Goal: Obtain resource: Download file/media

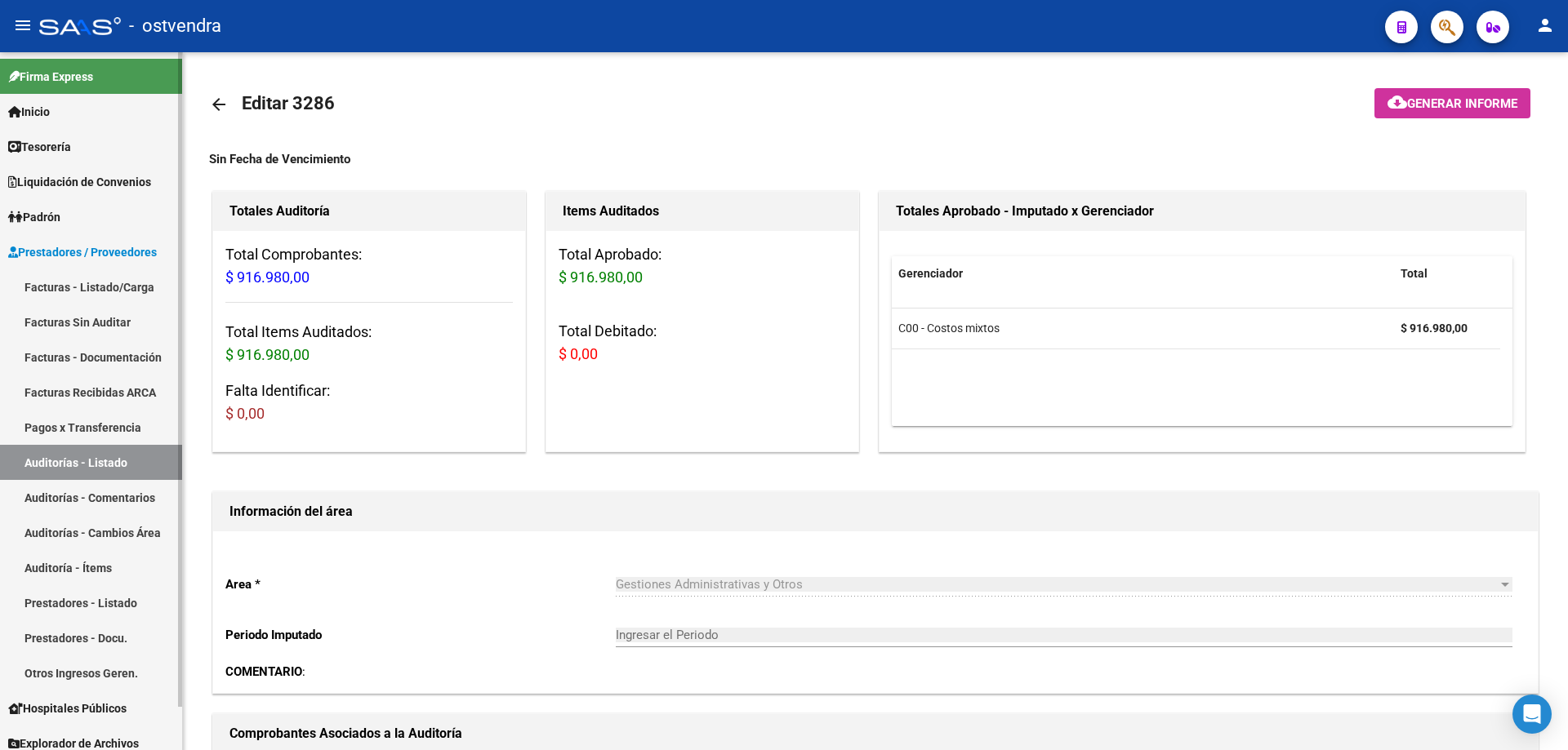
click at [95, 290] on link "Facturas - Listado/Carga" at bounding box center [91, 287] width 182 height 35
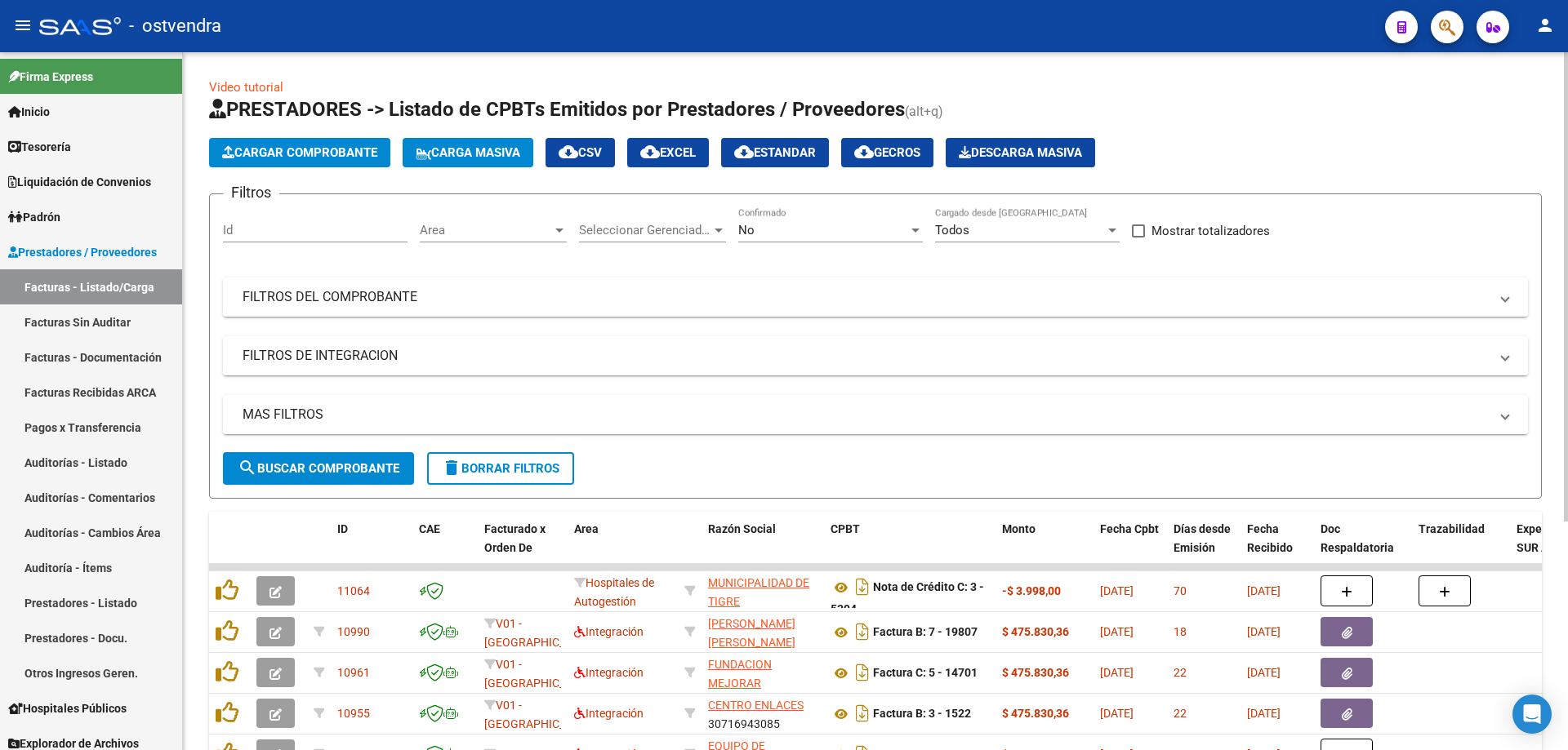
click at [834, 227] on div "No" at bounding box center [824, 229] width 170 height 15
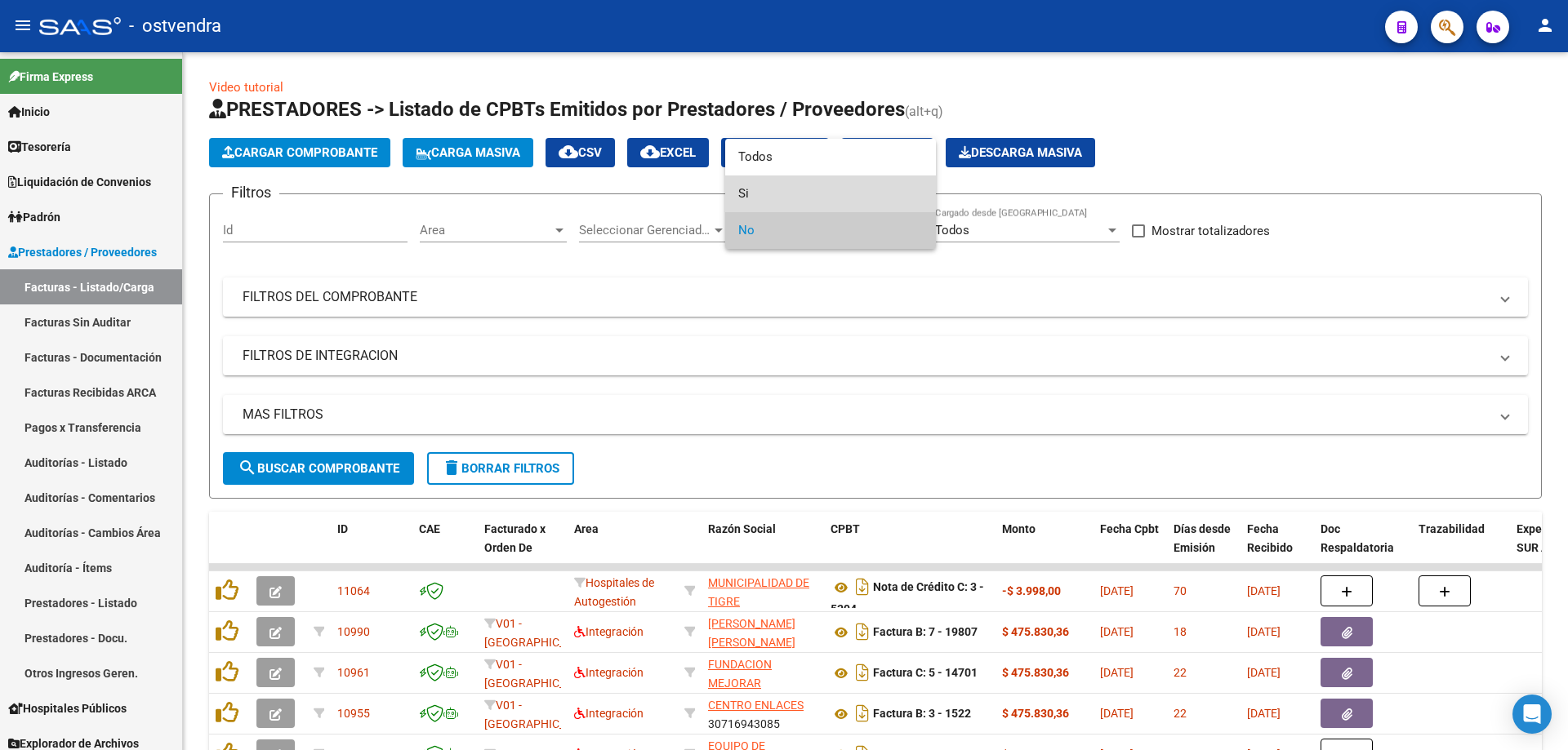
click at [759, 190] on span "Si" at bounding box center [830, 193] width 185 height 37
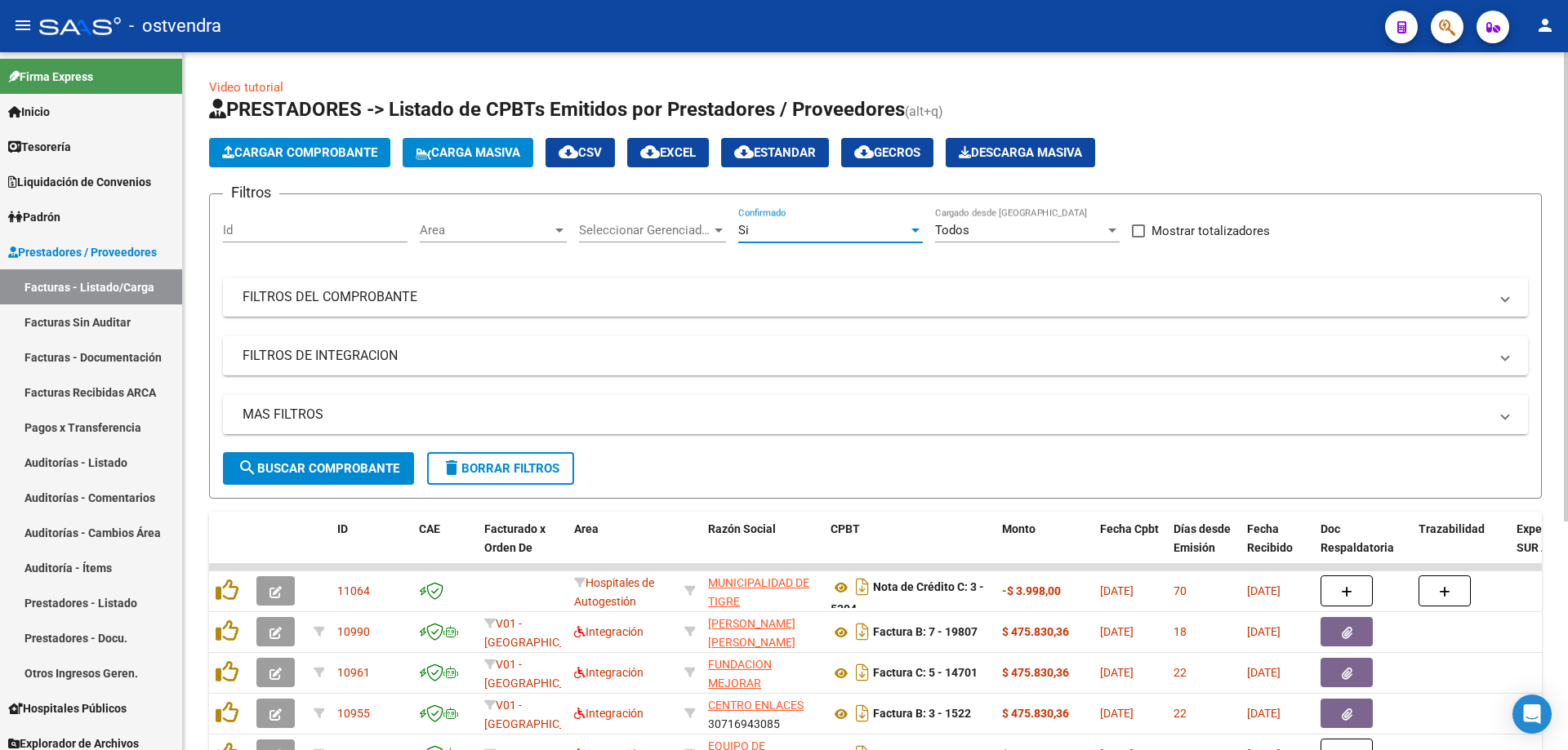
click at [498, 290] on mat-panel-title "FILTROS DEL COMPROBANTE" at bounding box center [866, 296] width 1246 height 18
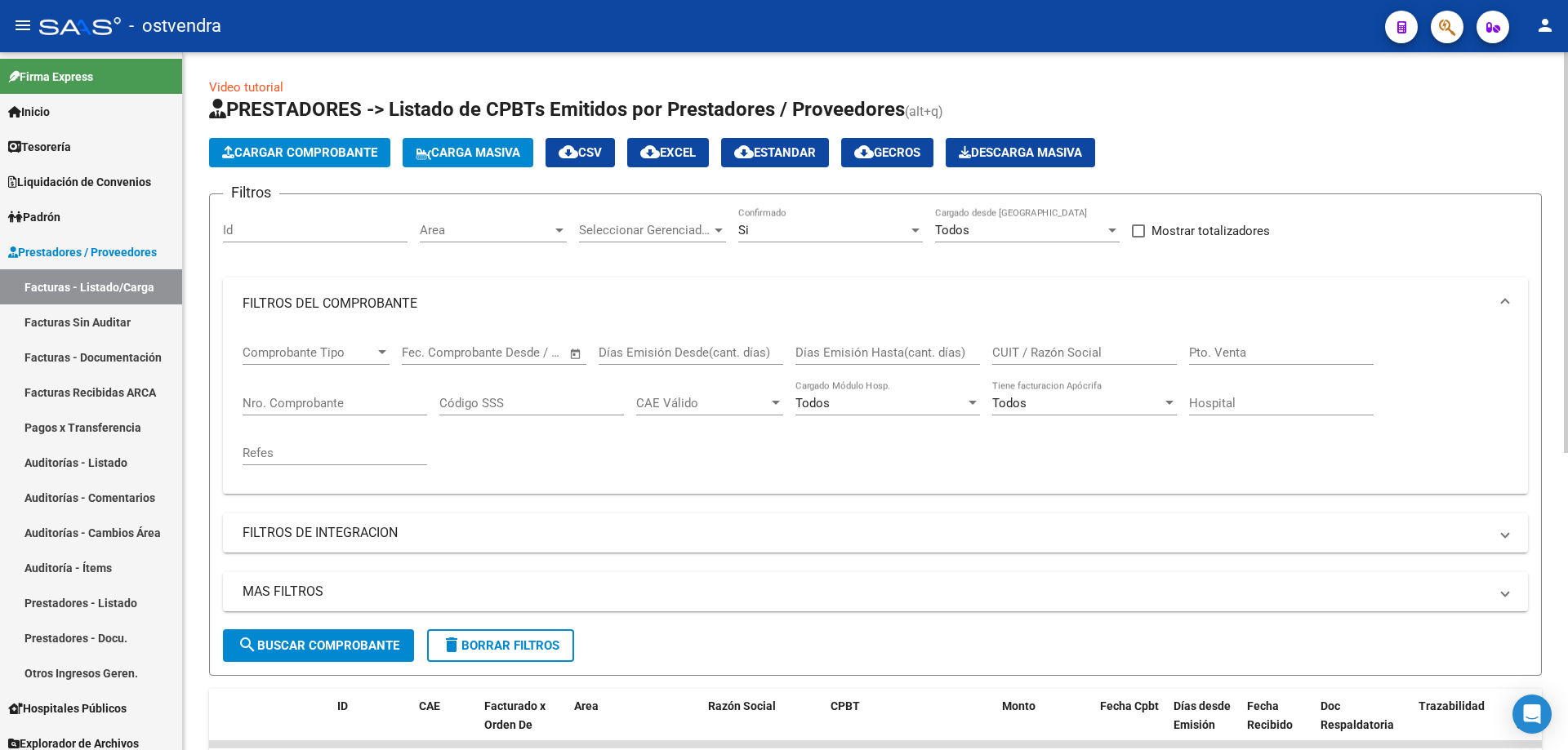
click at [1038, 345] on input "CUIT / Razón Social" at bounding box center [1085, 352] width 185 height 15
paste input "30717695875"
type input "30717695875"
click at [579, 155] on mat-icon "cloud_download" at bounding box center [568, 151] width 20 height 20
click at [408, 271] on div "Filtros Id Area Area Seleccionar Gerenciador Seleccionar Gerenciador Si Confirm…" at bounding box center [875, 418] width 1306 height 422
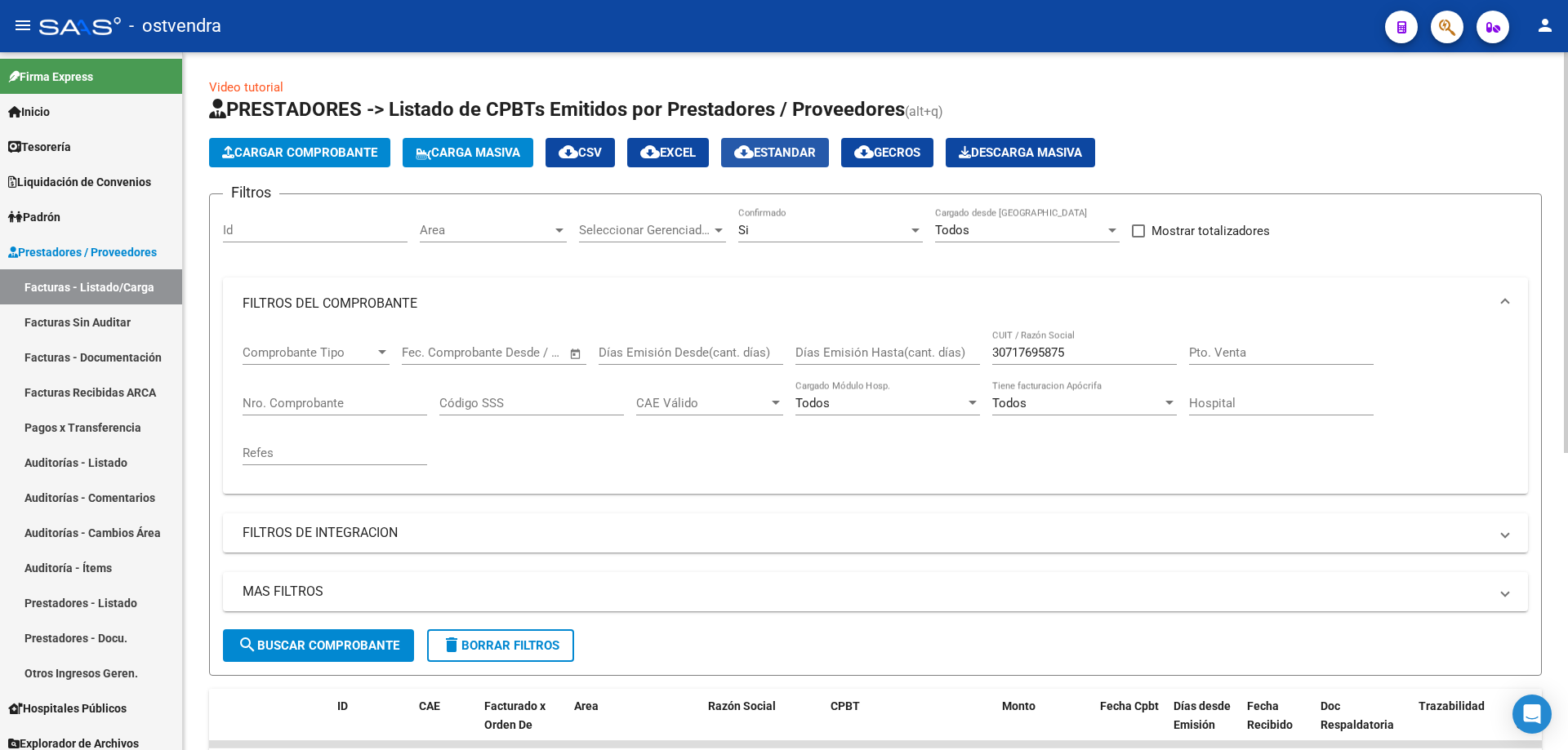
click at [816, 153] on span "cloud_download Estandar" at bounding box center [775, 152] width 82 height 15
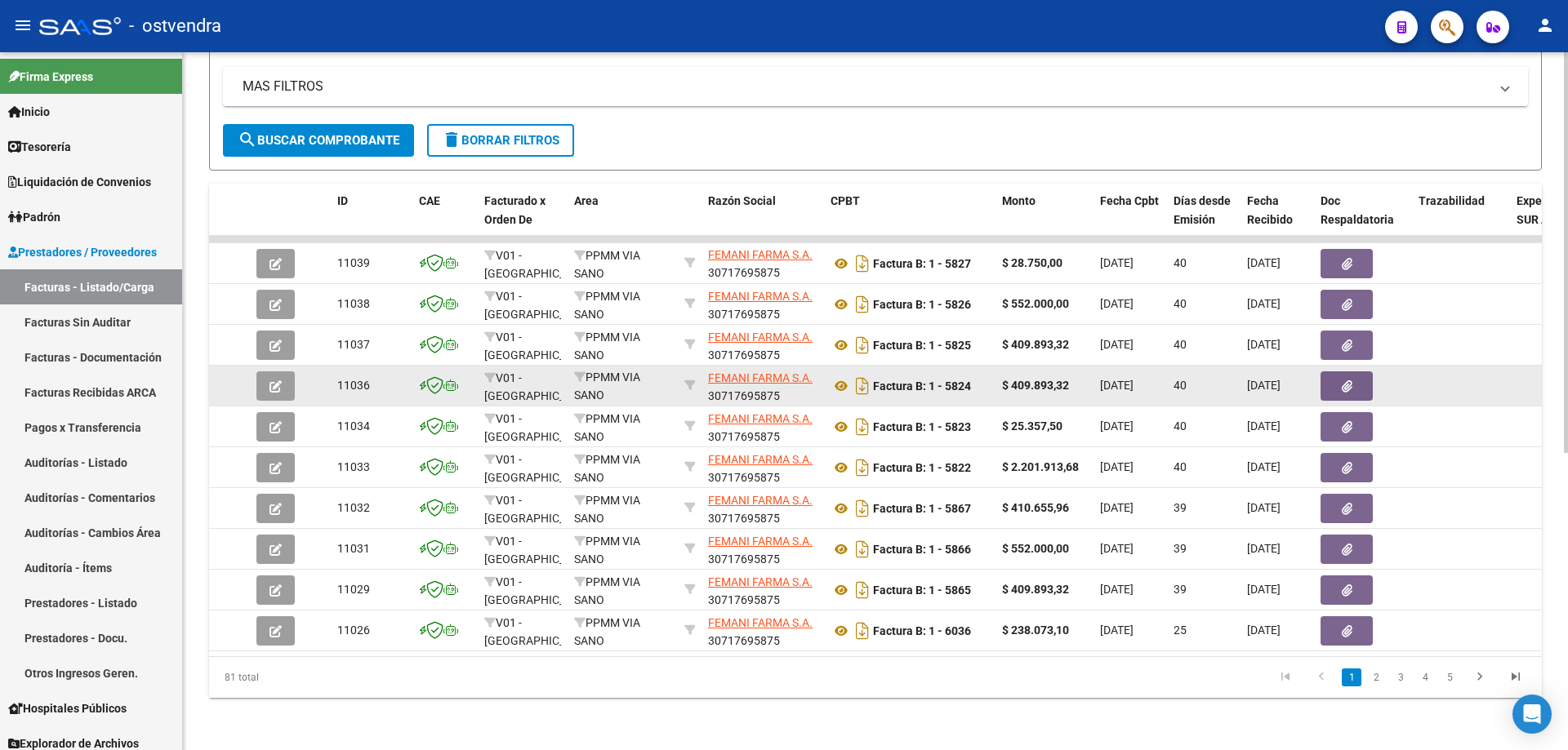
scroll to position [517, 0]
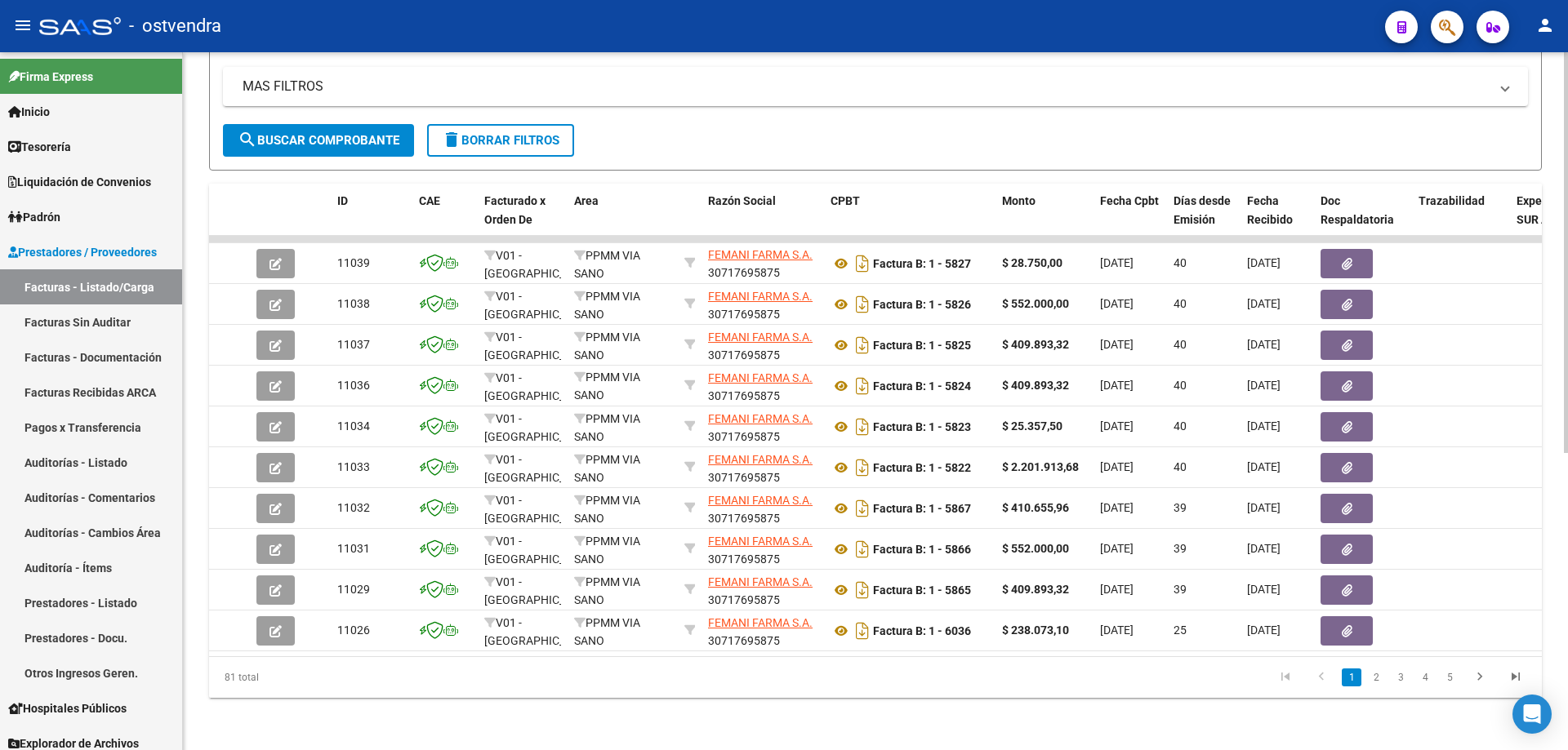
click at [1455, 678] on link "5" at bounding box center [1449, 677] width 20 height 18
click at [1352, 674] on link "3" at bounding box center [1351, 677] width 20 height 18
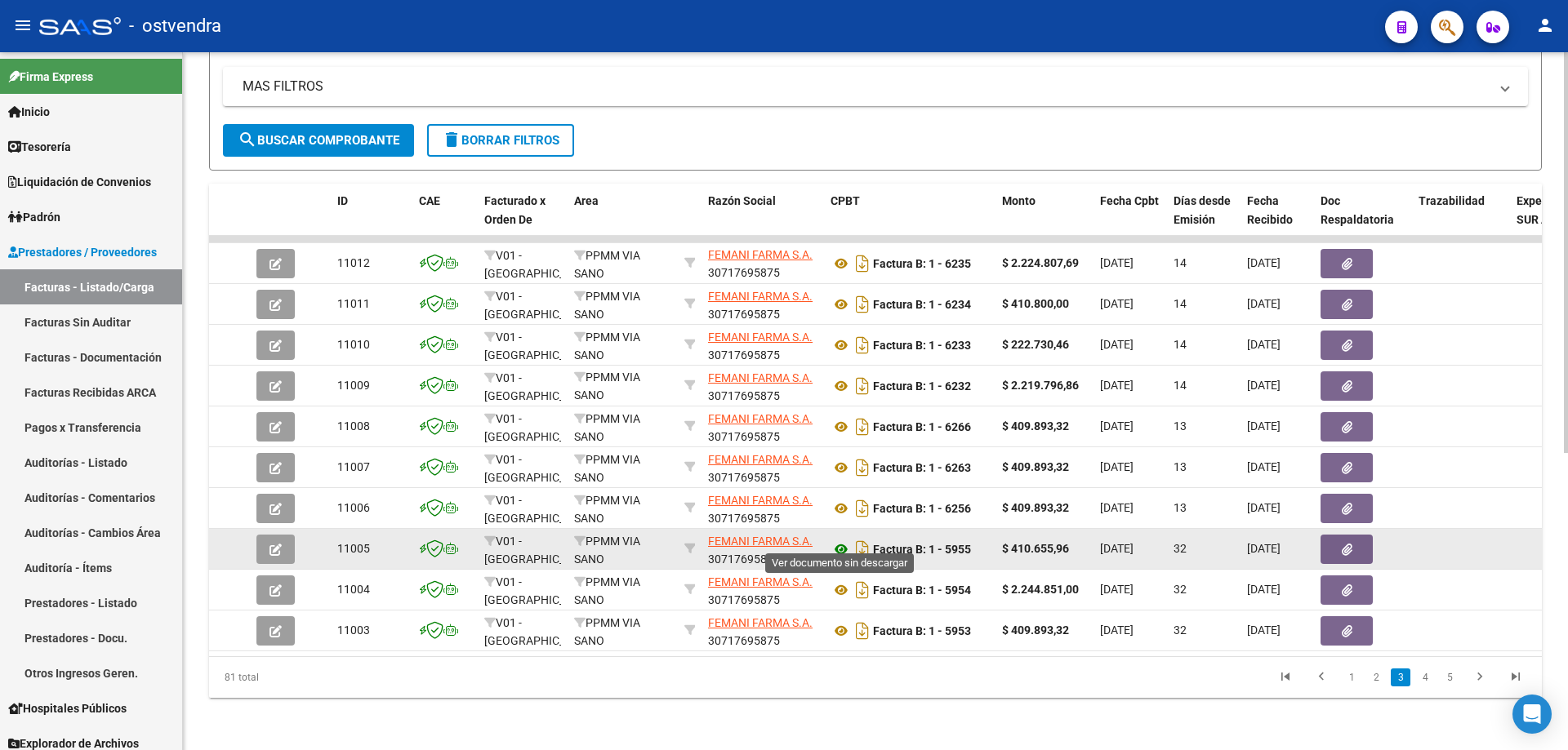
click at [842, 540] on icon at bounding box center [841, 549] width 21 height 20
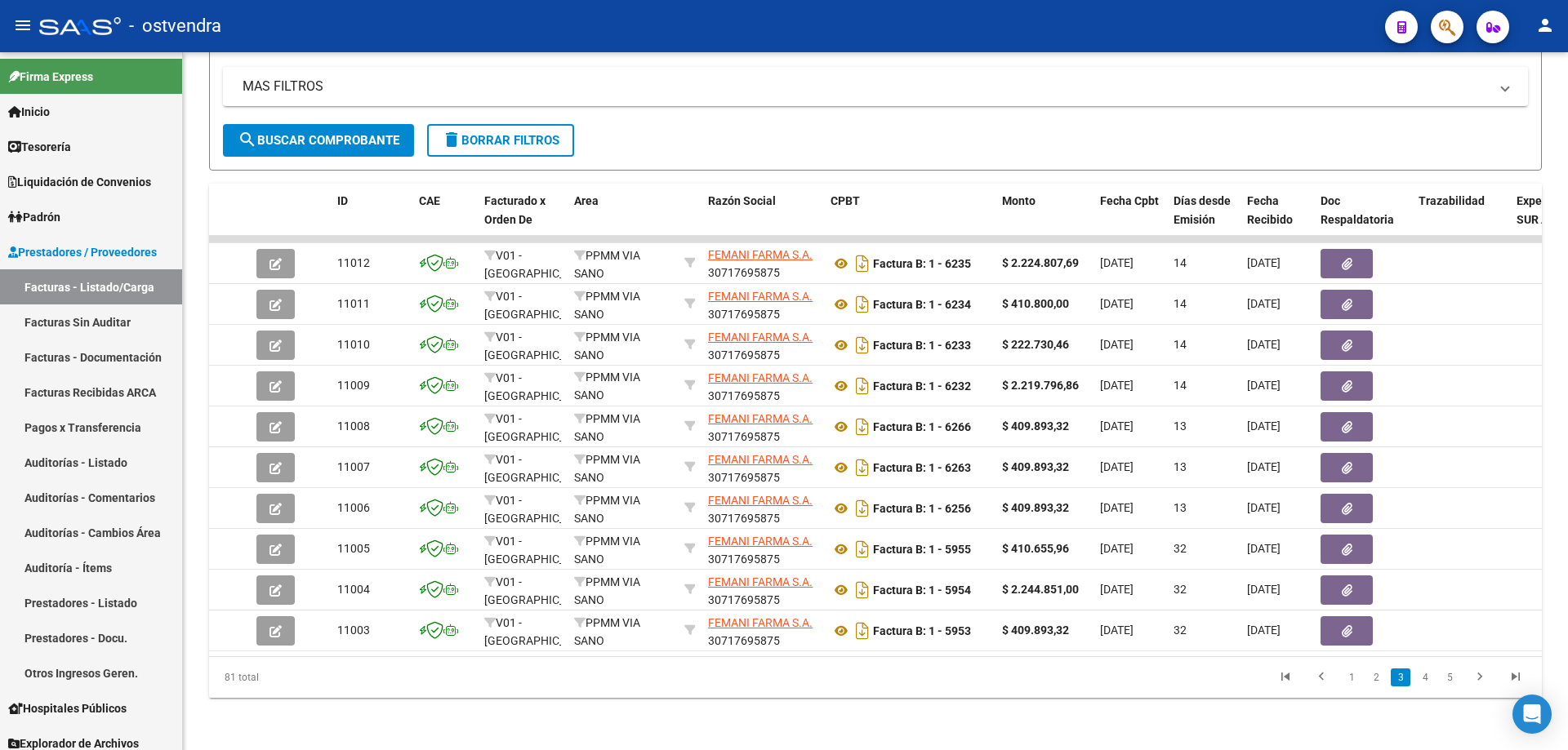
click at [1460, 680] on li "5" at bounding box center [1449, 678] width 25 height 27
click at [1471, 680] on icon "go to next page" at bounding box center [1480, 679] width 21 height 20
click at [1472, 680] on icon "go to next page" at bounding box center [1480, 679] width 21 height 20
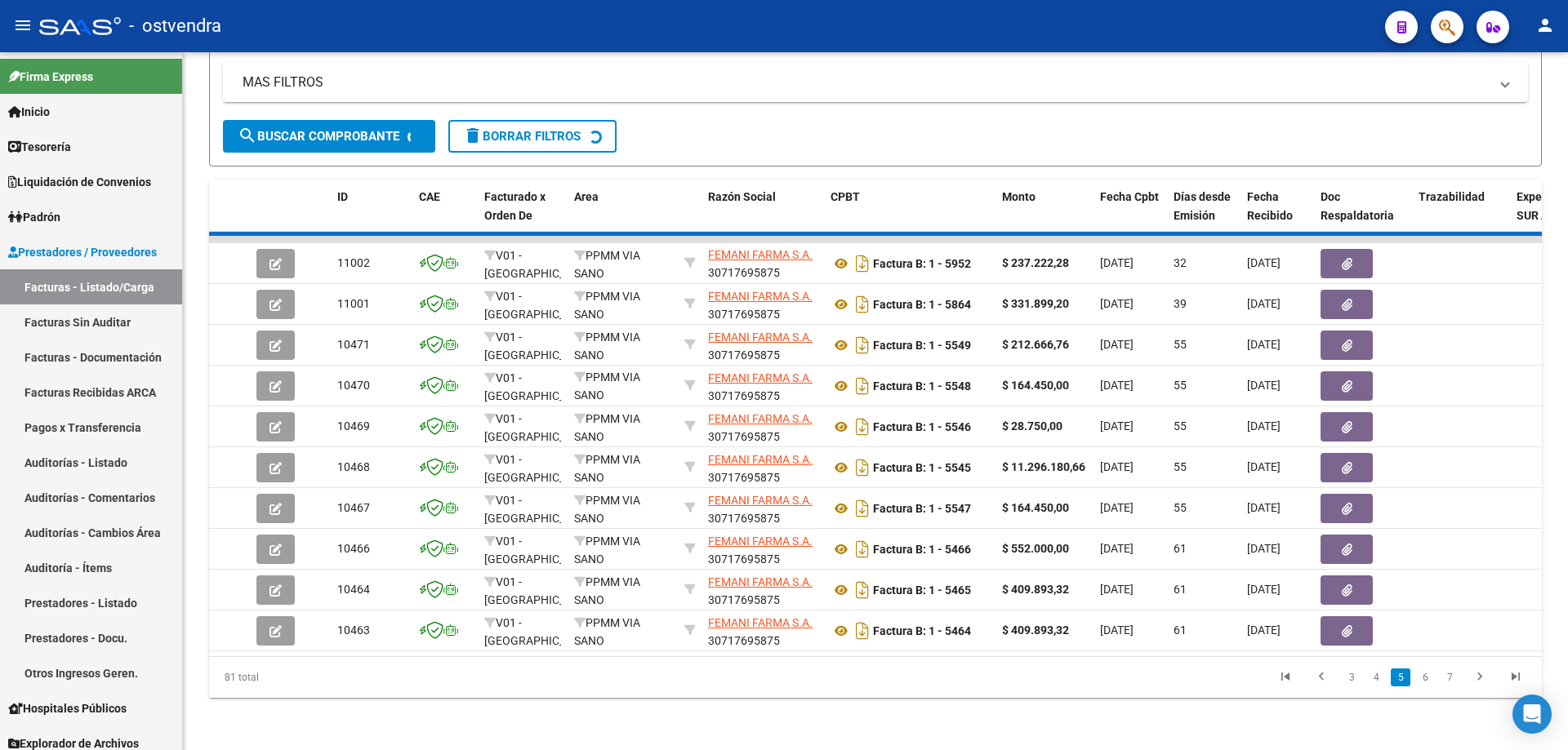
click at [1472, 680] on div "81 total 3 4 5 6 7" at bounding box center [875, 678] width 1333 height 41
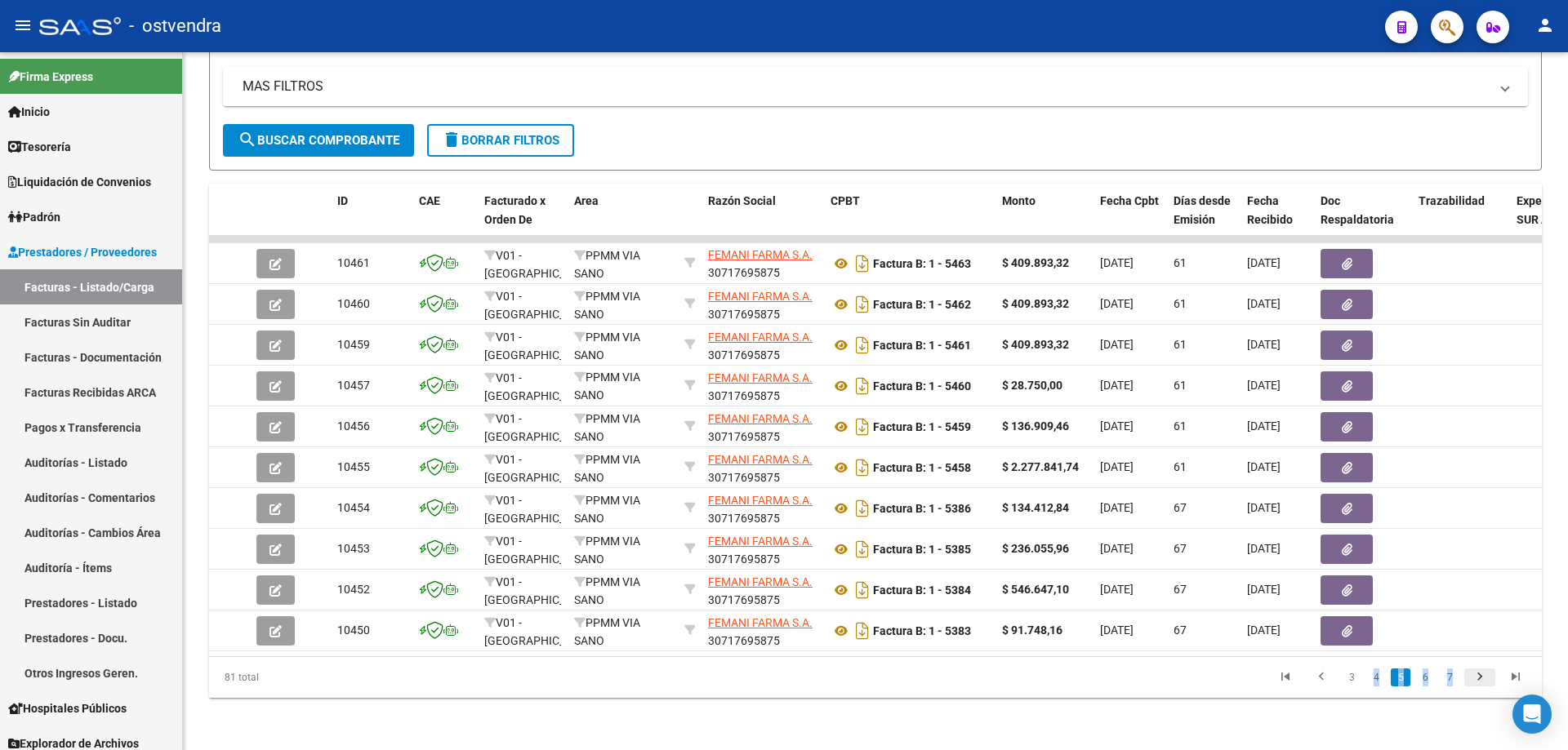
click at [1472, 680] on icon "go to next page" at bounding box center [1480, 679] width 21 height 20
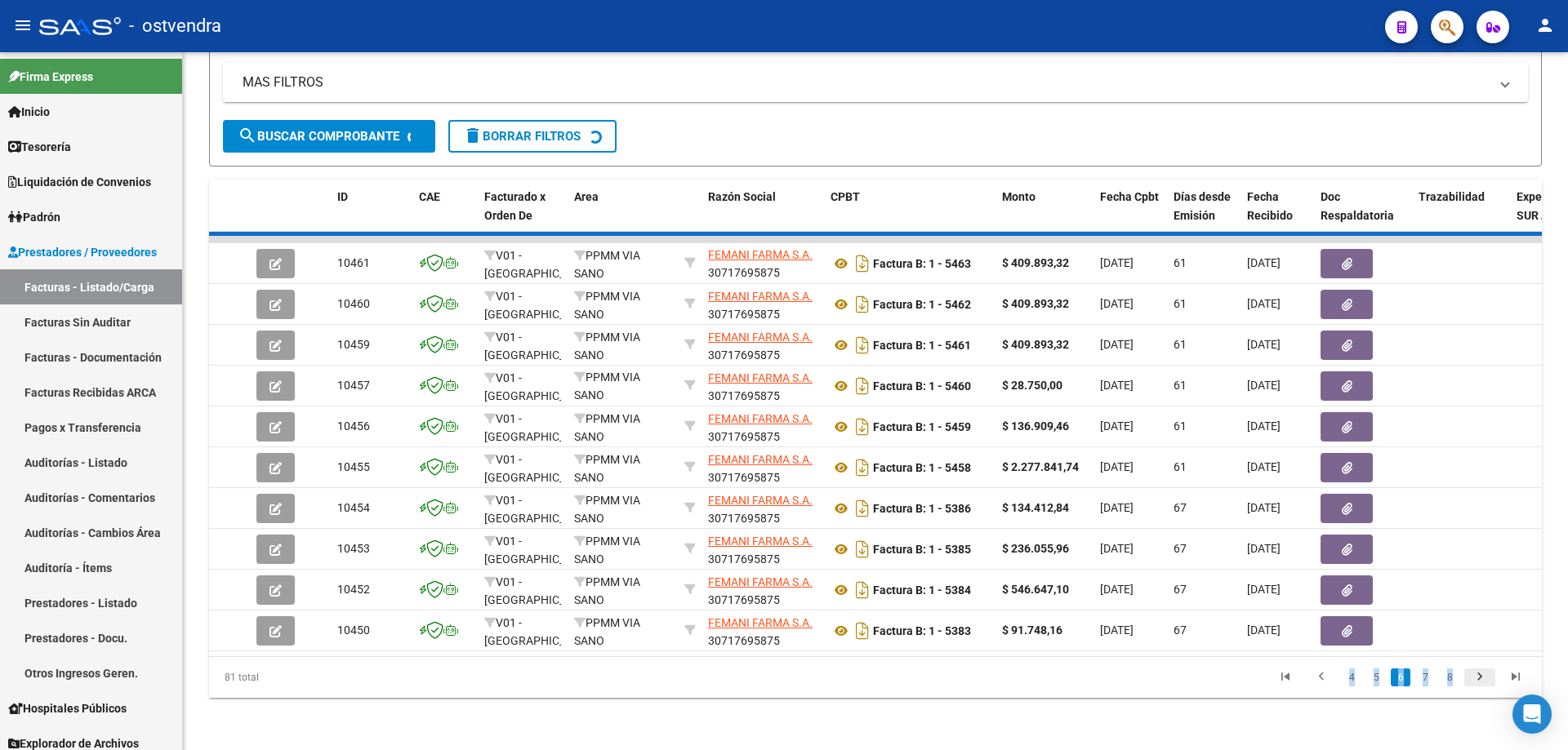
click at [1472, 680] on div "81 total 4 5 6 7 8" at bounding box center [875, 678] width 1333 height 41
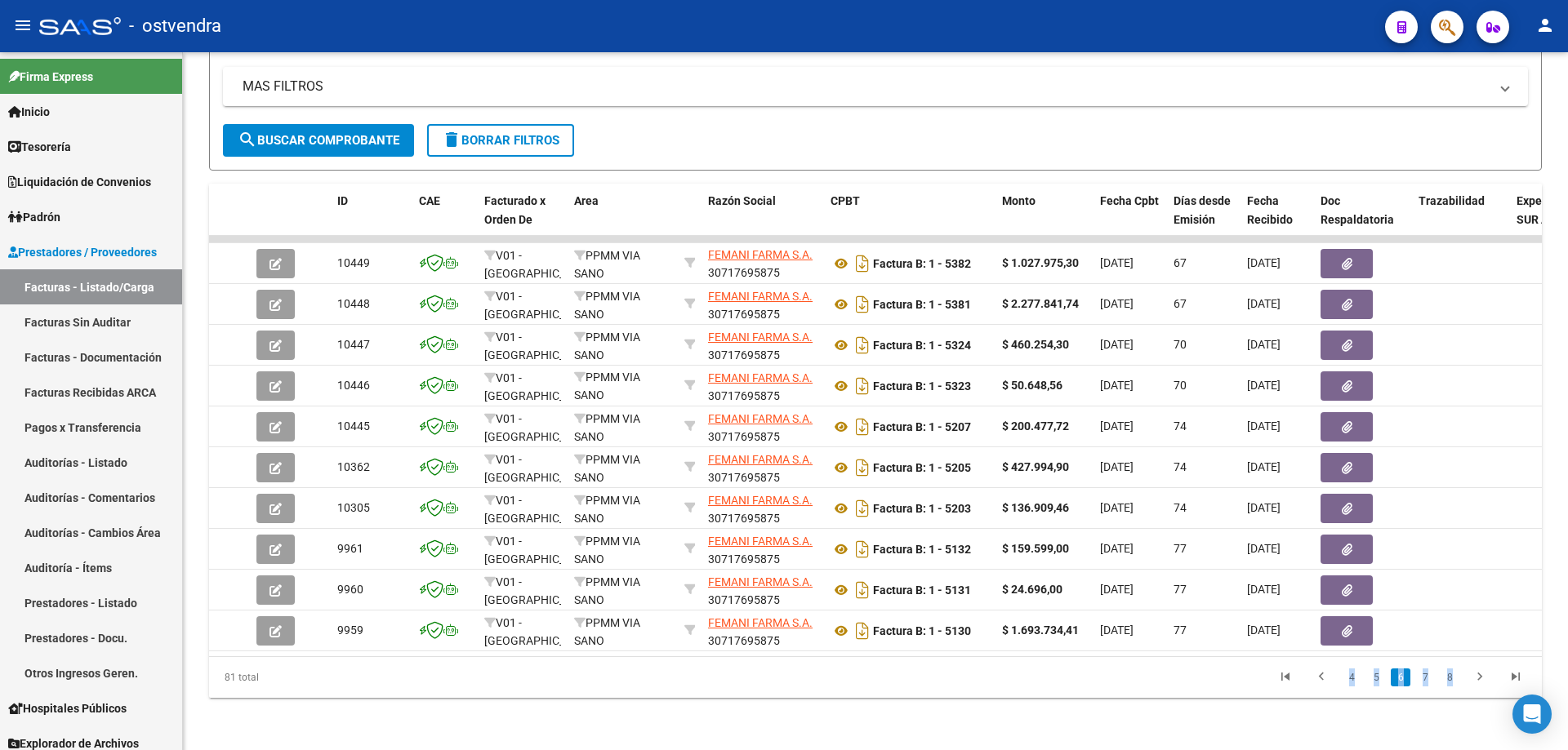
click at [1472, 680] on icon "go to next page" at bounding box center [1480, 679] width 21 height 20
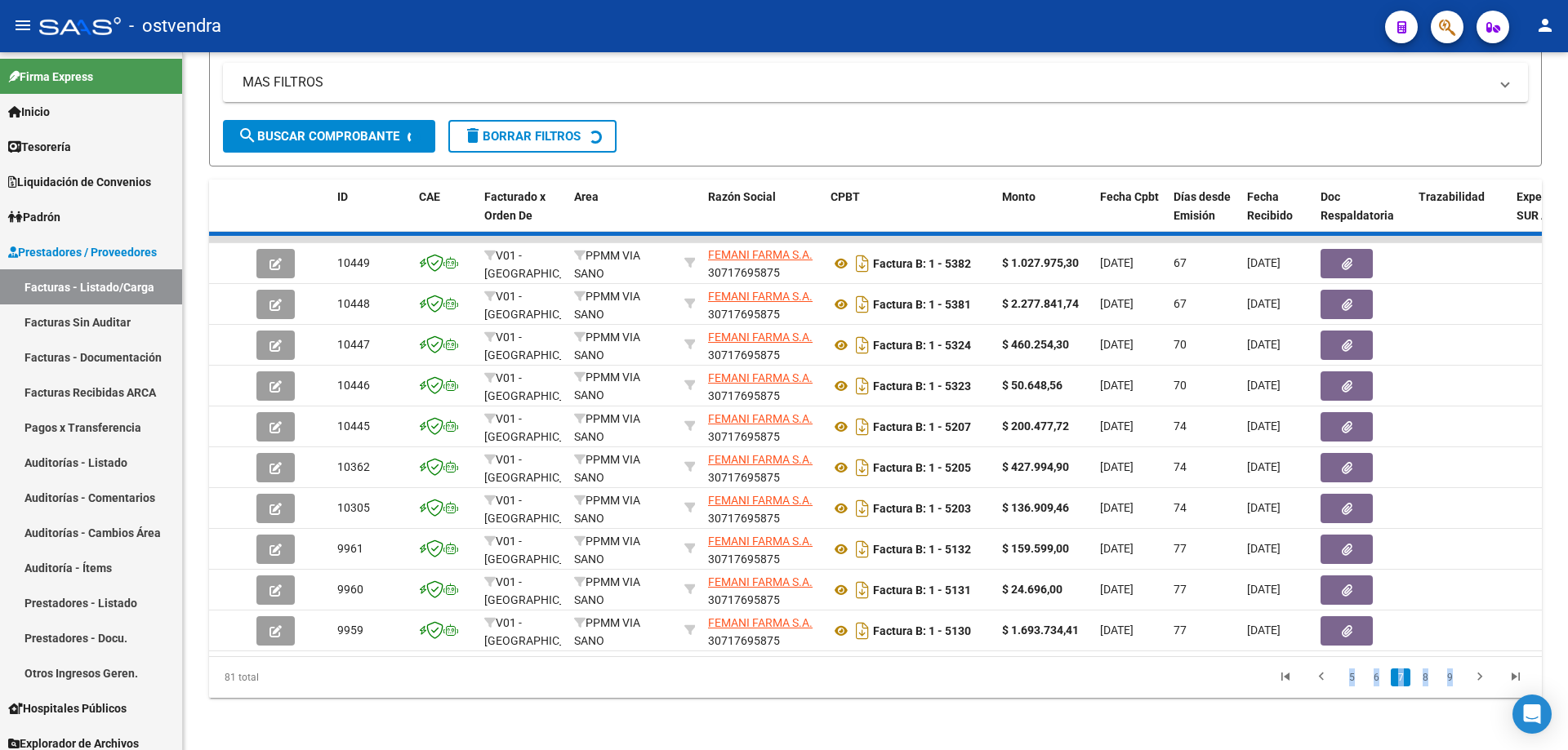
click at [1472, 680] on div "81 total 5 6 7 8 9" at bounding box center [875, 678] width 1333 height 41
click at [1475, 677] on div "81 total 5 6 7 8 9" at bounding box center [875, 678] width 1333 height 41
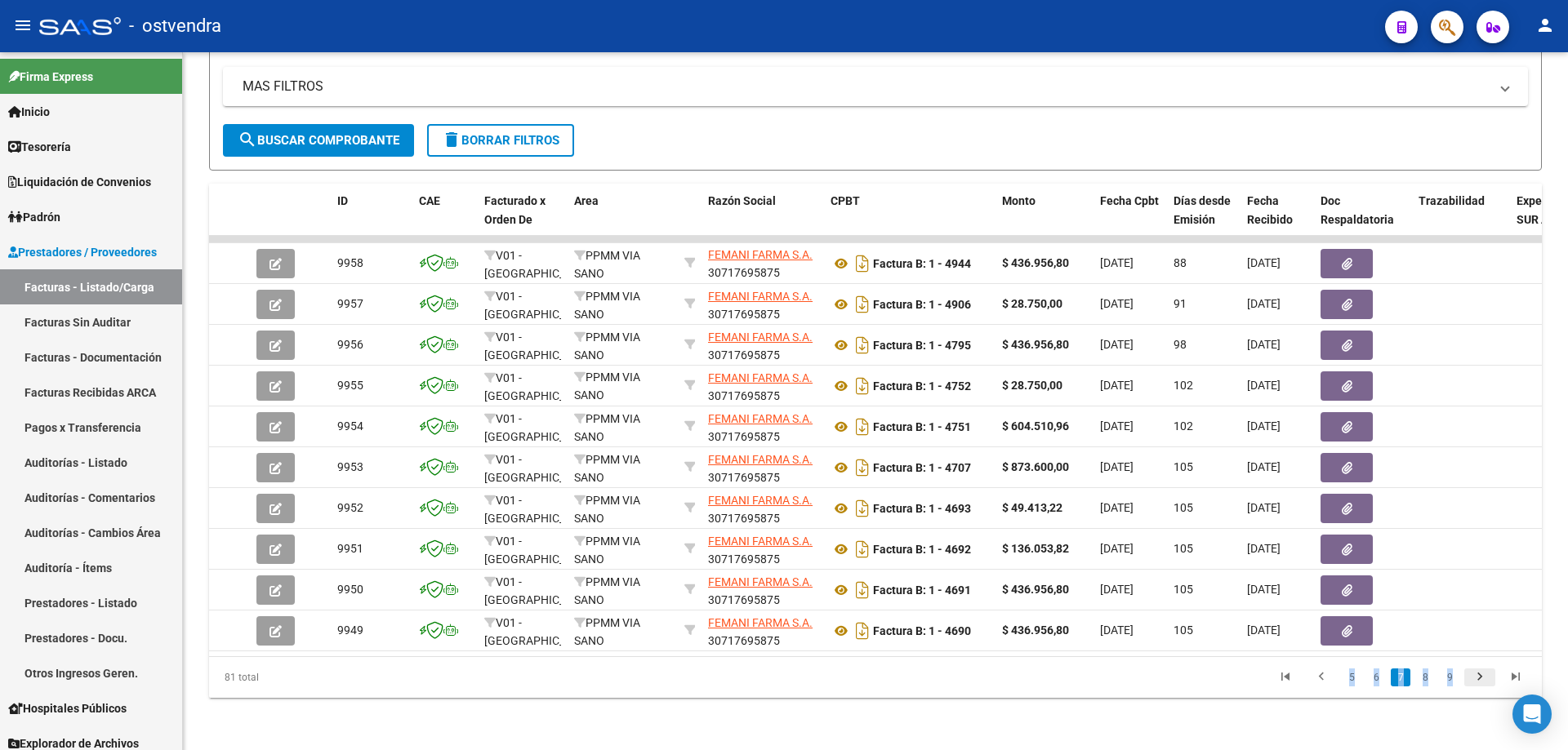
click at [1476, 677] on icon "go to next page" at bounding box center [1480, 679] width 21 height 20
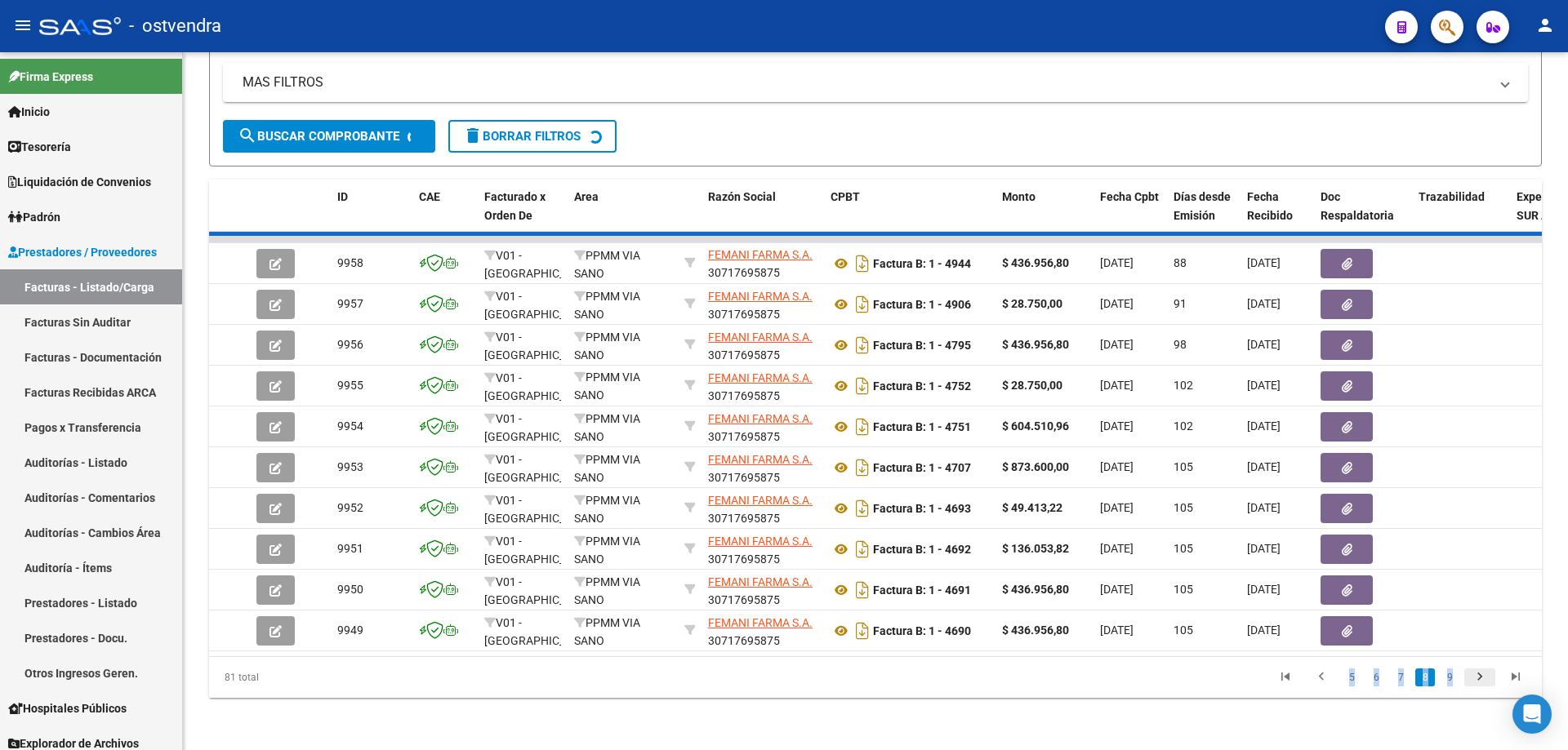
click at [1476, 677] on div "81 total 5 6 7 8 9" at bounding box center [875, 678] width 1333 height 41
click at [1476, 677] on icon "go to next page" at bounding box center [1480, 679] width 21 height 20
click at [1476, 677] on div "81 total 5 6 7 8 9" at bounding box center [875, 678] width 1333 height 41
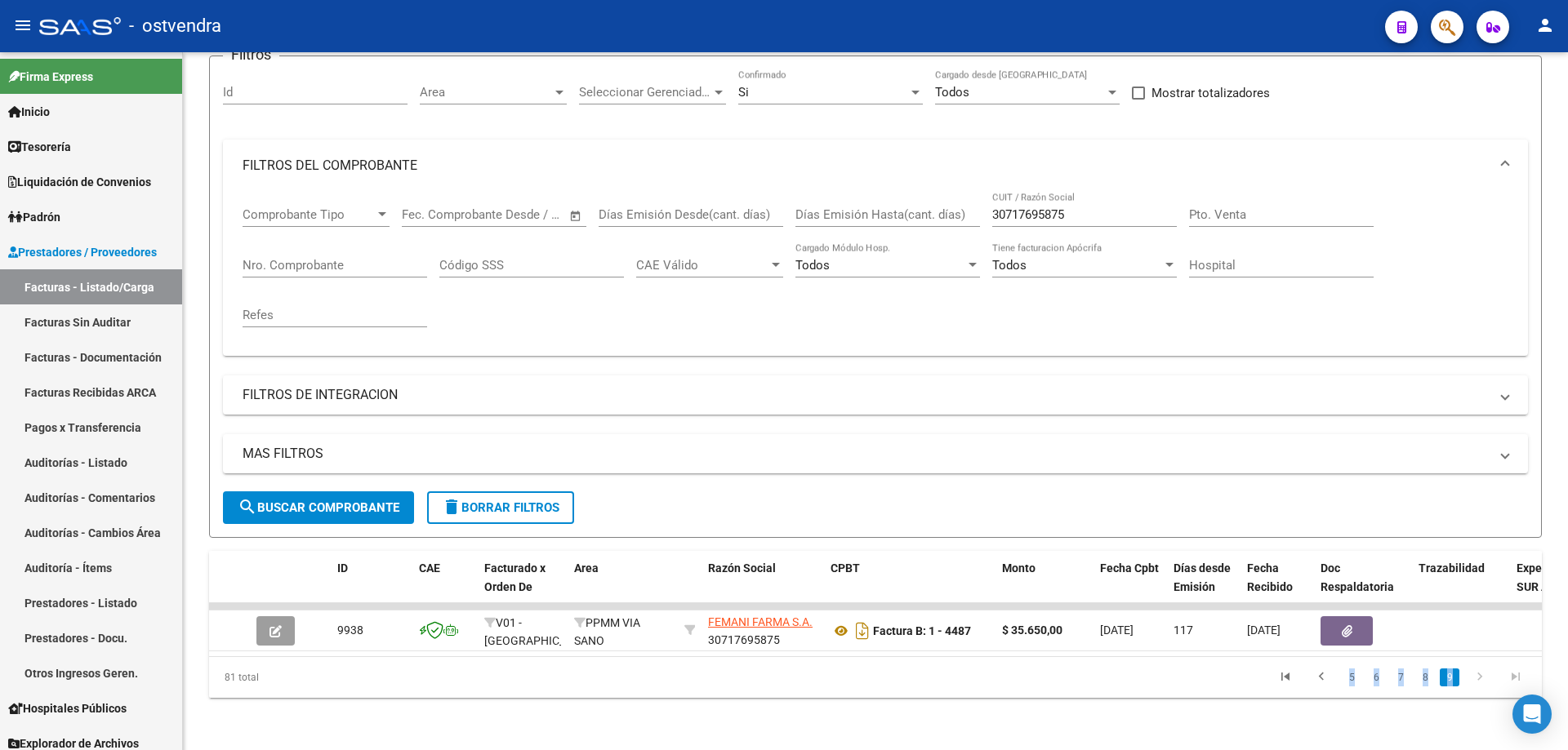
scroll to position [150, 0]
click at [1476, 677] on icon "go to next page" at bounding box center [1480, 679] width 21 height 20
click at [1453, 683] on link "9" at bounding box center [1449, 677] width 20 height 18
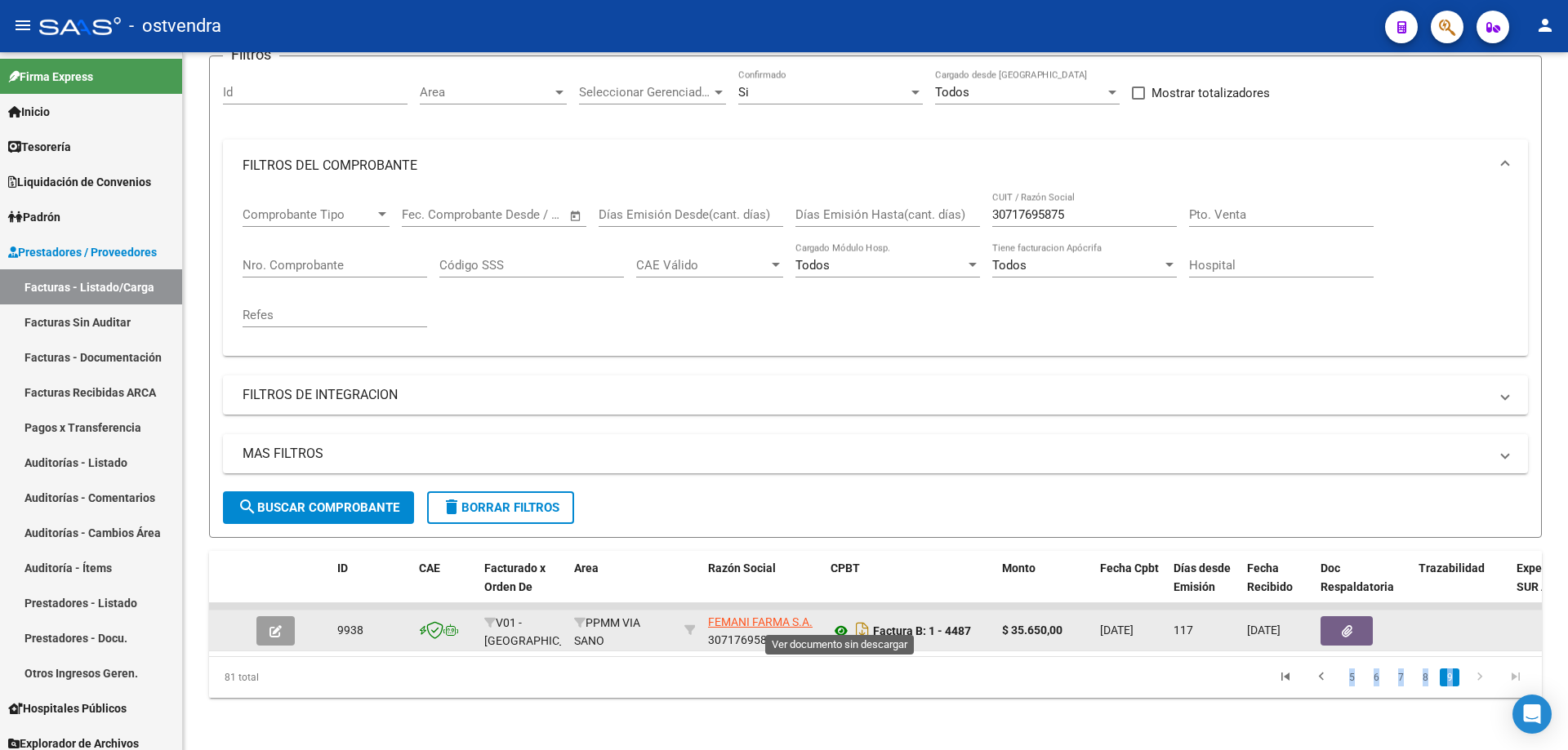
click at [848, 621] on icon at bounding box center [841, 631] width 21 height 20
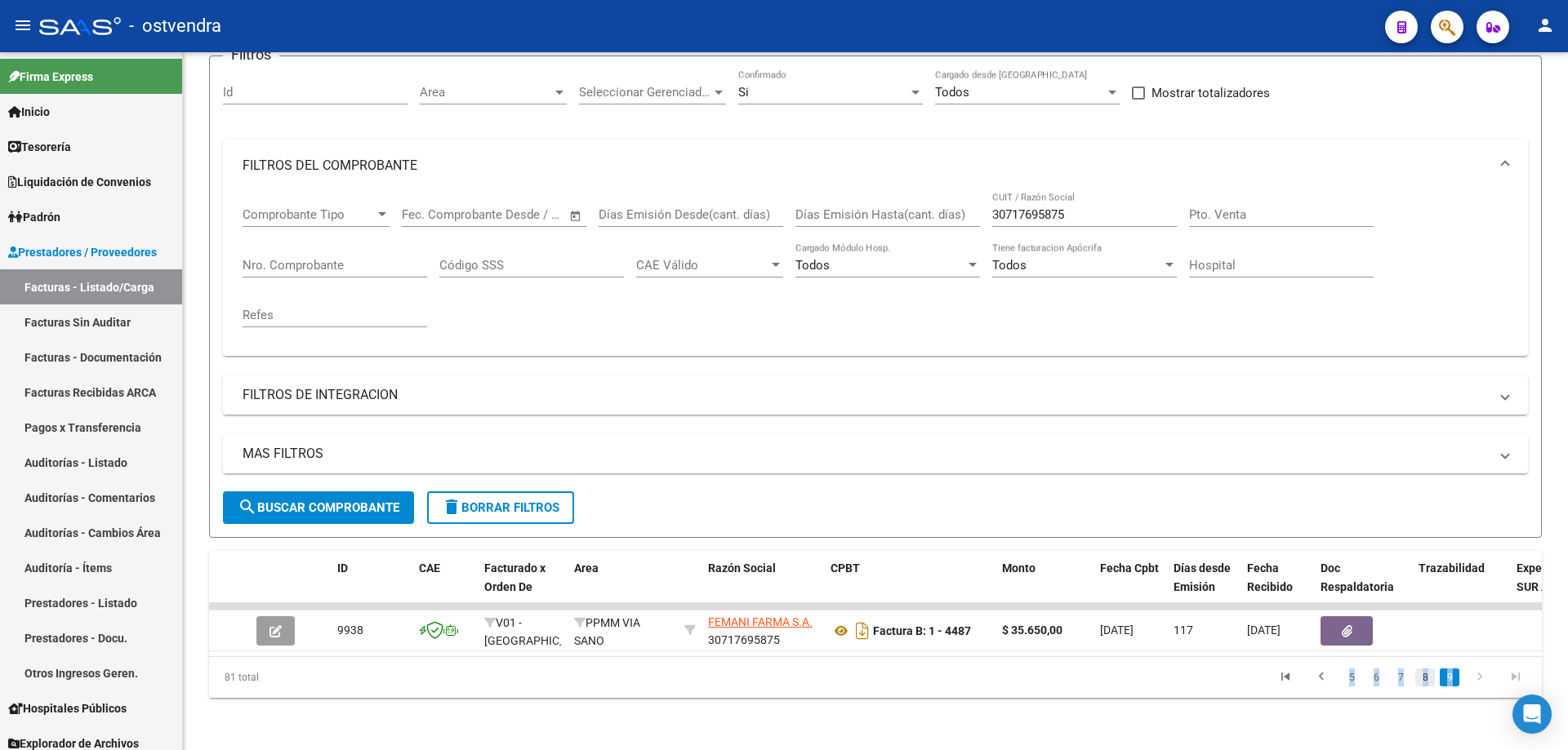
click at [1423, 671] on link "8" at bounding box center [1425, 677] width 20 height 18
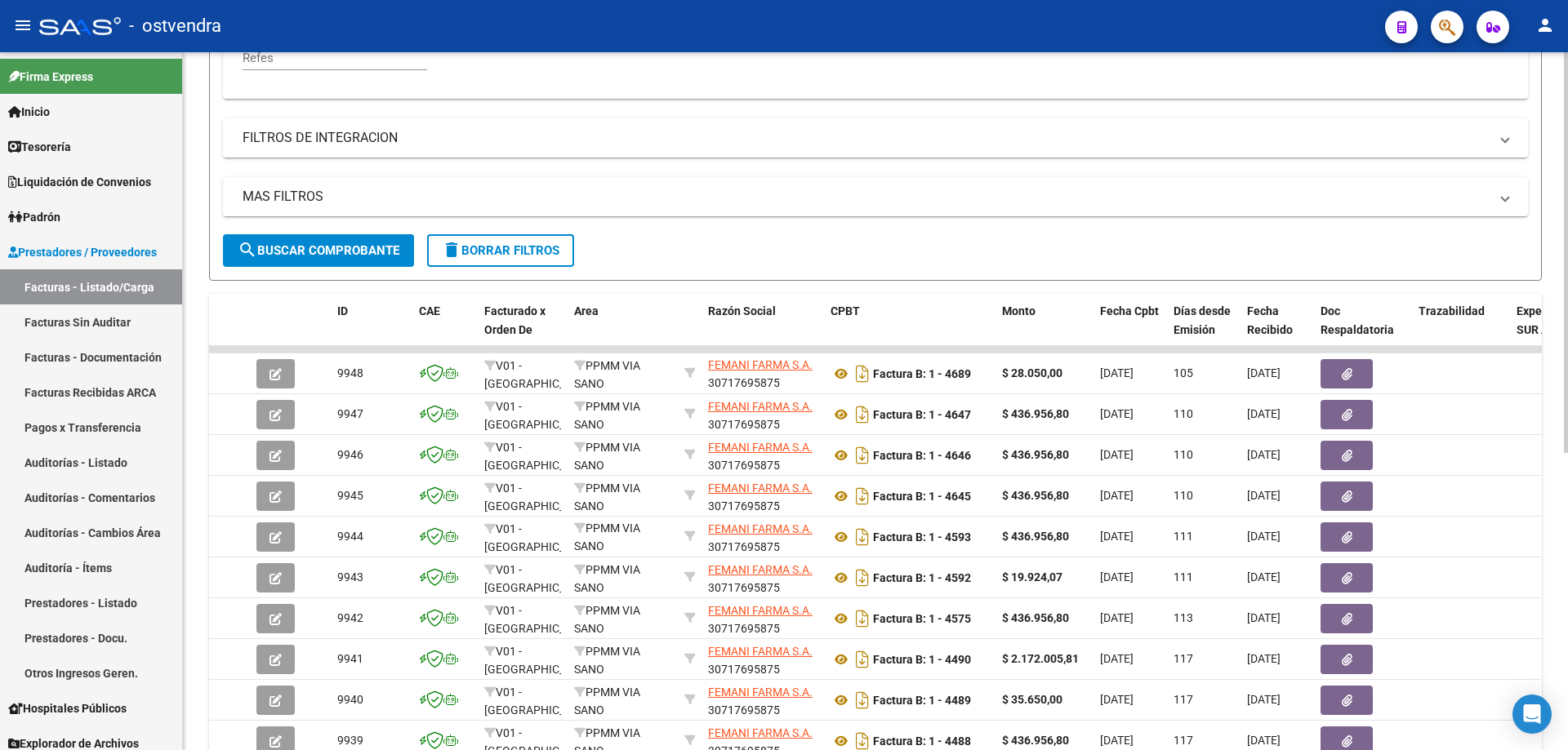
scroll to position [517, 0]
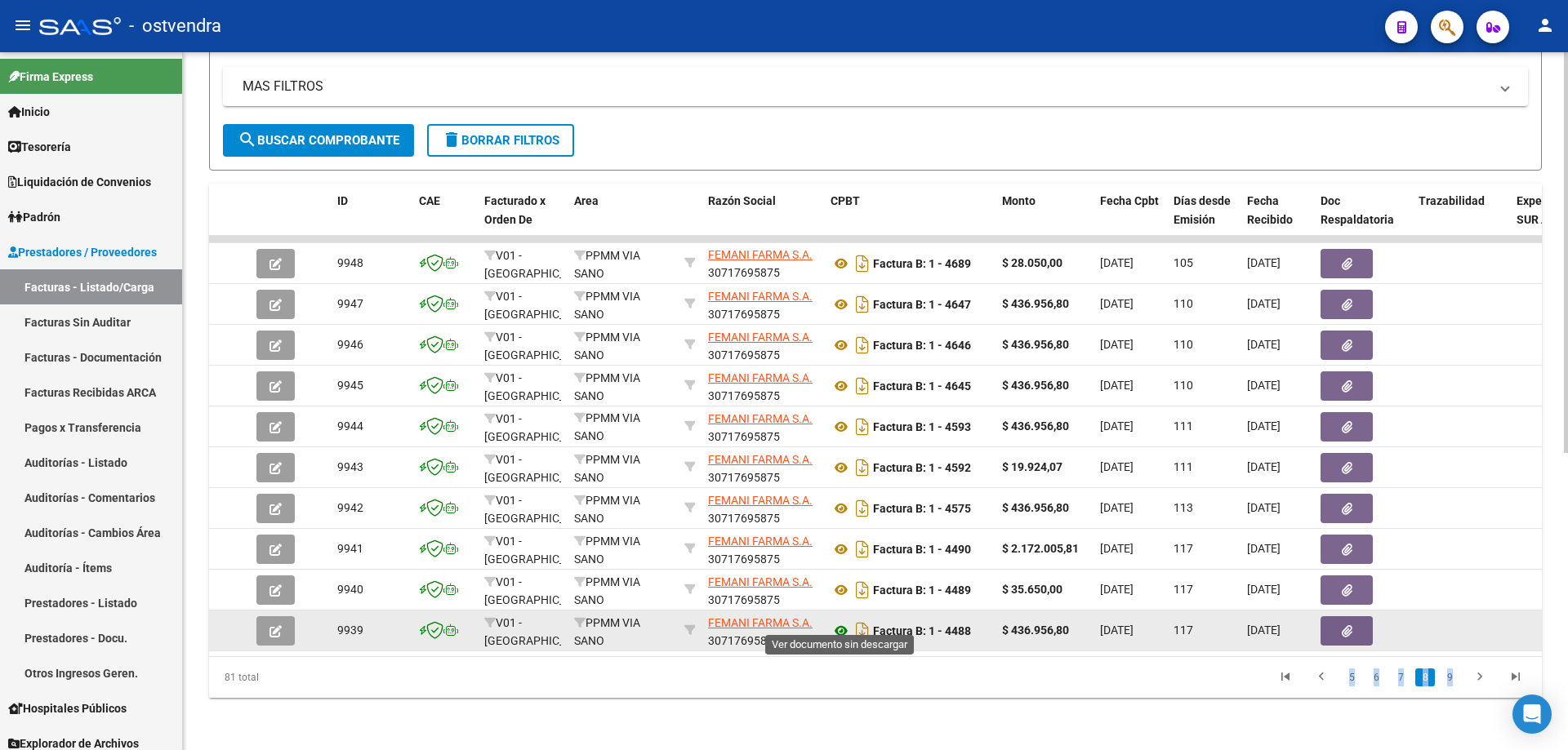
click at [837, 621] on icon at bounding box center [841, 631] width 21 height 20
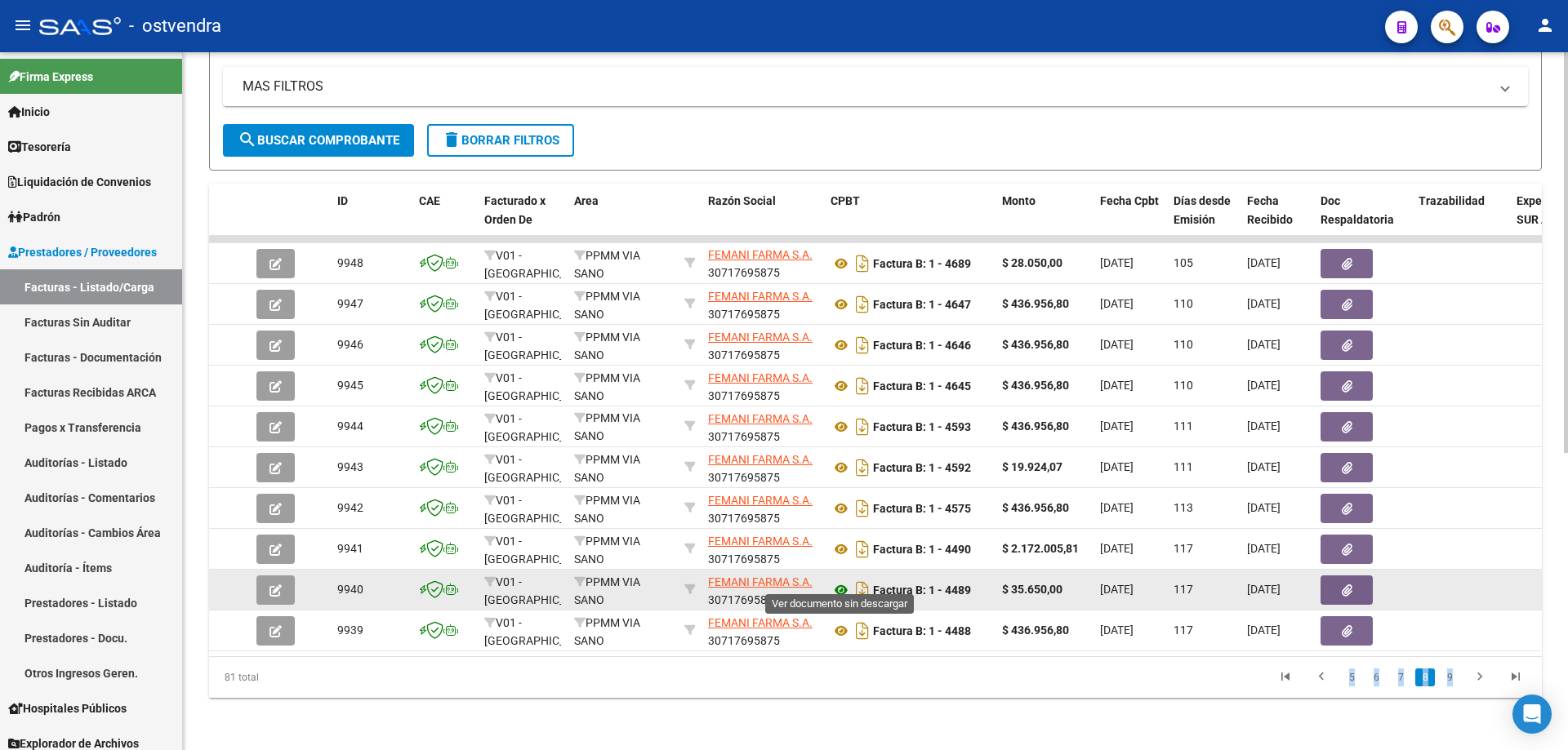
click at [836, 581] on icon at bounding box center [841, 590] width 21 height 20
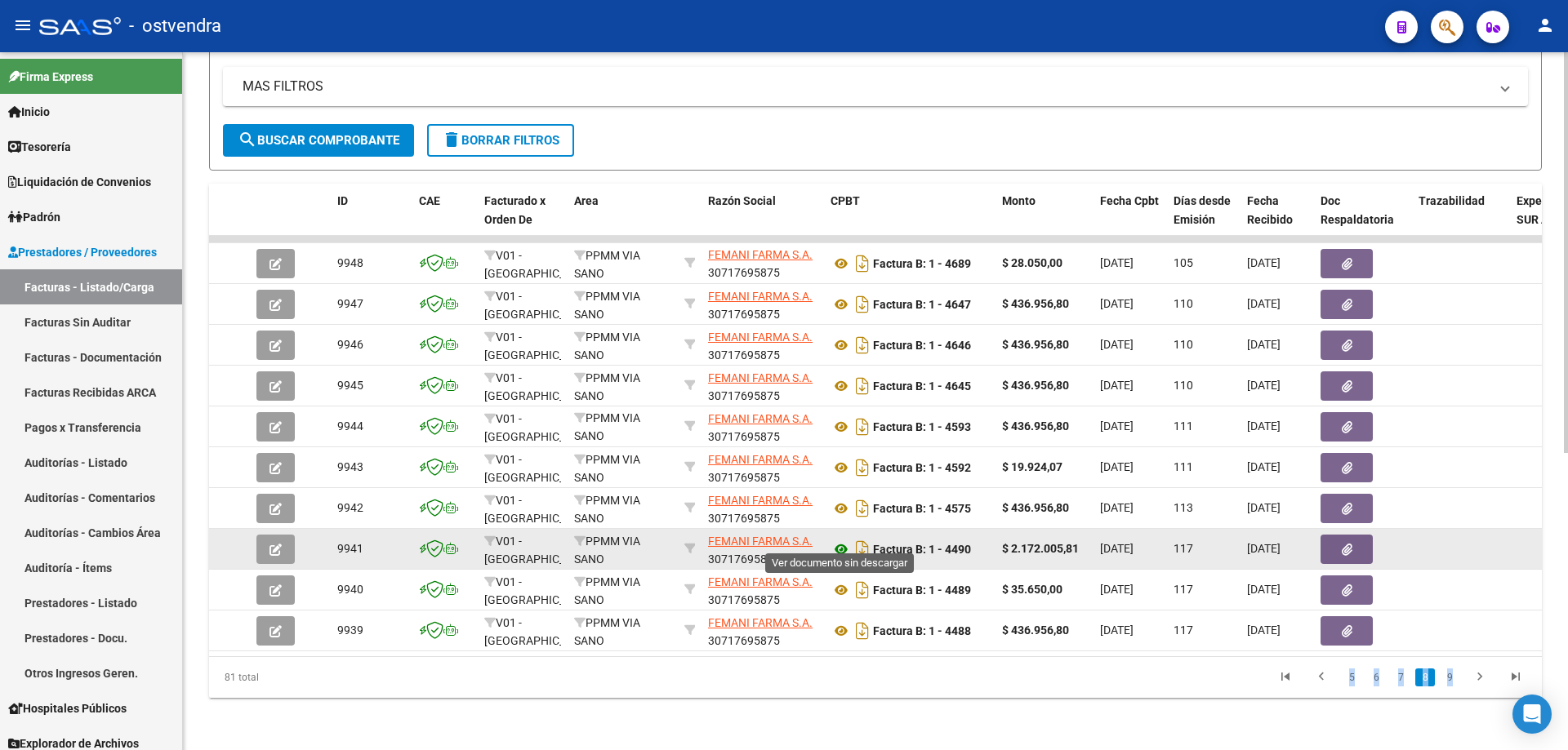
click at [837, 540] on icon at bounding box center [841, 549] width 21 height 20
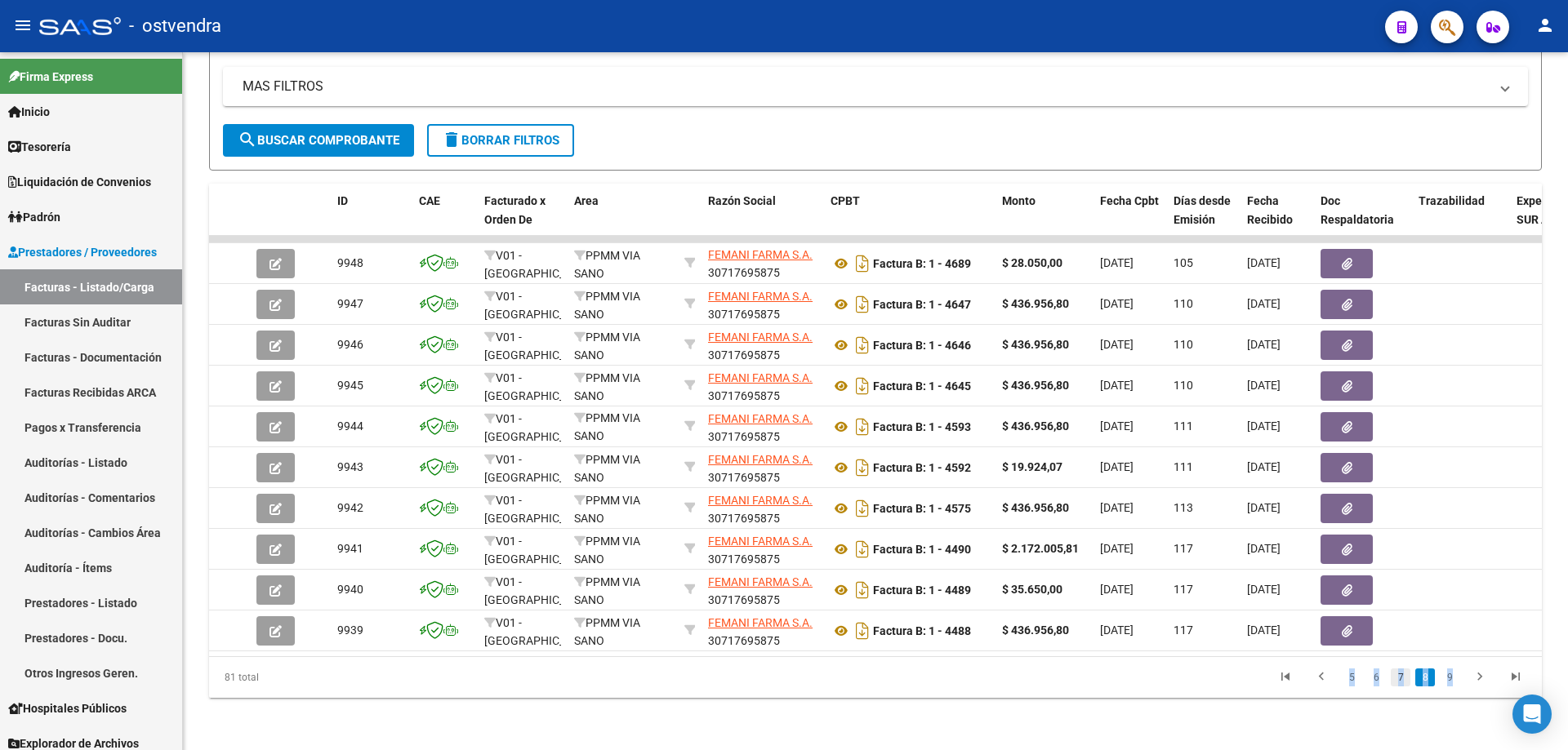
click at [1406, 680] on link "7" at bounding box center [1400, 677] width 20 height 18
click at [1377, 679] on link "6" at bounding box center [1376, 677] width 20 height 18
click at [1400, 679] on link "6" at bounding box center [1400, 677] width 20 height 18
click at [1369, 674] on link "5" at bounding box center [1376, 677] width 20 height 18
click at [1377, 668] on link "4" at bounding box center [1376, 677] width 20 height 18
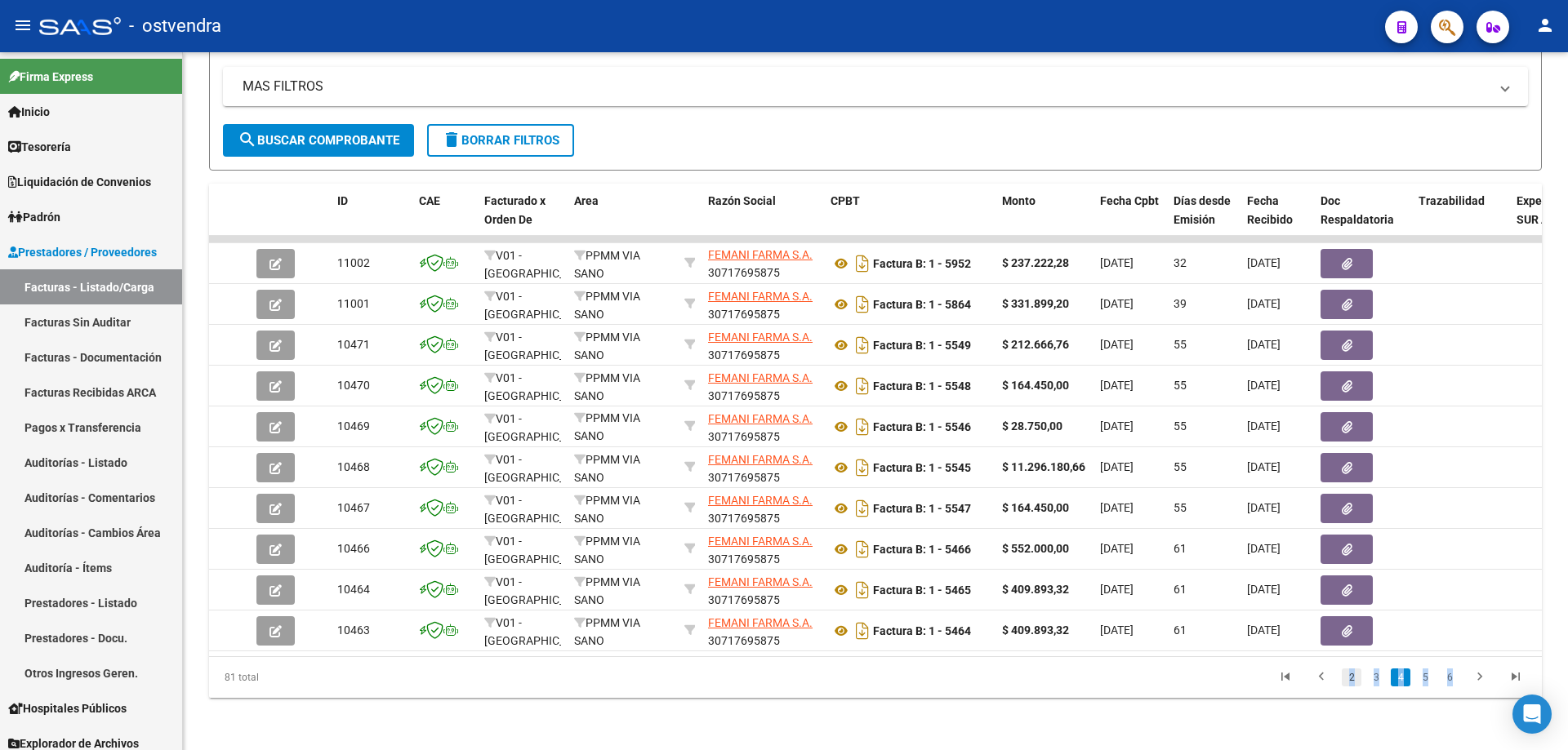
click at [1351, 680] on link "2" at bounding box center [1351, 677] width 20 height 18
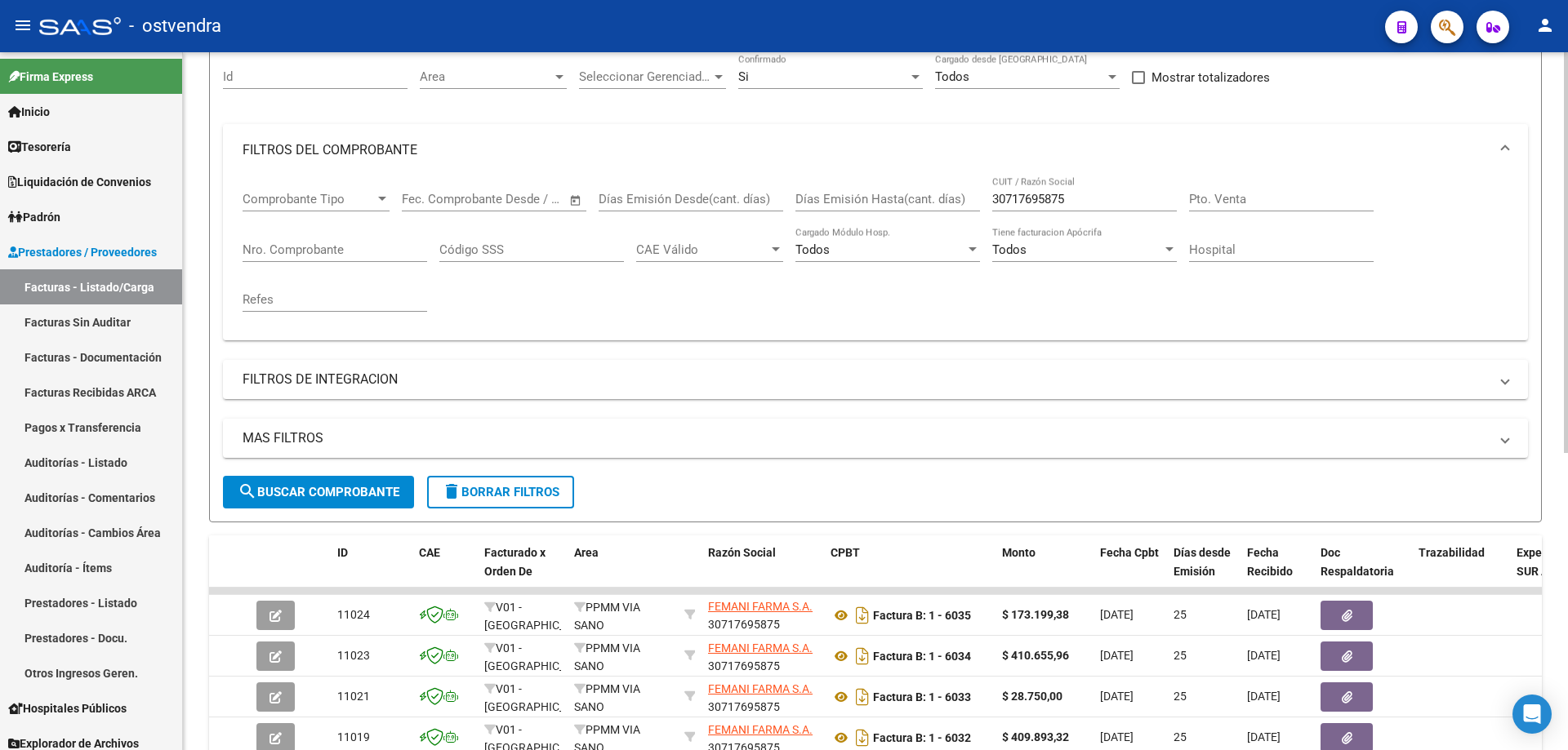
scroll to position [27, 0]
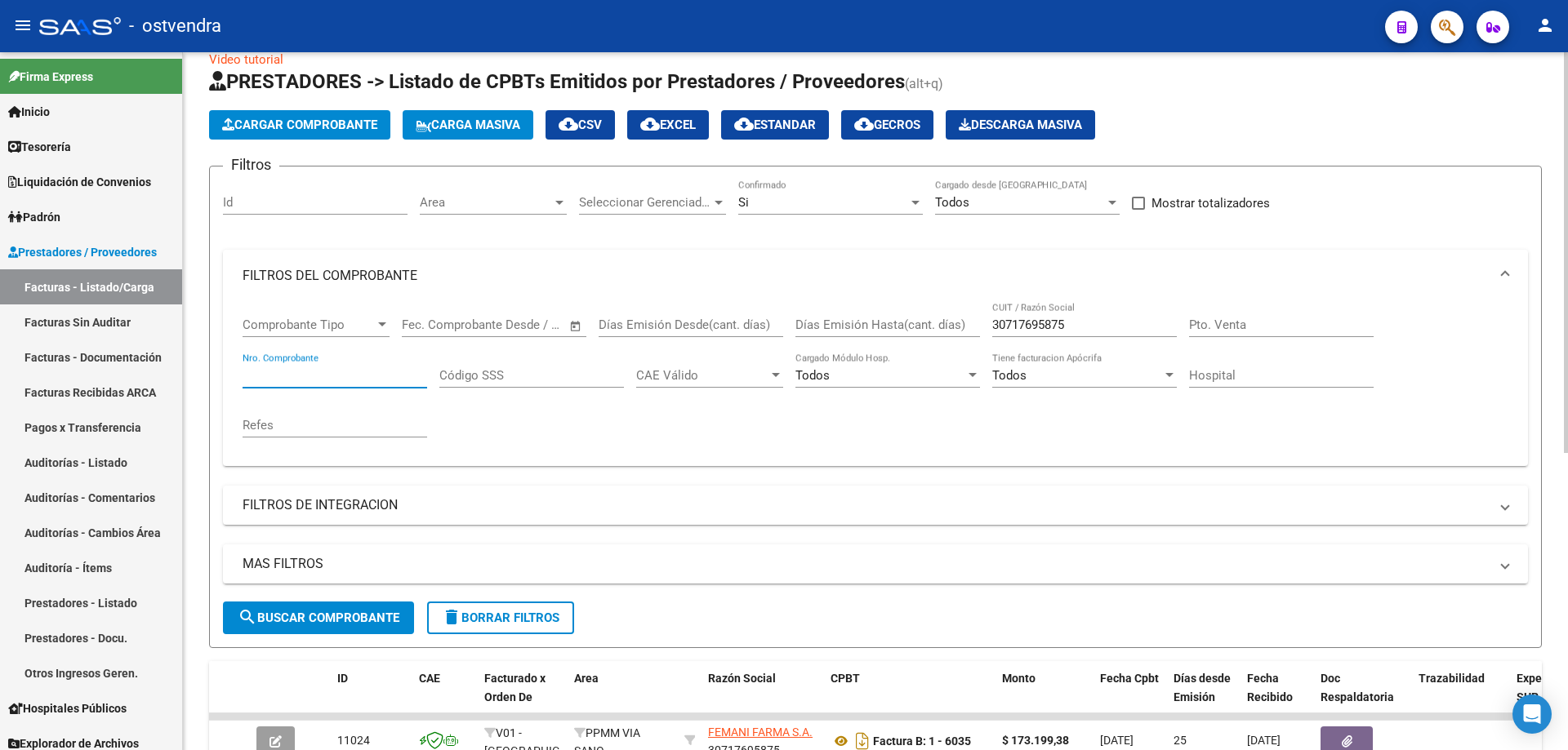
click at [285, 369] on input "Nro. Comprobante" at bounding box center [334, 375] width 185 height 15
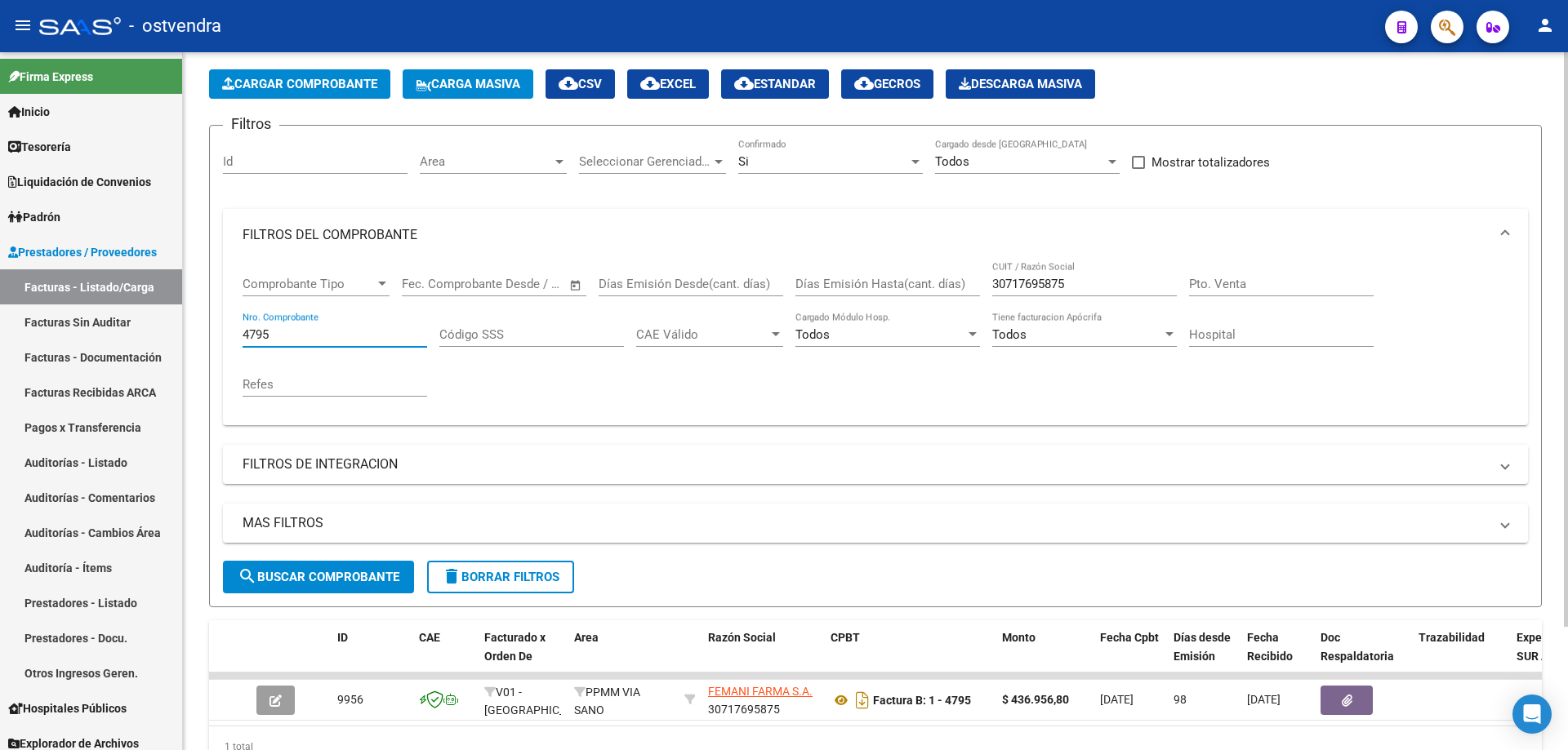
scroll to position [150, 0]
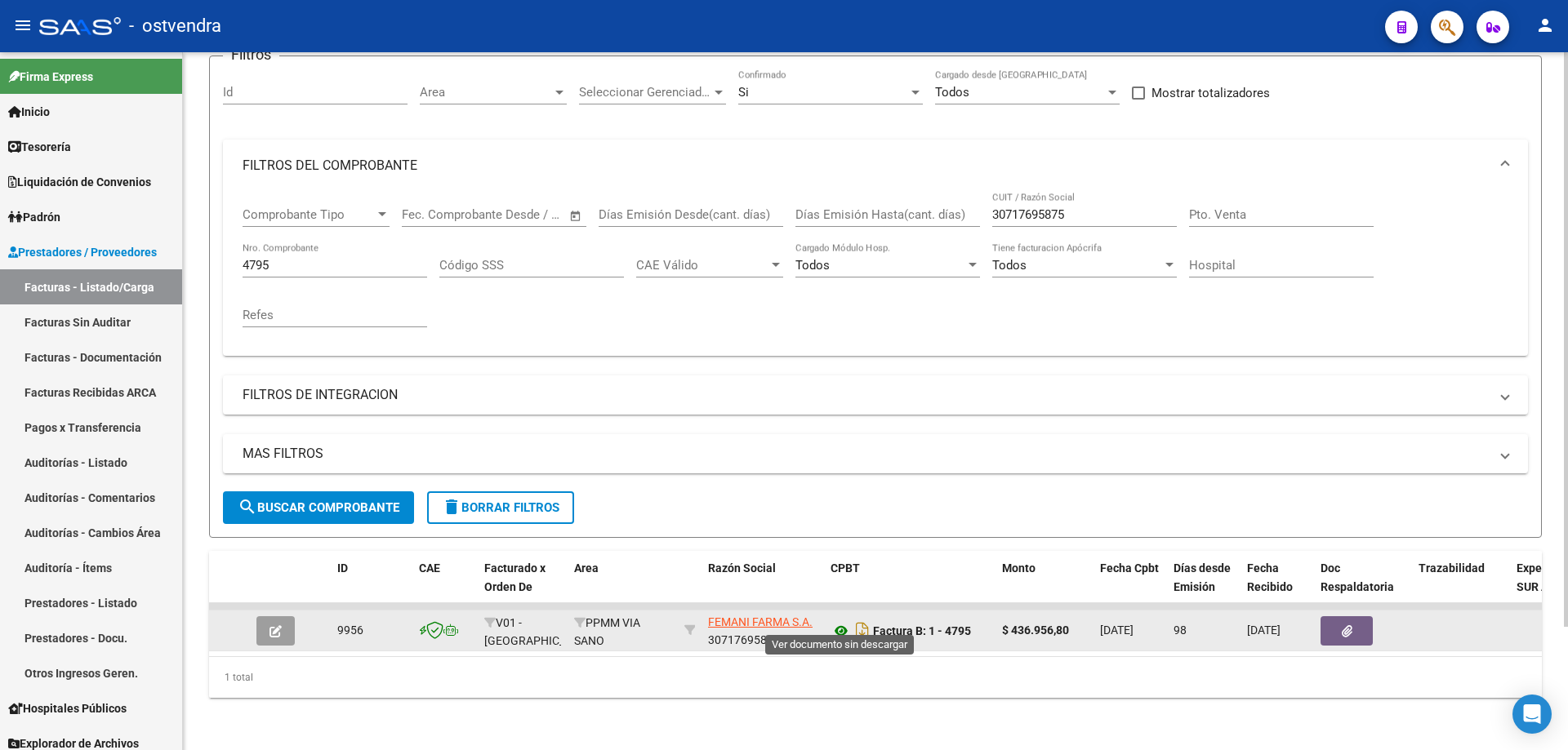
click at [849, 622] on icon at bounding box center [841, 631] width 21 height 20
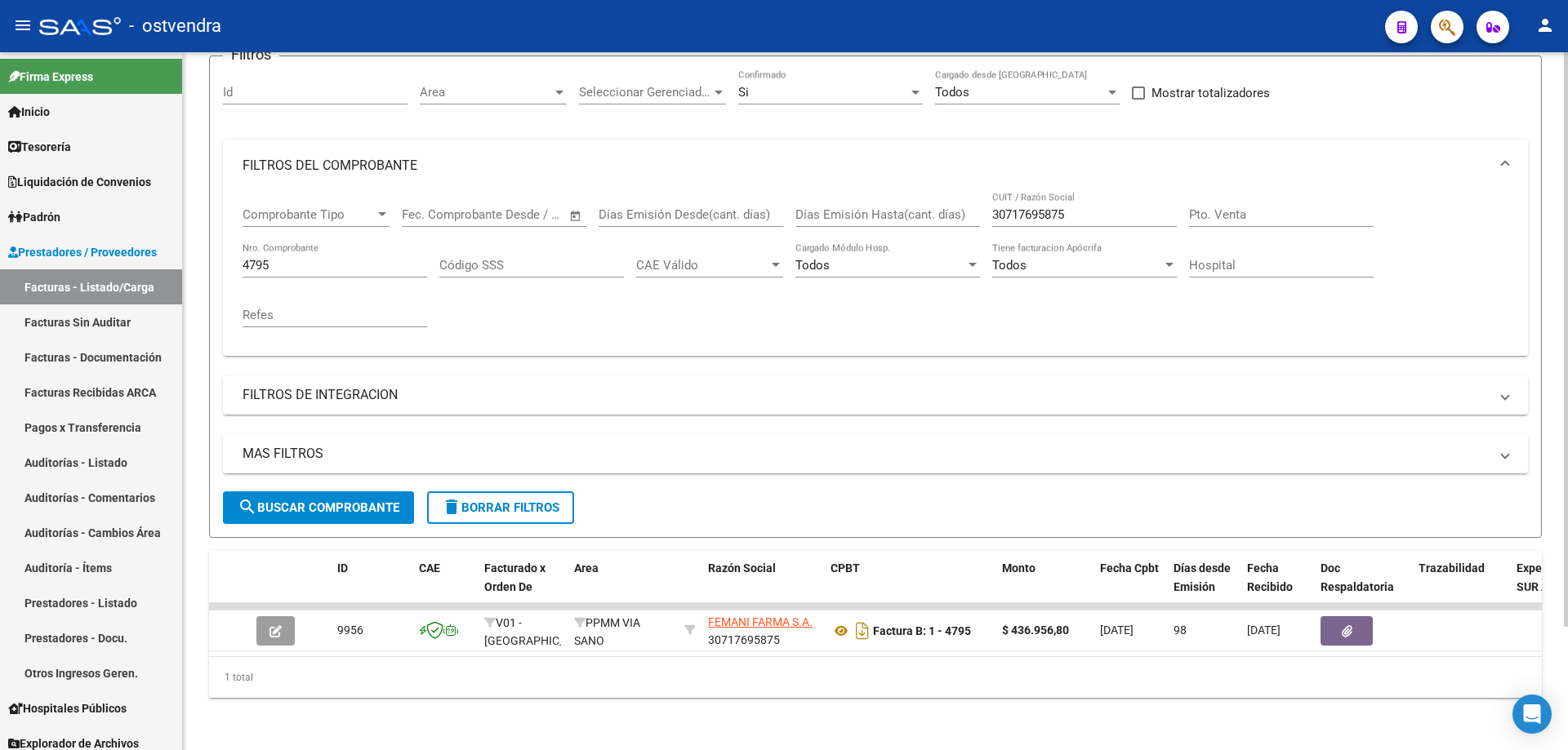
click at [296, 258] on input "4795" at bounding box center [334, 265] width 185 height 15
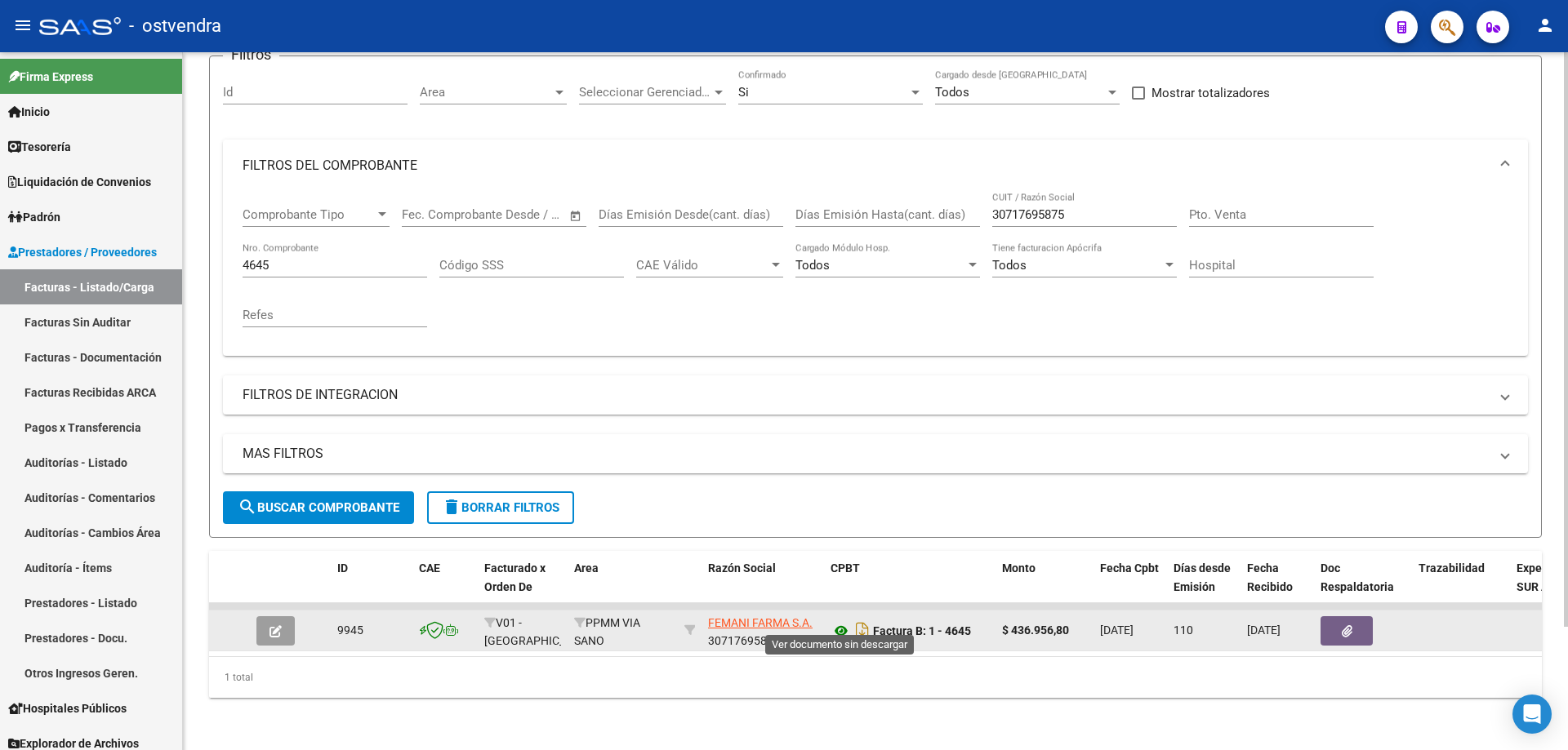
click at [838, 621] on icon at bounding box center [841, 631] width 21 height 20
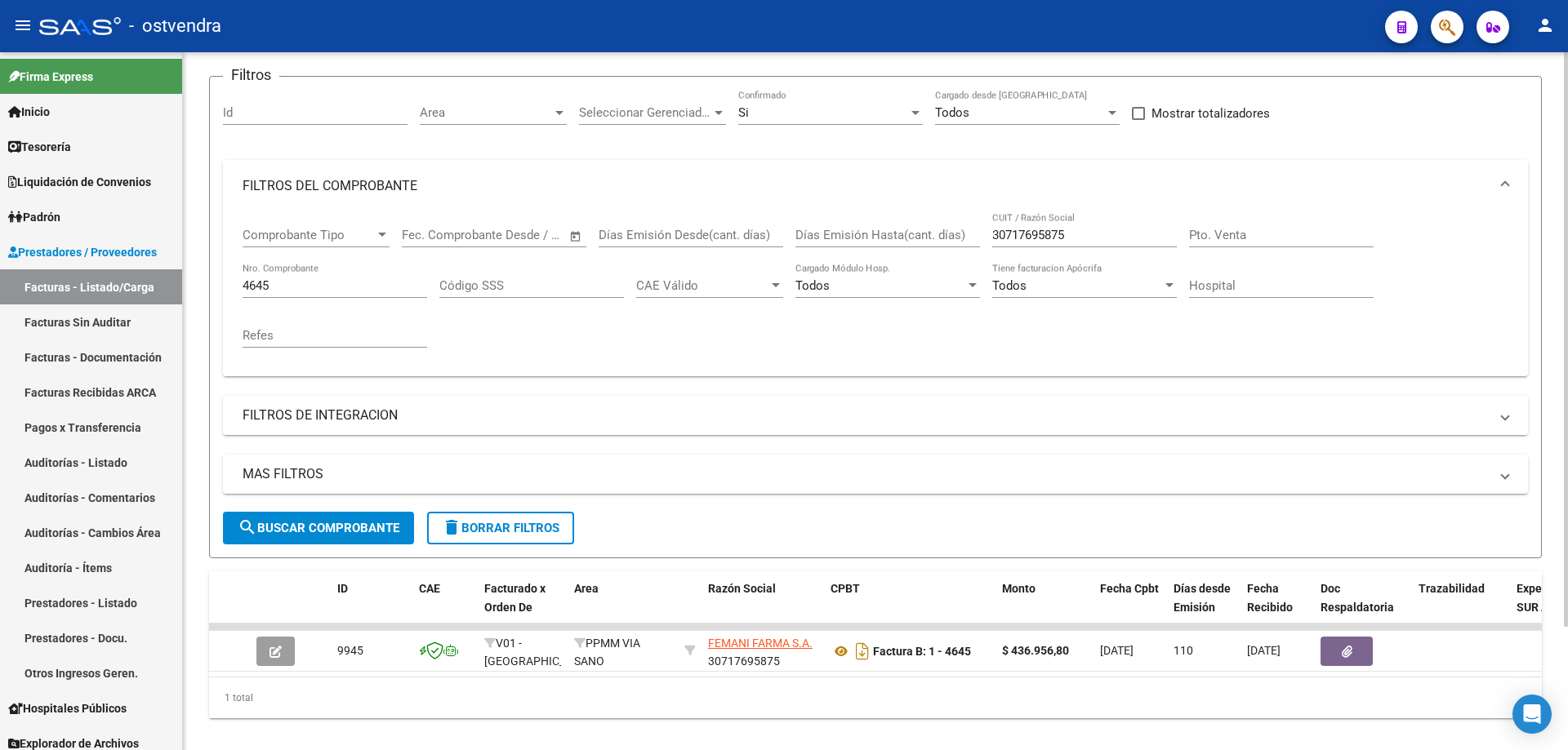
click at [285, 286] on input "4645" at bounding box center [334, 285] width 185 height 15
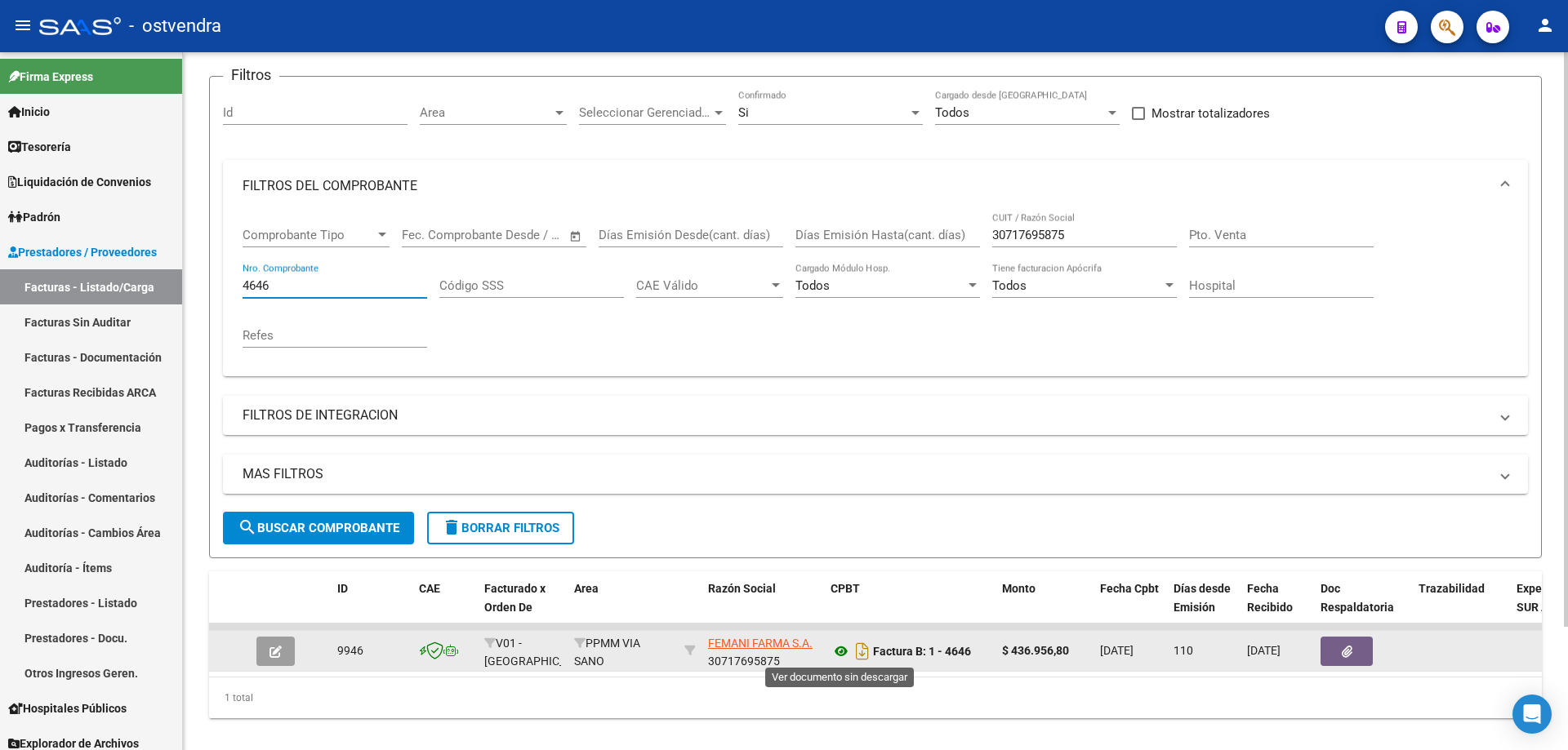
click at [848, 648] on icon at bounding box center [841, 651] width 21 height 20
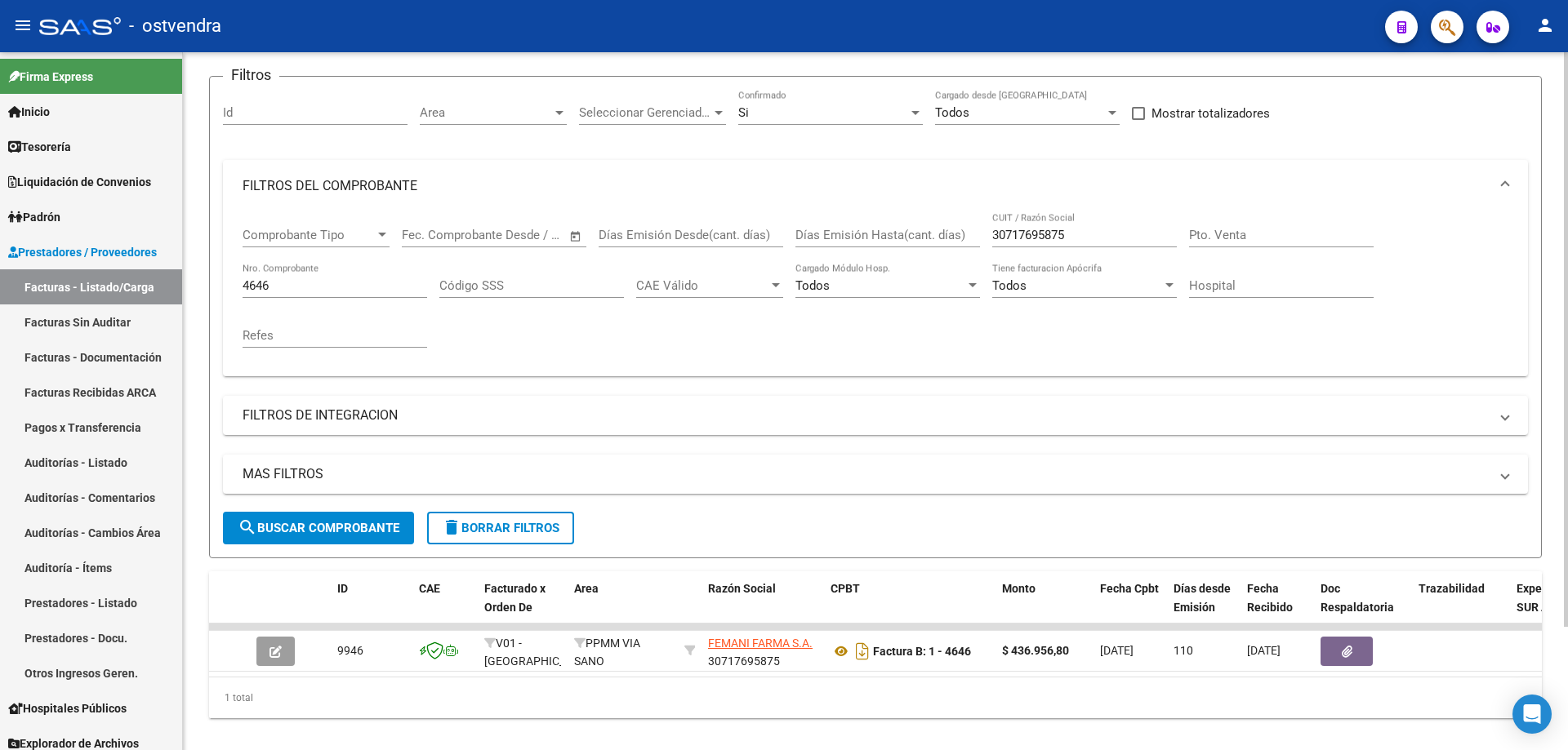
click at [274, 284] on input "4646" at bounding box center [334, 285] width 185 height 15
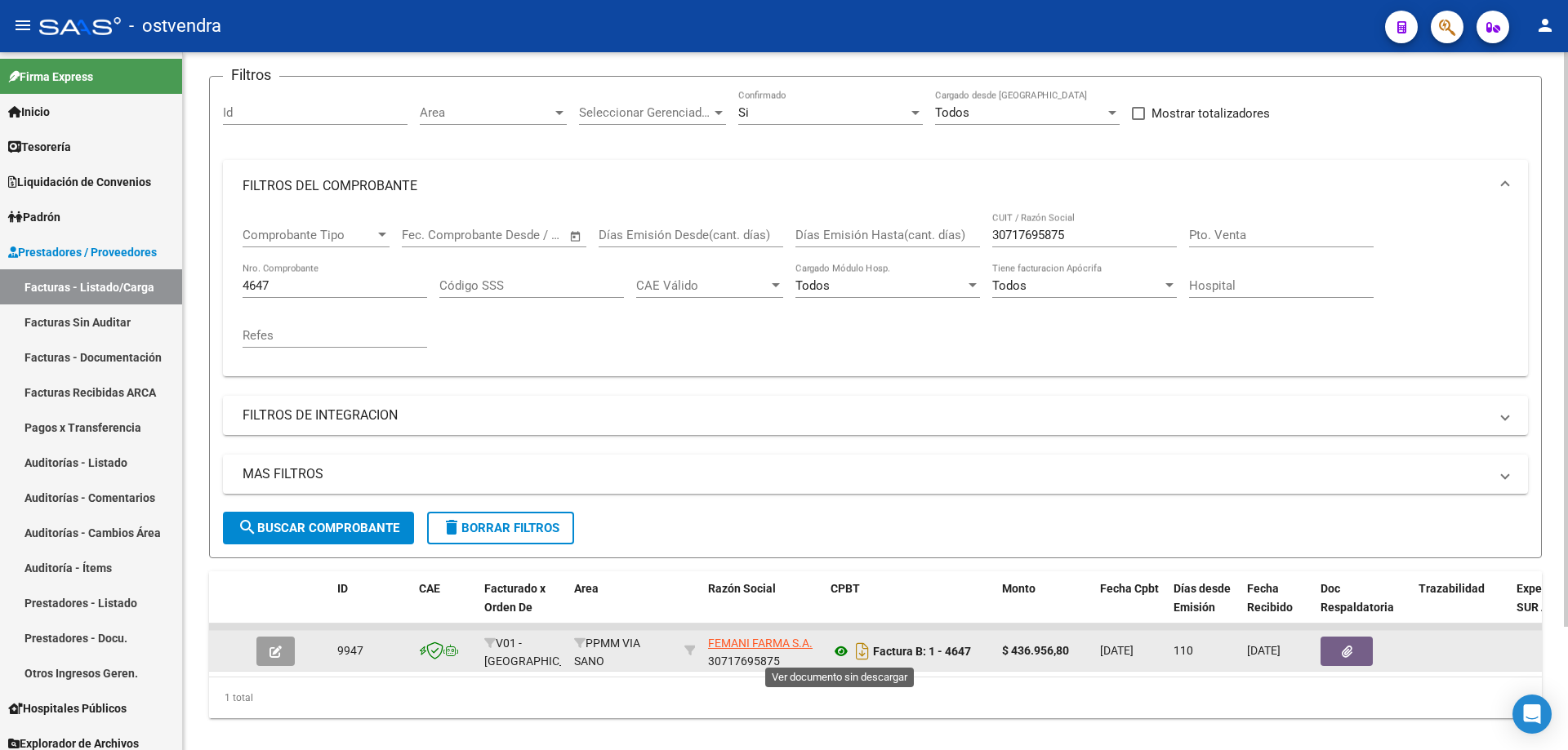
click at [838, 655] on icon at bounding box center [841, 651] width 21 height 20
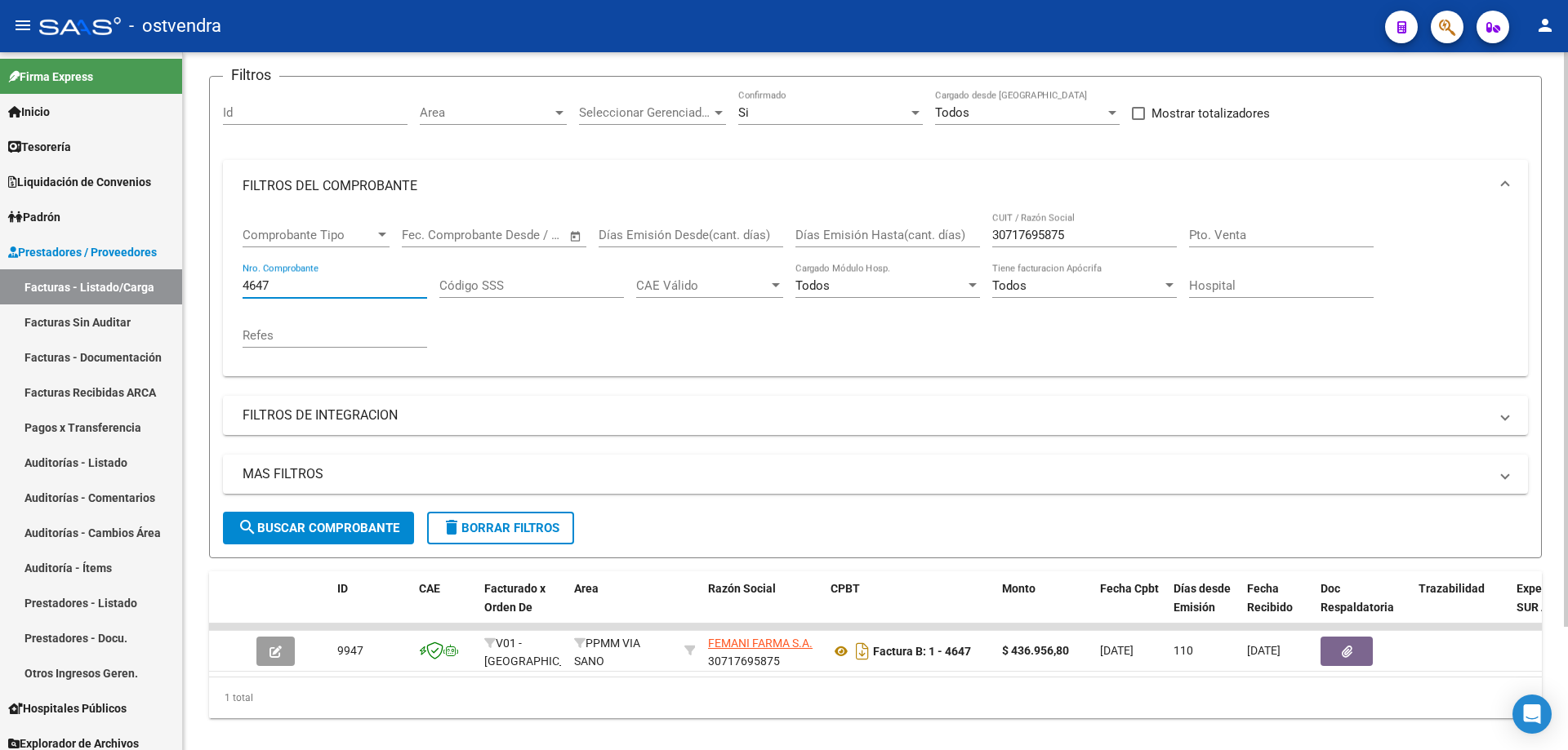
click at [288, 284] on input "4647" at bounding box center [334, 285] width 185 height 15
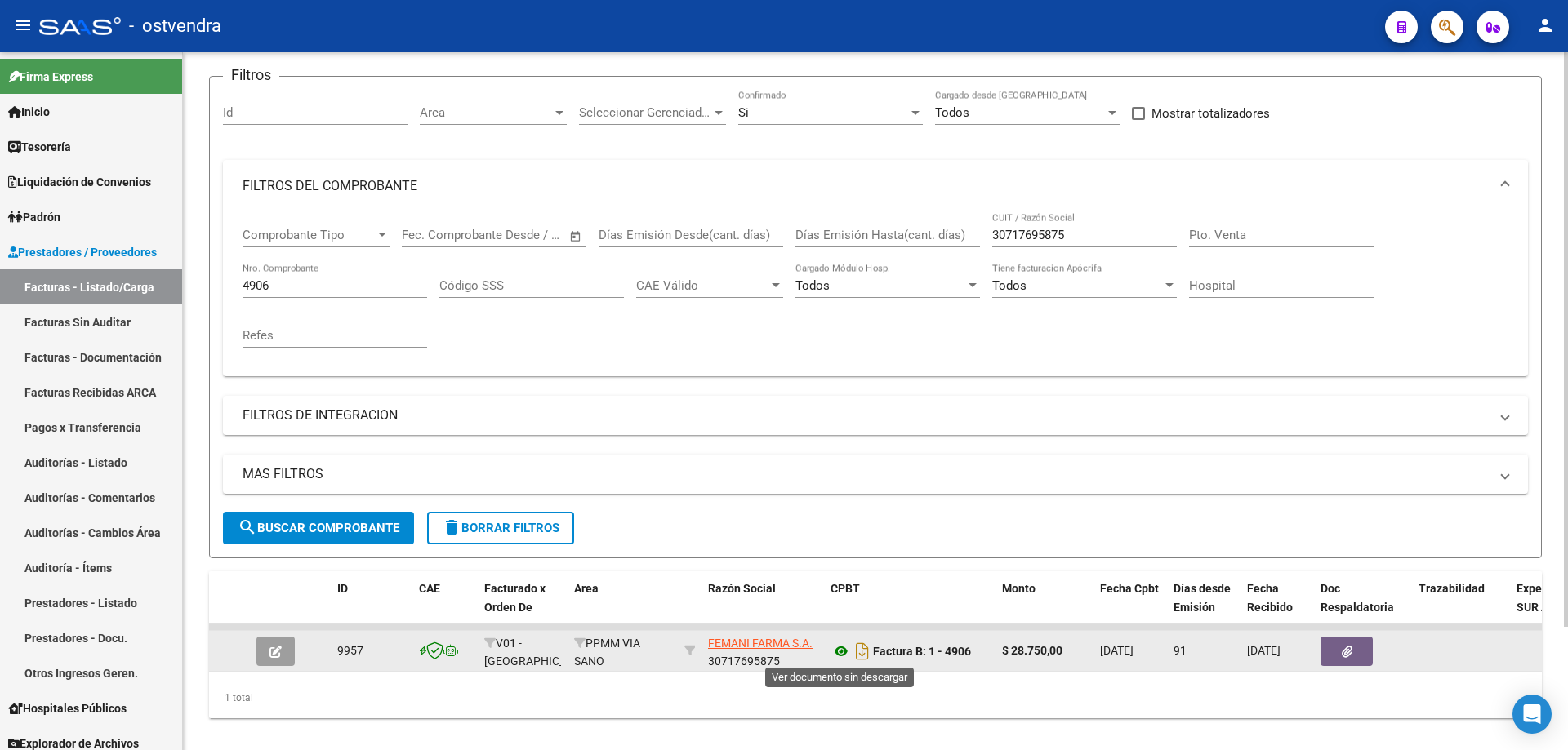
click at [845, 654] on icon at bounding box center [841, 651] width 21 height 20
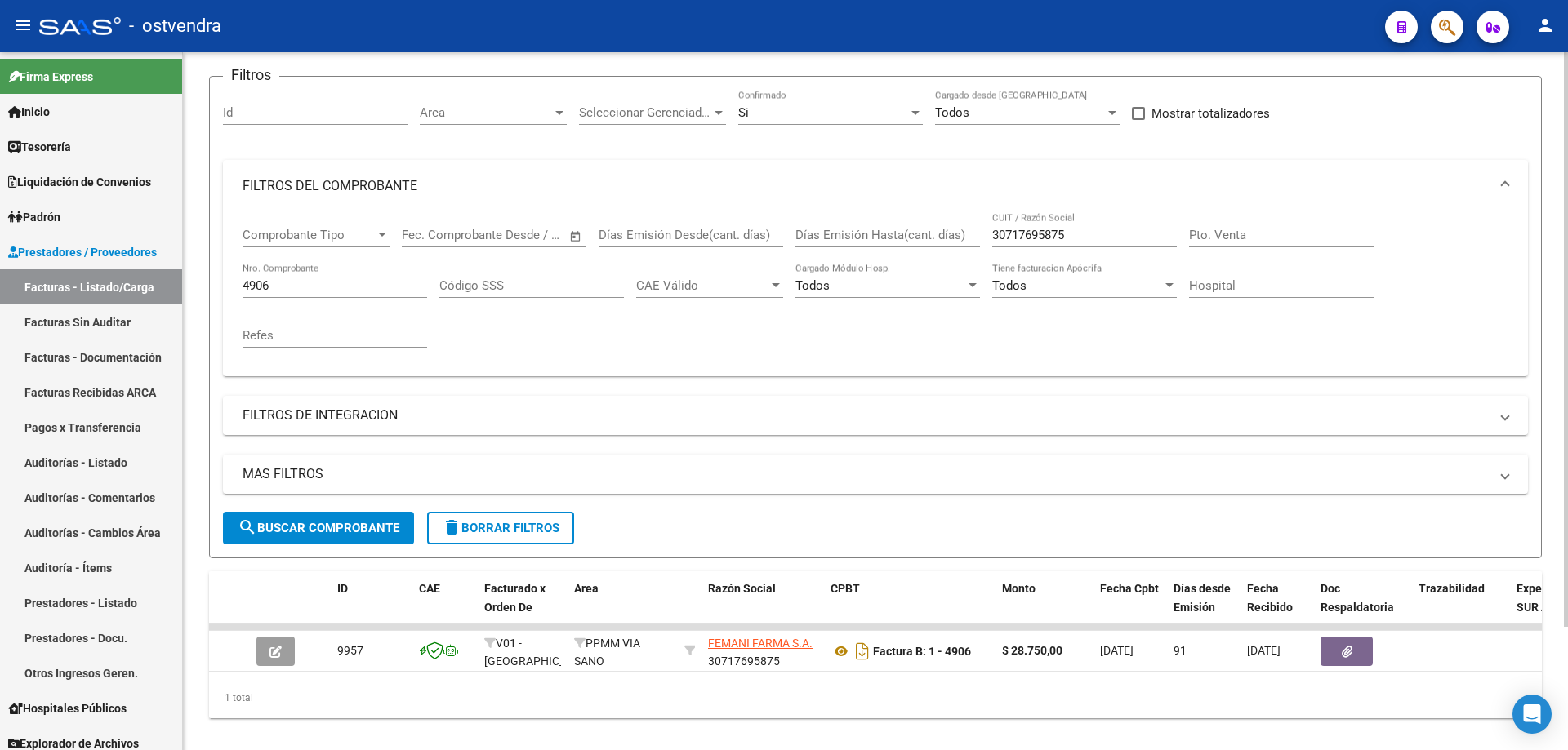
click at [303, 277] on div "4906 Nro. Comprobante" at bounding box center [334, 280] width 185 height 35
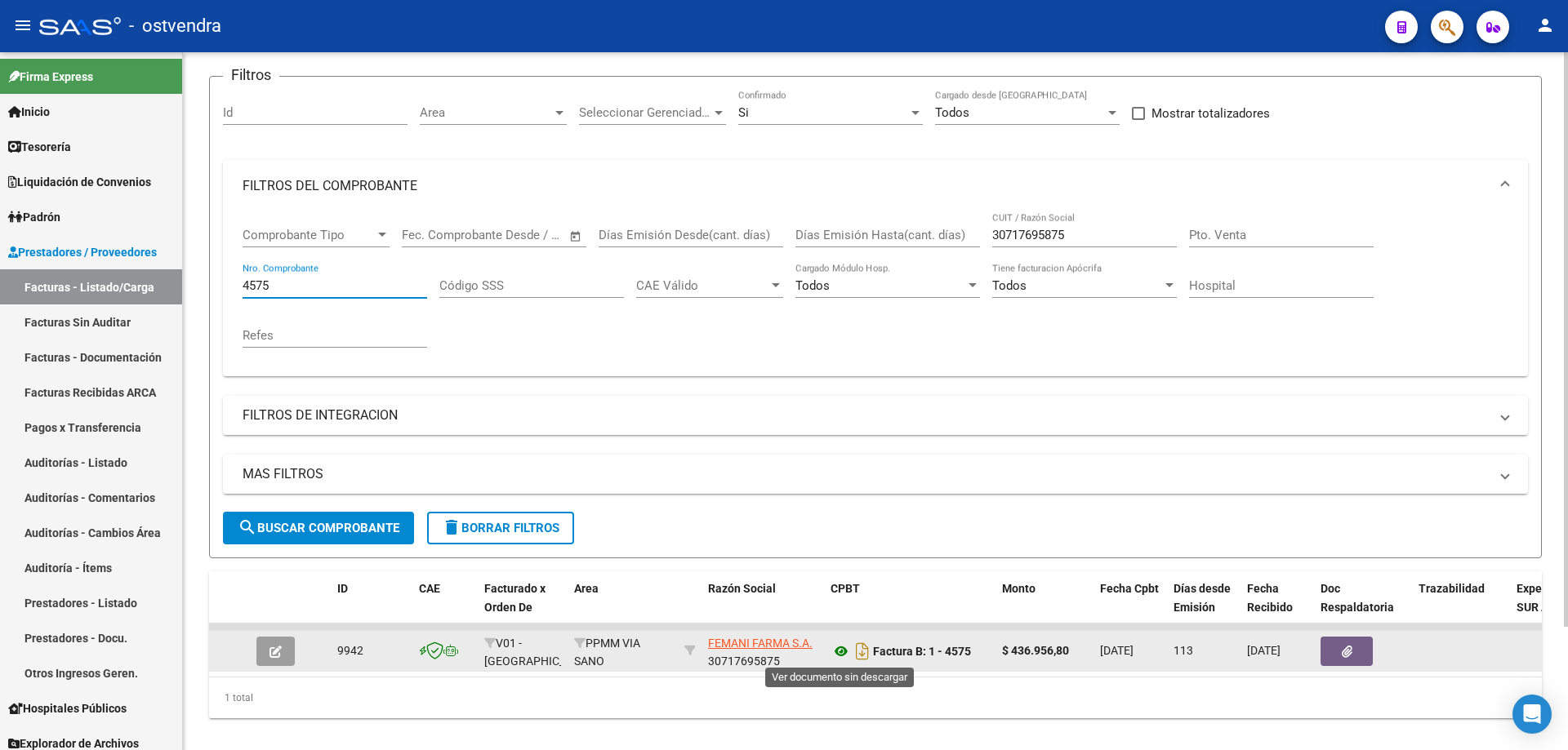
click at [843, 655] on icon at bounding box center [841, 651] width 21 height 20
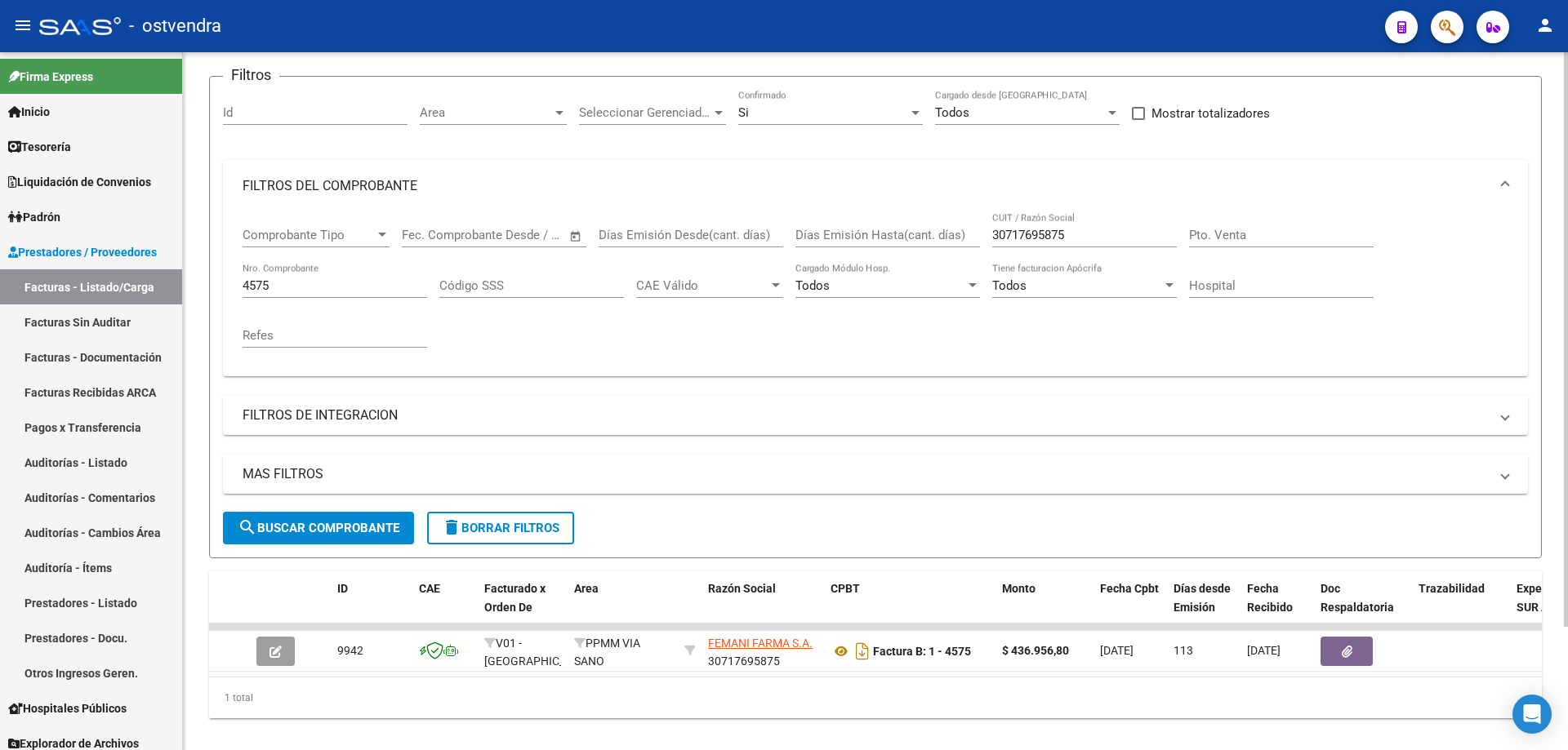
click at [313, 286] on input "4575" at bounding box center [334, 285] width 185 height 15
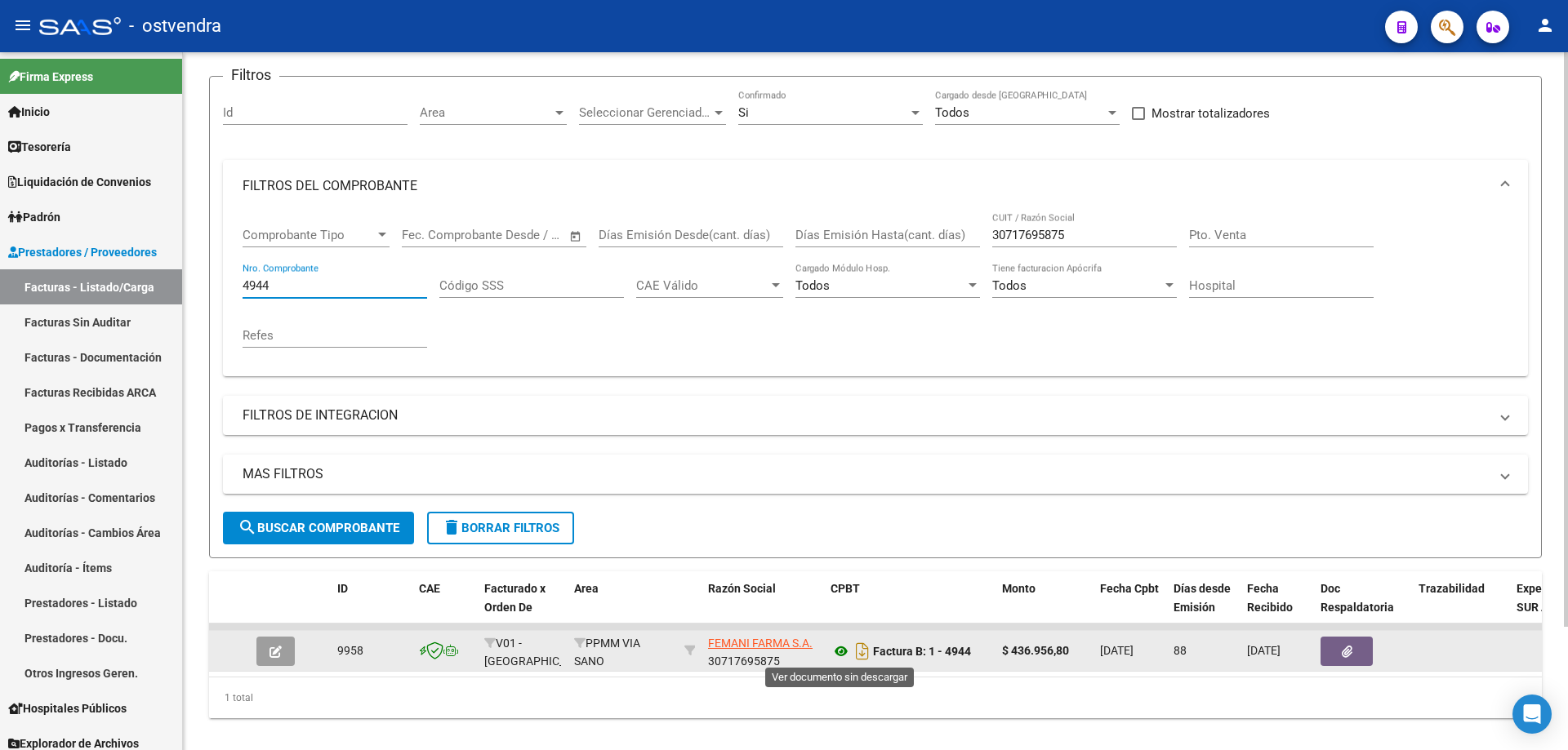
click at [846, 654] on icon at bounding box center [841, 651] width 21 height 20
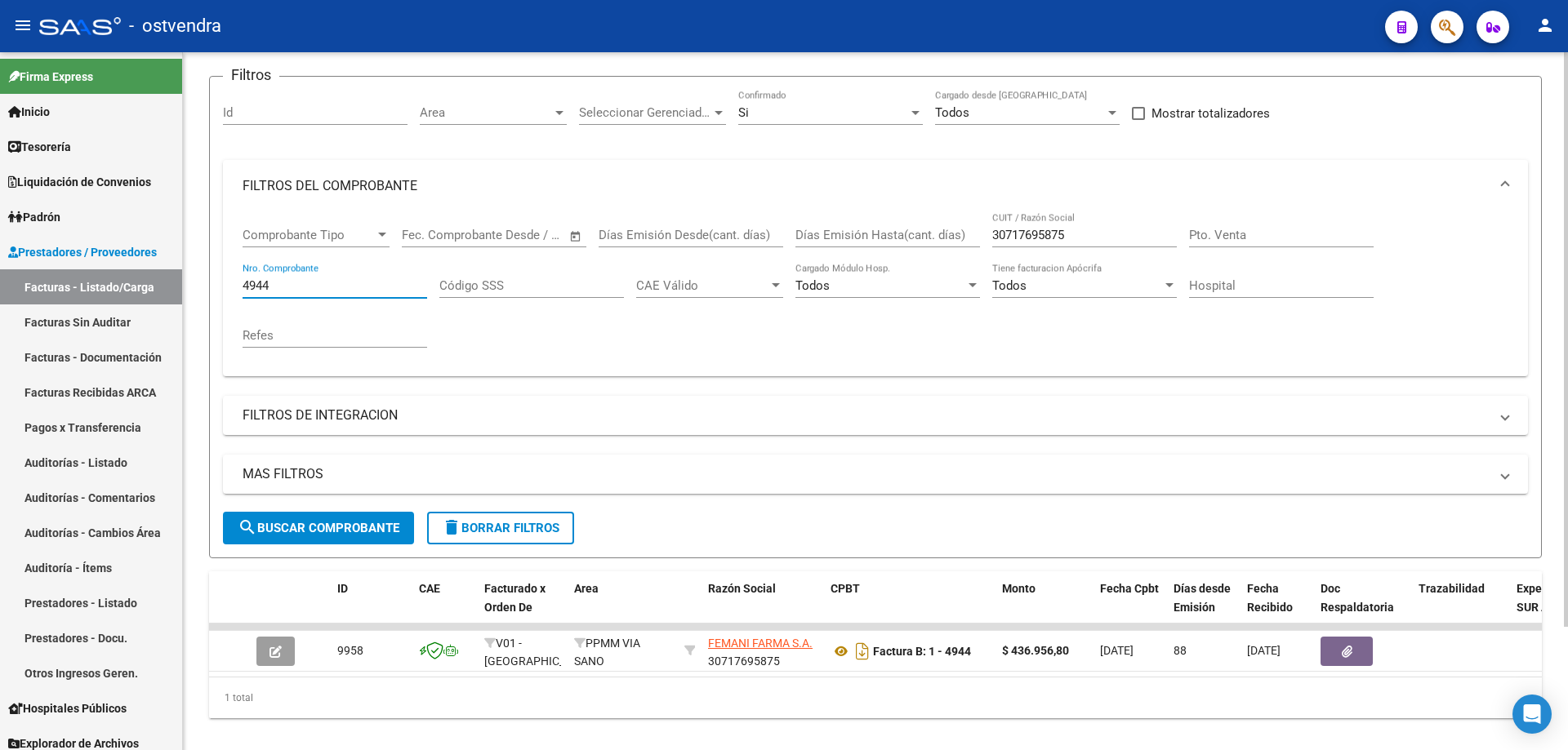
click at [302, 284] on input "4944" at bounding box center [334, 285] width 185 height 15
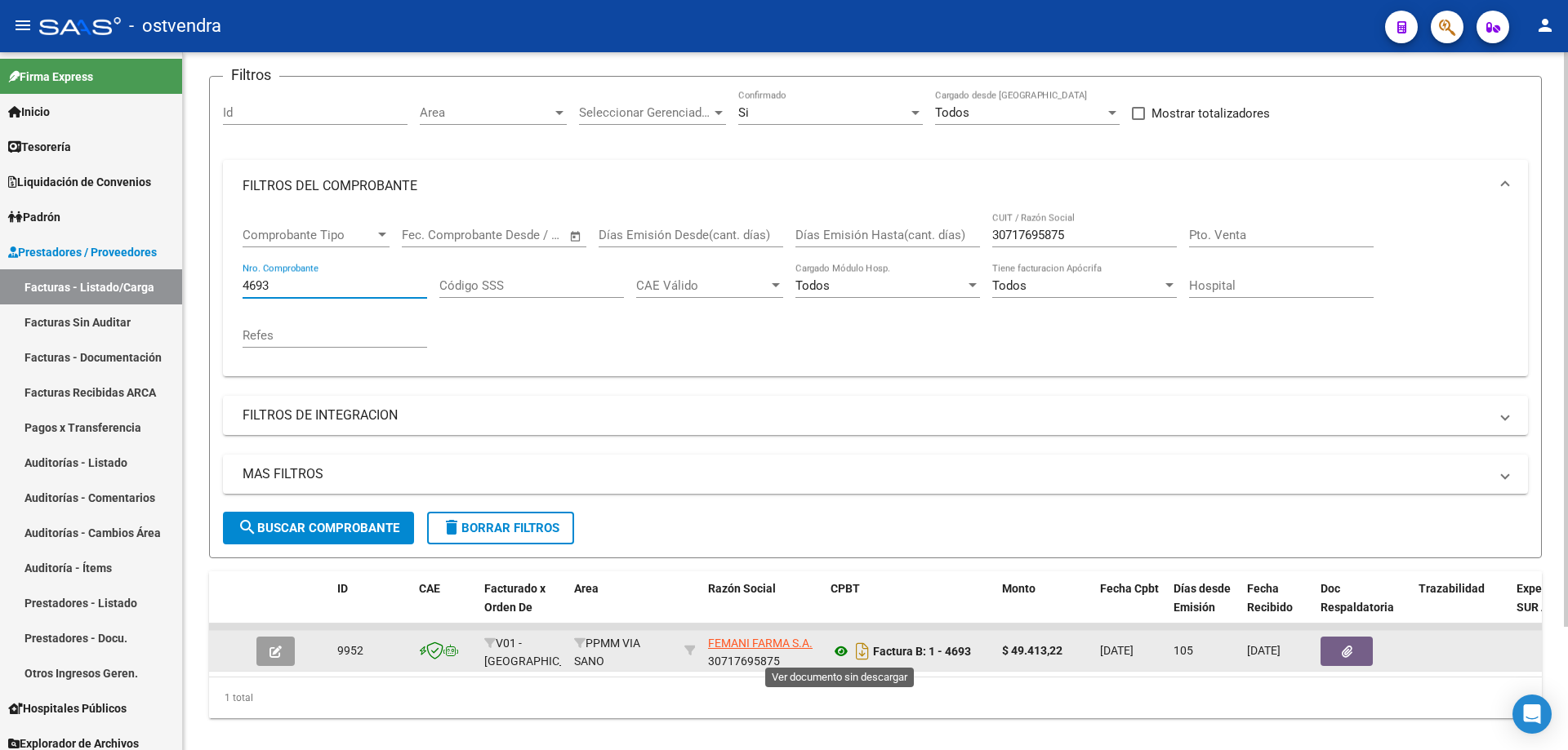
click at [837, 645] on icon at bounding box center [841, 651] width 21 height 20
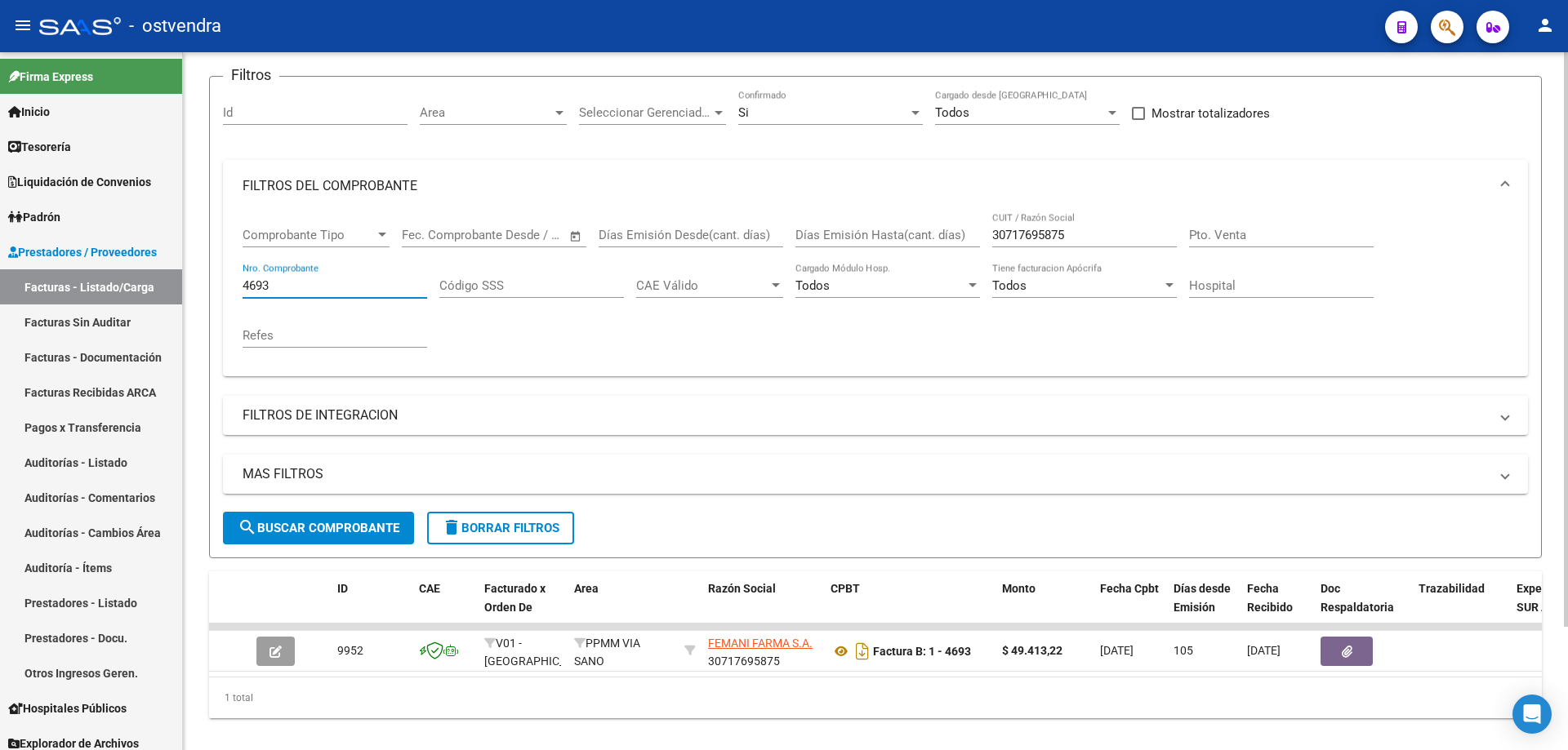
click at [304, 291] on input "4693" at bounding box center [334, 285] width 185 height 15
click at [273, 520] on button "search Buscar Comprobante" at bounding box center [318, 528] width 191 height 33
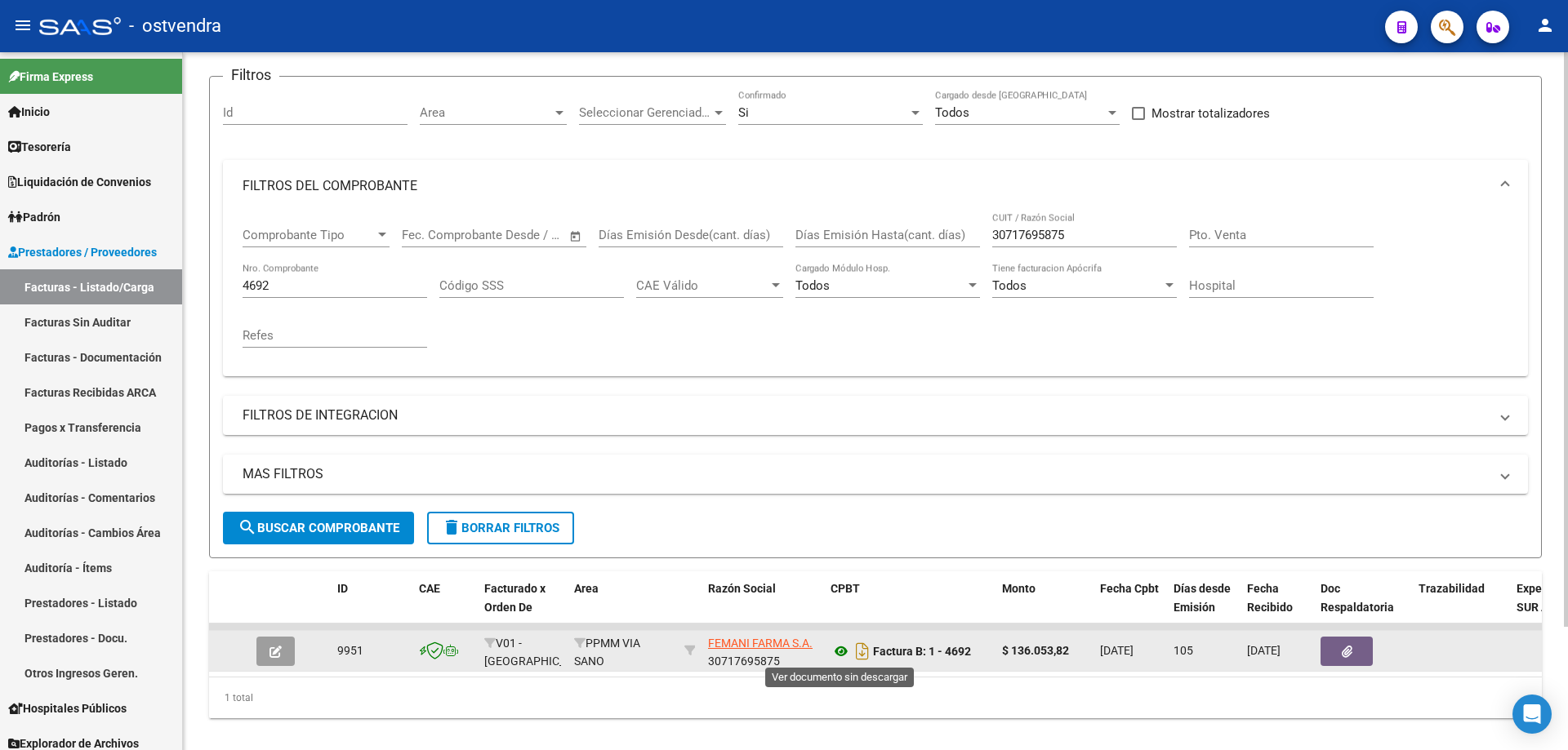
click at [838, 650] on icon at bounding box center [841, 651] width 21 height 20
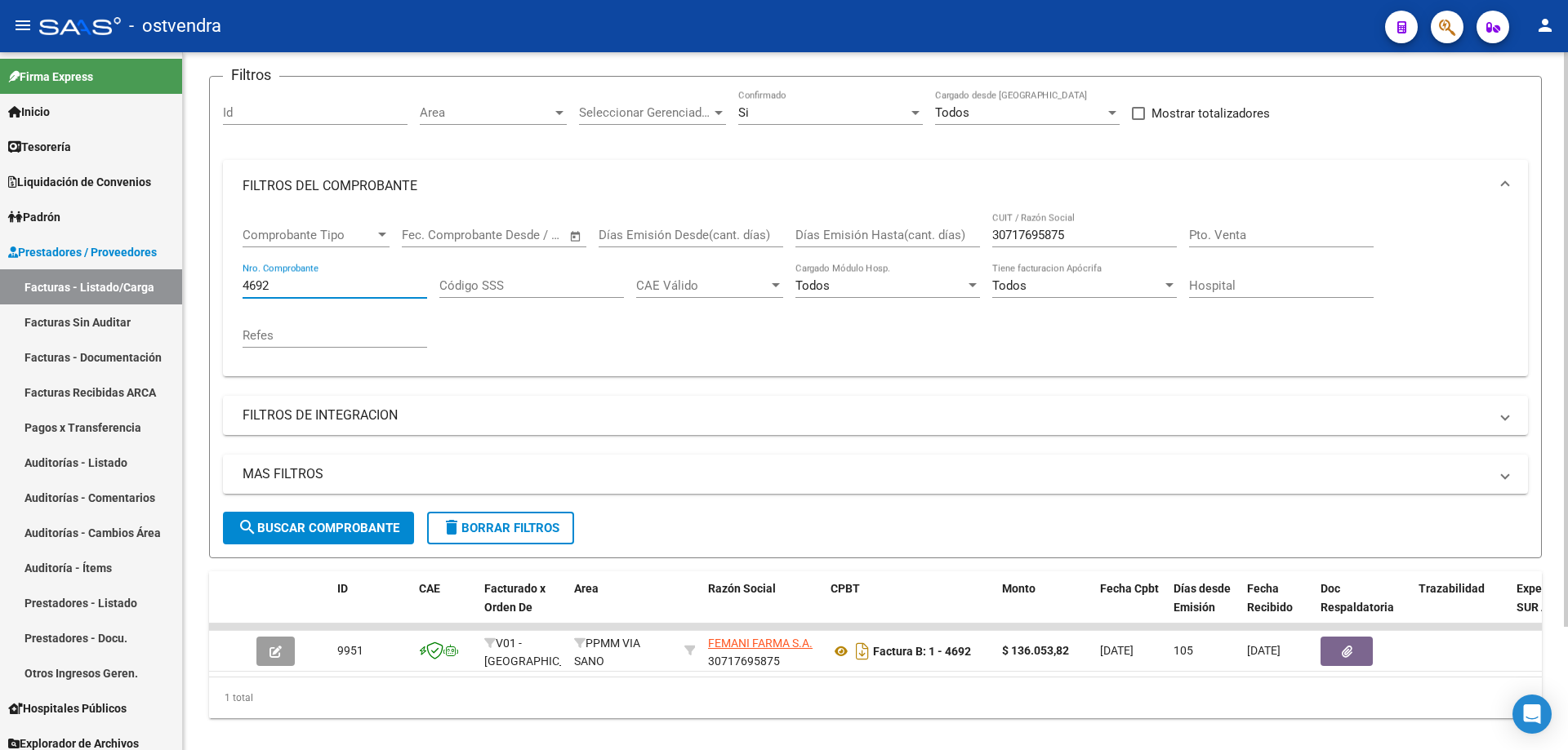
click at [285, 284] on input "4692" at bounding box center [334, 285] width 185 height 15
click at [367, 514] on button "search Buscar Comprobante" at bounding box center [318, 528] width 191 height 33
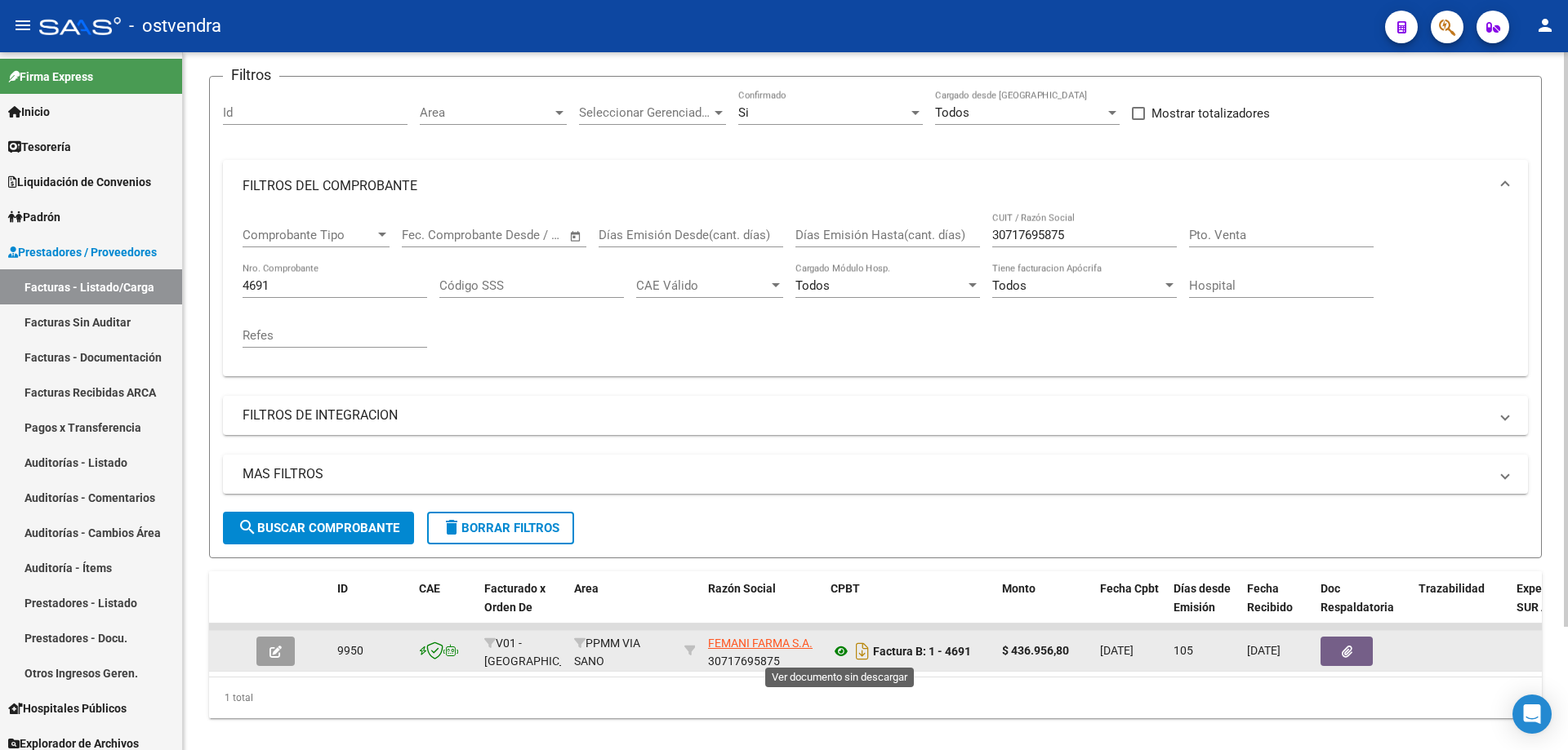
click at [840, 649] on icon at bounding box center [841, 651] width 21 height 20
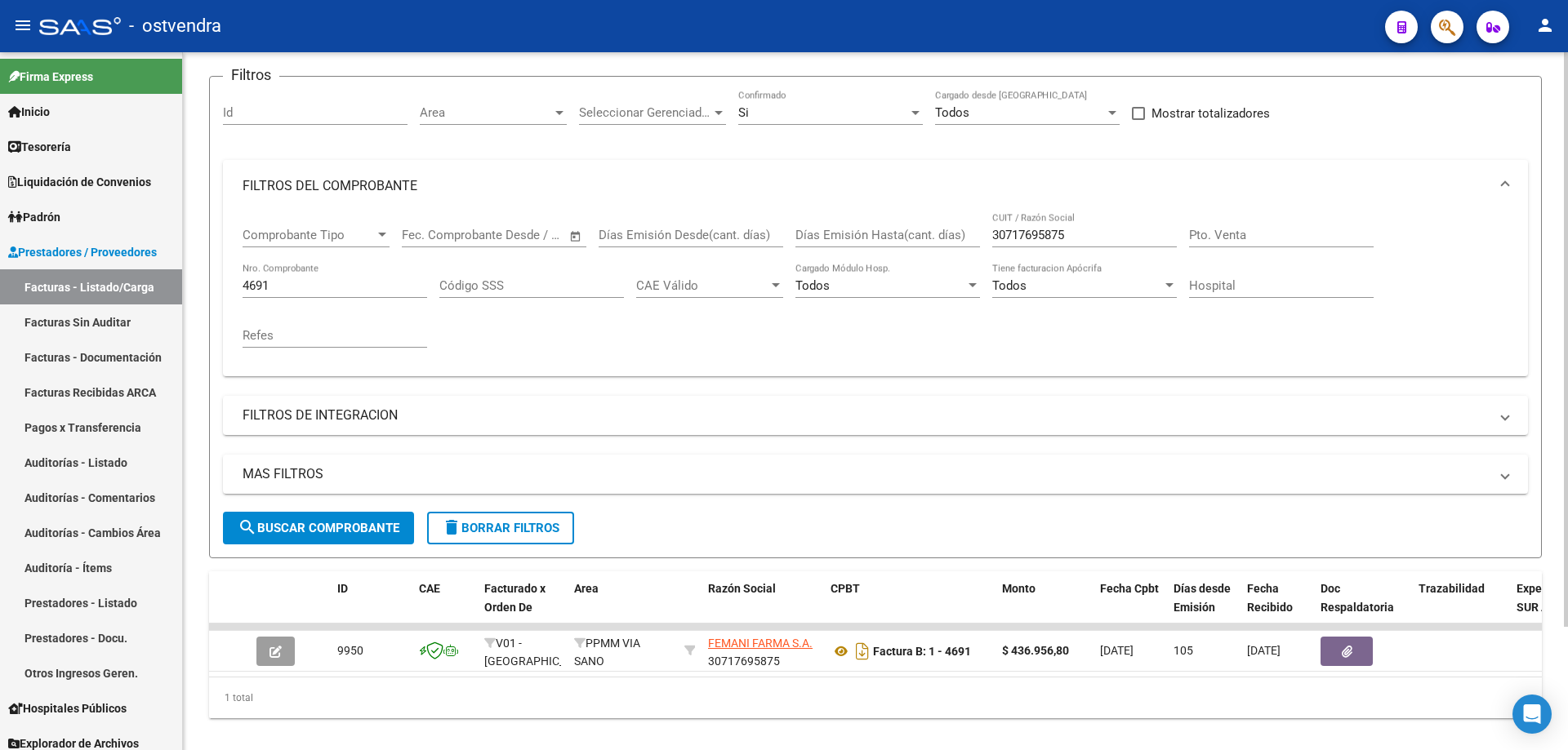
click at [345, 274] on div "4691 Nro. Comprobante" at bounding box center [334, 280] width 185 height 35
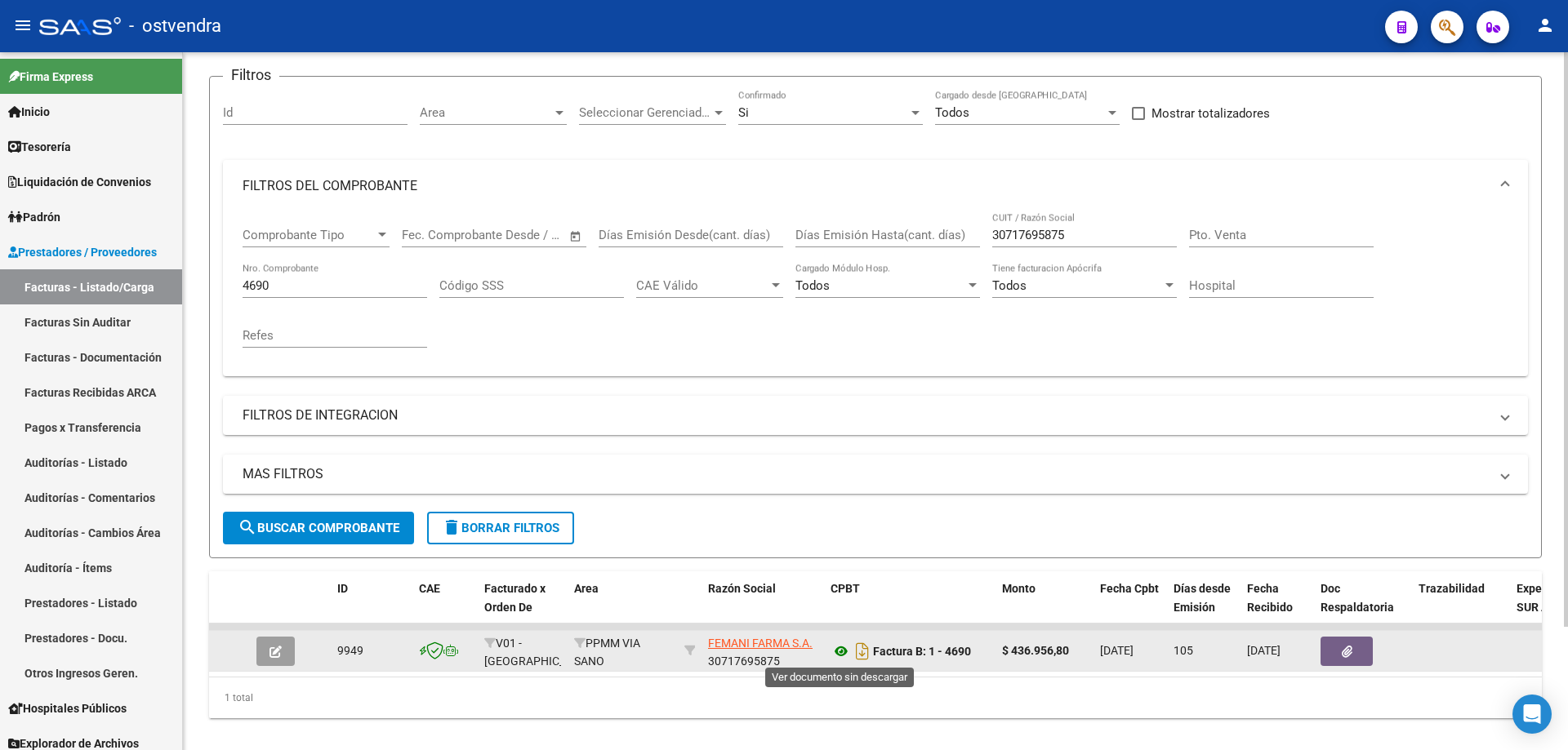
click at [846, 661] on icon at bounding box center [841, 651] width 21 height 20
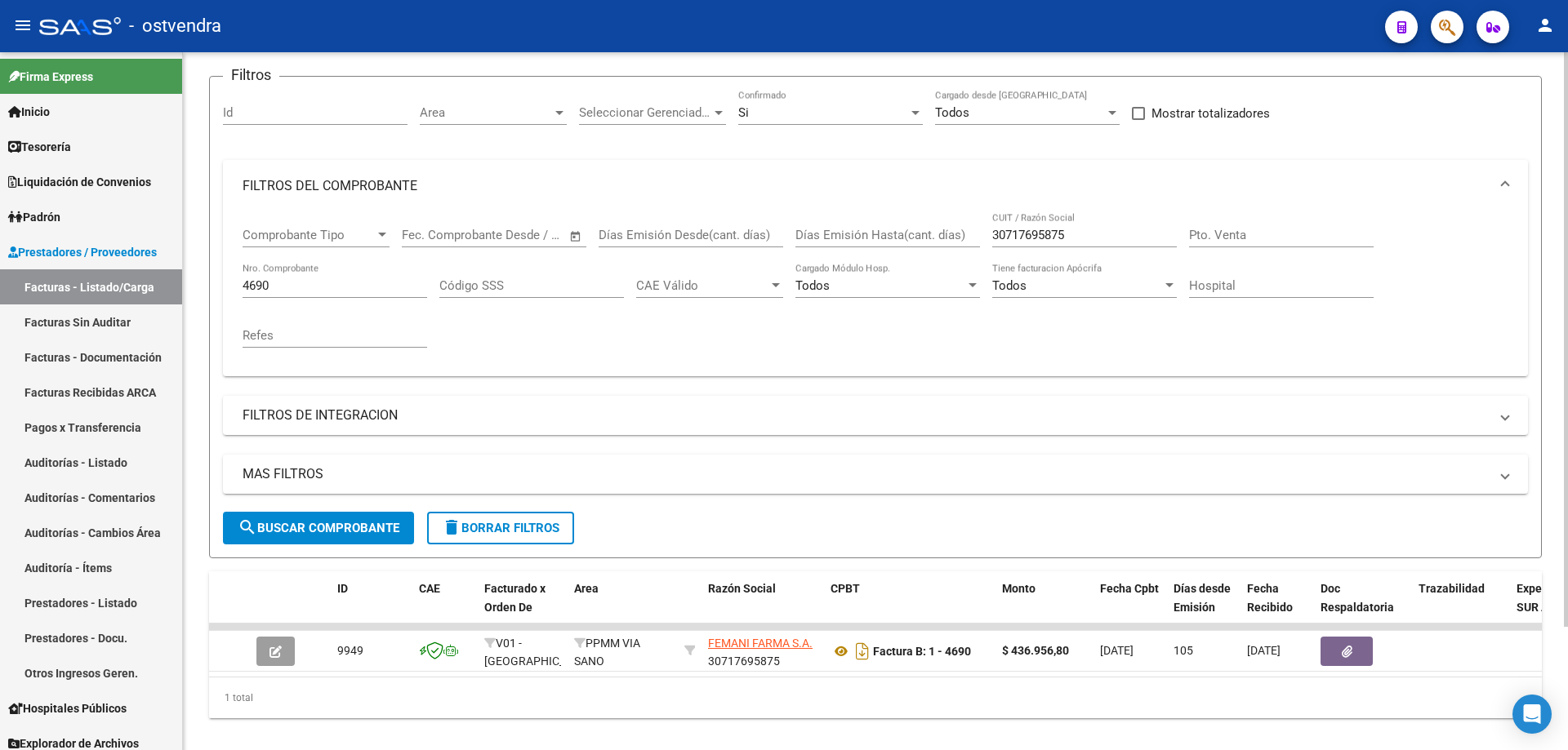
drag, startPoint x: 358, startPoint y: 275, endPoint x: 360, endPoint y: 286, distance: 11.2
click at [358, 276] on div "4690 Nro. Comprobante" at bounding box center [334, 280] width 185 height 35
click at [360, 286] on input "4690" at bounding box center [334, 285] width 185 height 15
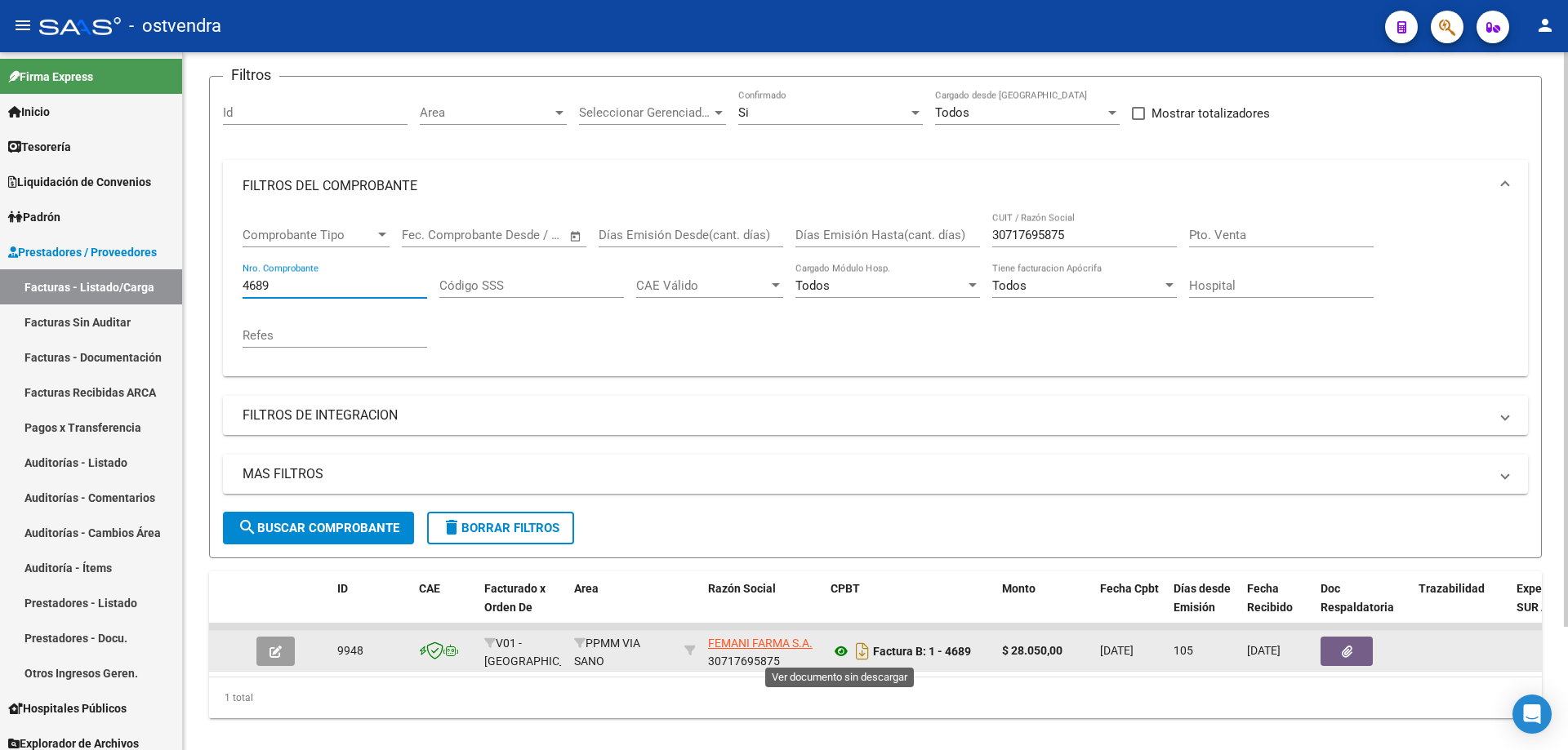
click at [840, 643] on icon at bounding box center [841, 651] width 21 height 20
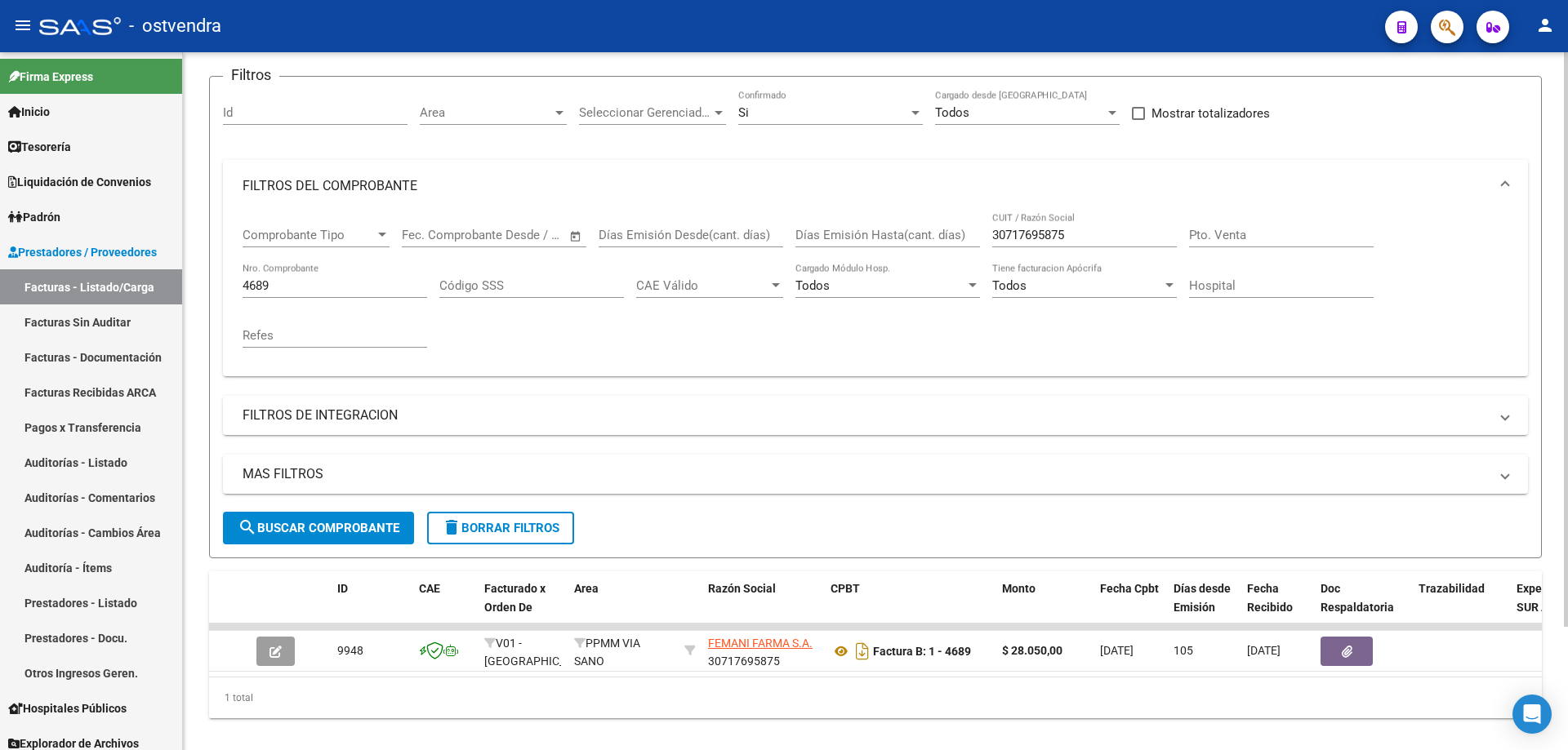
click at [279, 286] on input "4689" at bounding box center [334, 285] width 185 height 15
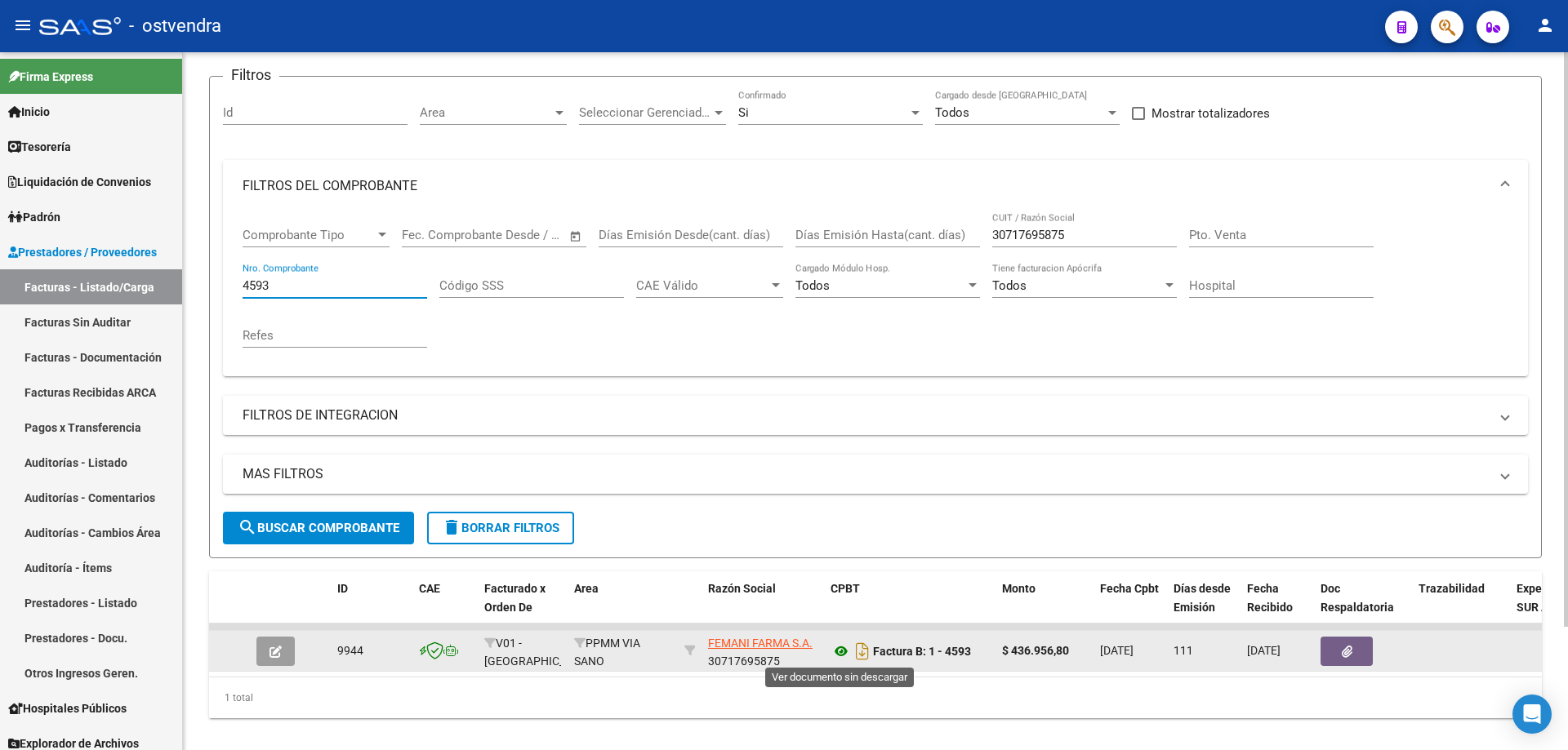
click at [837, 649] on icon at bounding box center [841, 651] width 21 height 20
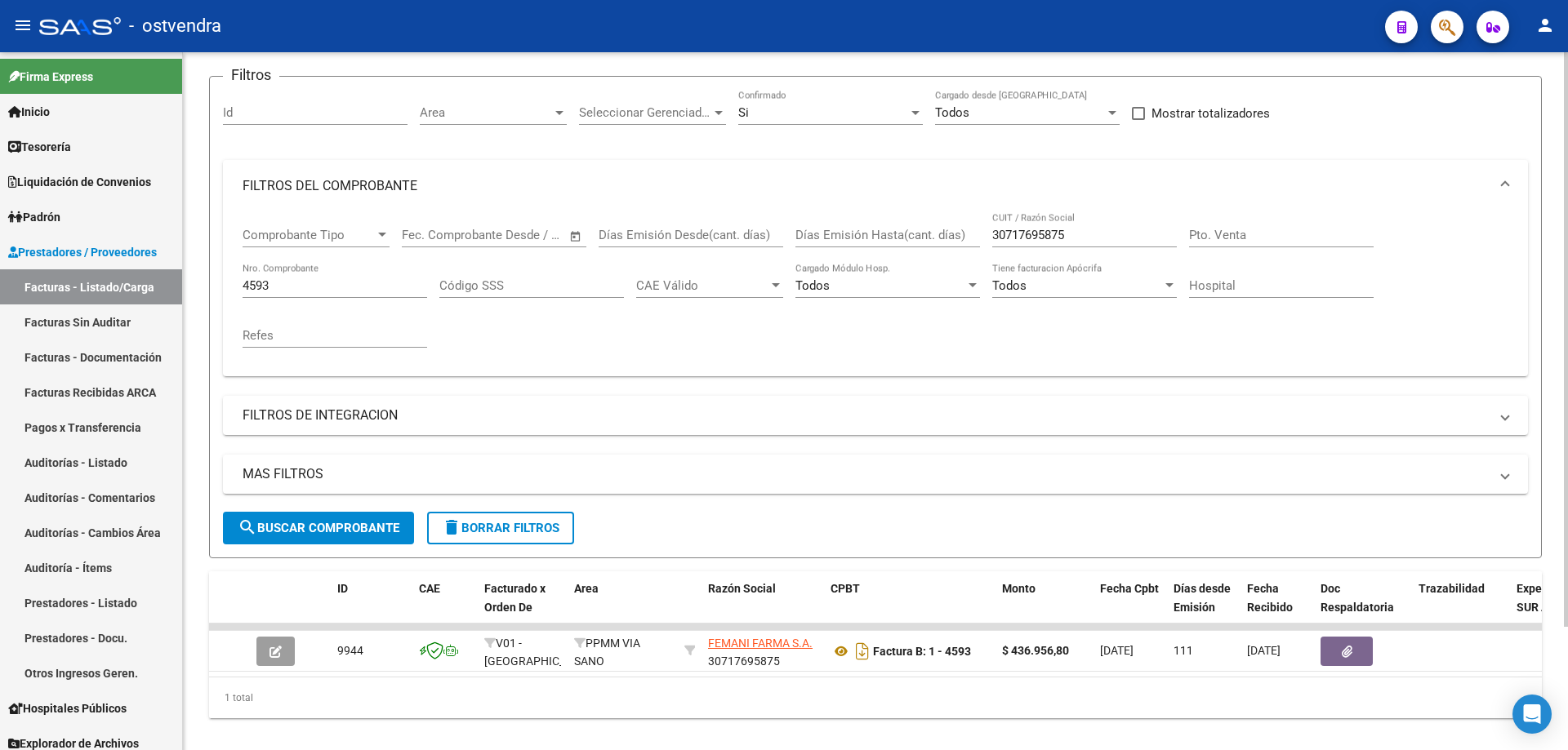
click at [309, 278] on input "4593" at bounding box center [334, 285] width 185 height 15
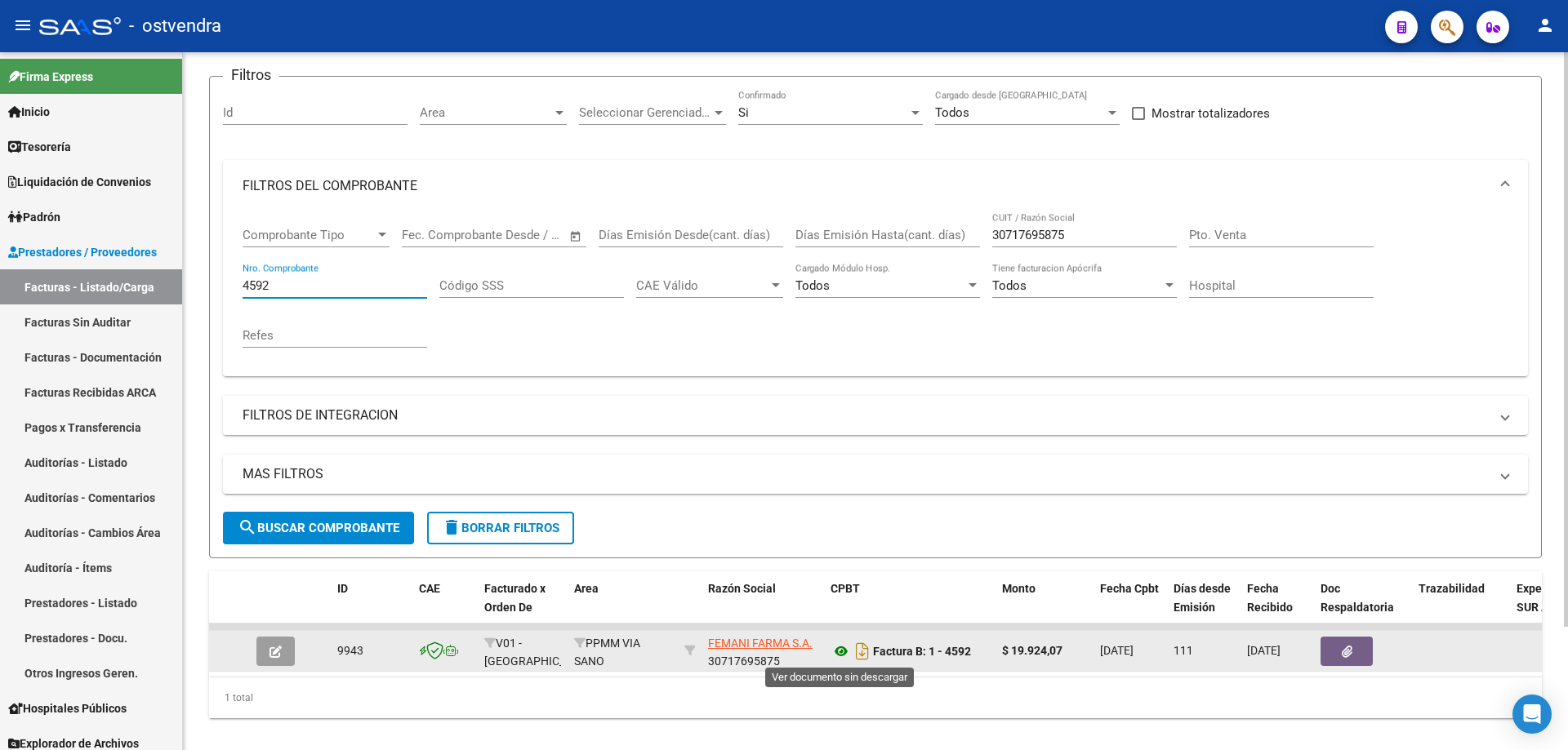
click at [839, 650] on icon at bounding box center [841, 651] width 21 height 20
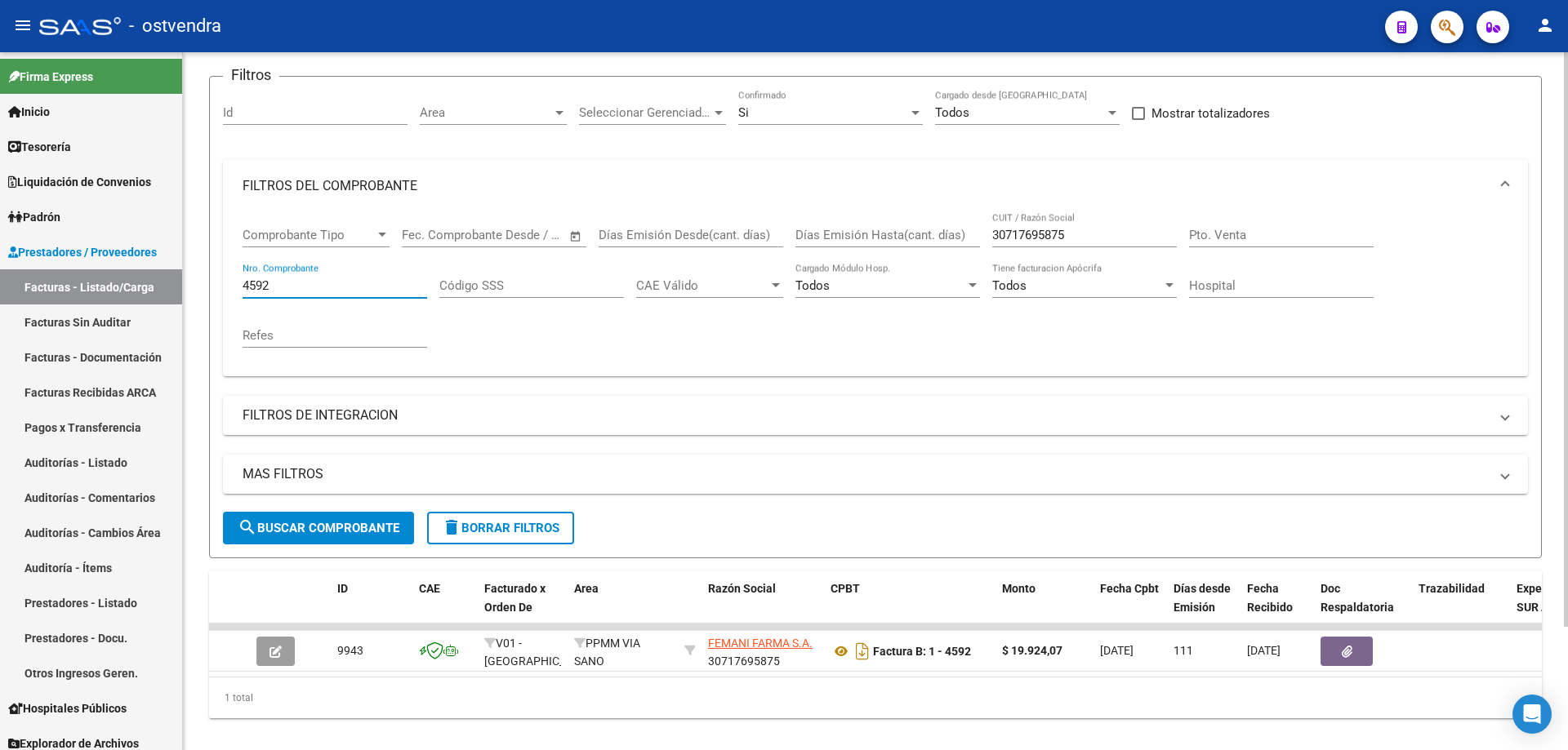
click at [300, 290] on input "4592" at bounding box center [334, 285] width 185 height 15
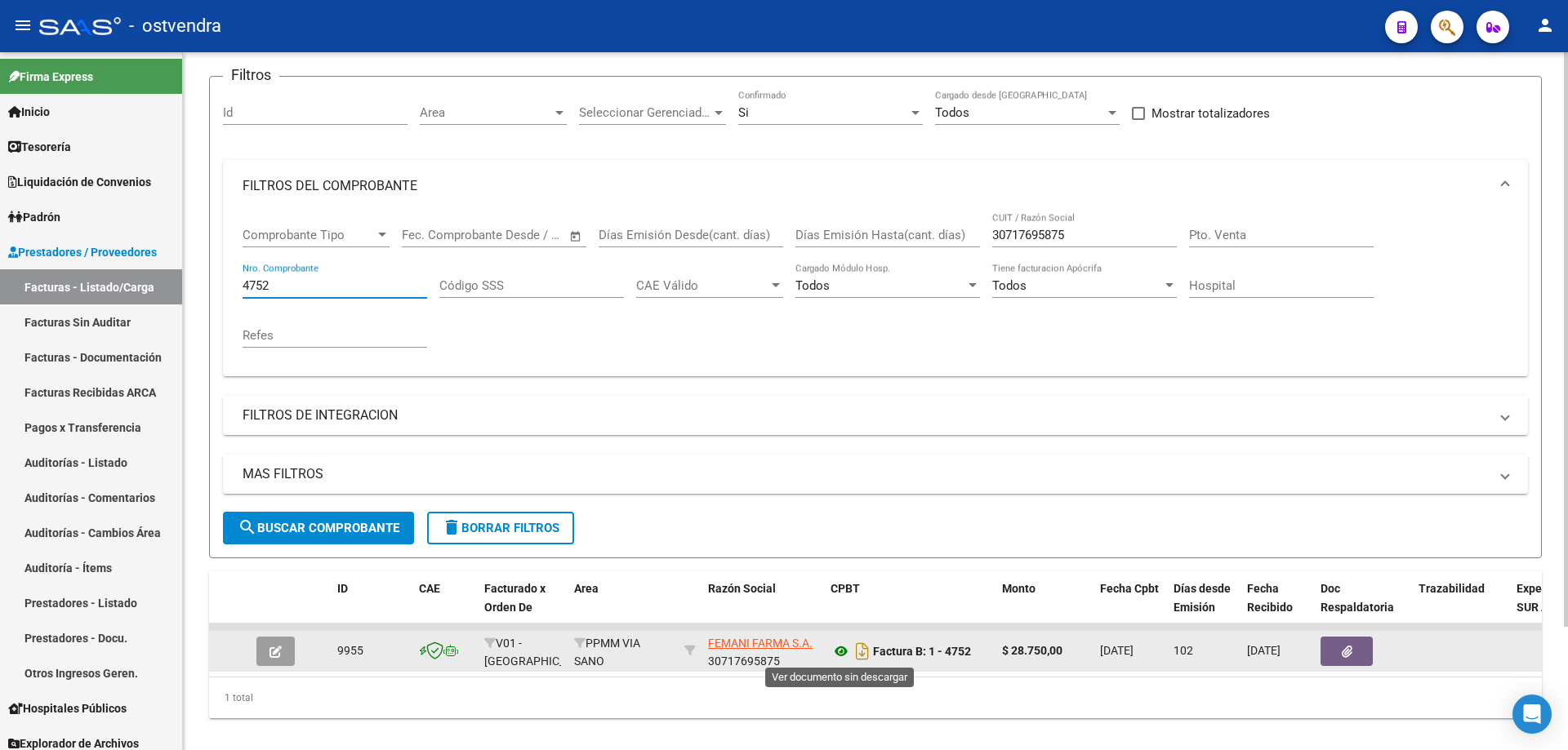
click at [843, 655] on icon at bounding box center [841, 651] width 21 height 20
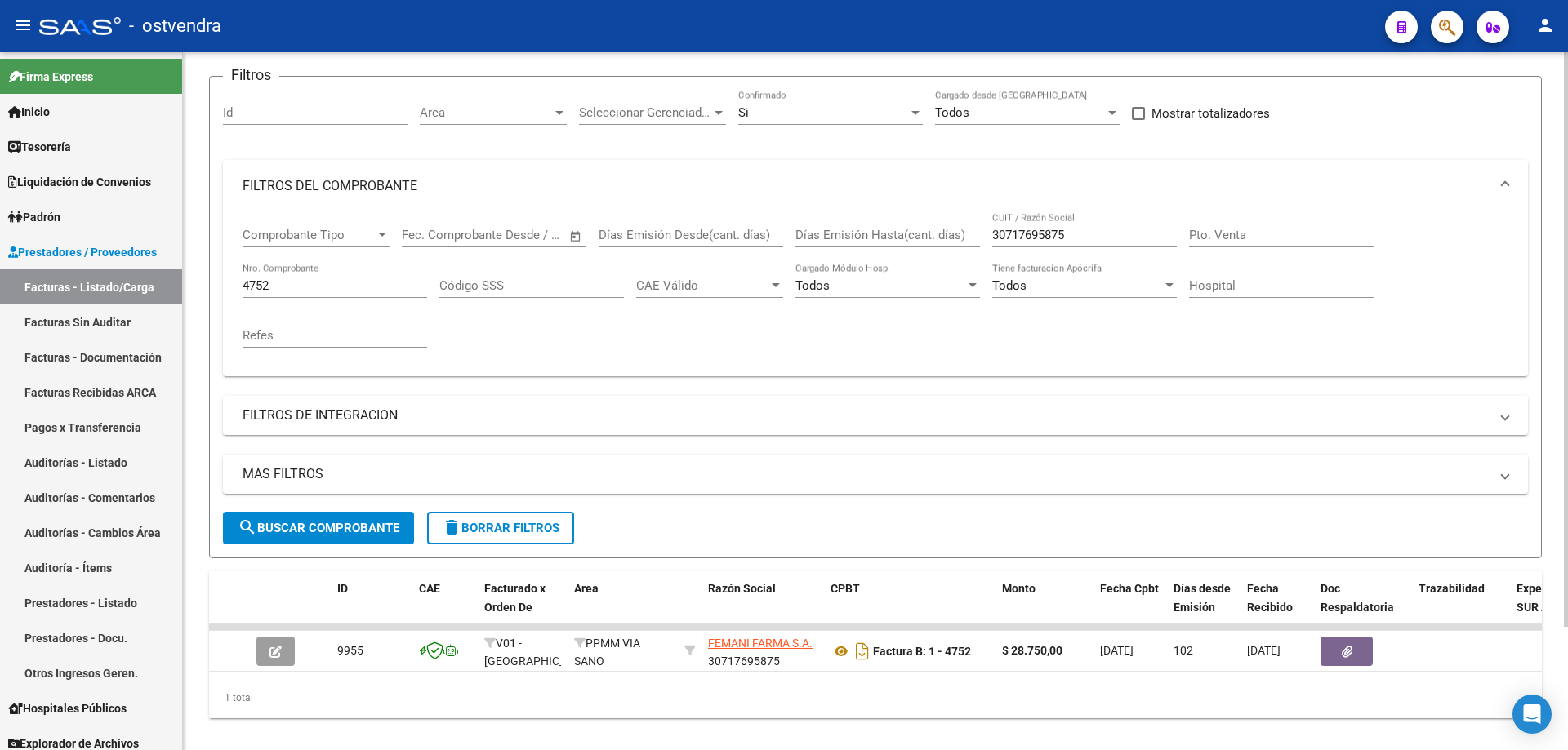
click at [307, 288] on input "4752" at bounding box center [334, 285] width 185 height 15
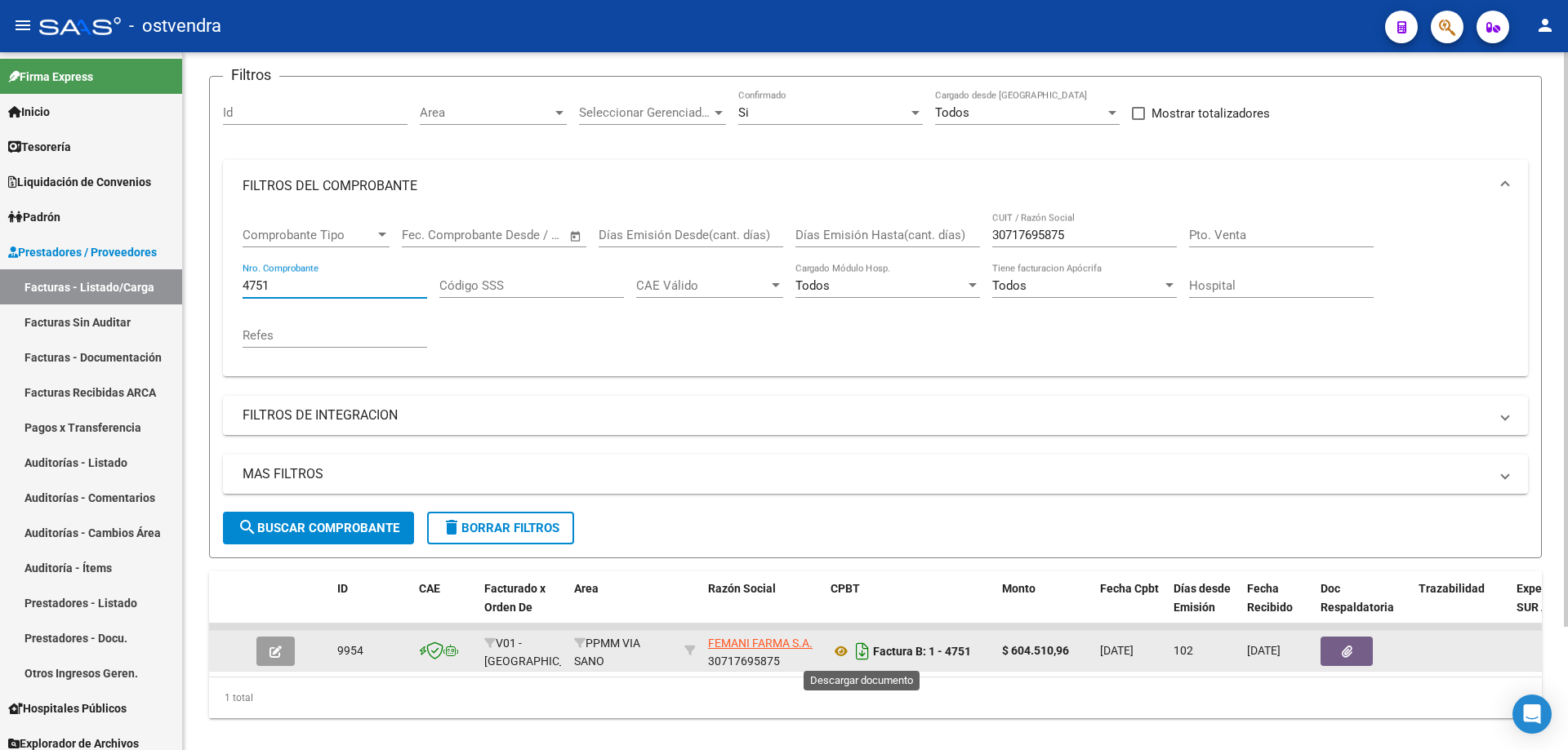
click at [852, 649] on icon "Descargar documento" at bounding box center [862, 651] width 21 height 26
click at [844, 649] on icon at bounding box center [841, 651] width 21 height 20
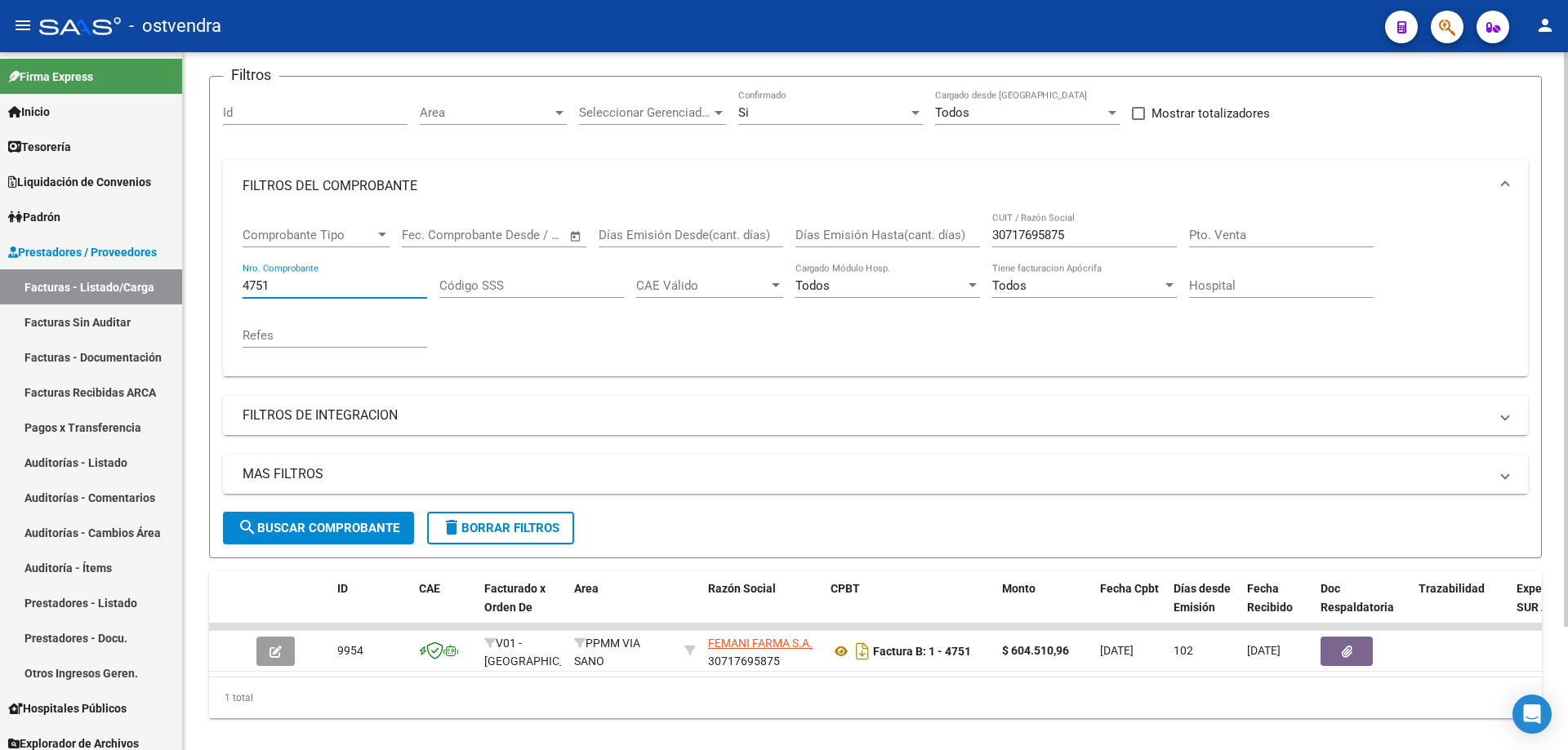
click at [362, 280] on input "4751" at bounding box center [334, 285] width 185 height 15
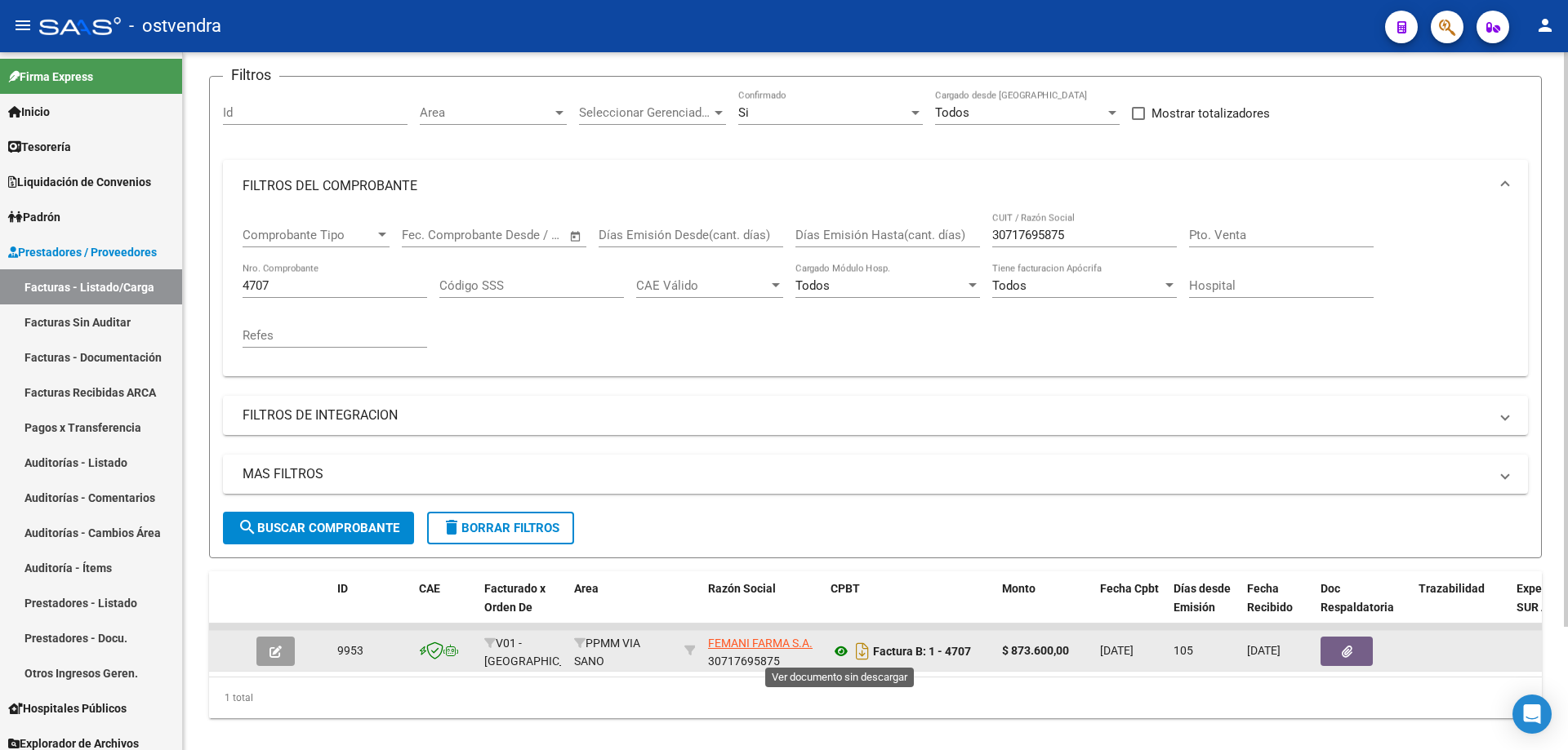
click at [849, 649] on icon at bounding box center [841, 651] width 21 height 20
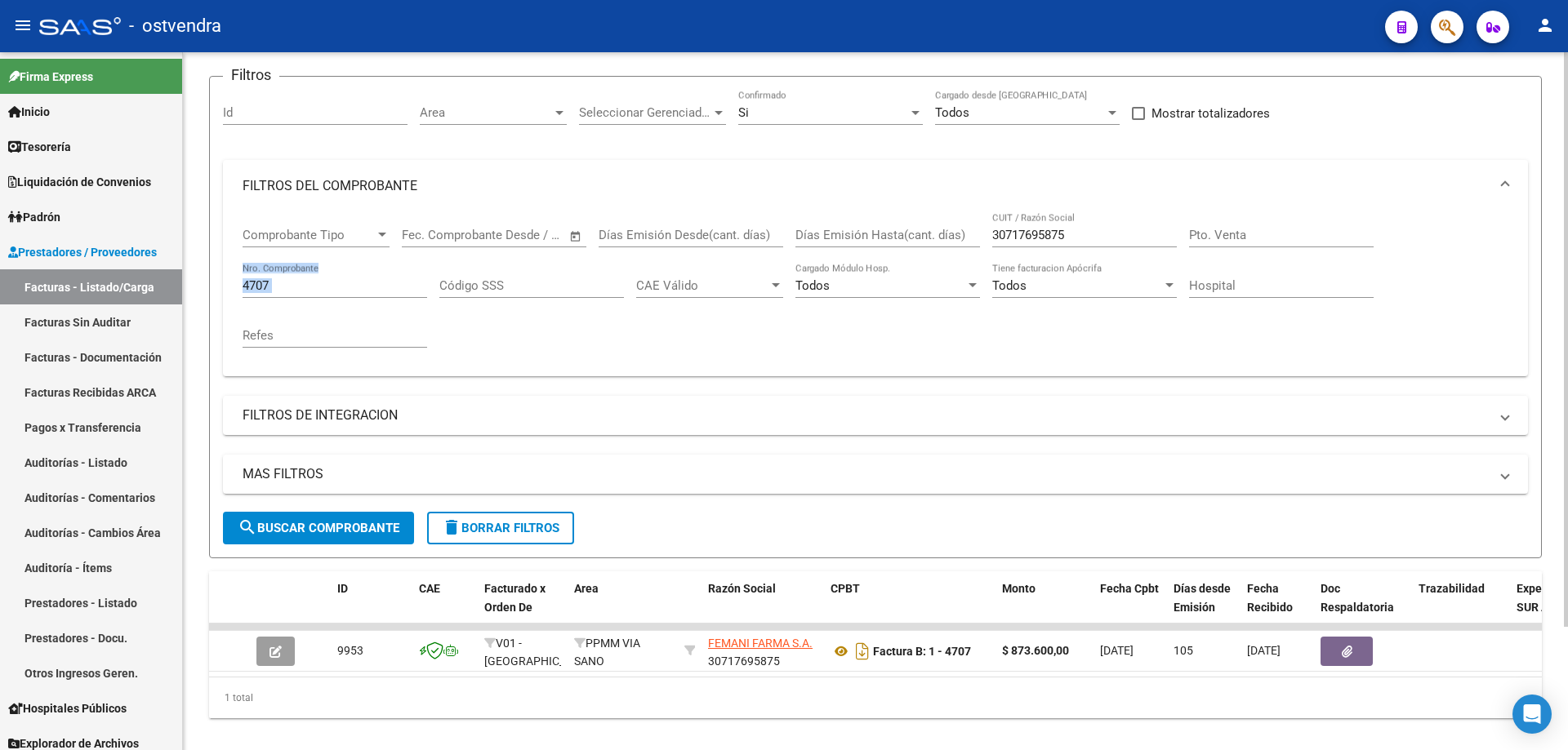
click at [375, 300] on div "4707 Nro. Comprobante" at bounding box center [334, 288] width 185 height 51
click at [356, 292] on input "4707" at bounding box center [334, 285] width 185 height 15
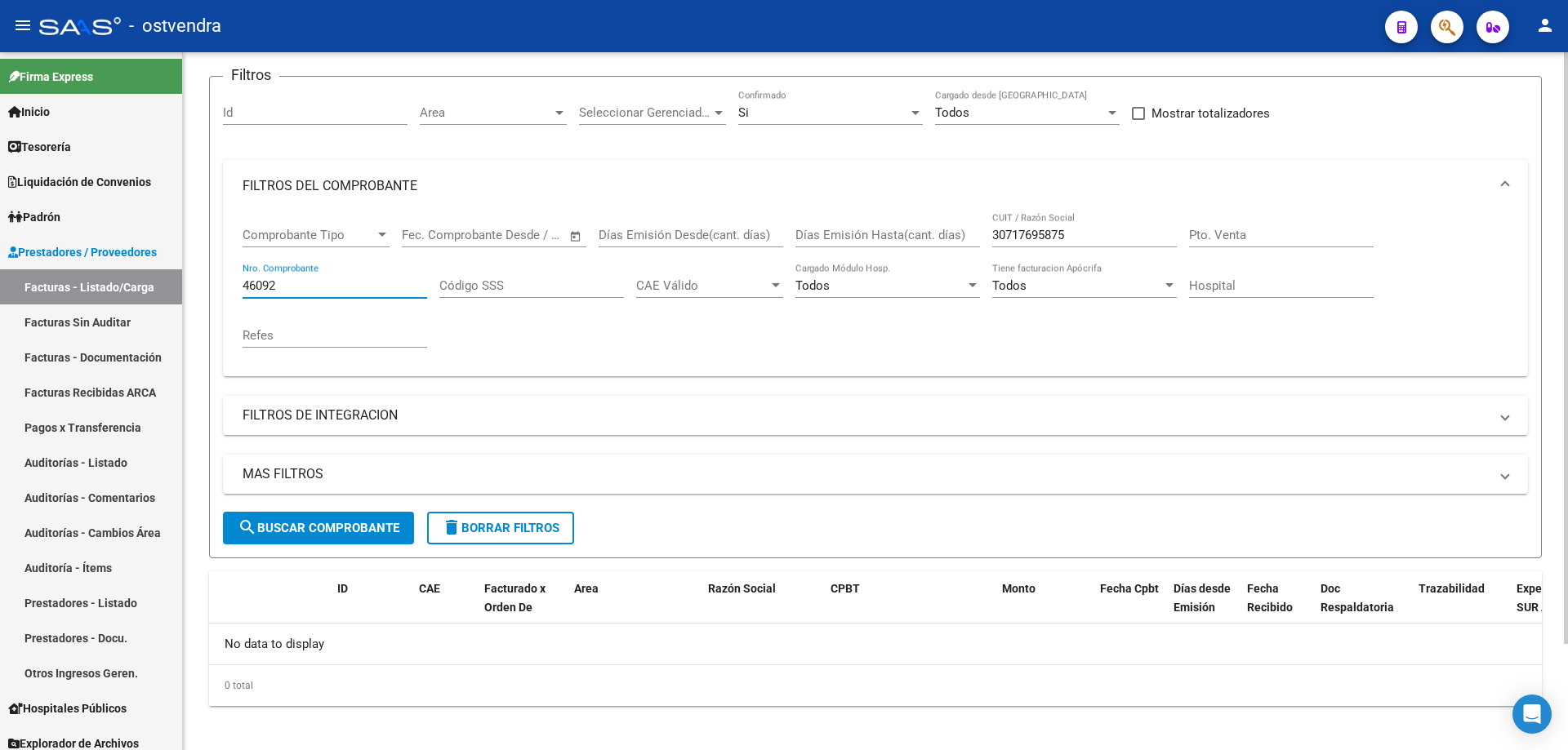
click at [263, 287] on input "46092" at bounding box center [334, 285] width 185 height 15
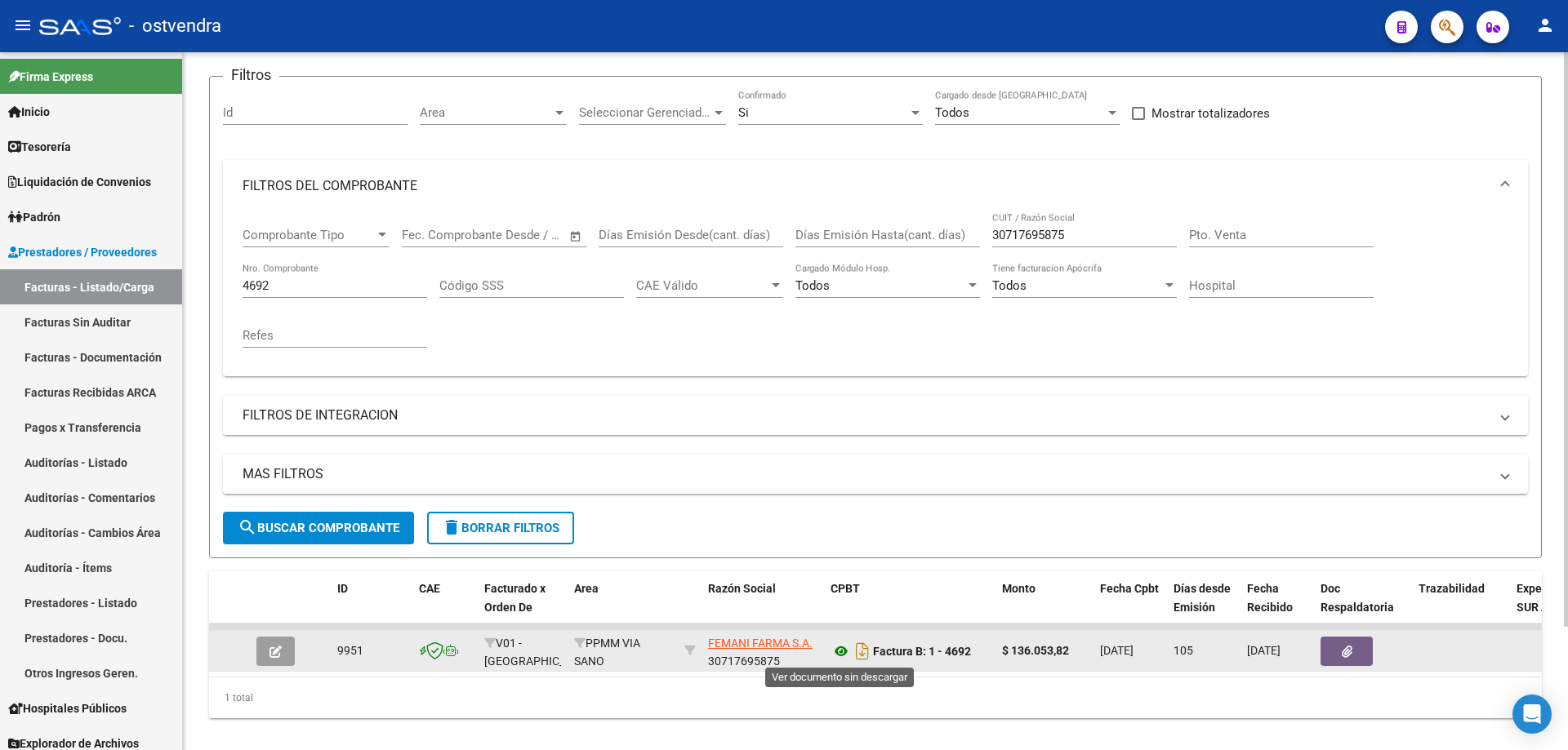
click at [841, 651] on icon at bounding box center [841, 651] width 21 height 20
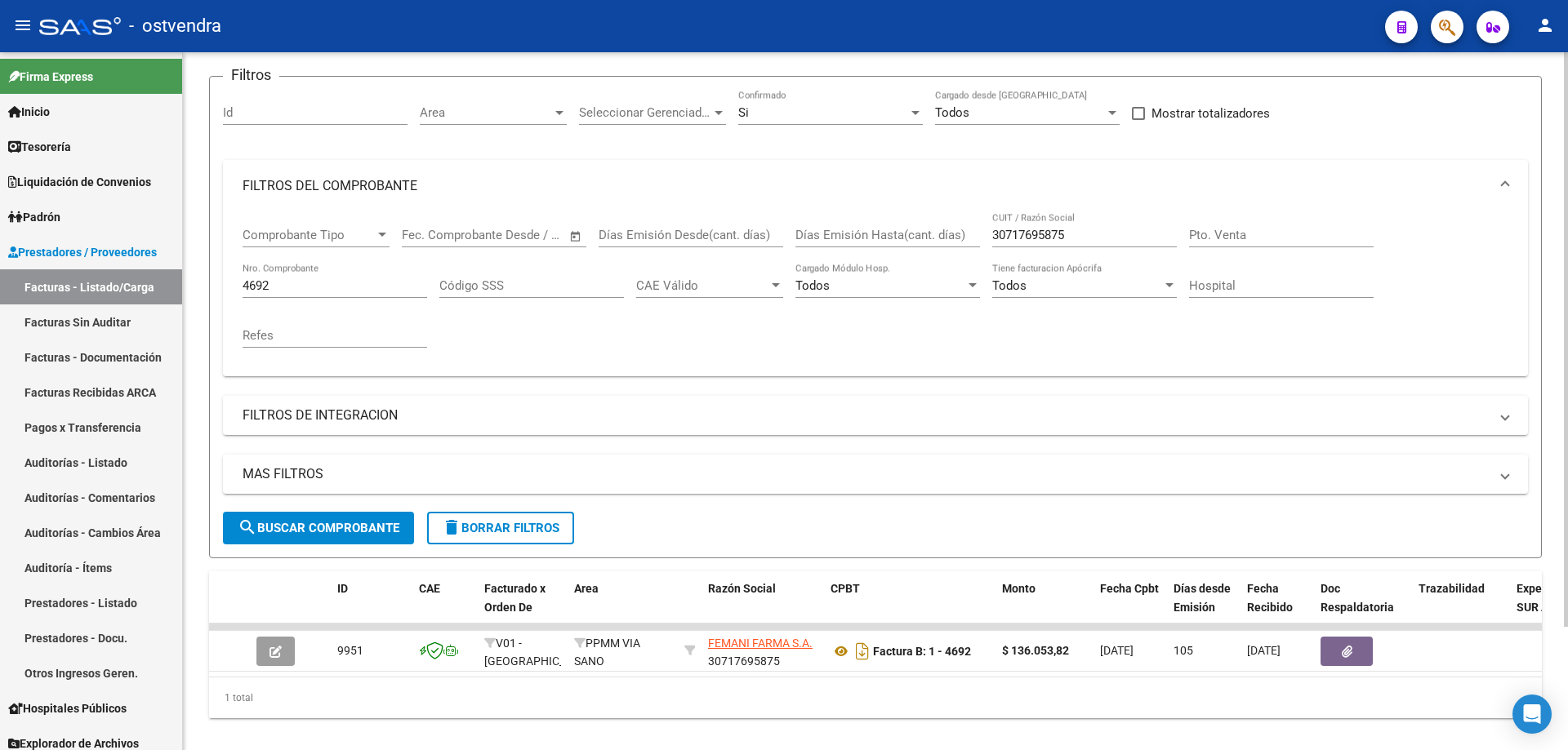
click at [315, 276] on div "4692 Nro. Comprobante" at bounding box center [334, 280] width 185 height 35
type input "4"
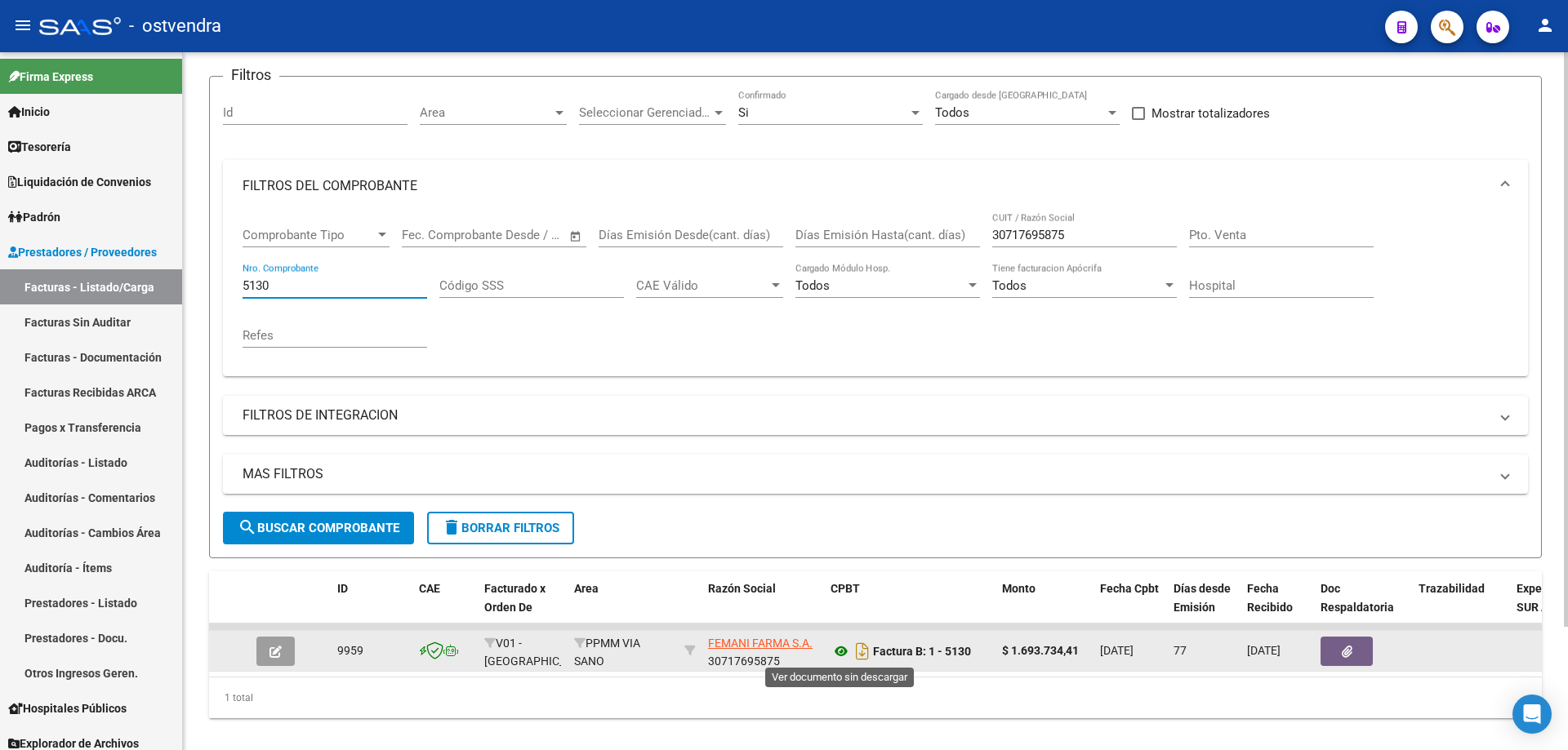
click at [840, 648] on icon at bounding box center [841, 651] width 21 height 20
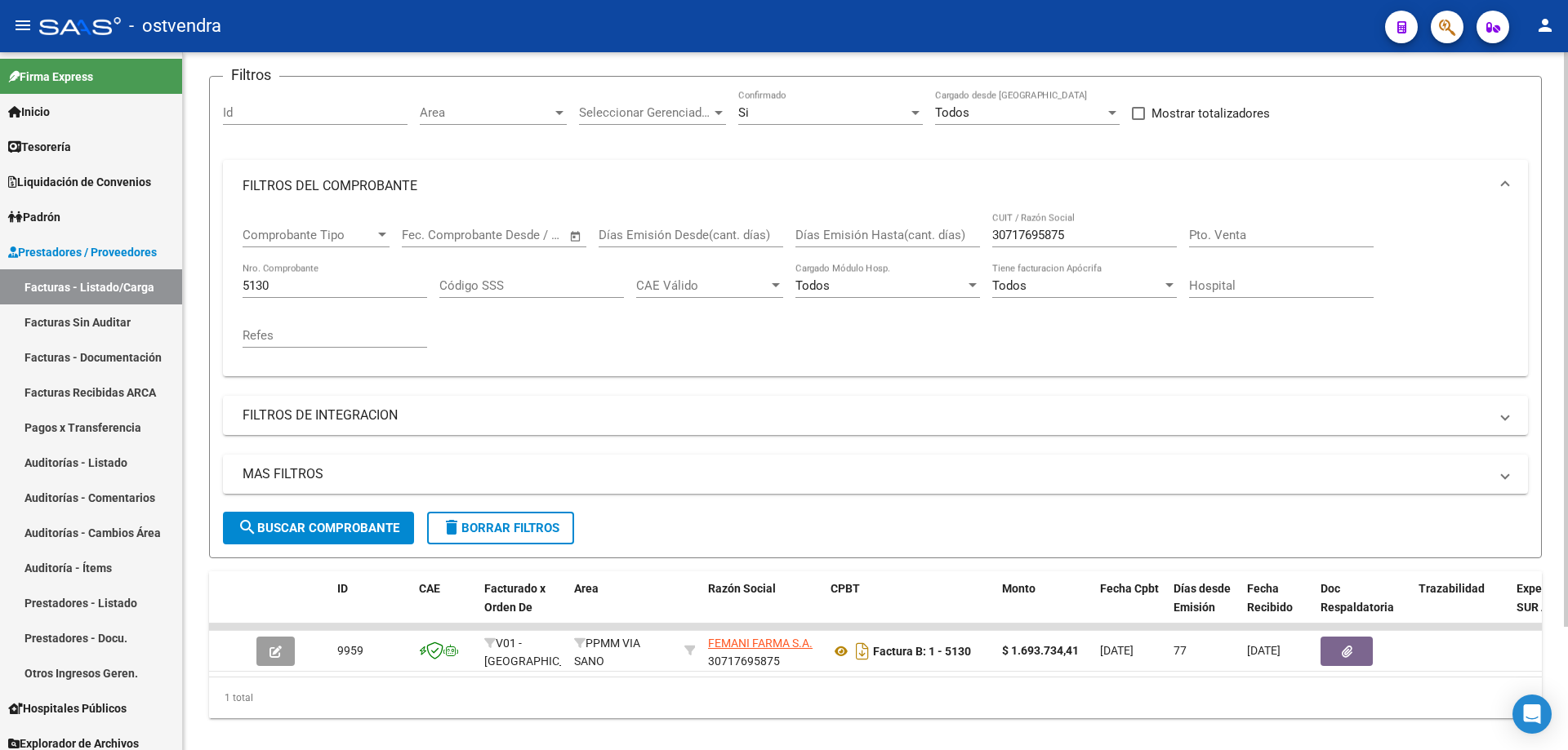
click at [290, 289] on input "5130" at bounding box center [334, 285] width 185 height 15
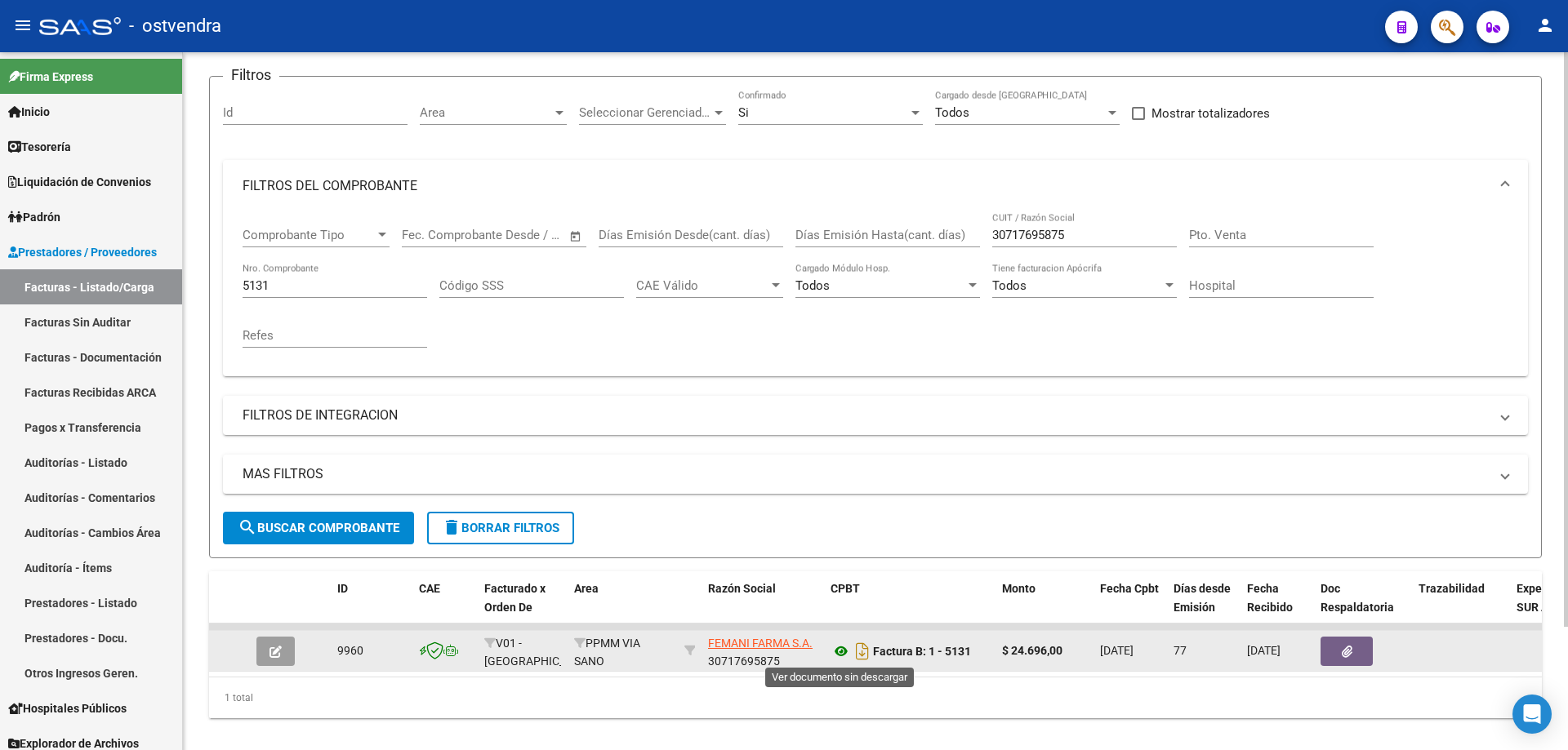
click at [848, 649] on icon at bounding box center [841, 651] width 21 height 20
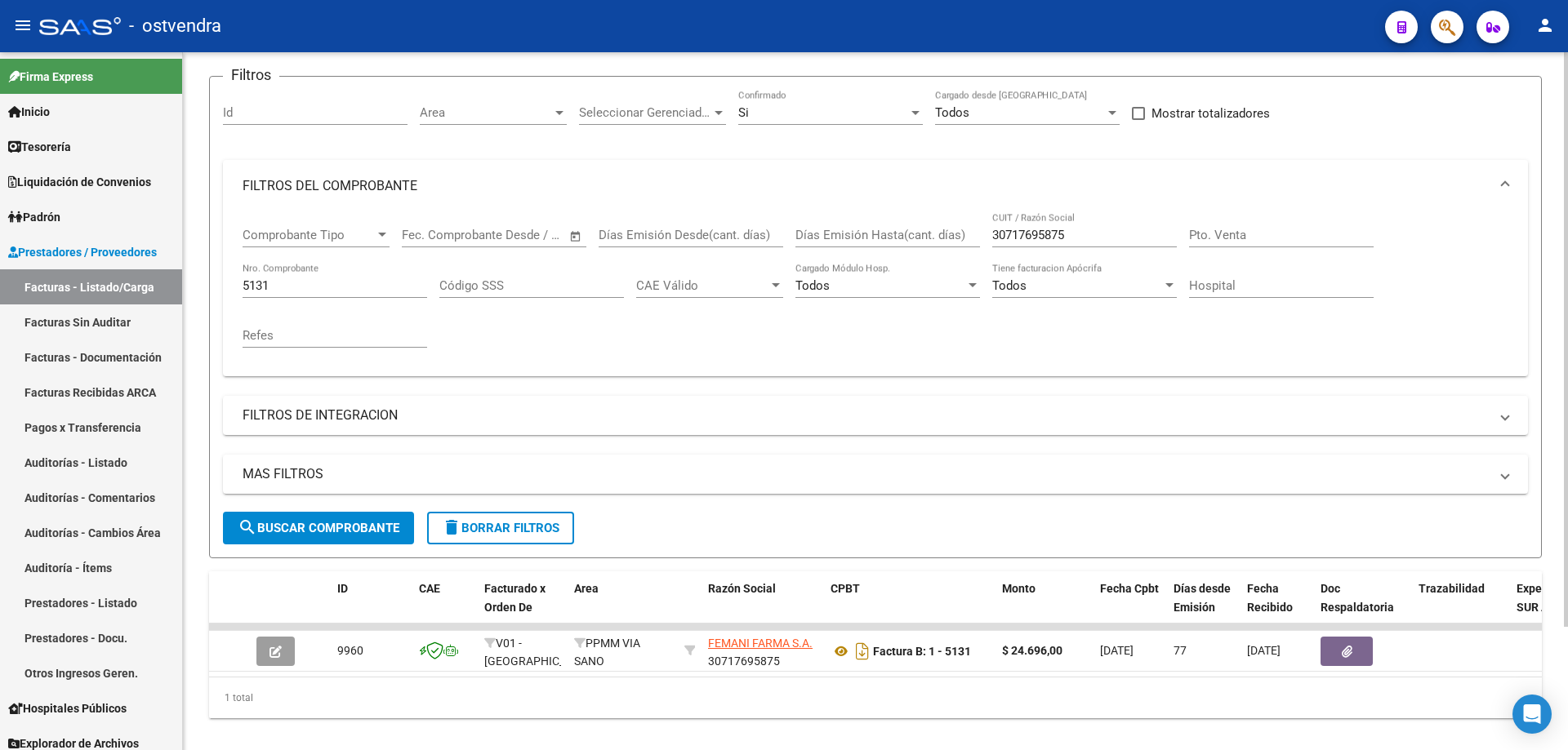
drag, startPoint x: 320, startPoint y: 303, endPoint x: 319, endPoint y: 289, distance: 14.0
click at [320, 302] on div "5131 Nro. Comprobante" at bounding box center [334, 288] width 185 height 51
click at [317, 278] on input "5131" at bounding box center [334, 285] width 185 height 15
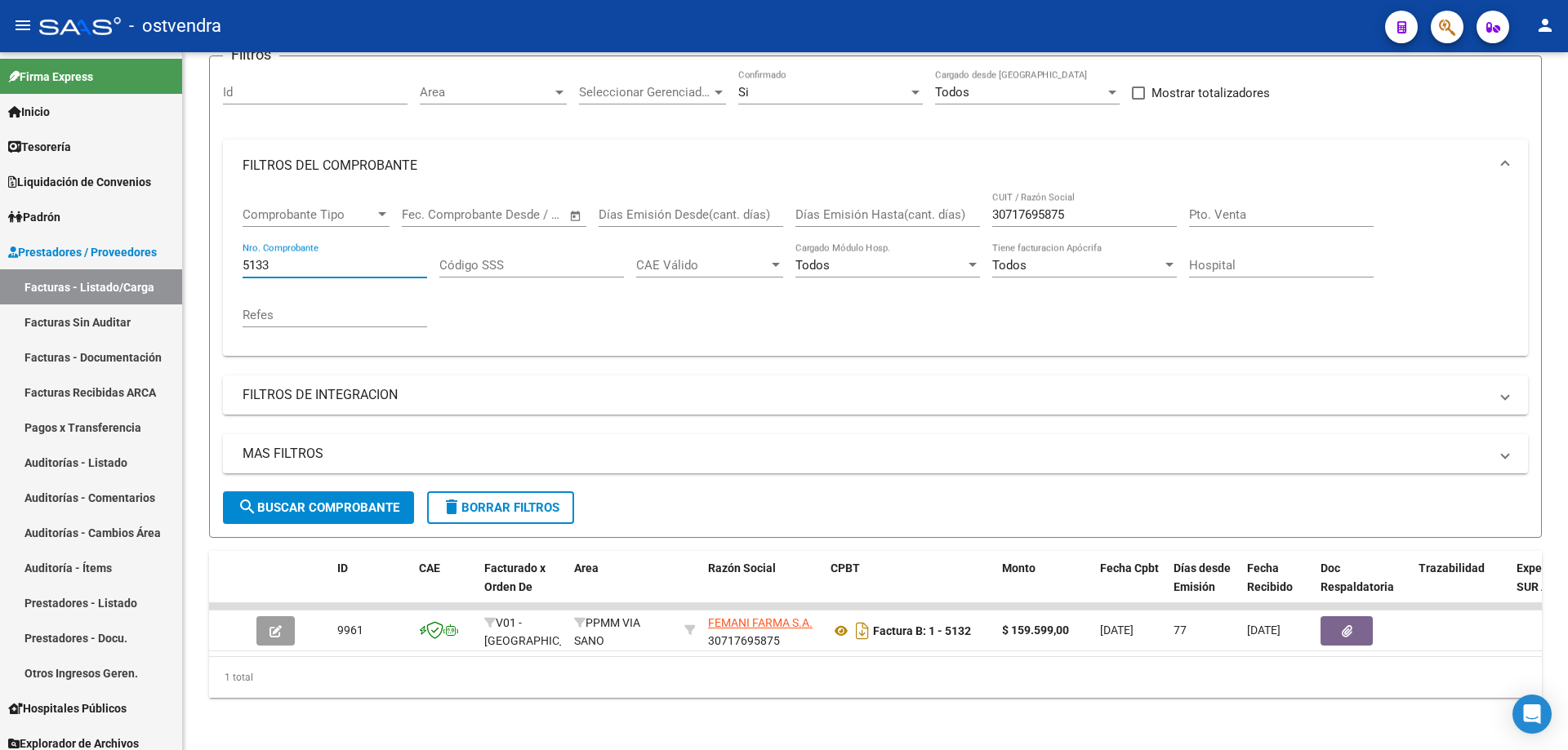
scroll to position [150, 0]
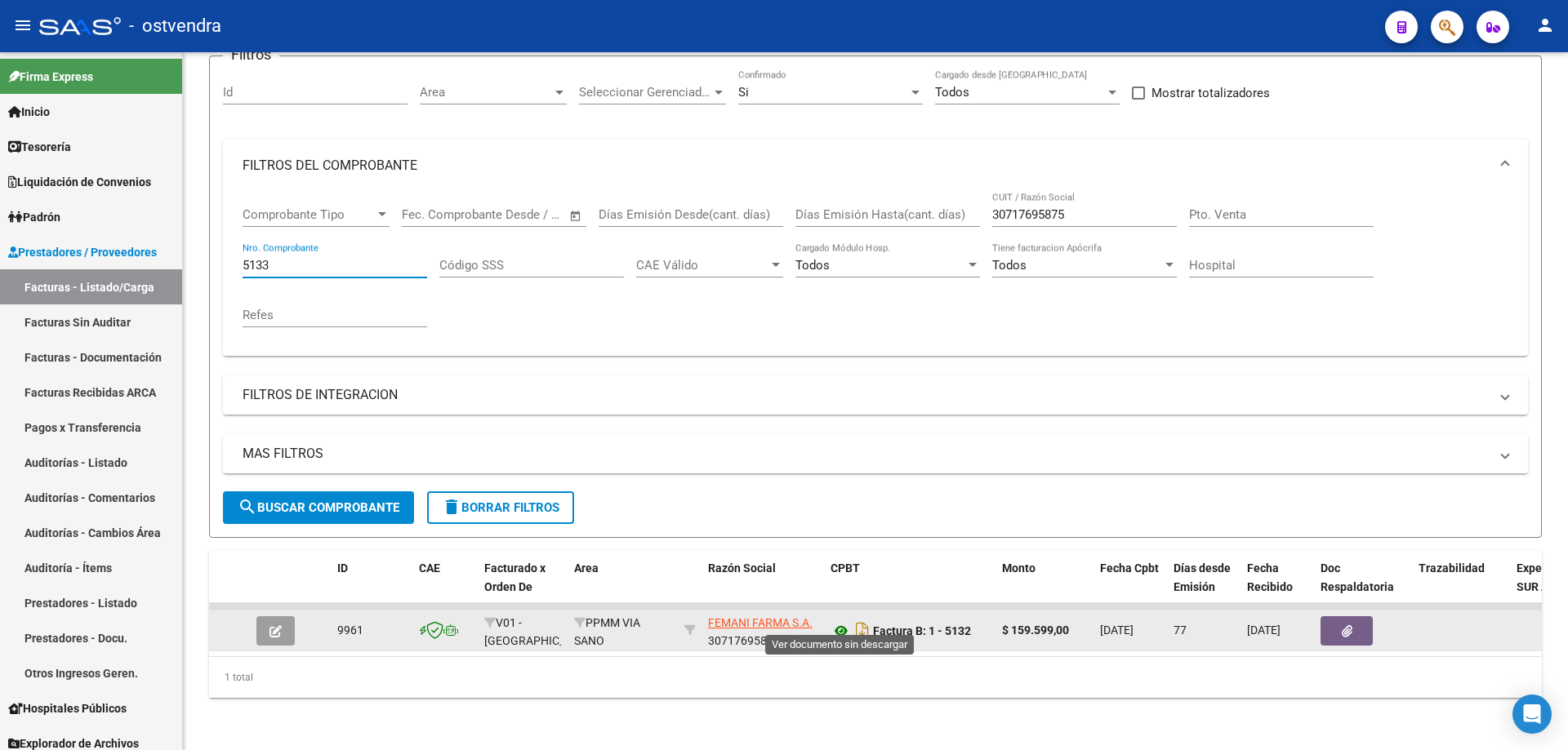
type input "5133"
click at [846, 621] on icon at bounding box center [841, 631] width 21 height 20
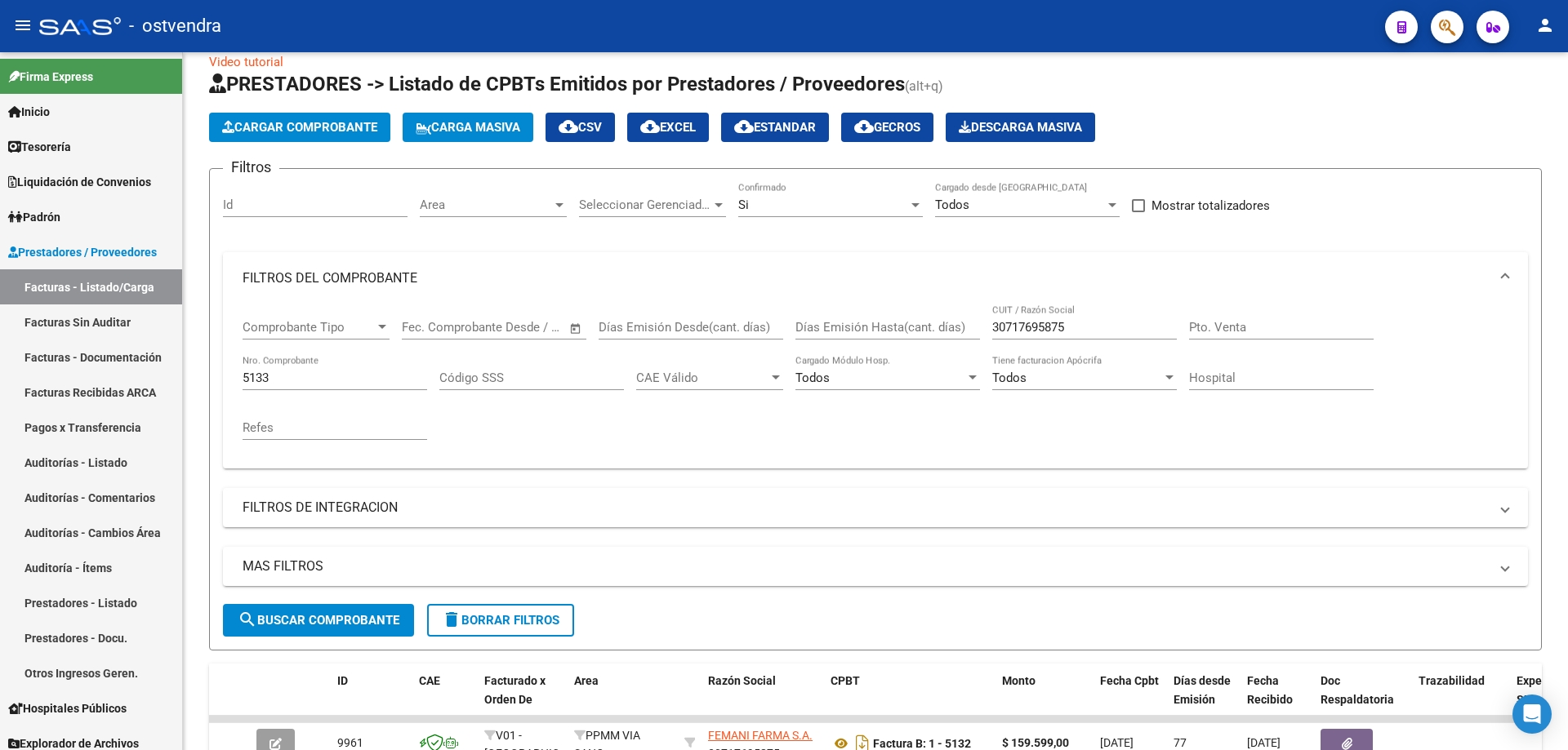
scroll to position [0, 0]
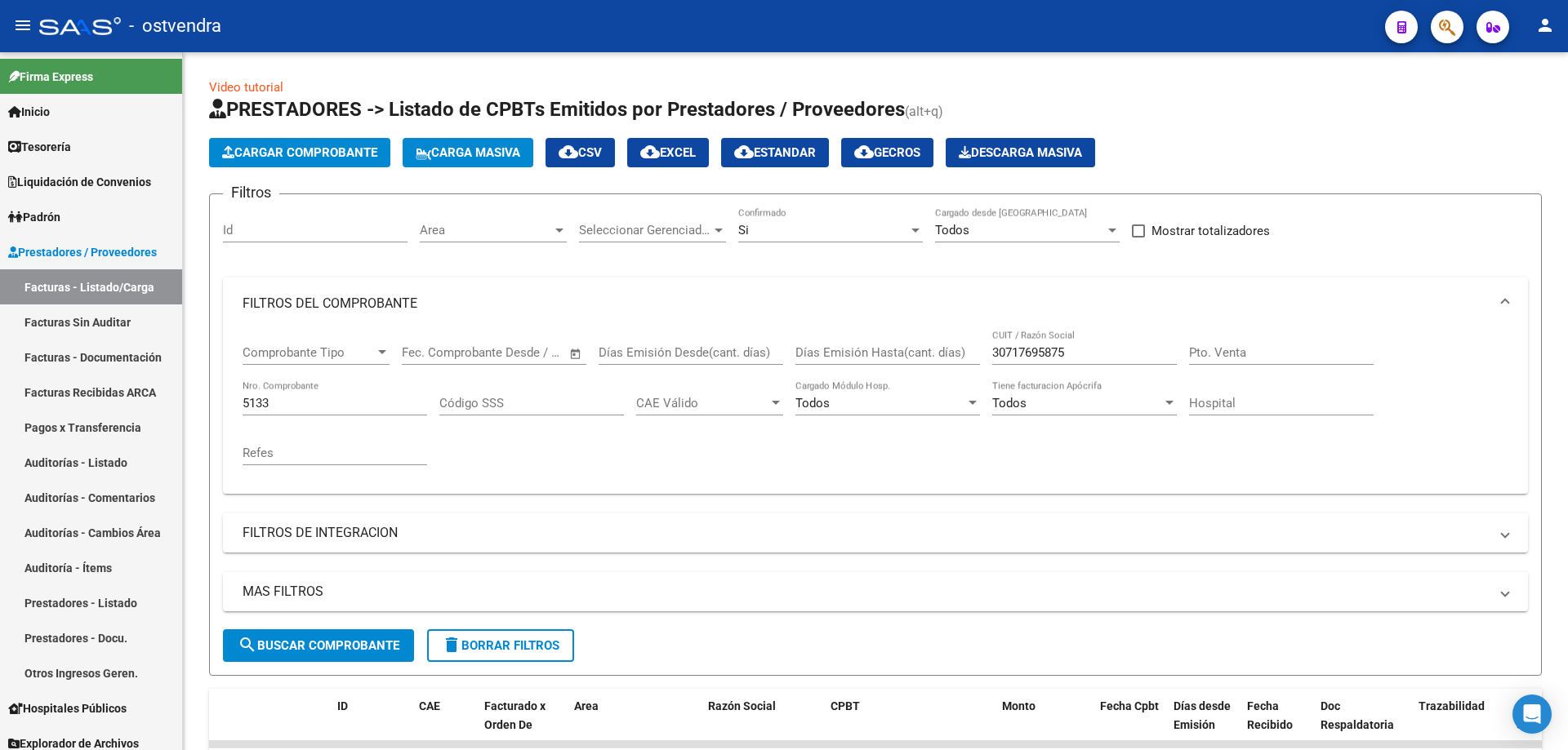
click at [1118, 346] on input "30717695875" at bounding box center [1085, 352] width 185 height 15
type input "3"
drag, startPoint x: 369, startPoint y: 412, endPoint x: 339, endPoint y: 389, distance: 37.8
click at [367, 409] on div "5133 Nro. Comprobante" at bounding box center [334, 398] width 185 height 35
click at [339, 389] on div "5133 Nro. Comprobante" at bounding box center [334, 398] width 185 height 35
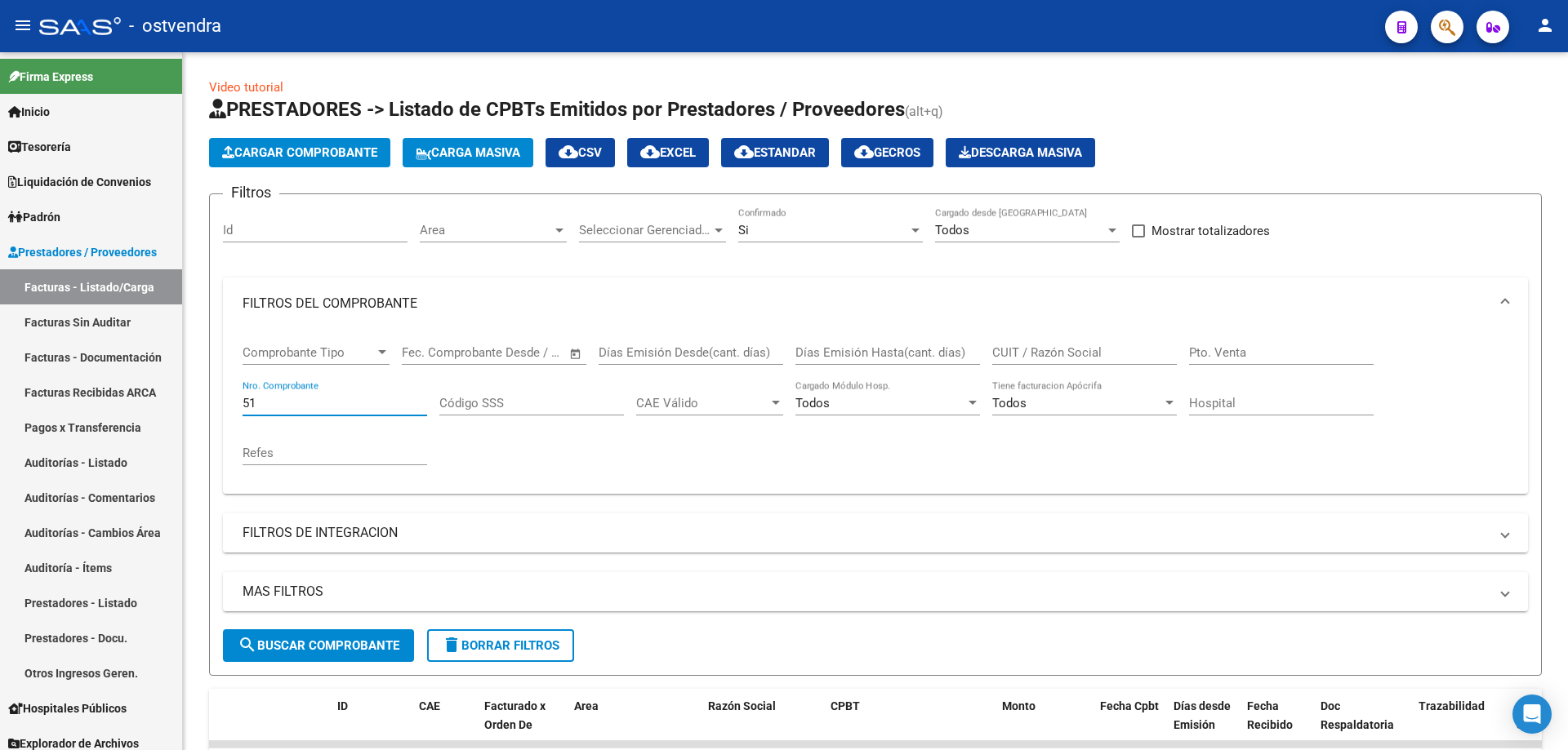
type input "5"
click at [1056, 350] on input "CUIT / Razón Social" at bounding box center [1085, 352] width 185 height 15
paste input "30686262312"
type input "30686262312"
click at [801, 149] on span "cloud_download Estandar" at bounding box center [775, 152] width 82 height 15
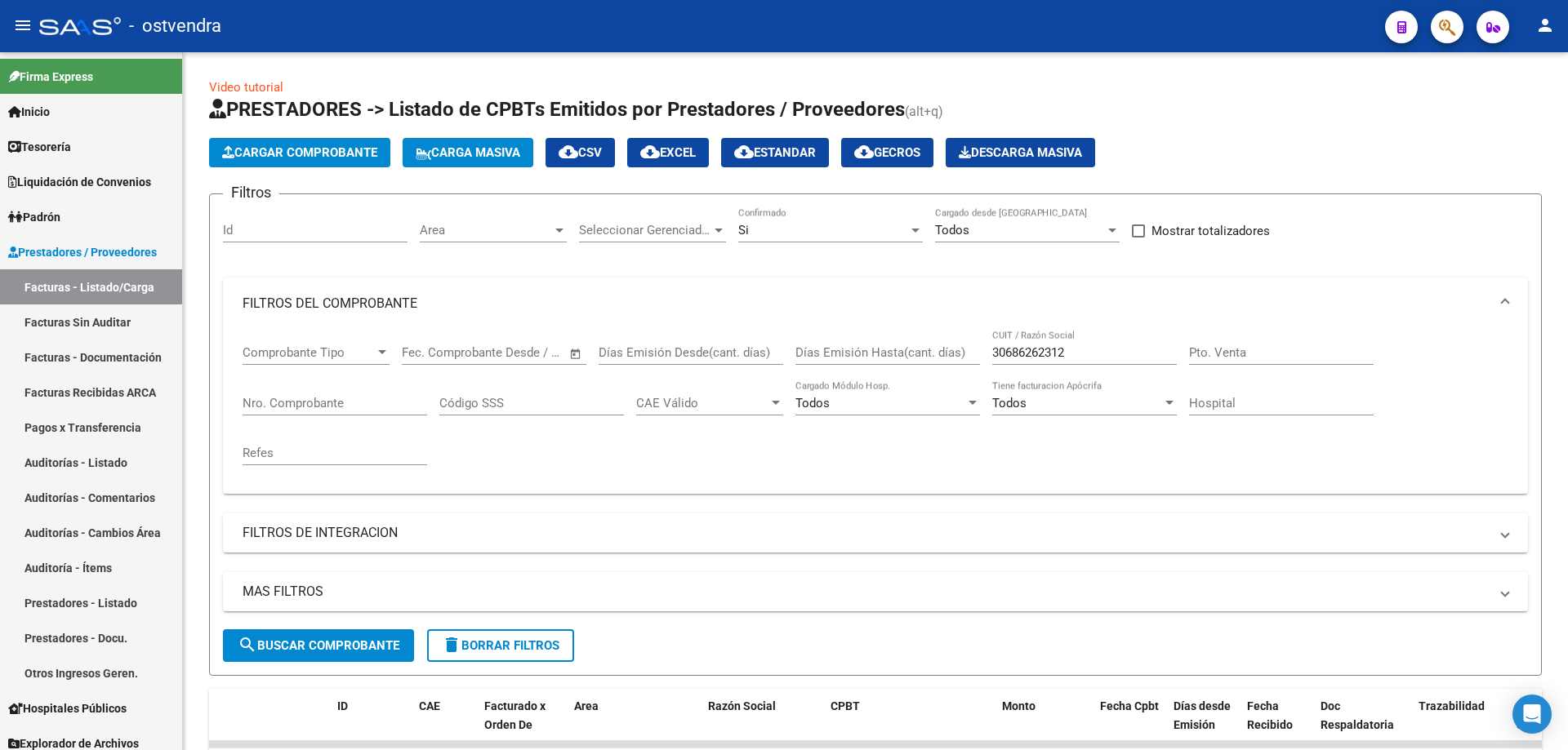
click at [1363, 559] on div "Filtros Id Area Area Seleccionar Gerenciador Seleccionar Gerenciador Si Confirm…" at bounding box center [875, 418] width 1306 height 422
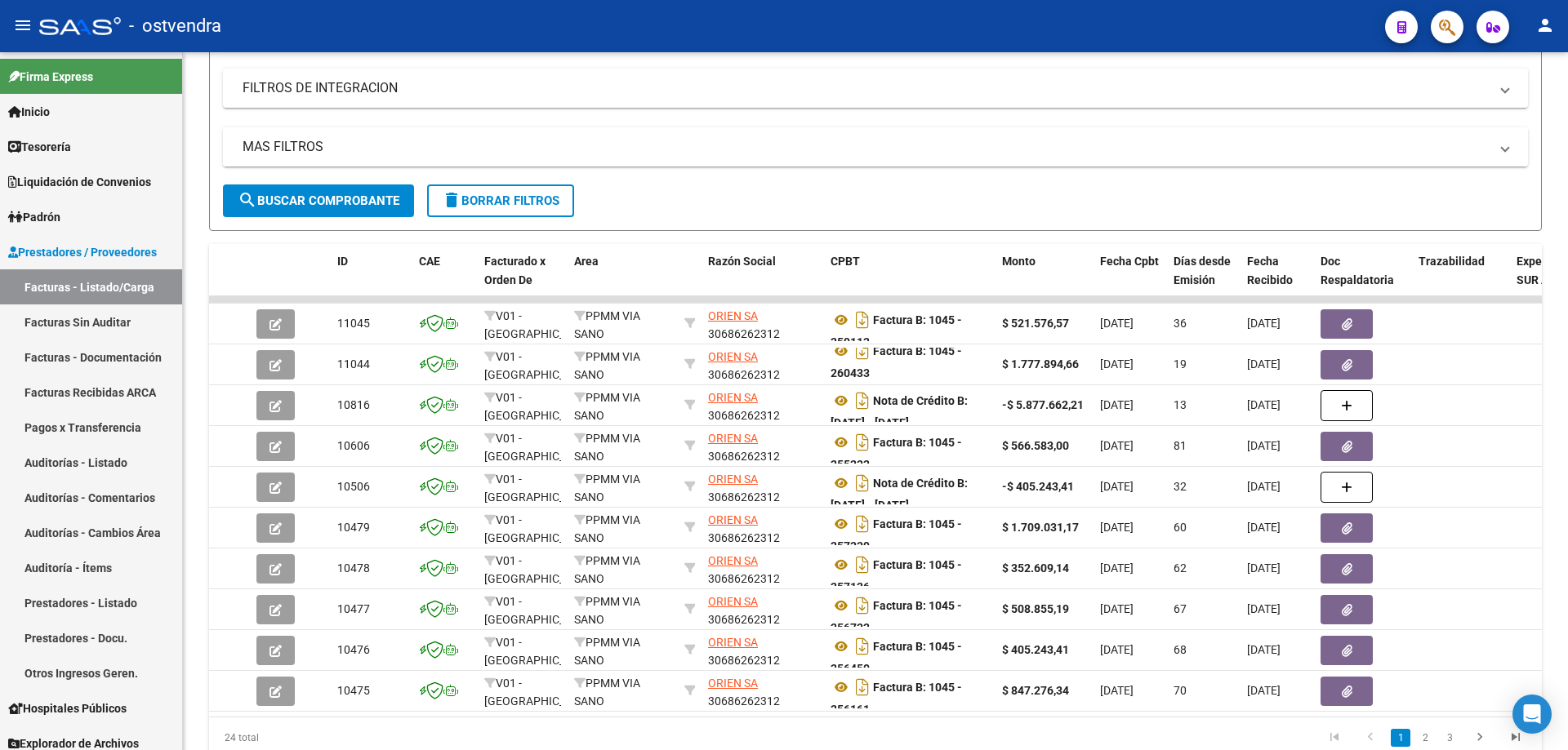
scroll to position [517, 0]
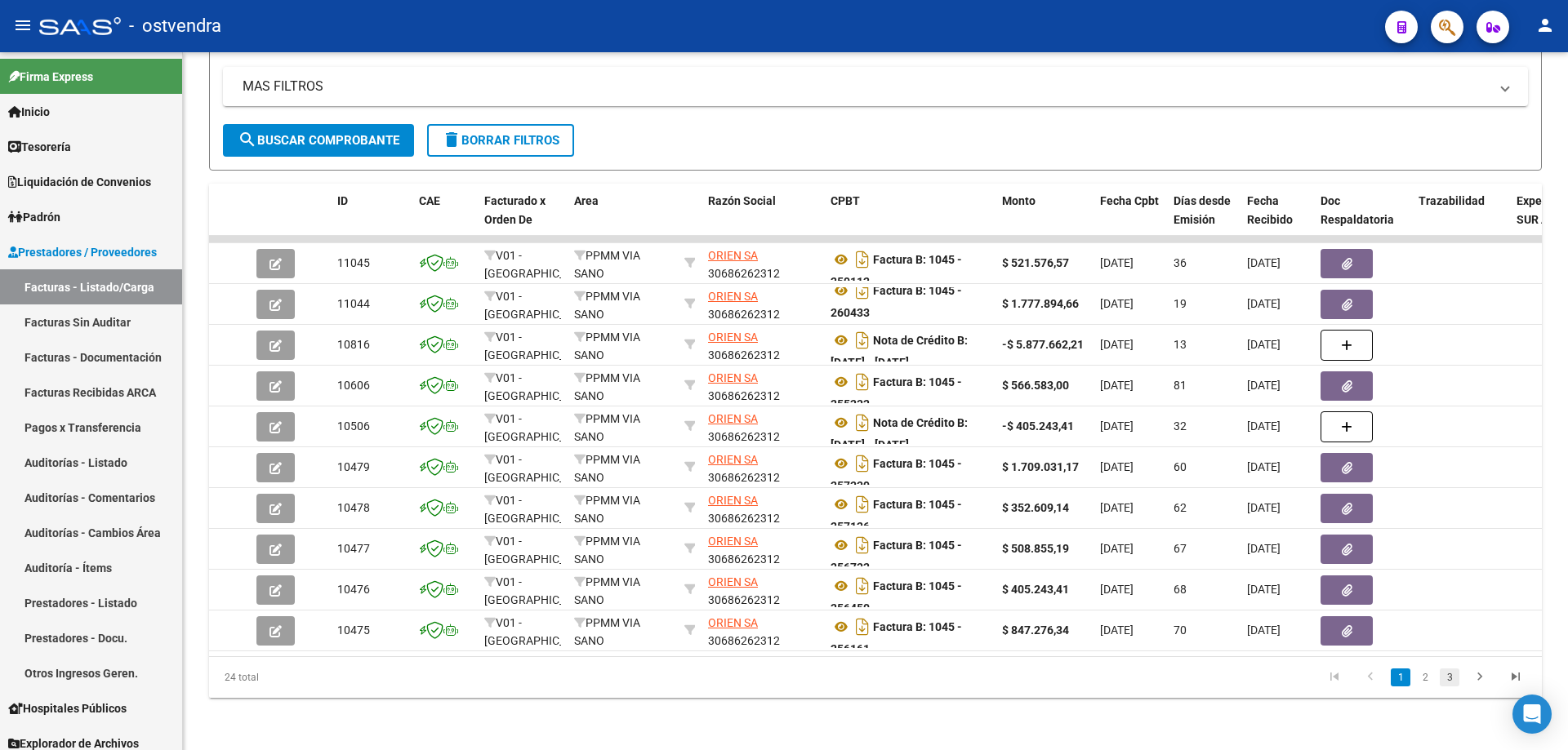
click at [1456, 680] on link "3" at bounding box center [1449, 677] width 20 height 18
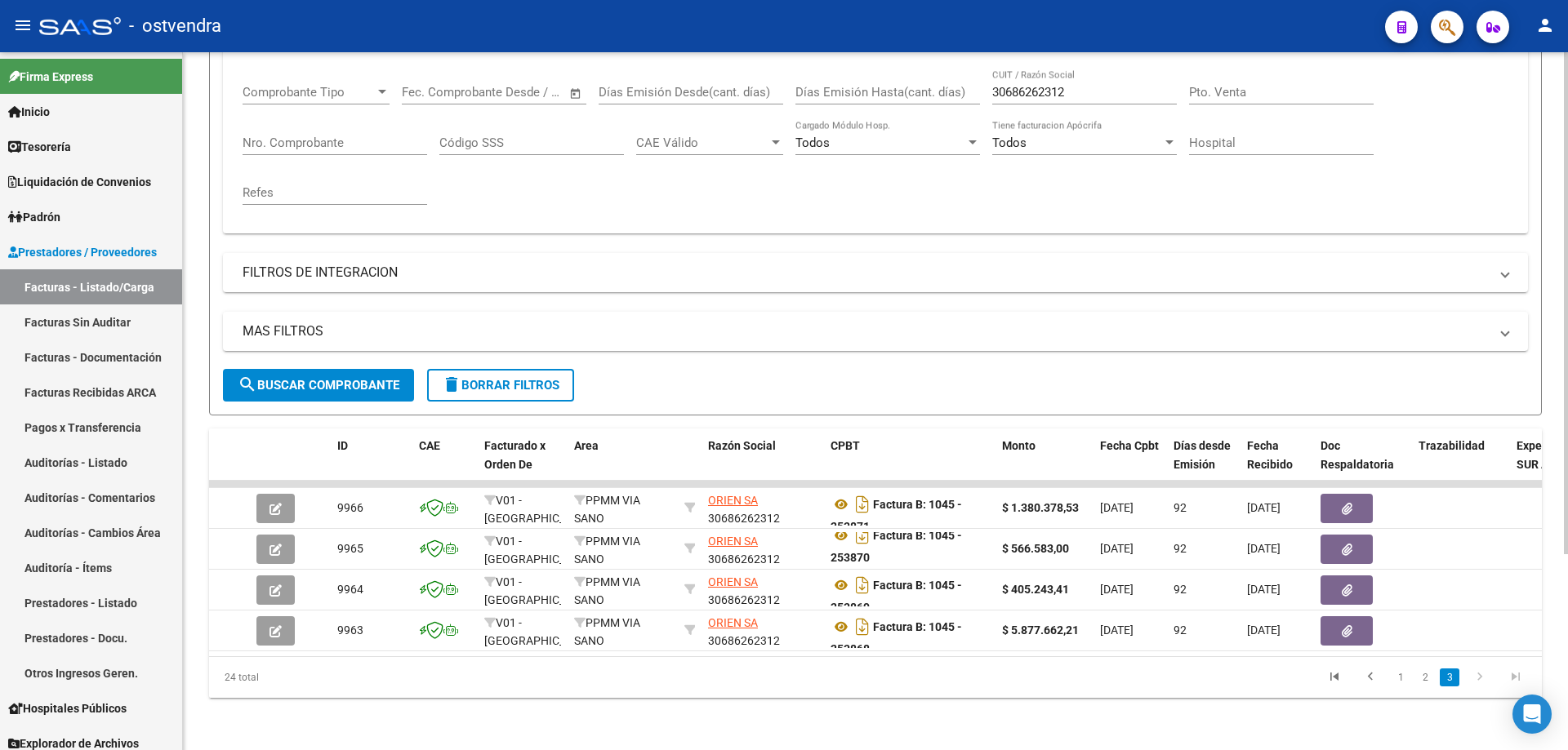
scroll to position [272, 0]
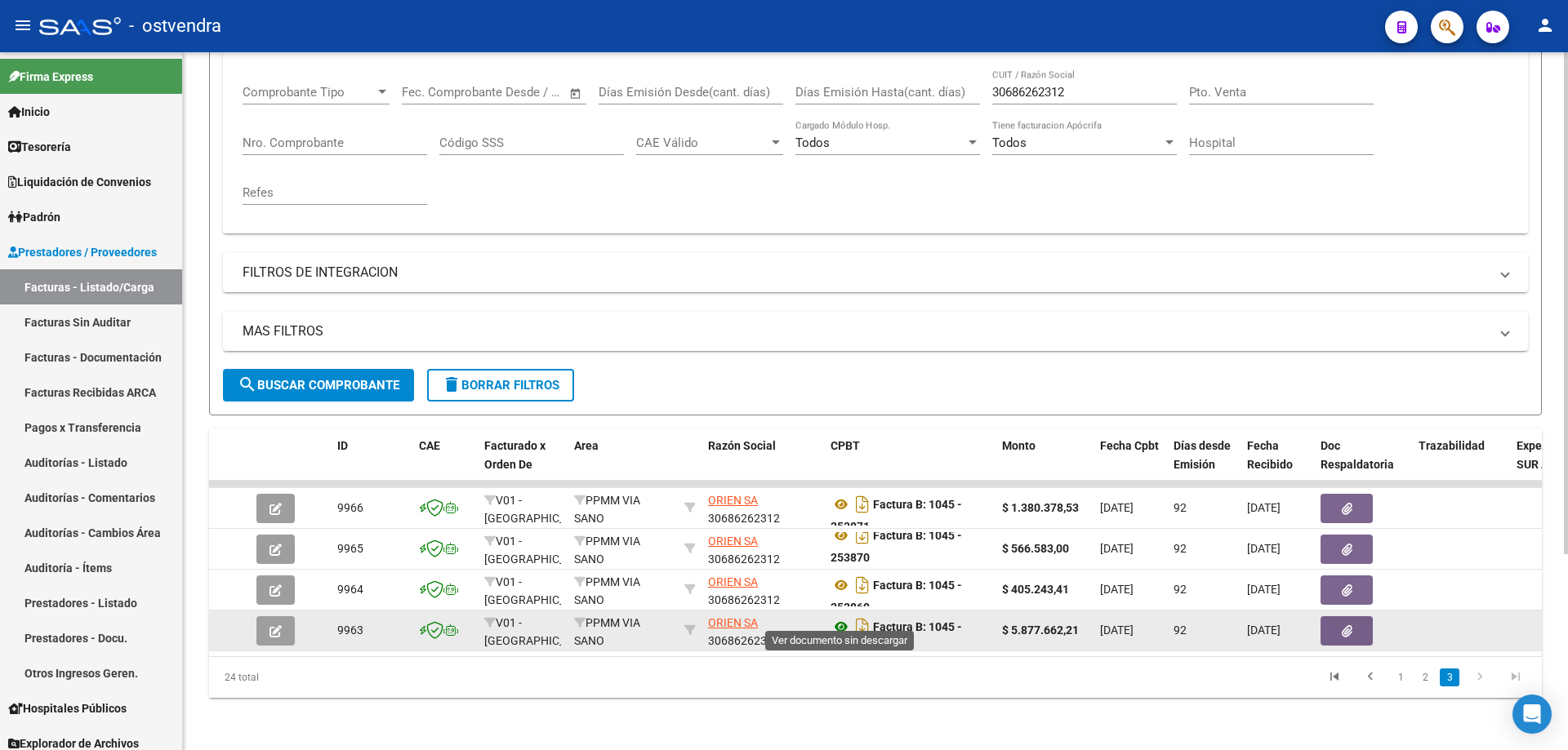
click at [842, 619] on icon at bounding box center [841, 626] width 21 height 20
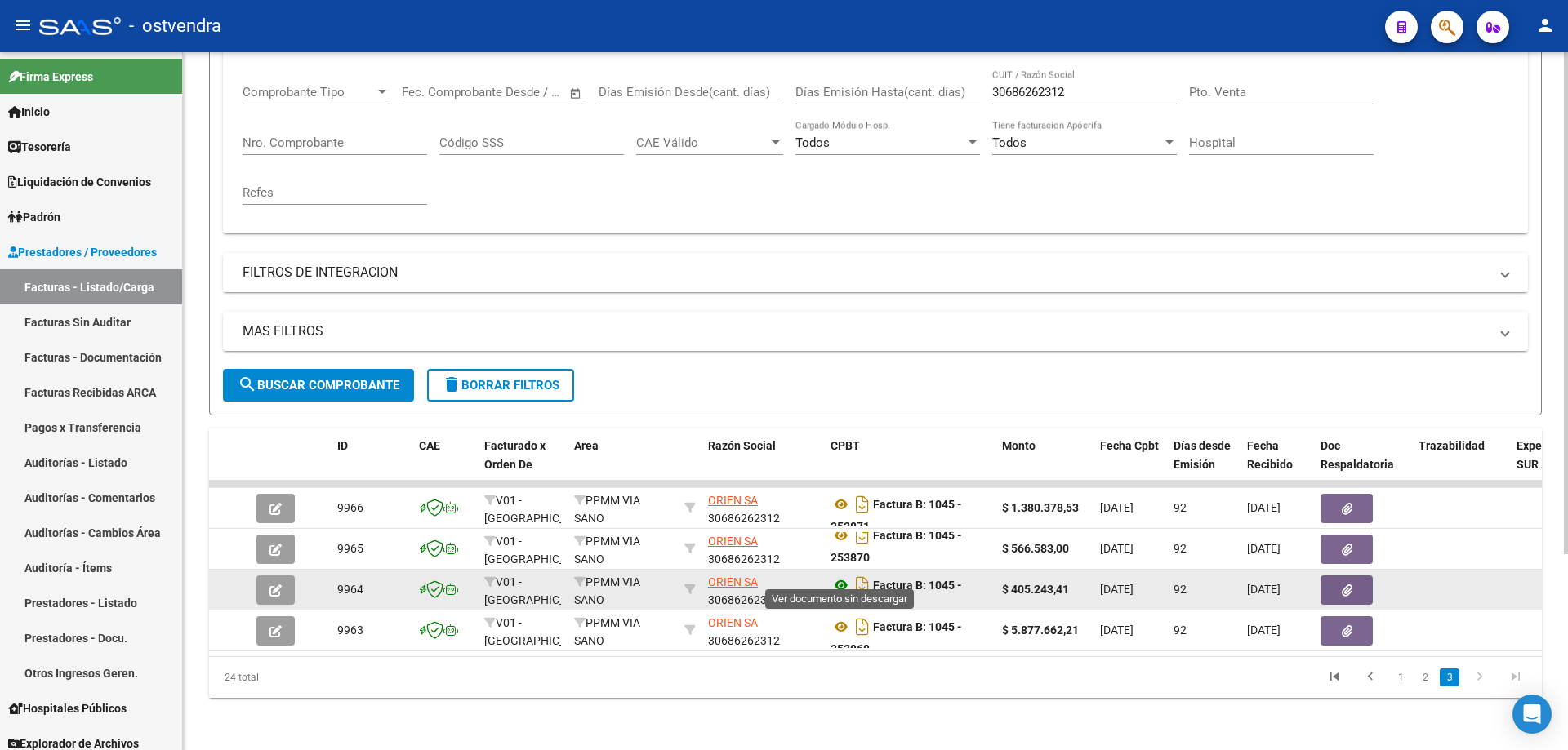
click at [834, 576] on icon at bounding box center [841, 585] width 21 height 20
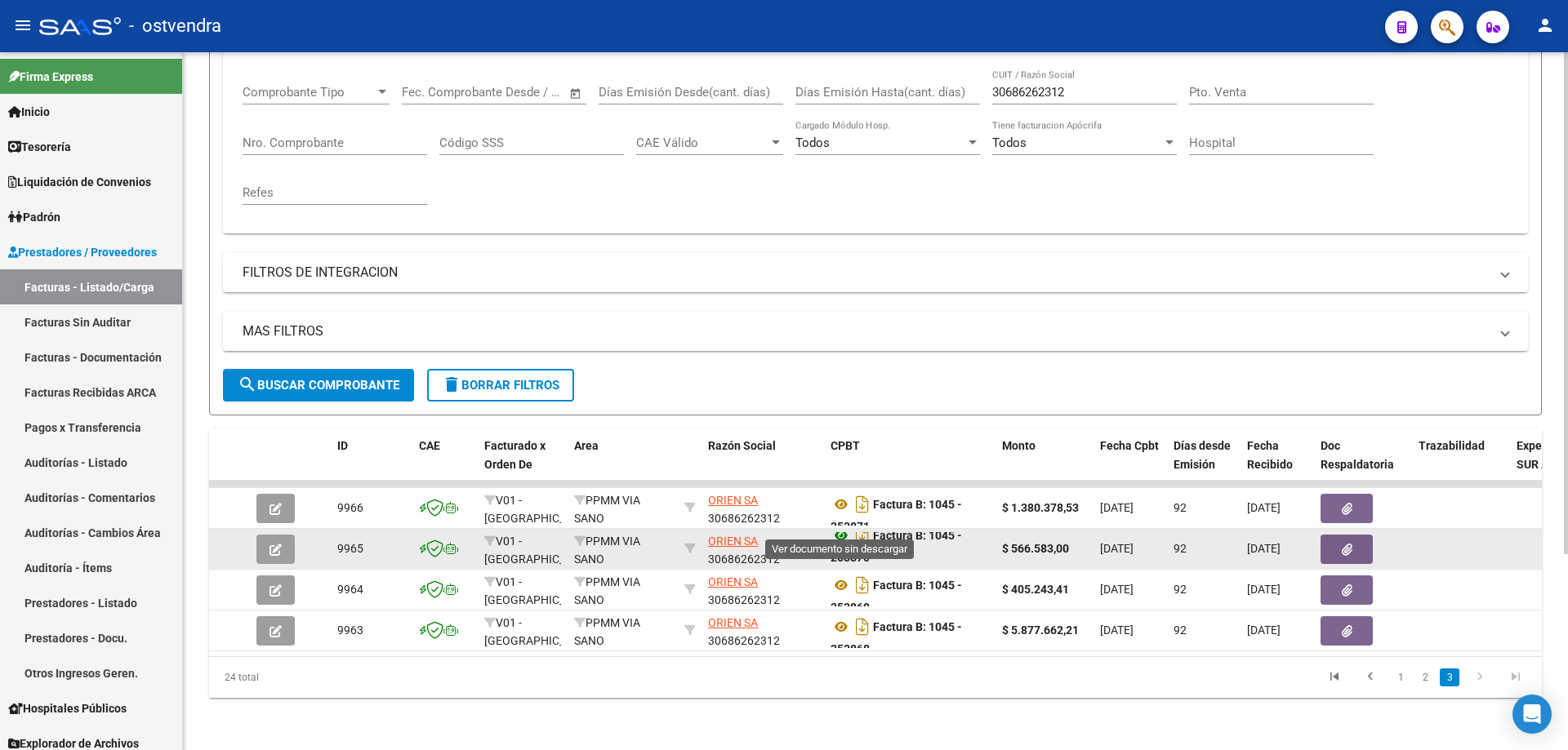
click at [839, 530] on icon at bounding box center [841, 535] width 21 height 20
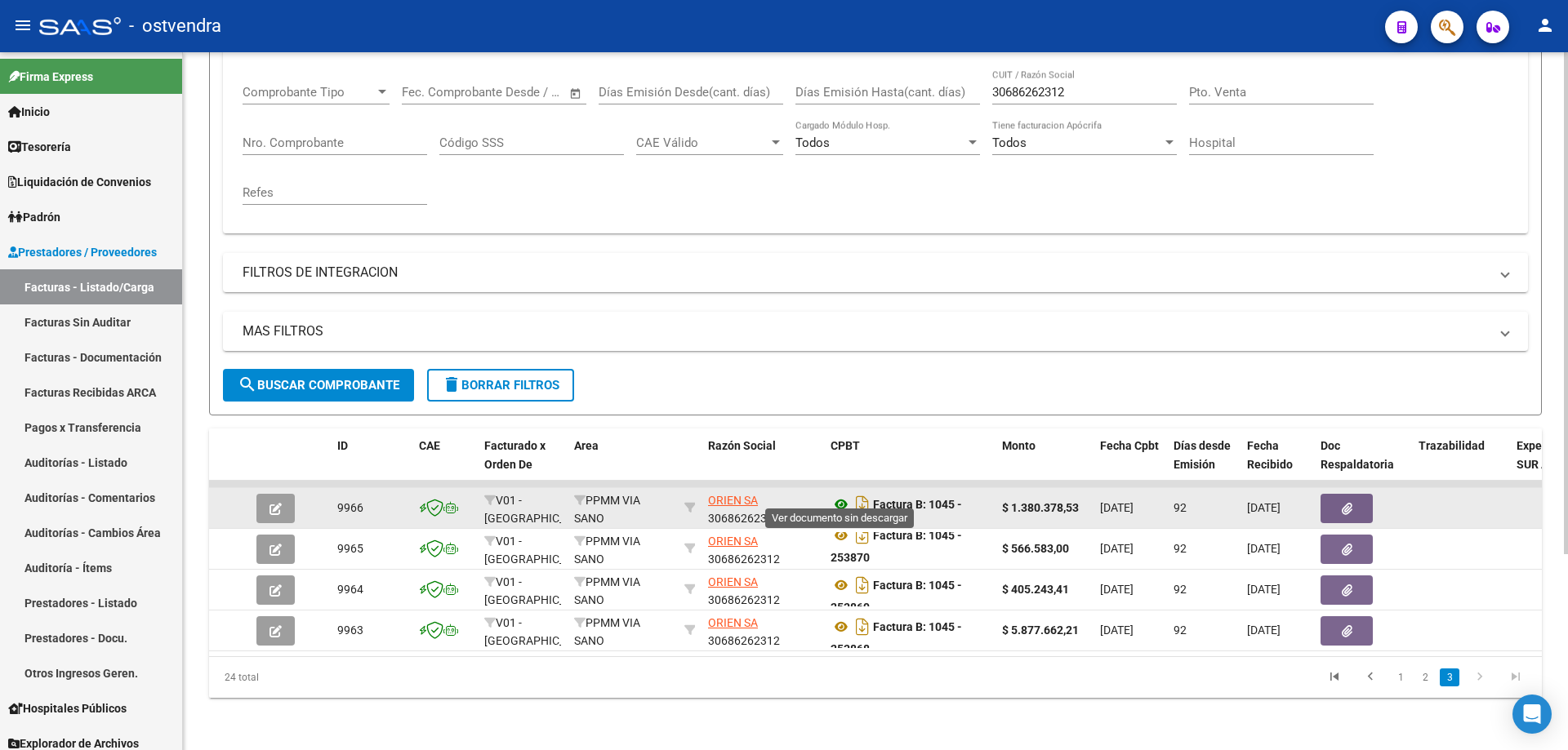
click at [846, 498] on icon at bounding box center [841, 504] width 21 height 20
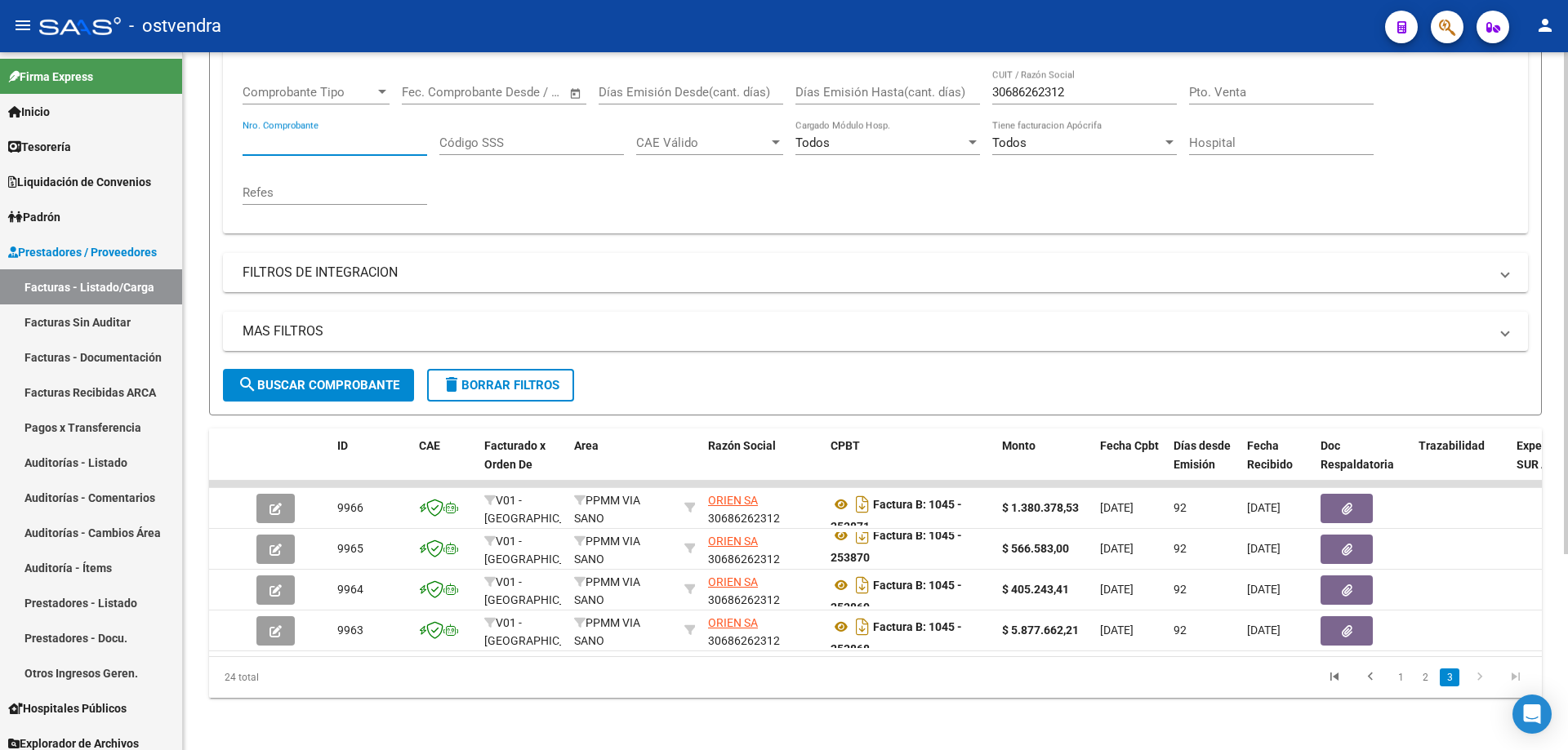
click at [352, 136] on input "Nro. Comprobante" at bounding box center [334, 143] width 185 height 15
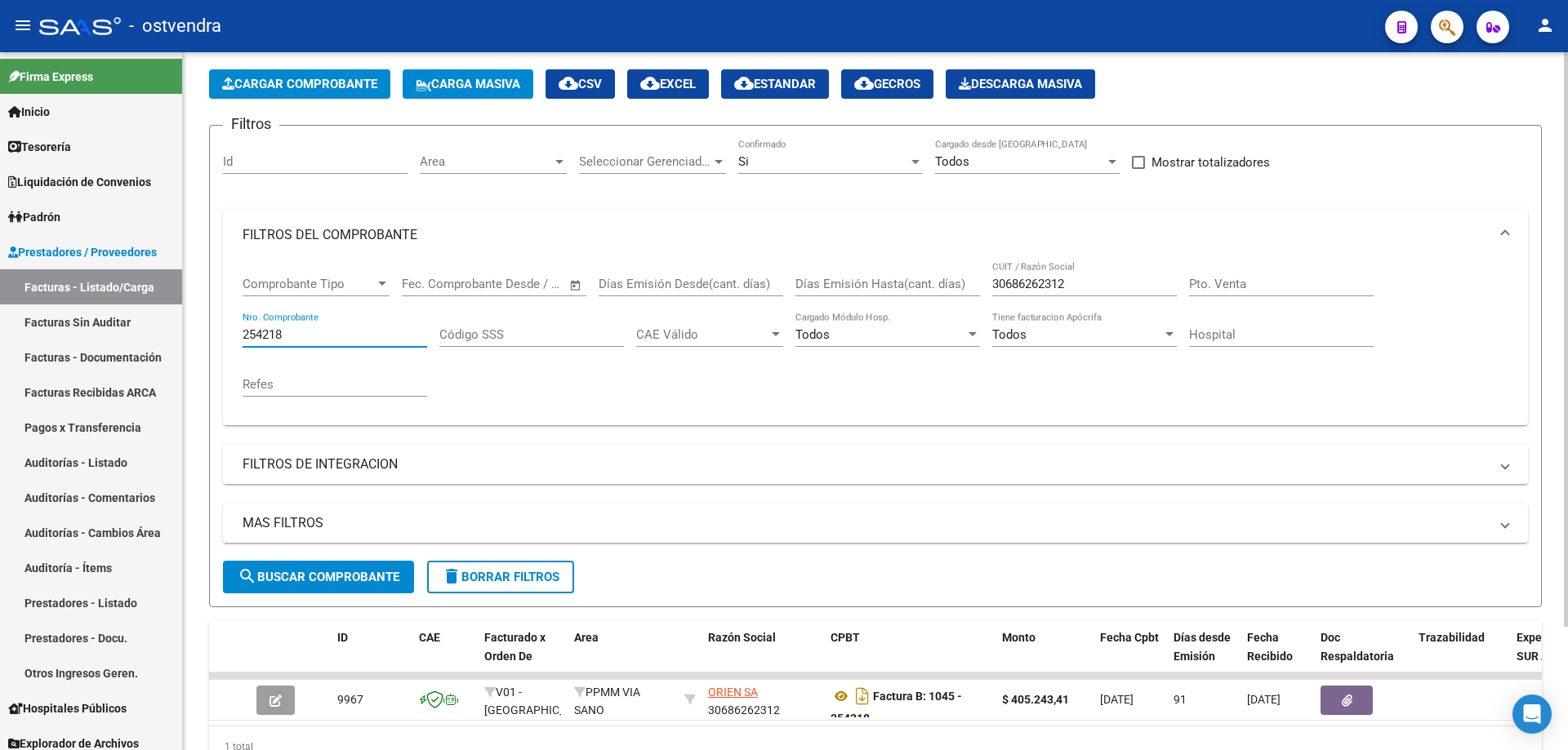
scroll to position [150, 0]
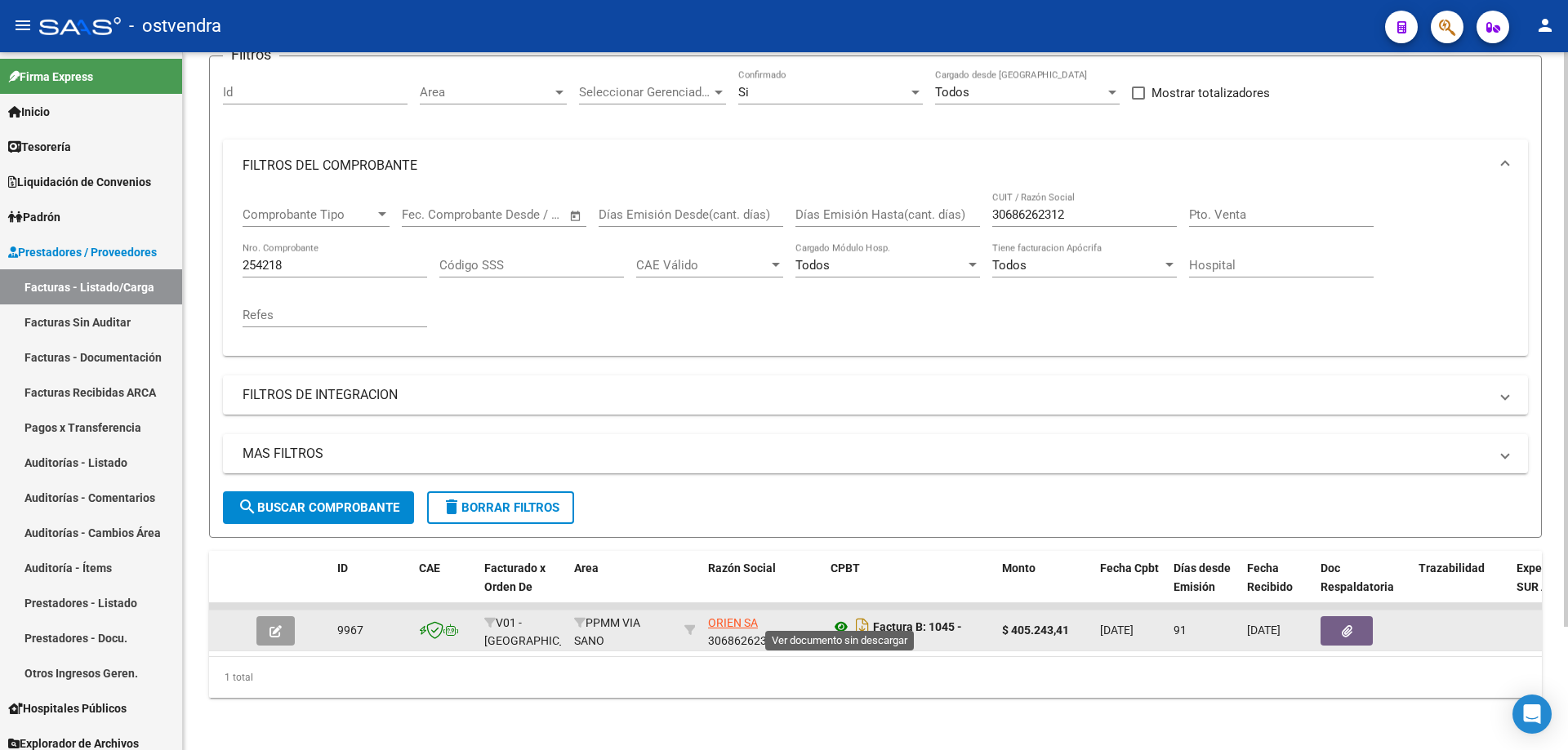
click at [836, 617] on icon at bounding box center [841, 626] width 21 height 20
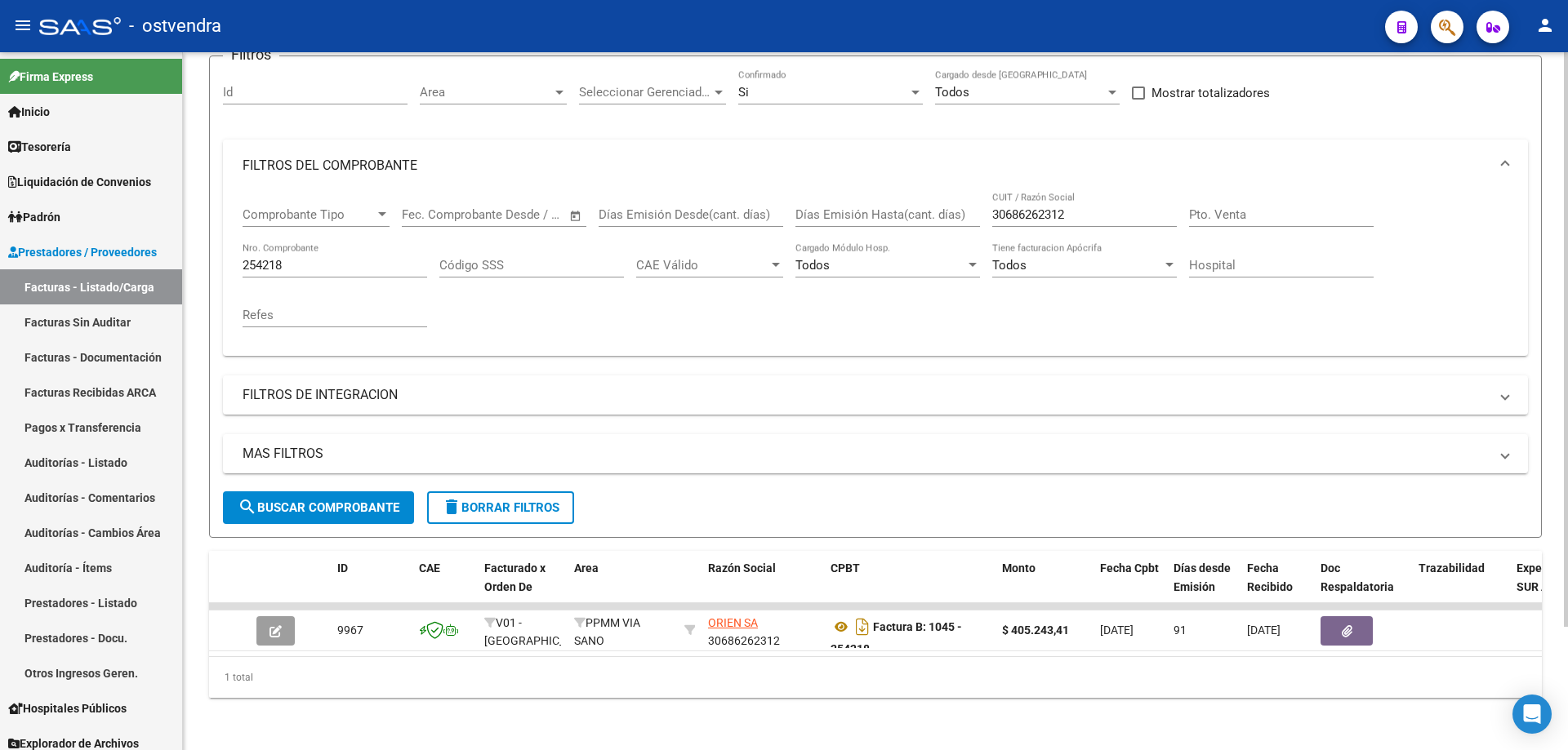
click at [307, 242] on div "254218 Nro. Comprobante" at bounding box center [334, 259] width 185 height 35
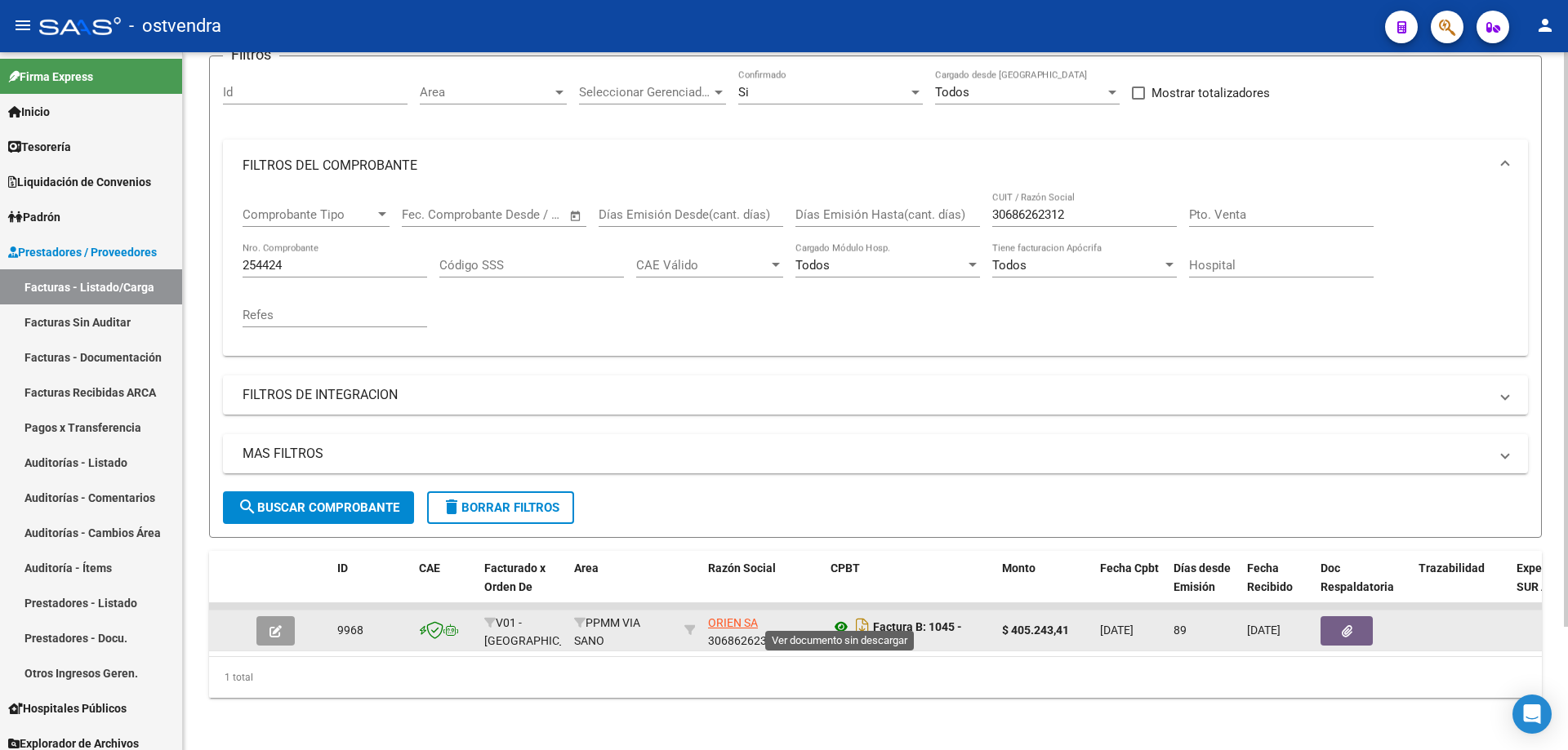
click at [846, 619] on icon at bounding box center [841, 626] width 21 height 20
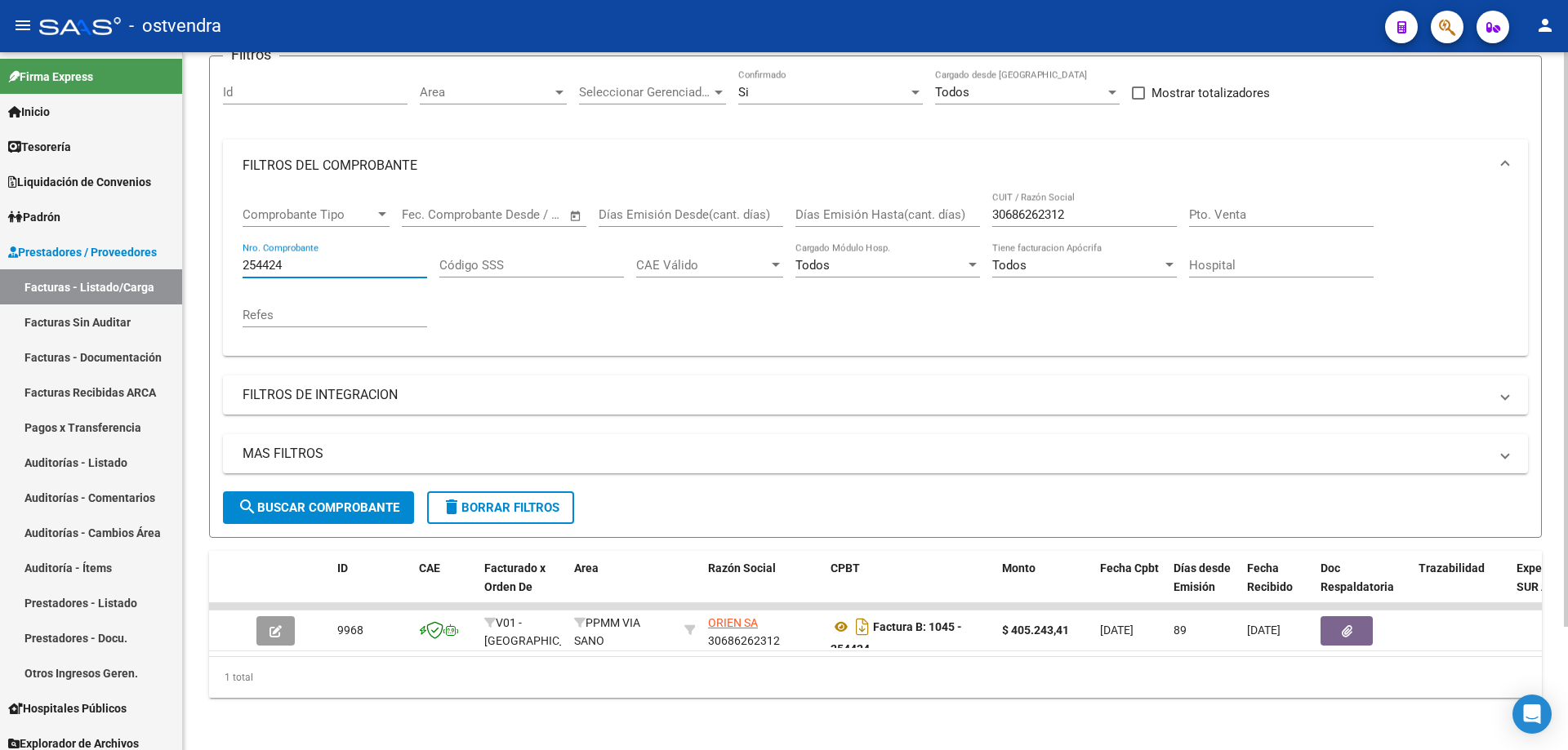
click at [320, 258] on input "254424" at bounding box center [334, 265] width 185 height 15
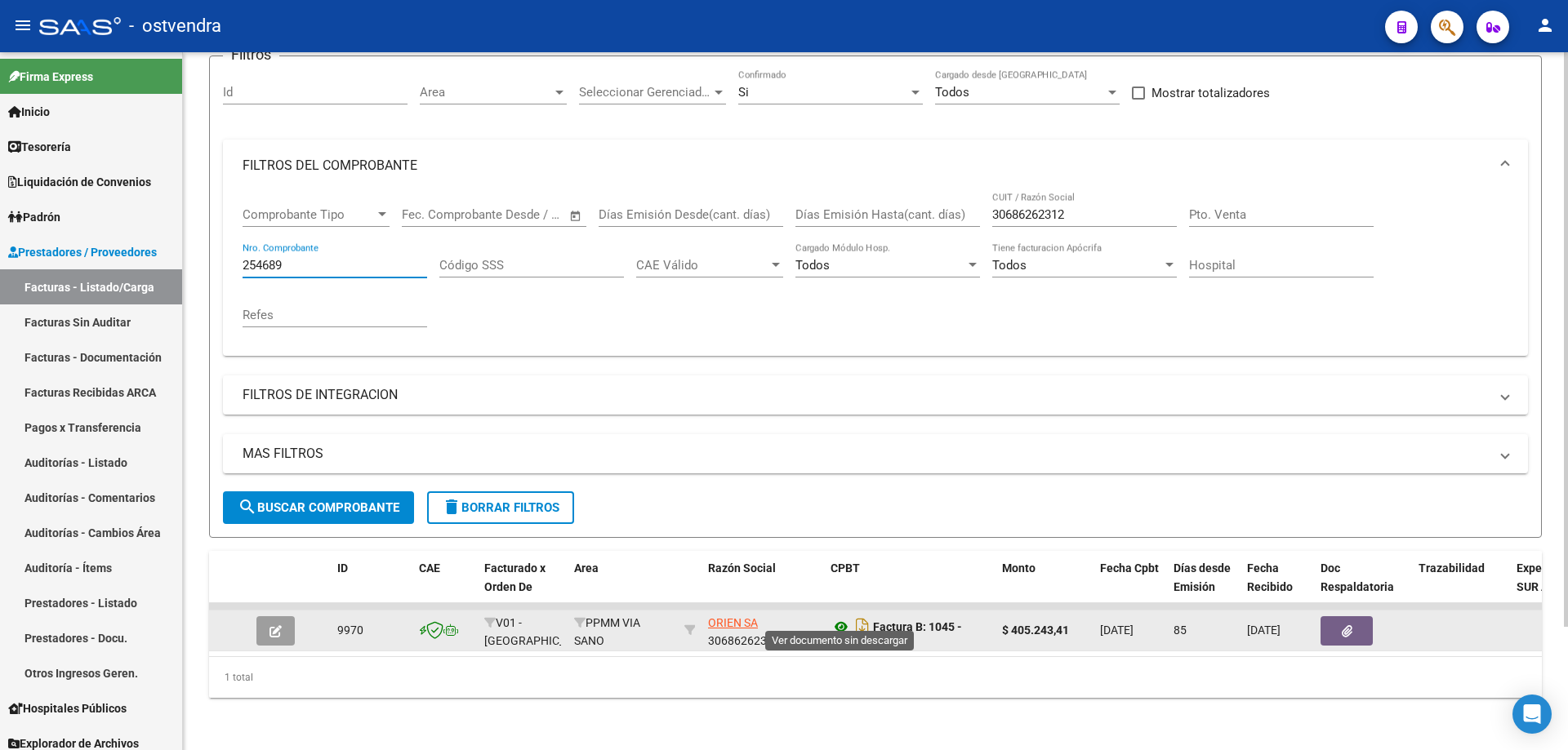
click at [834, 617] on icon at bounding box center [841, 626] width 21 height 20
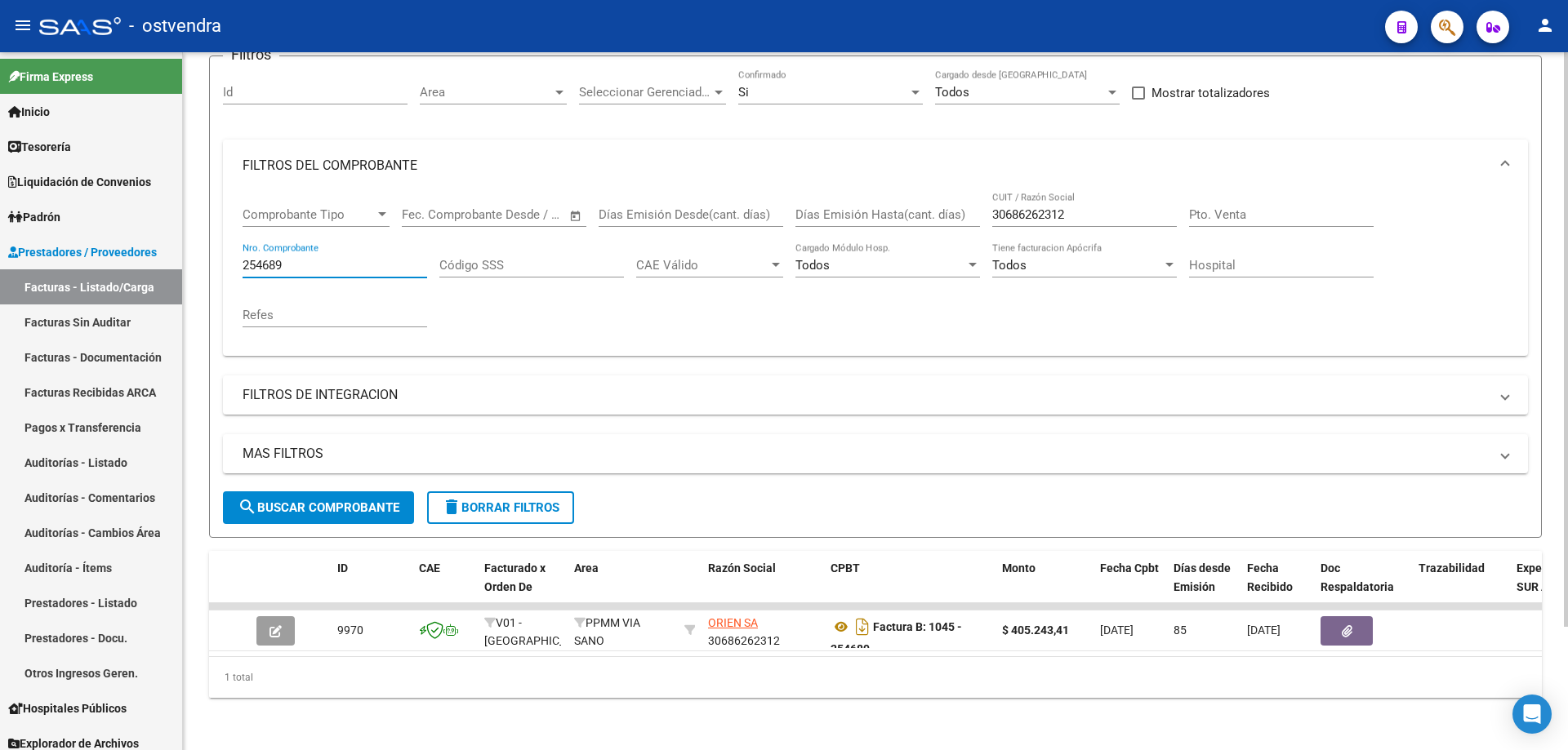
click at [303, 259] on input "254689" at bounding box center [334, 265] width 185 height 15
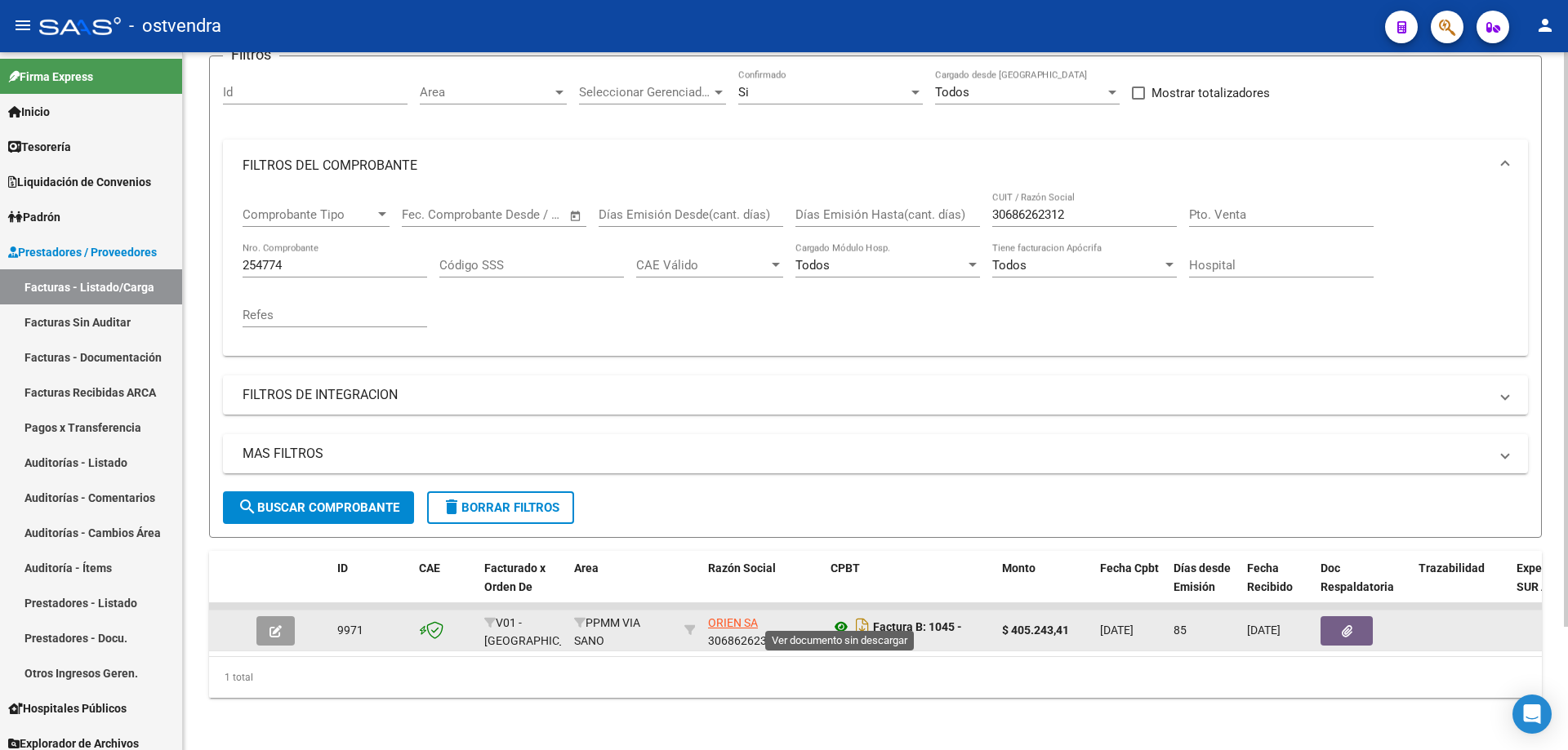
click at [846, 617] on icon at bounding box center [841, 626] width 21 height 20
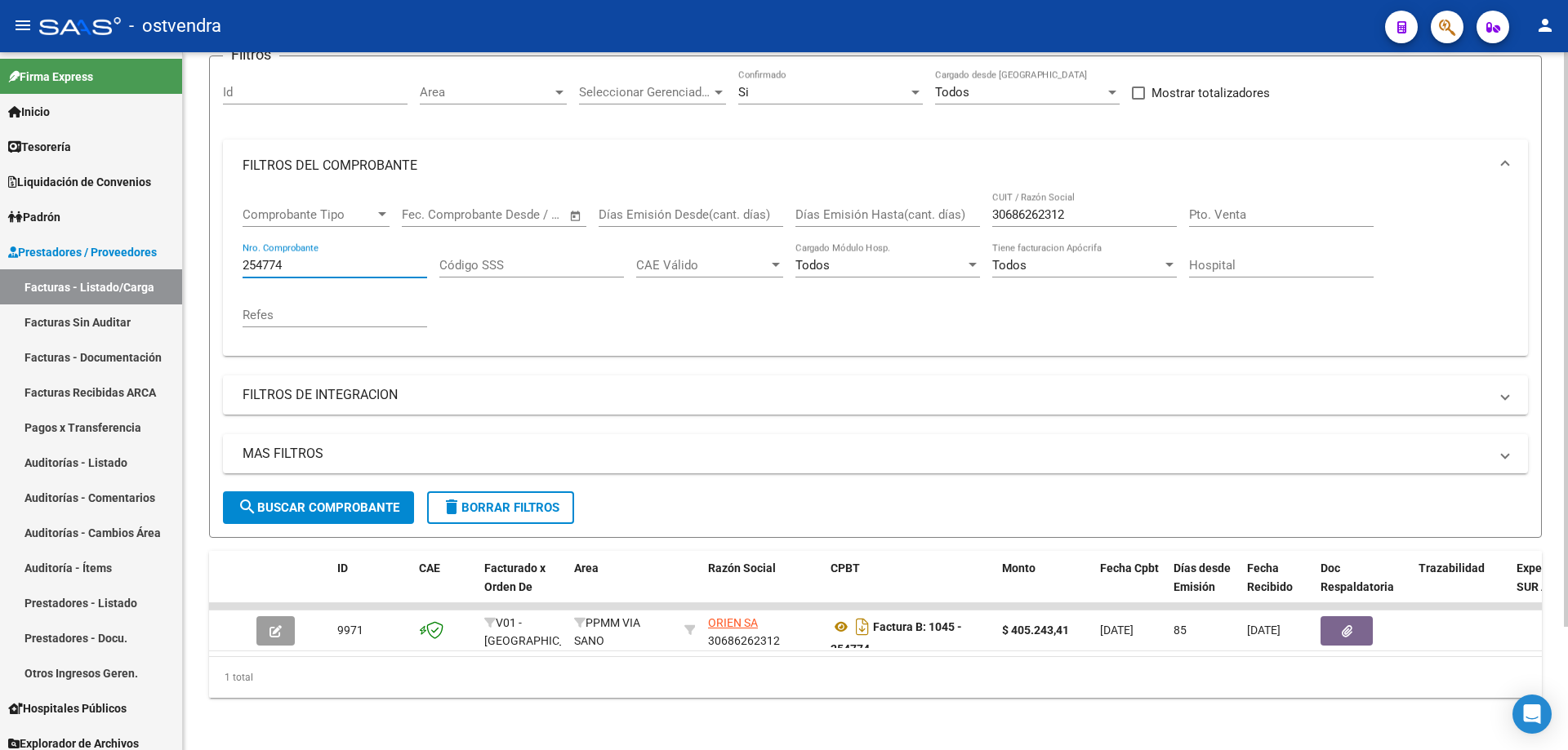
click at [328, 258] on input "254774" at bounding box center [334, 265] width 185 height 15
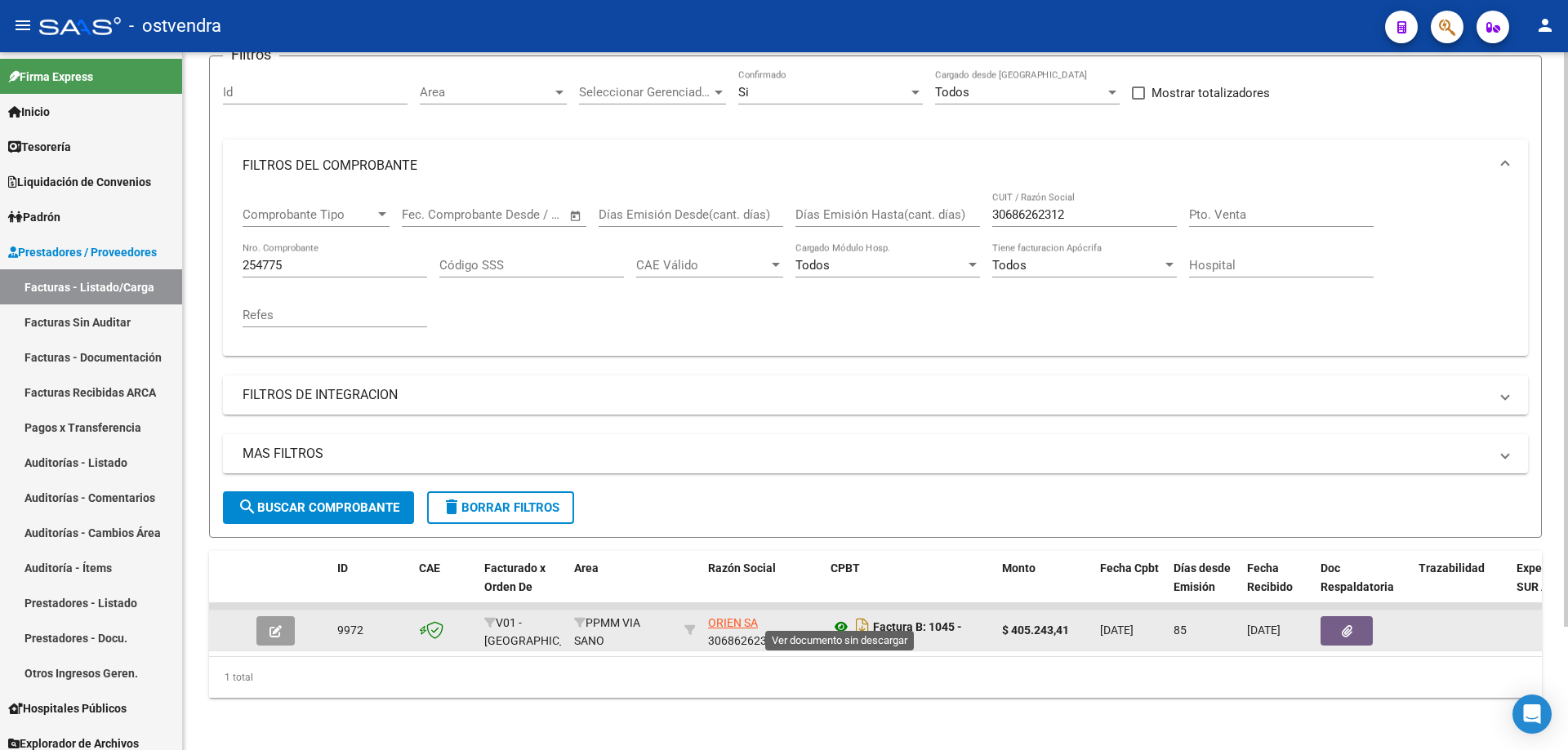
click at [846, 617] on icon at bounding box center [841, 626] width 21 height 20
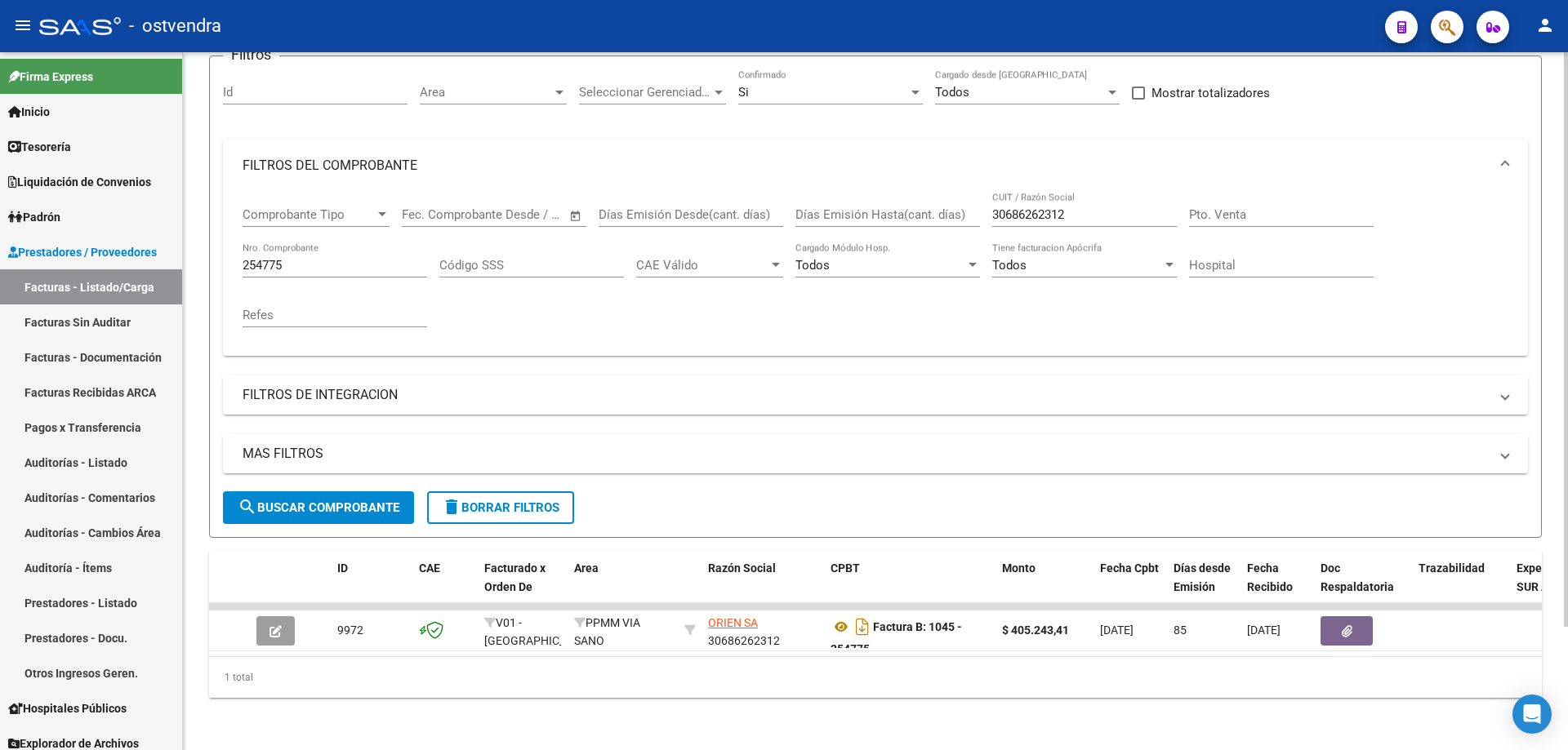
click at [322, 258] on input "254775" at bounding box center [334, 265] width 185 height 15
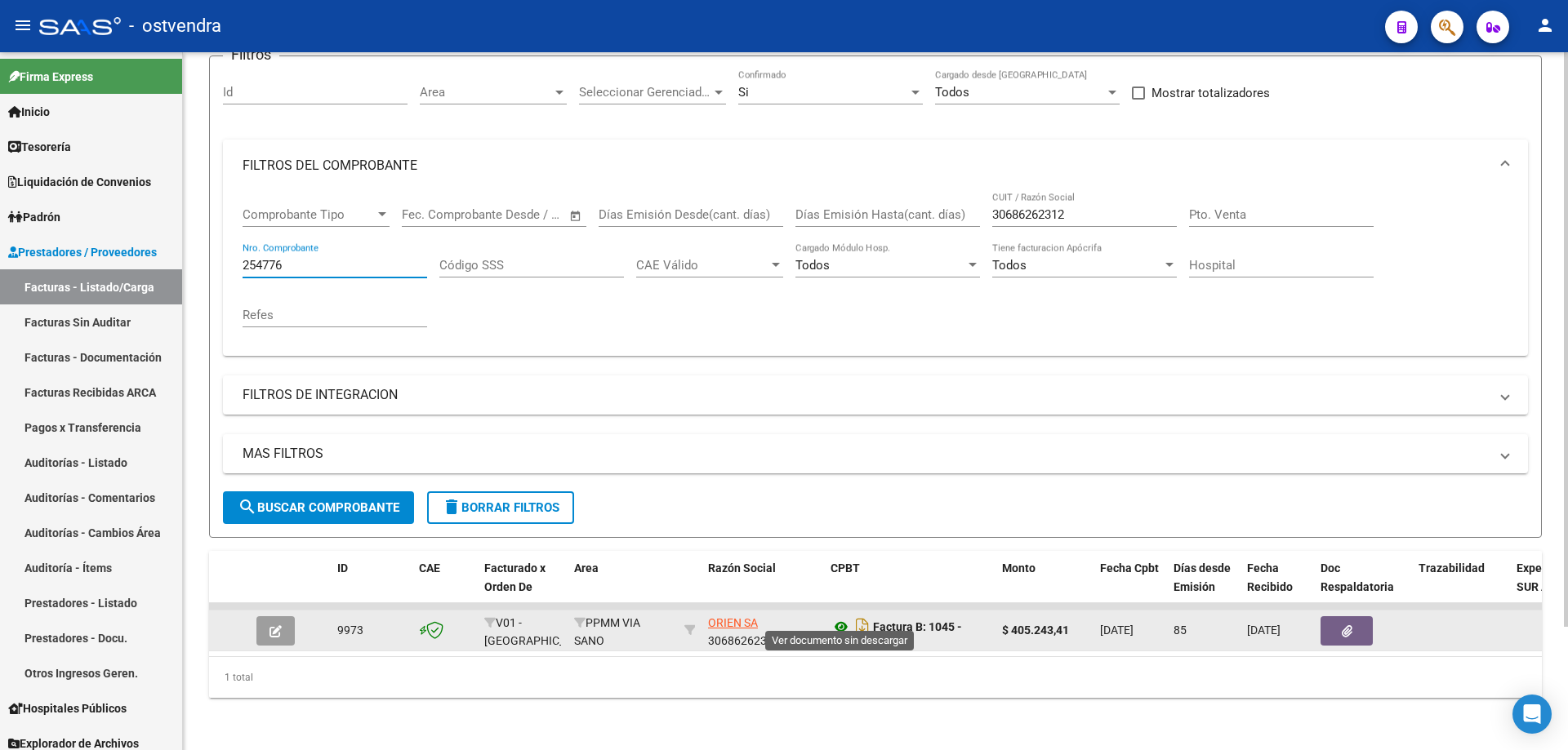
click at [840, 617] on icon at bounding box center [841, 626] width 21 height 20
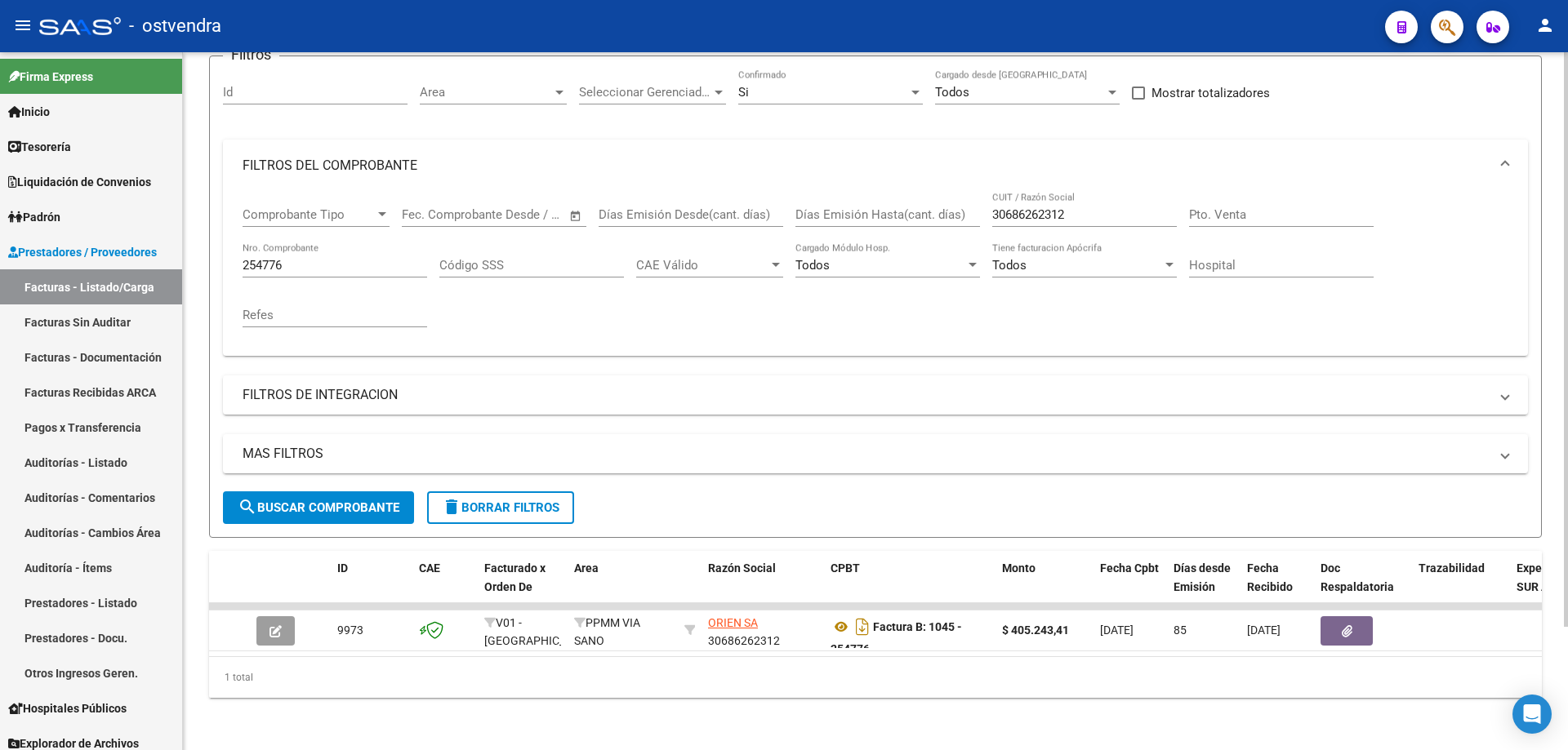
click at [344, 242] on div "254776 Nro. Comprobante" at bounding box center [334, 259] width 185 height 35
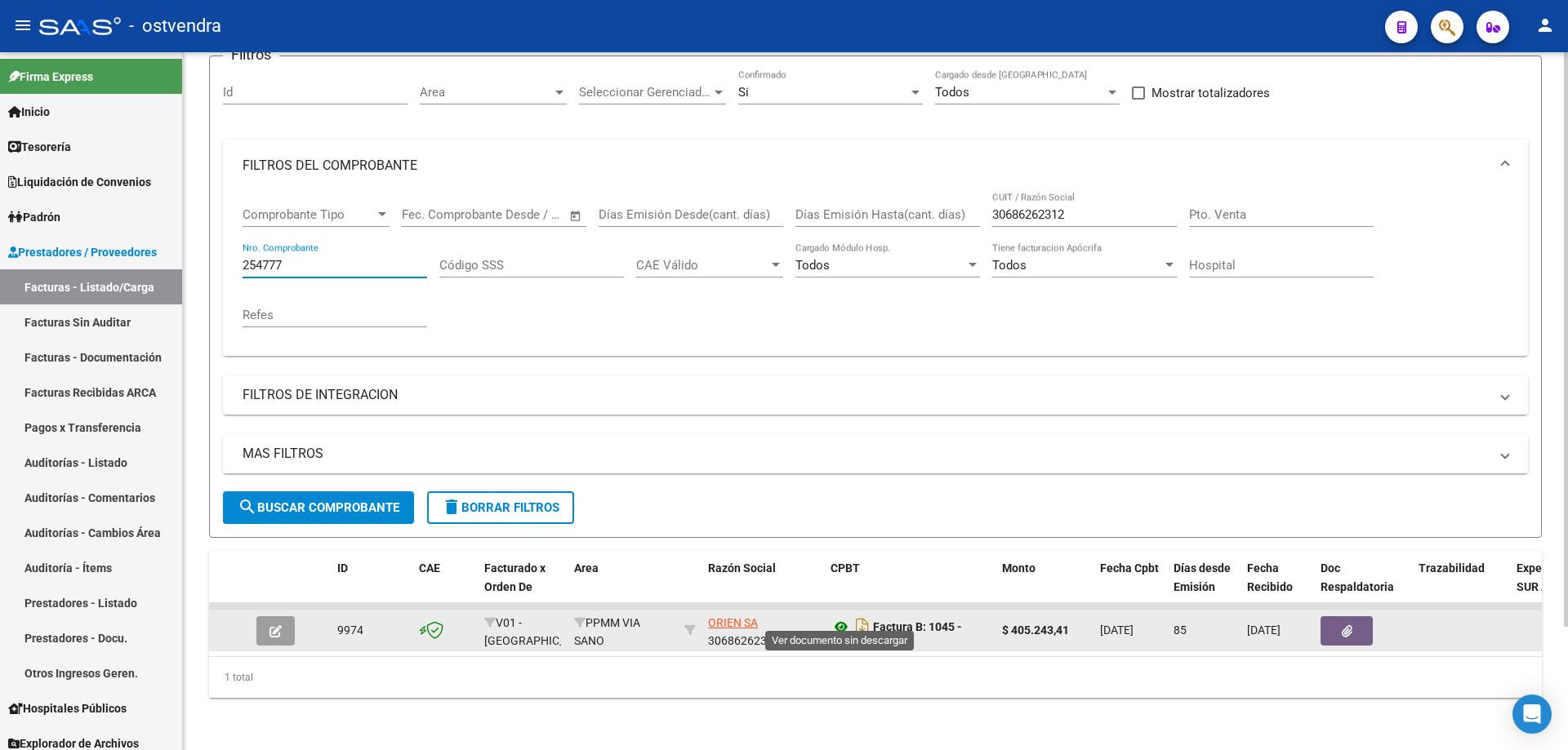
click at [850, 617] on icon at bounding box center [841, 626] width 21 height 20
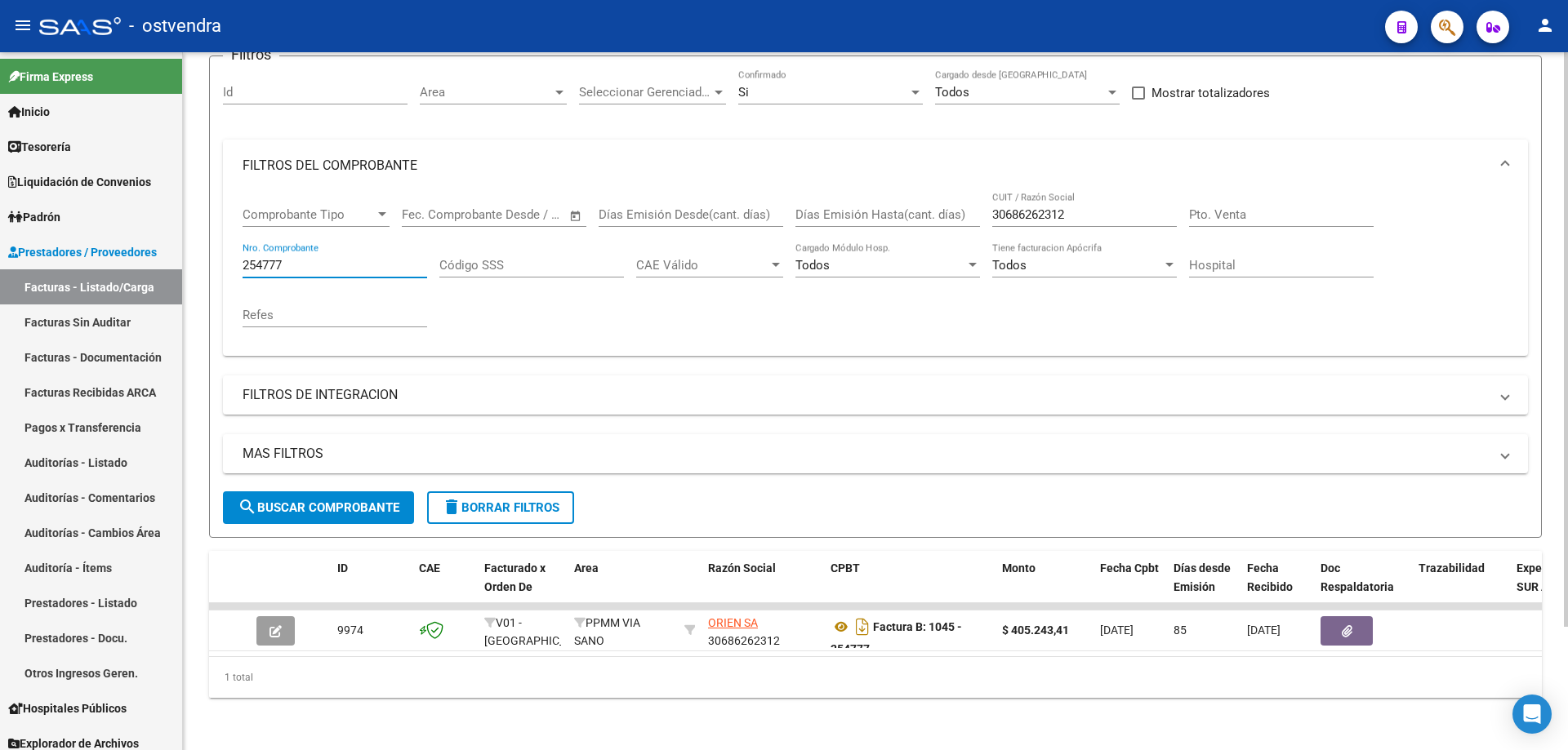
click at [369, 258] on input "254777" at bounding box center [334, 265] width 185 height 15
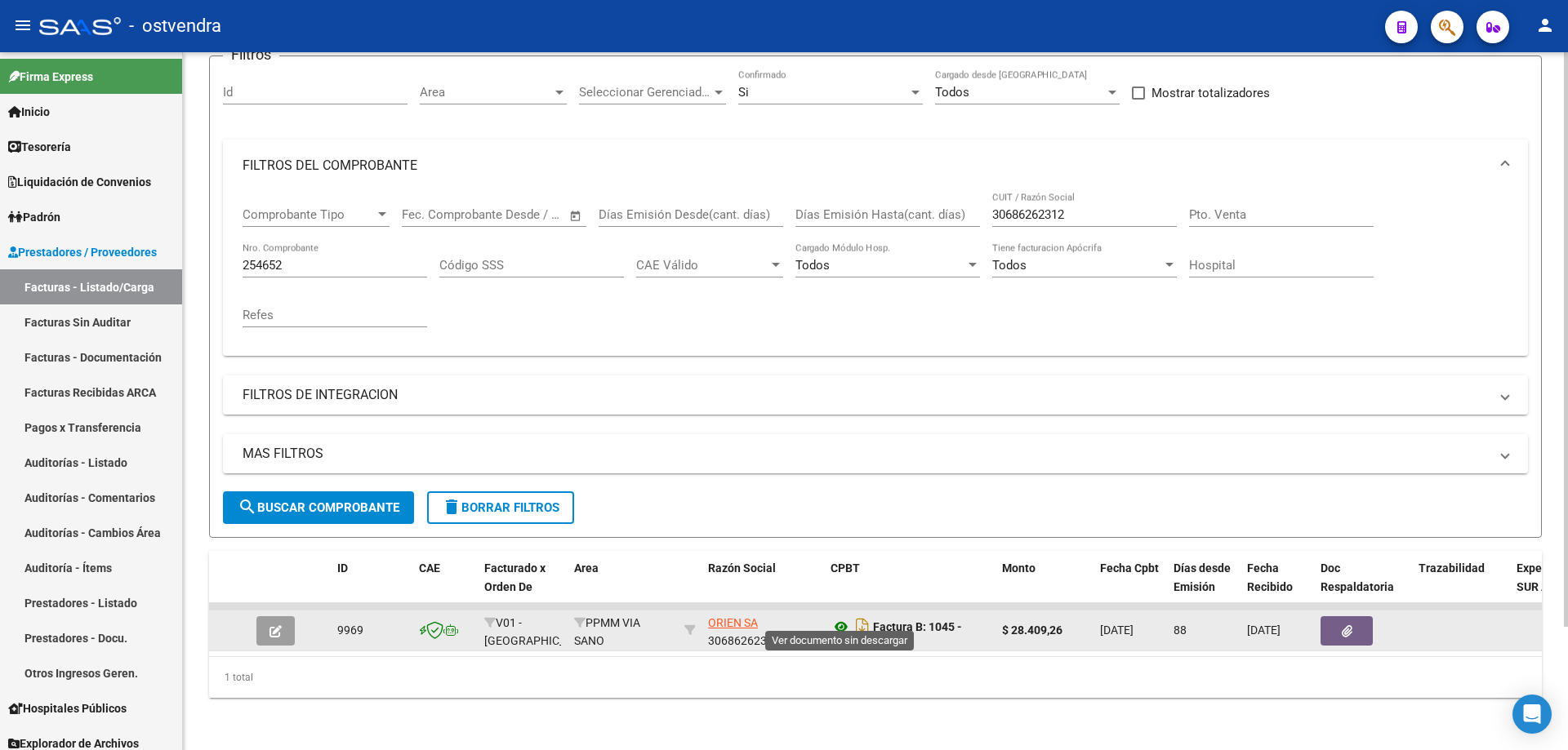
click at [842, 617] on icon at bounding box center [841, 626] width 21 height 20
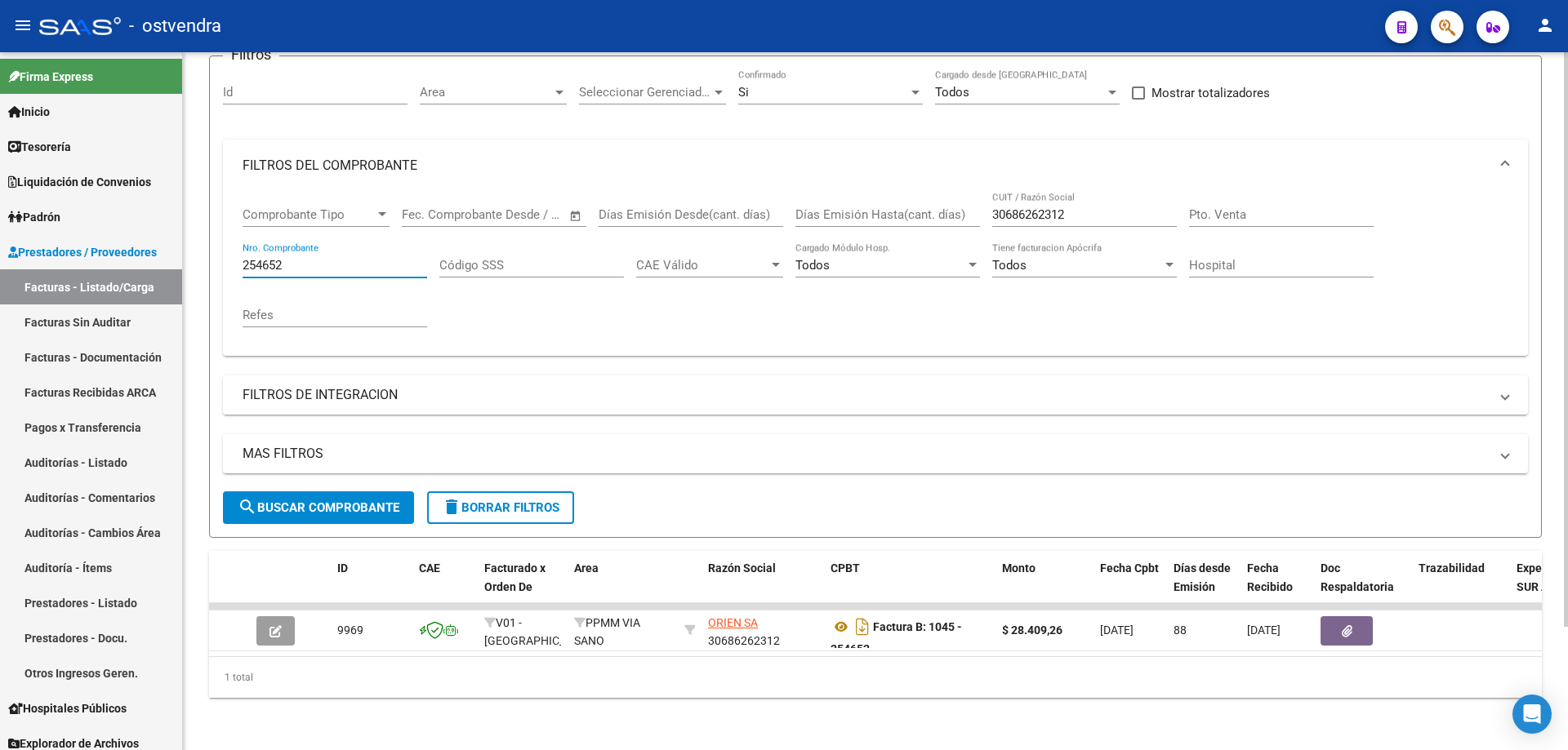
click at [280, 258] on input "254652" at bounding box center [334, 265] width 185 height 15
click at [297, 258] on input "254652" at bounding box center [334, 265] width 185 height 15
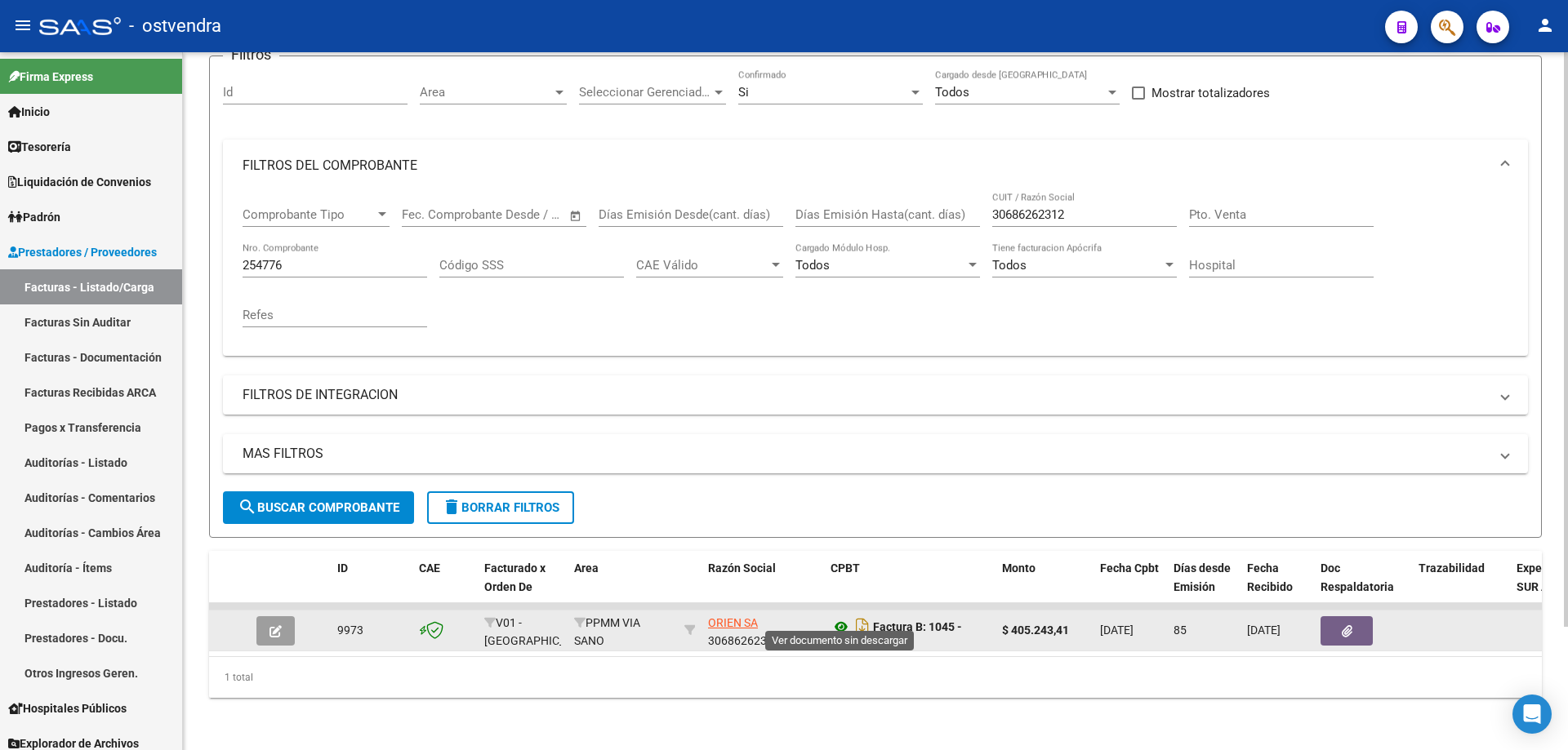
click at [842, 617] on icon at bounding box center [841, 626] width 21 height 20
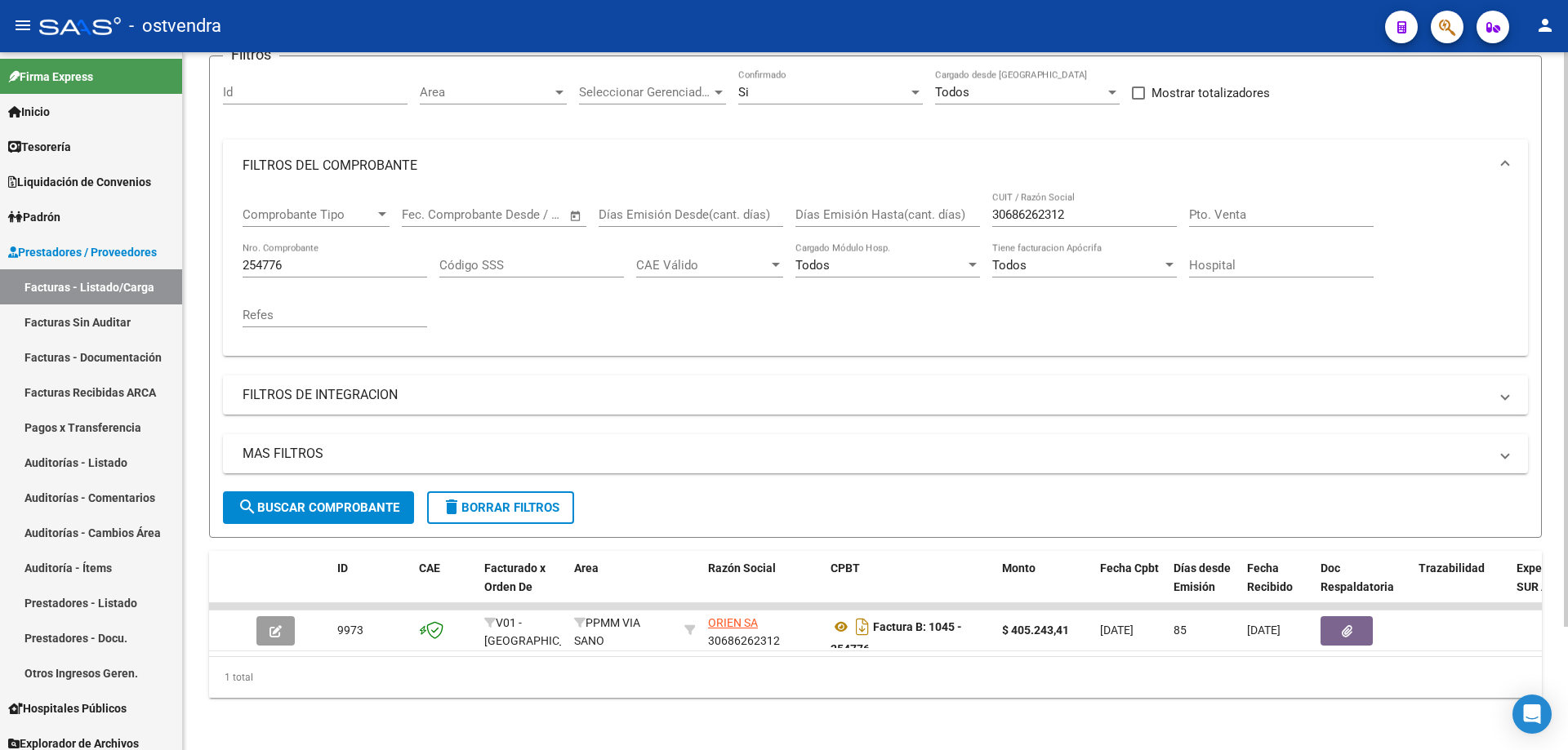
click at [332, 258] on input "254776" at bounding box center [334, 265] width 185 height 15
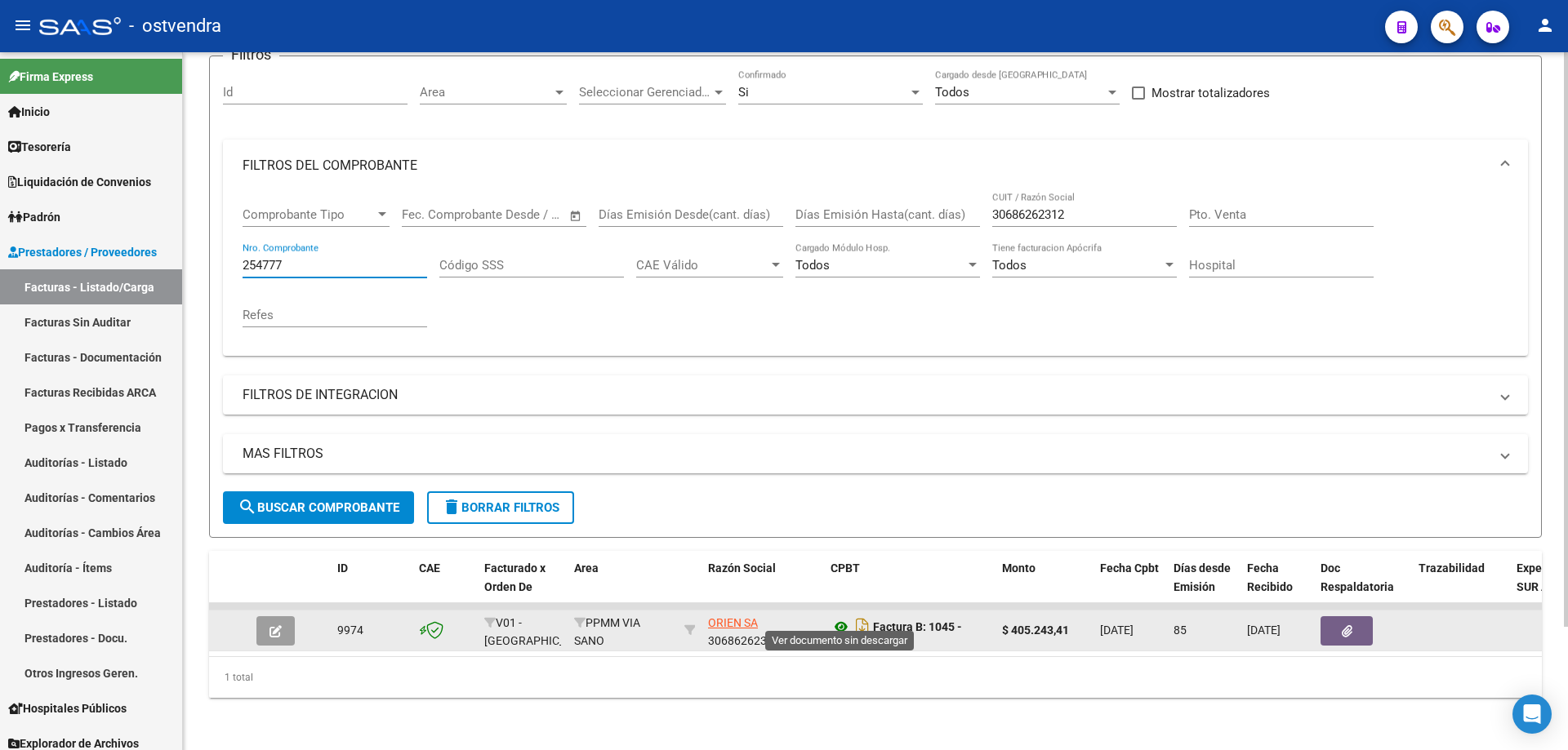
click at [845, 617] on icon at bounding box center [841, 626] width 21 height 20
click at [835, 620] on icon at bounding box center [841, 626] width 21 height 20
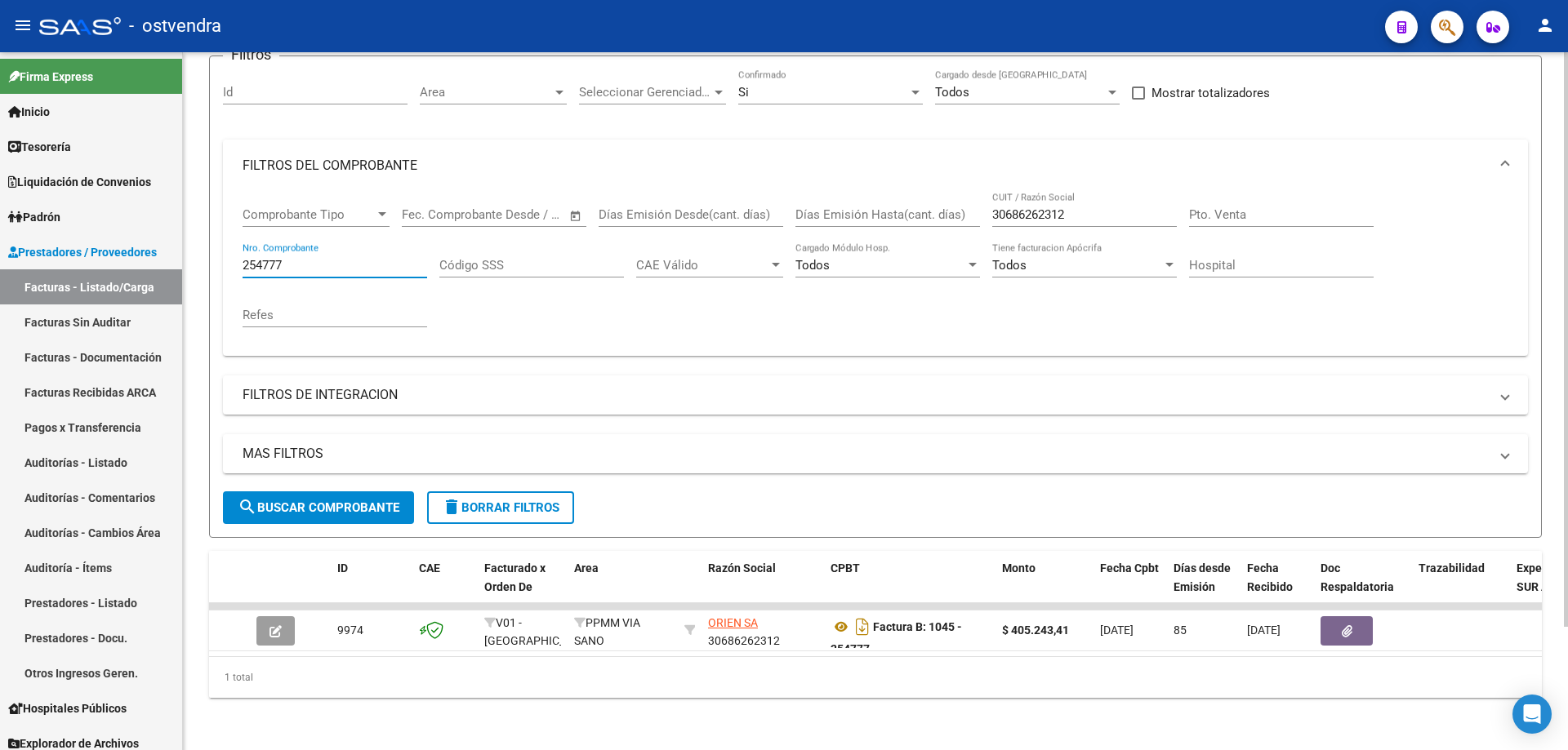
click at [303, 259] on input "254777" at bounding box center [334, 265] width 185 height 15
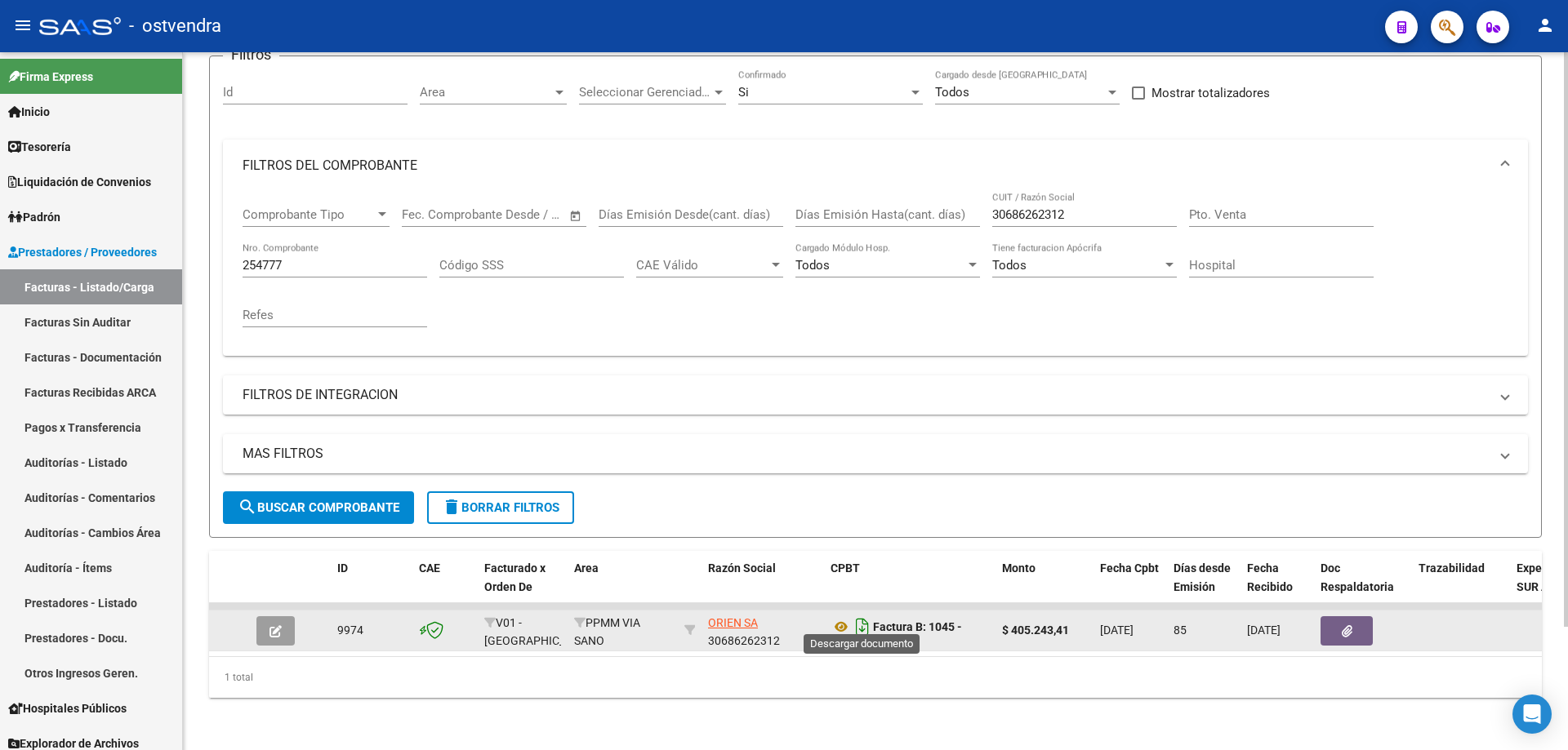
click at [855, 614] on icon "Descargar documento" at bounding box center [862, 627] width 21 height 26
click at [354, 258] on input "254777" at bounding box center [334, 265] width 185 height 15
type input "254776"
type input "4"
click at [833, 617] on icon at bounding box center [841, 626] width 21 height 20
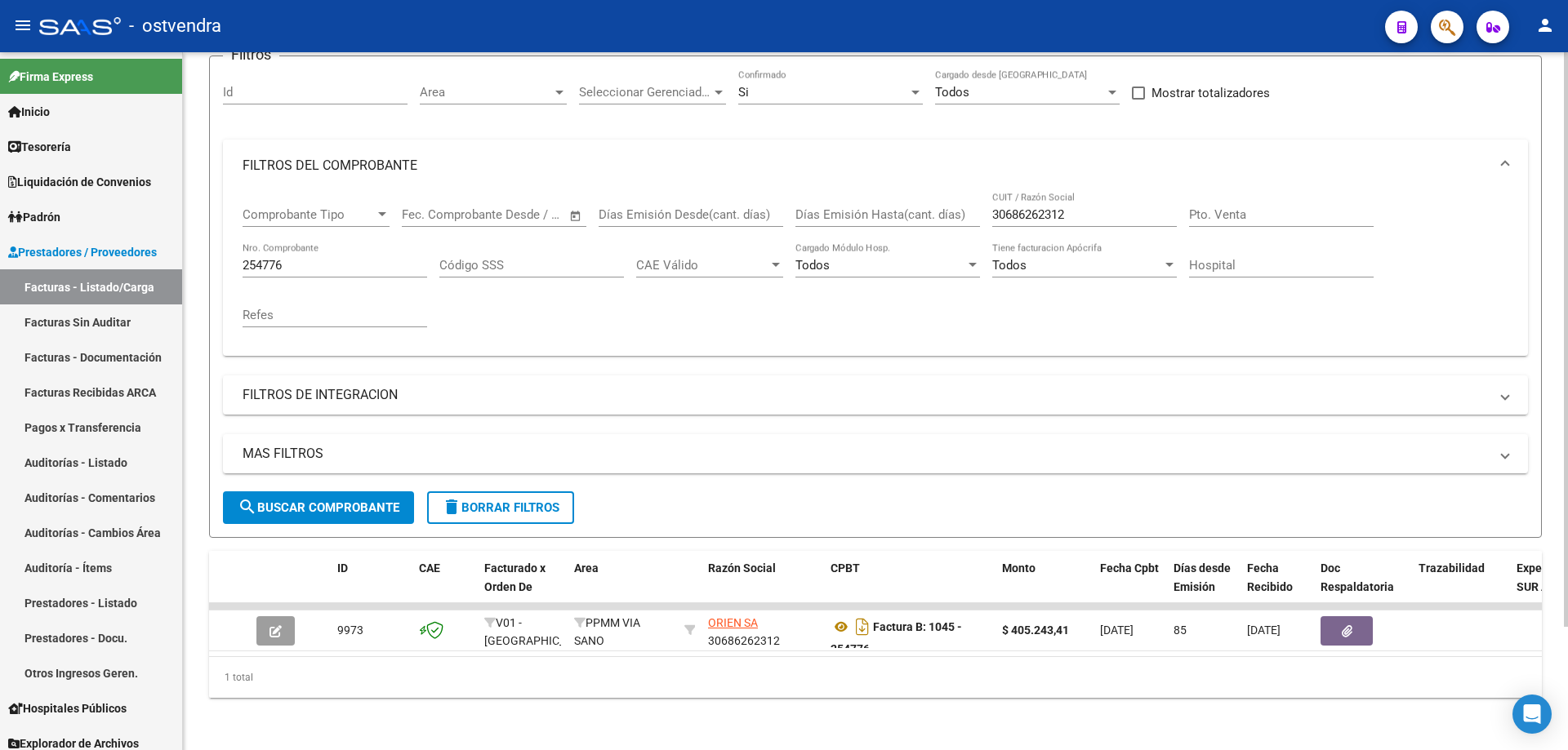
click at [325, 242] on div "254776 Nro. Comprobante" at bounding box center [334, 259] width 185 height 35
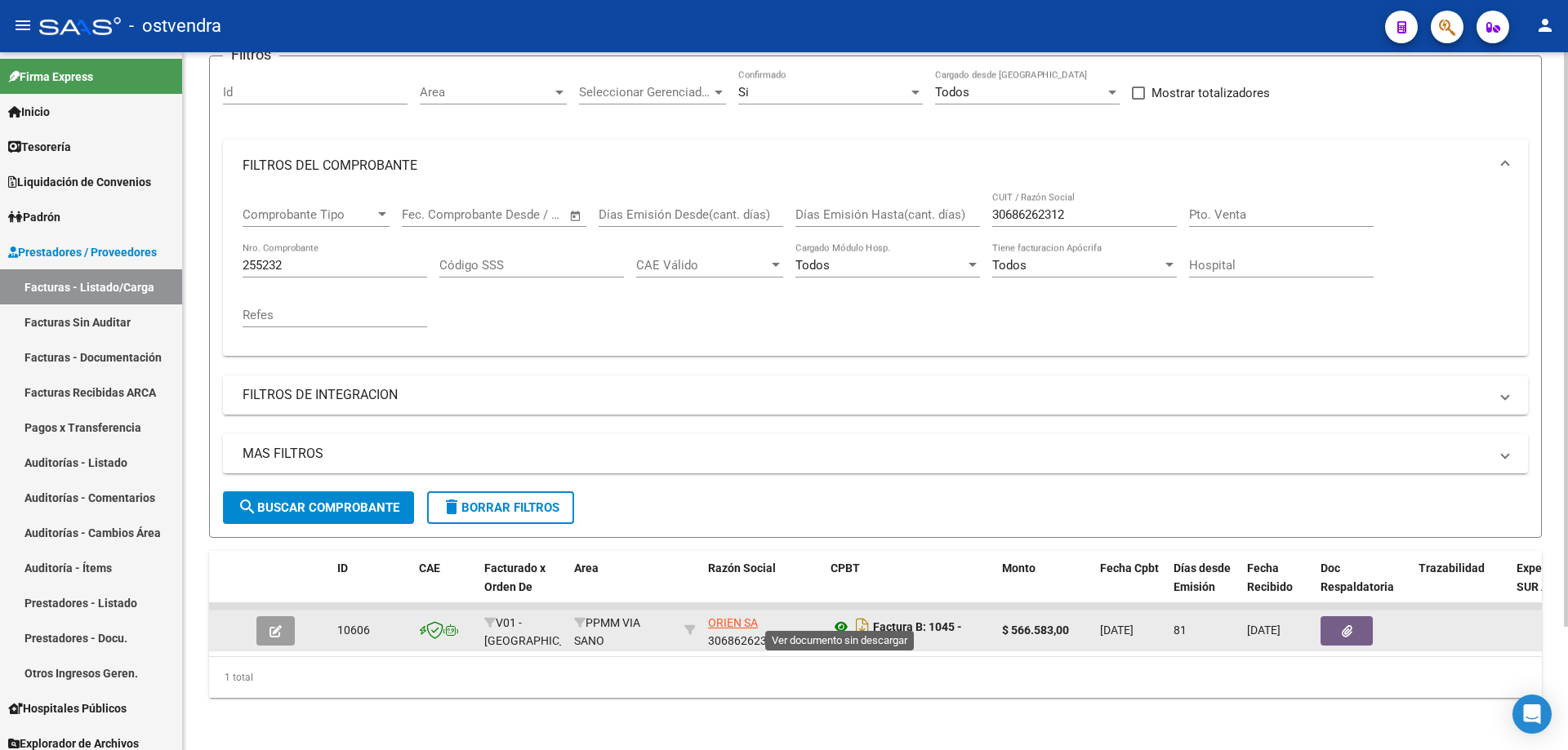
click at [844, 624] on icon at bounding box center [841, 626] width 21 height 20
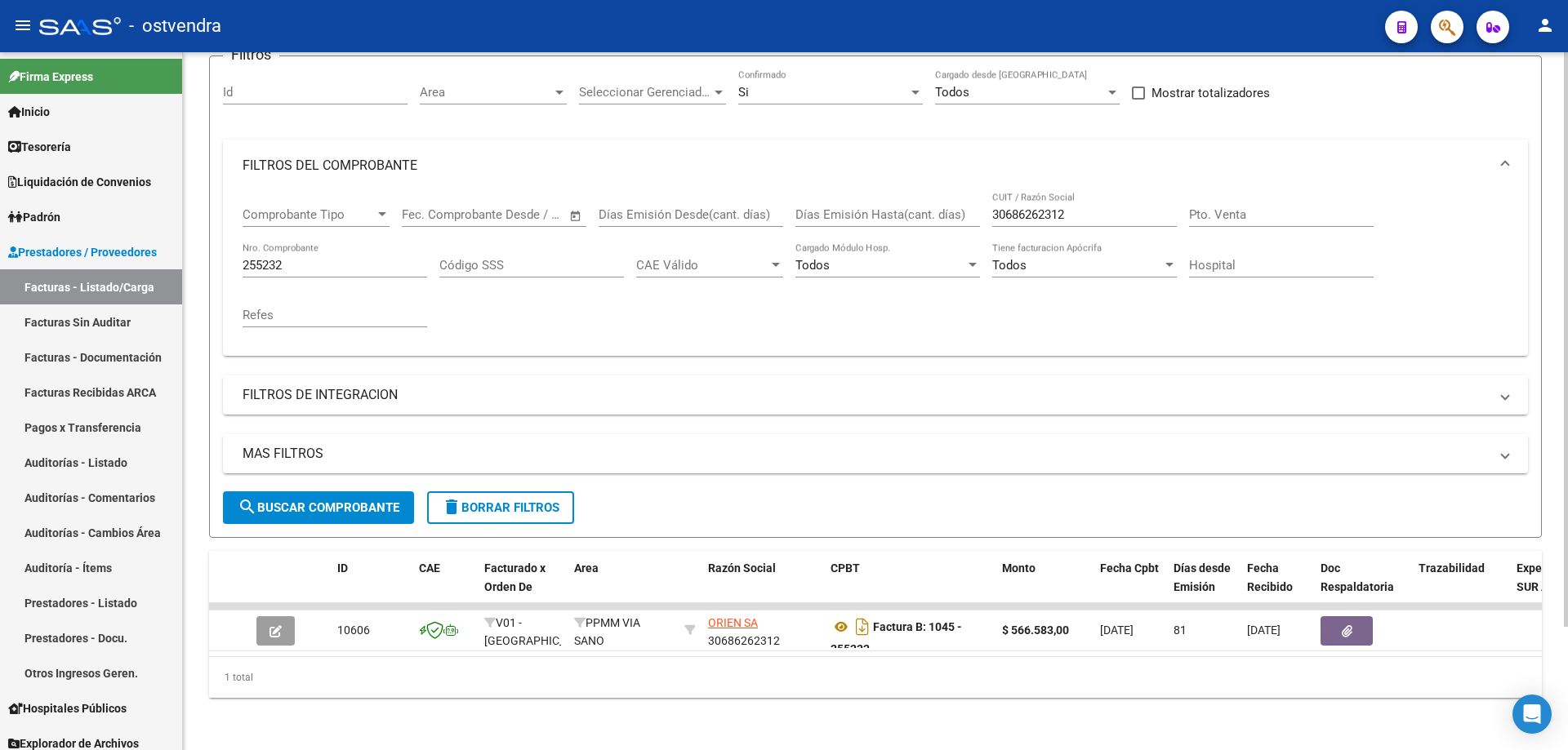
click at [300, 242] on div "255232 Nro. Comprobante" at bounding box center [334, 259] width 185 height 35
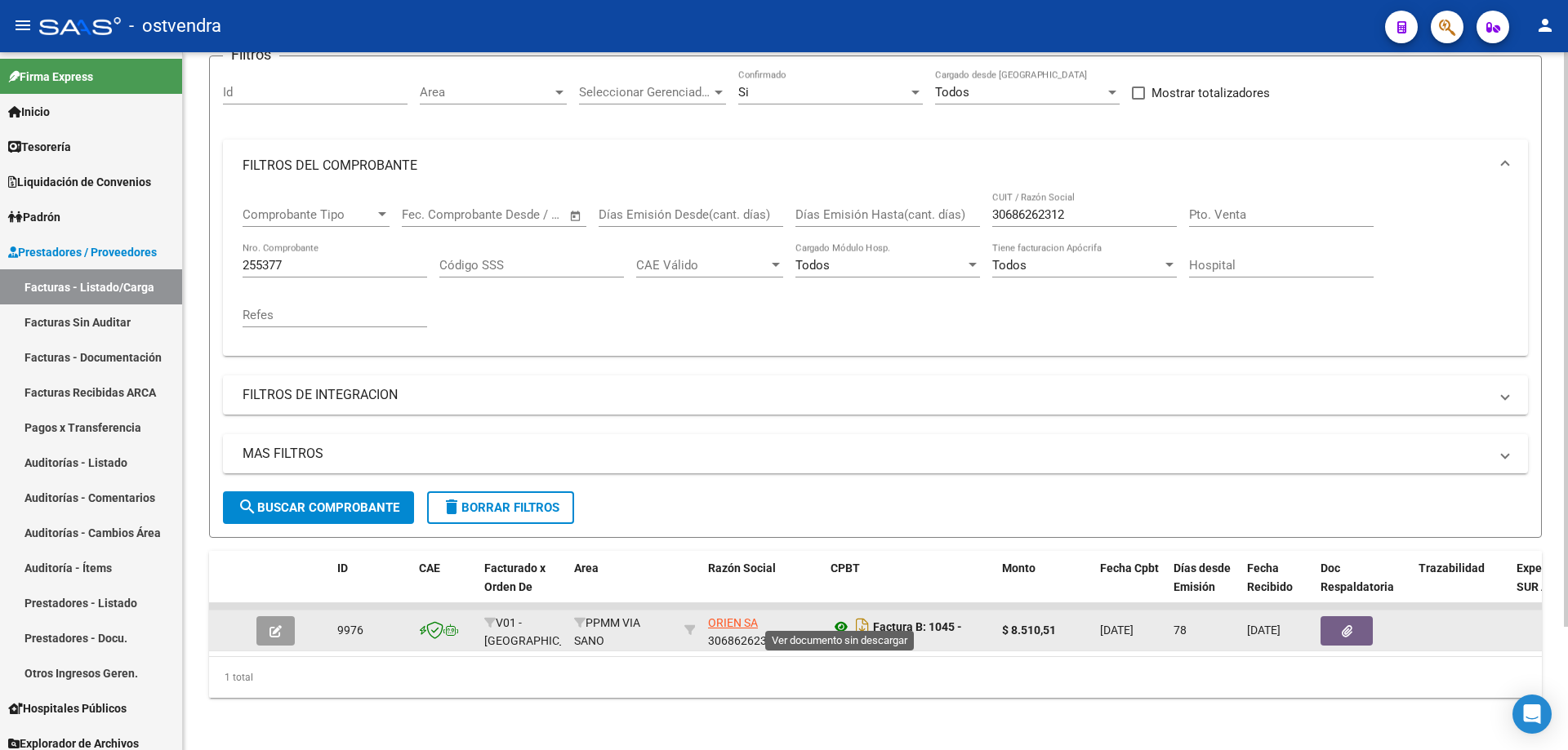
click at [835, 617] on icon at bounding box center [841, 626] width 21 height 20
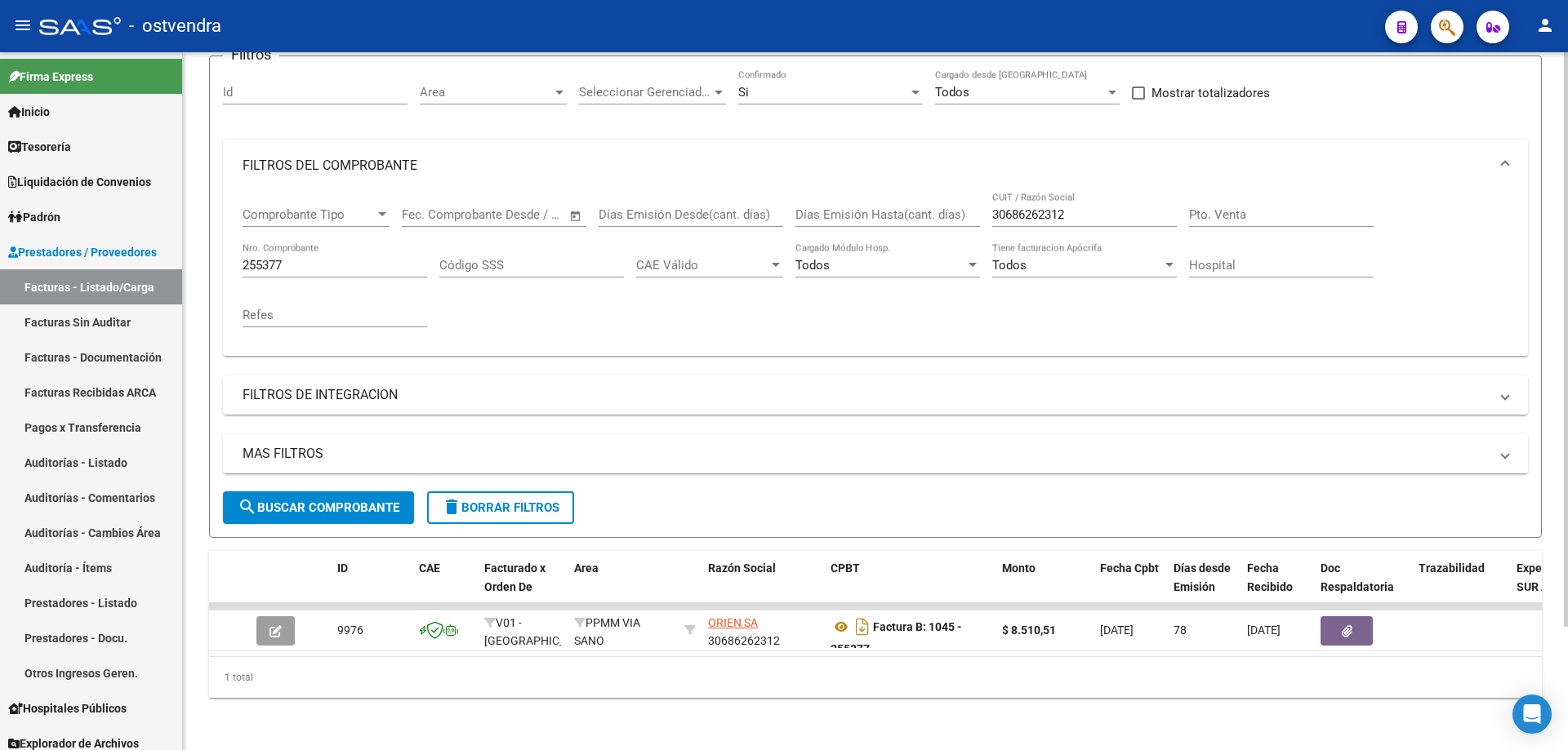
click at [322, 258] on input "255377" at bounding box center [334, 265] width 185 height 15
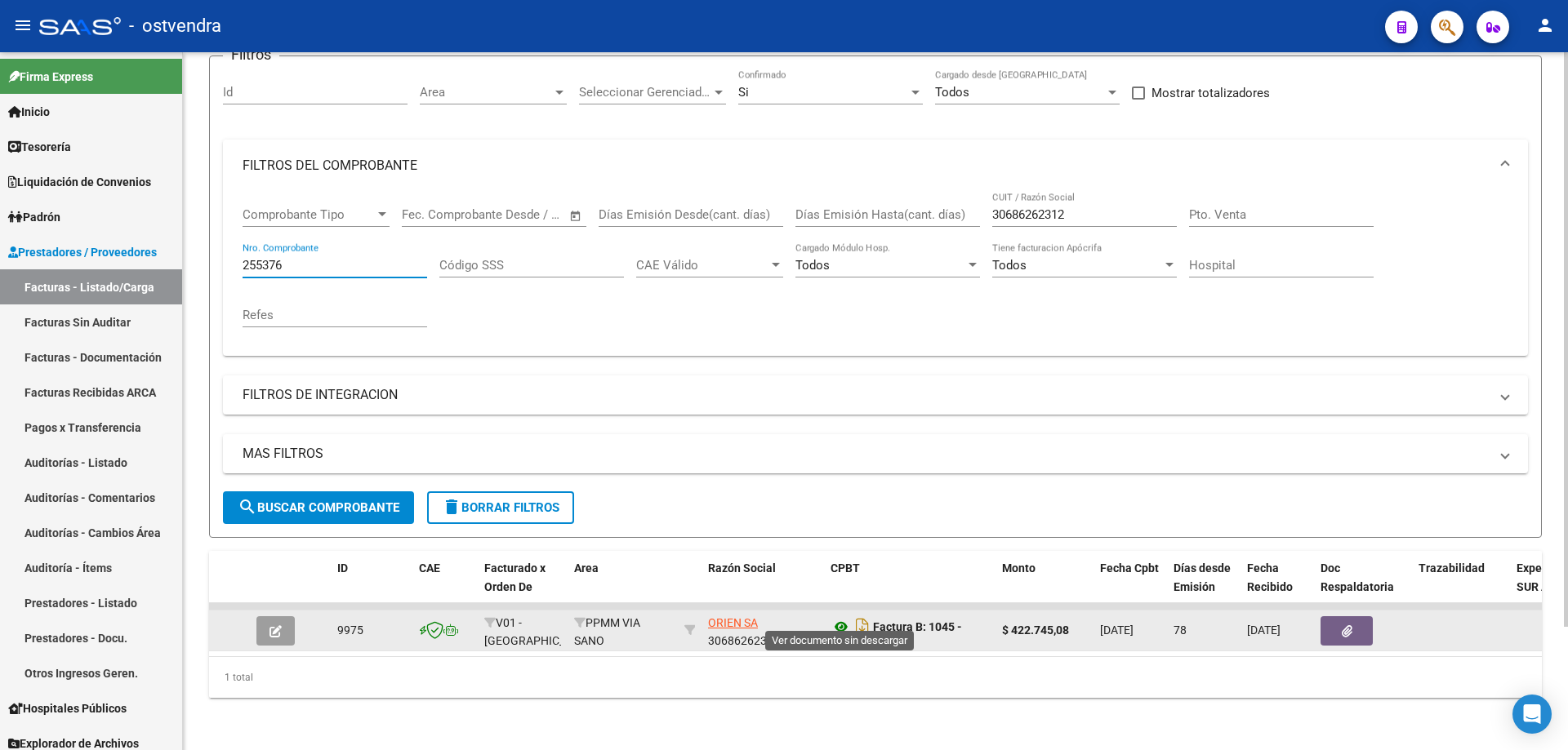
click at [839, 617] on icon at bounding box center [841, 626] width 21 height 20
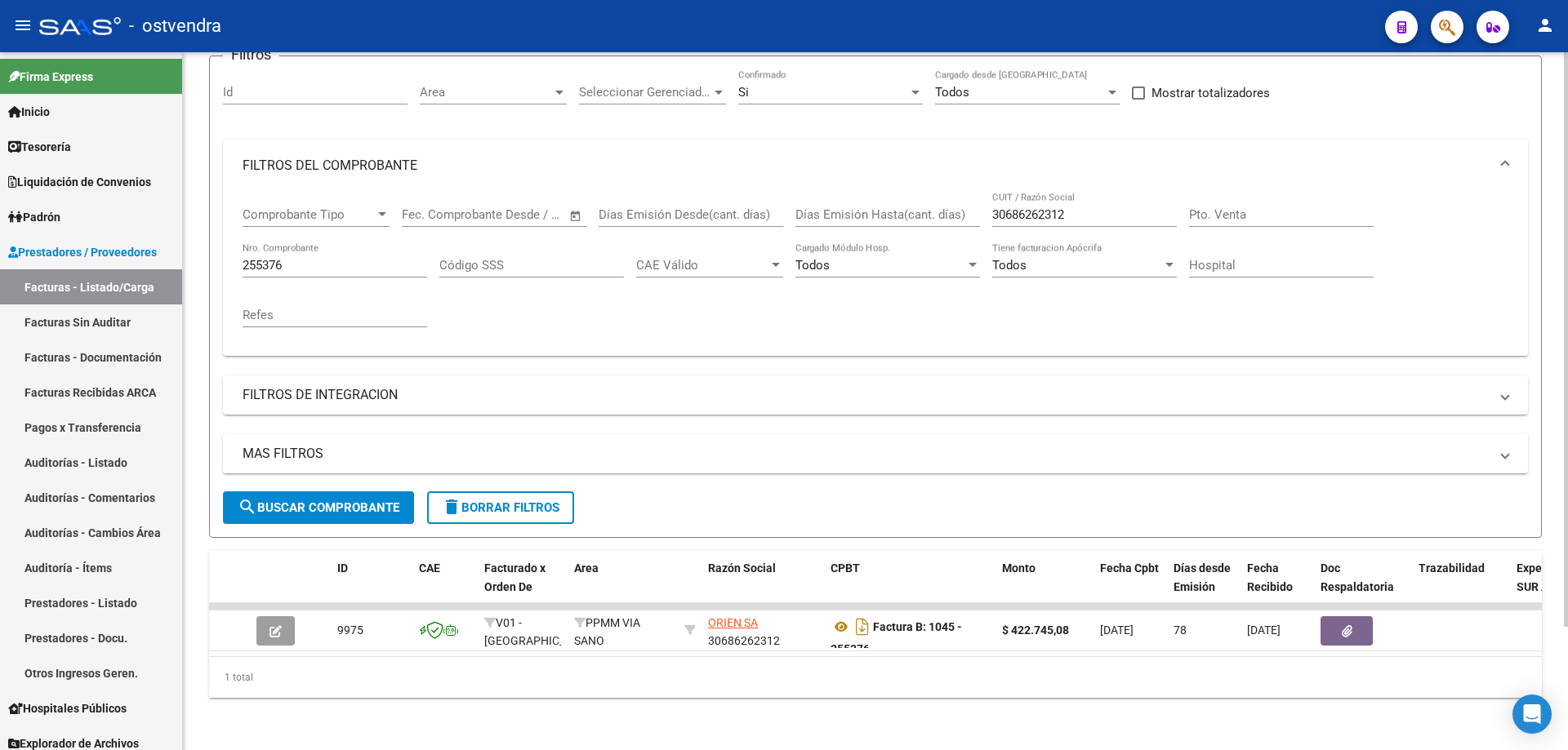
click at [344, 258] on input "255376" at bounding box center [334, 265] width 185 height 15
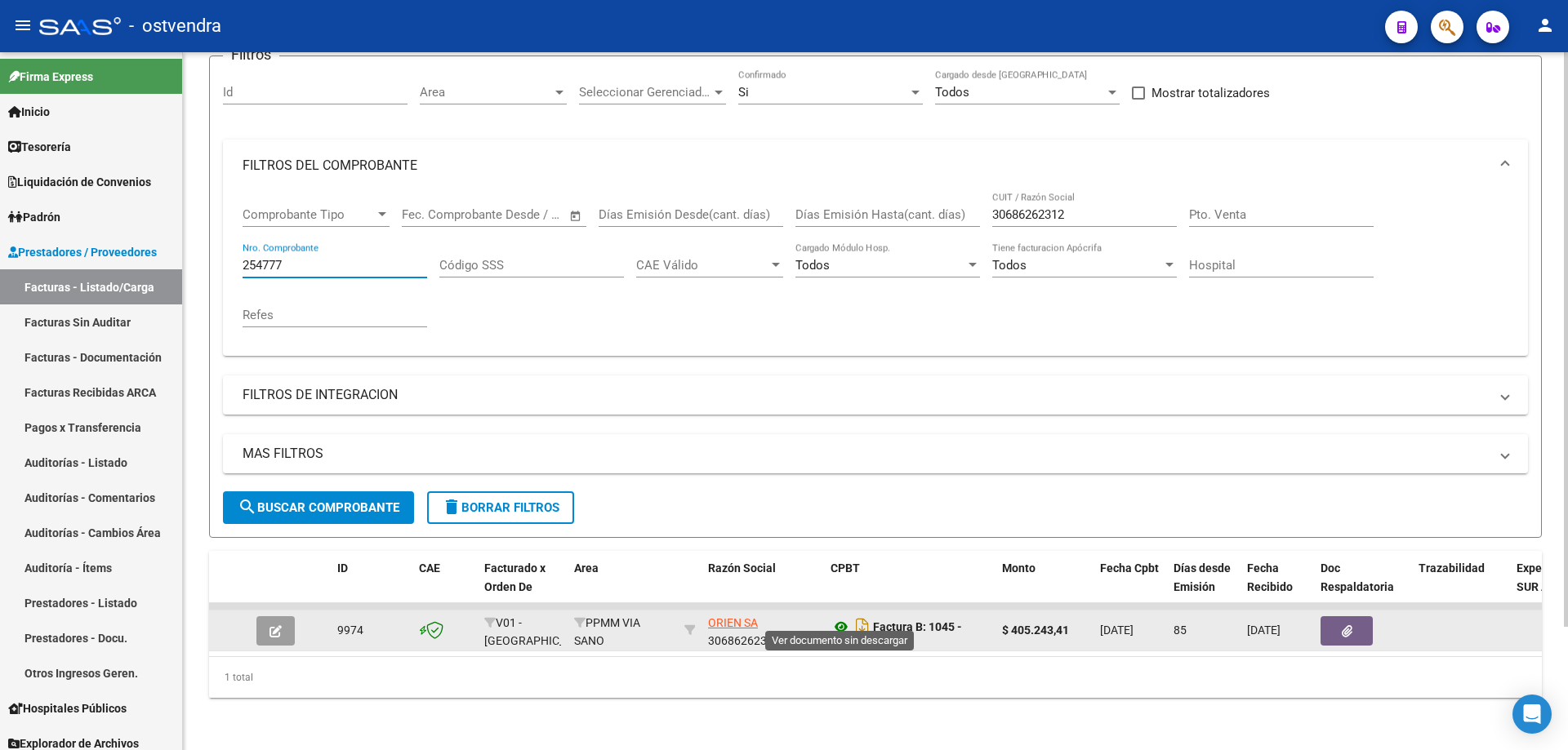
type input "254777"
click at [847, 617] on icon at bounding box center [841, 626] width 21 height 20
click at [844, 618] on icon at bounding box center [841, 626] width 21 height 20
click at [1336, 622] on button "button" at bounding box center [1347, 631] width 52 height 29
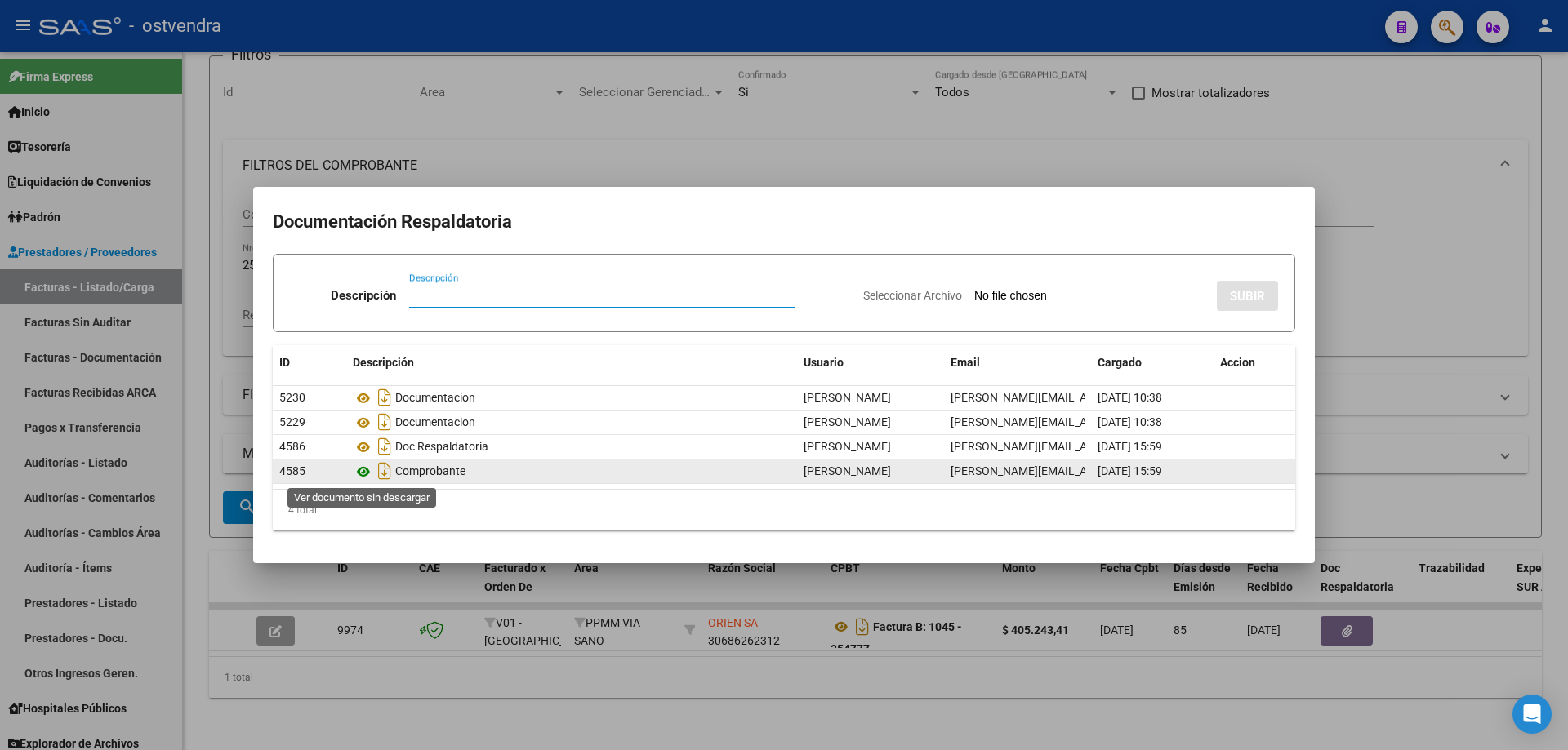
click at [362, 470] on icon at bounding box center [364, 472] width 21 height 20
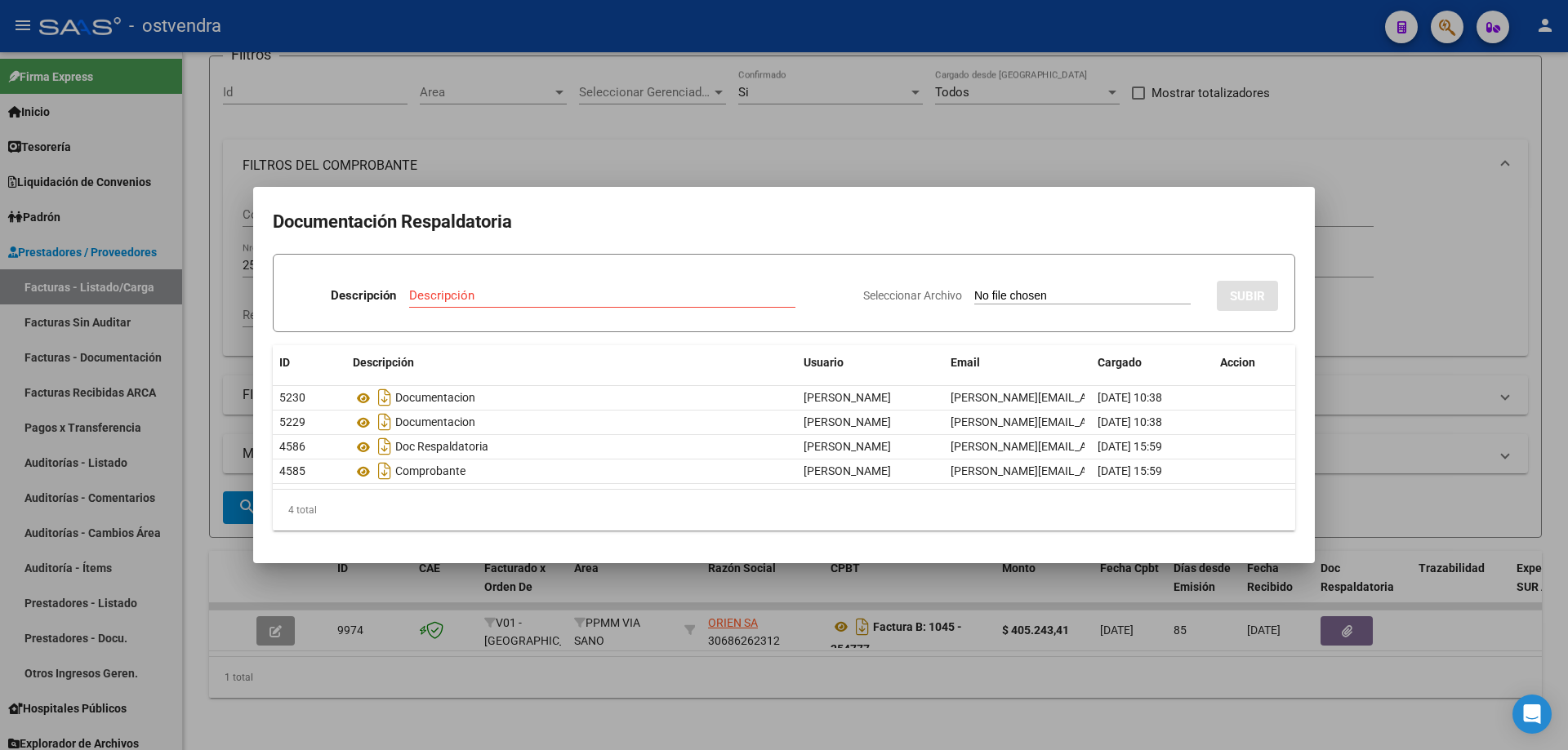
click at [371, 136] on div at bounding box center [784, 375] width 1568 height 750
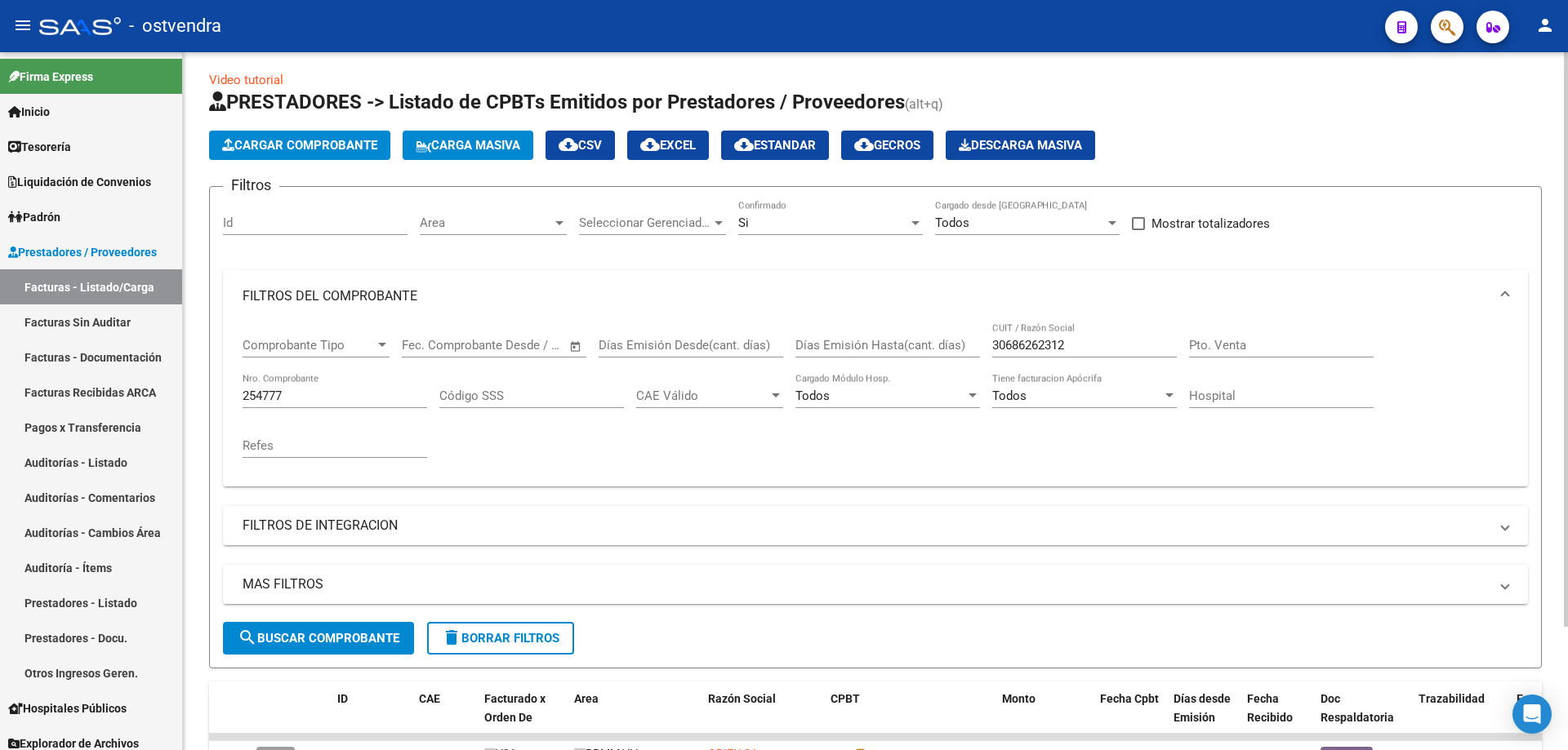
scroll to position [0, 0]
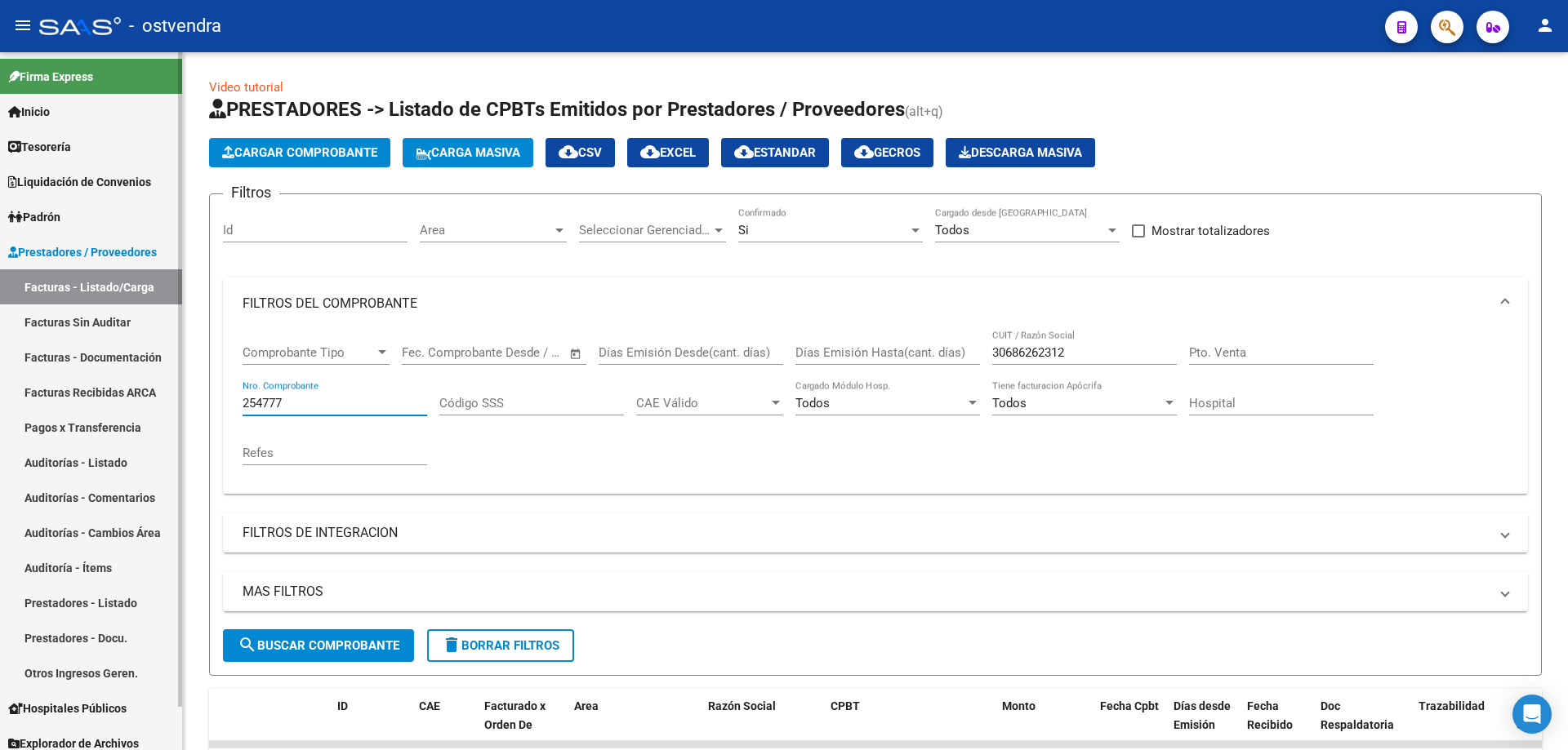
drag, startPoint x: 343, startPoint y: 400, endPoint x: 177, endPoint y: 425, distance: 167.9
click at [174, 425] on mat-sidenav-container "Firma Express Inicio Calendario SSS Instructivos Contacto OS Tesorería Auditorí…" at bounding box center [784, 401] width 1568 height 698
drag, startPoint x: 1097, startPoint y: 341, endPoint x: 935, endPoint y: 369, distance: 164.4
click at [939, 369] on div "Comprobante Tipo Comprobante Tipo Fecha inicio – Fecha fin Fec. Comprobante Des…" at bounding box center [875, 405] width 1266 height 151
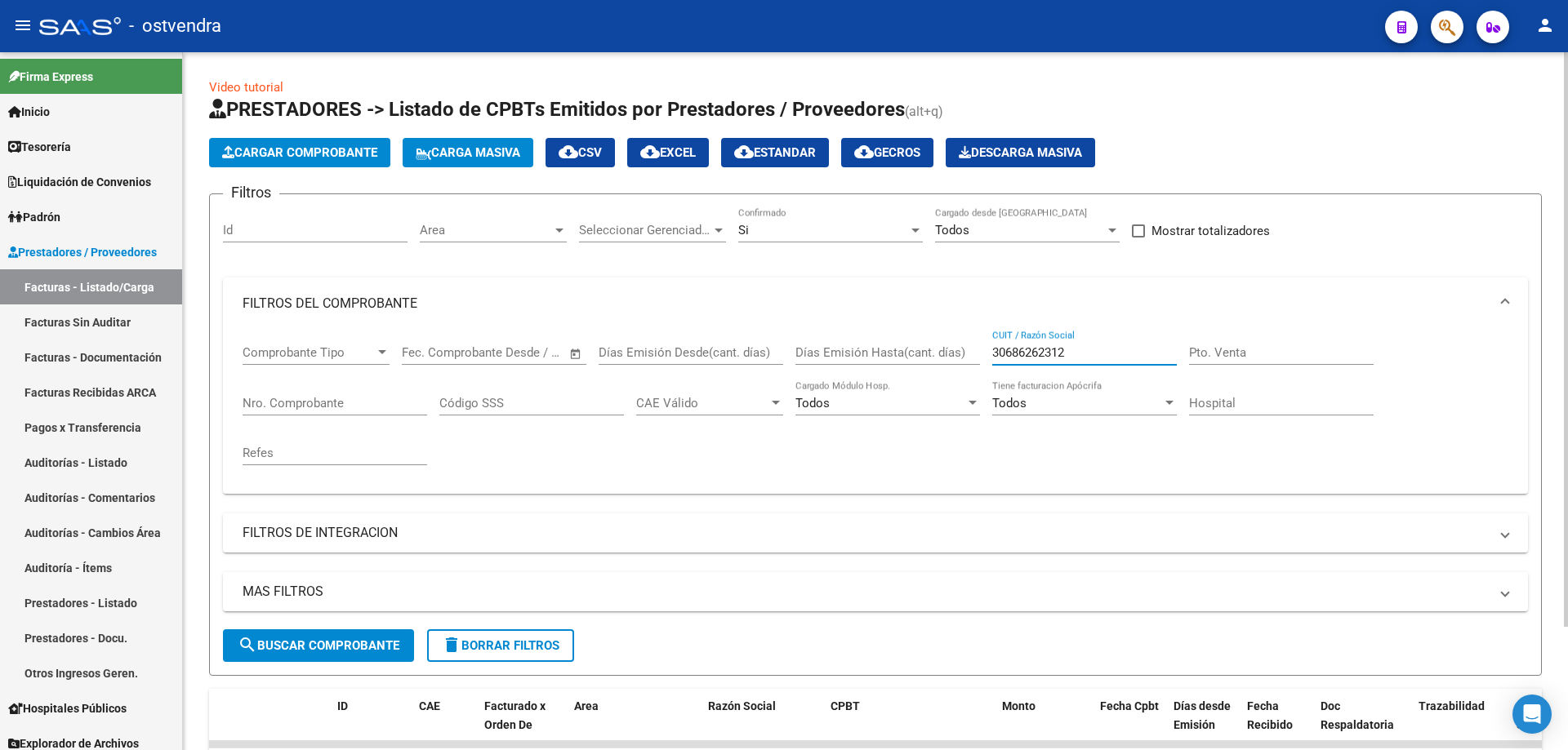
drag, startPoint x: 1080, startPoint y: 345, endPoint x: 946, endPoint y: 366, distance: 135.6
click at [946, 366] on div "Comprobante Tipo Comprobante Tipo Fecha inicio – Fecha fin Fec. Comprobante Des…" at bounding box center [875, 405] width 1266 height 151
paste input "30707174702"
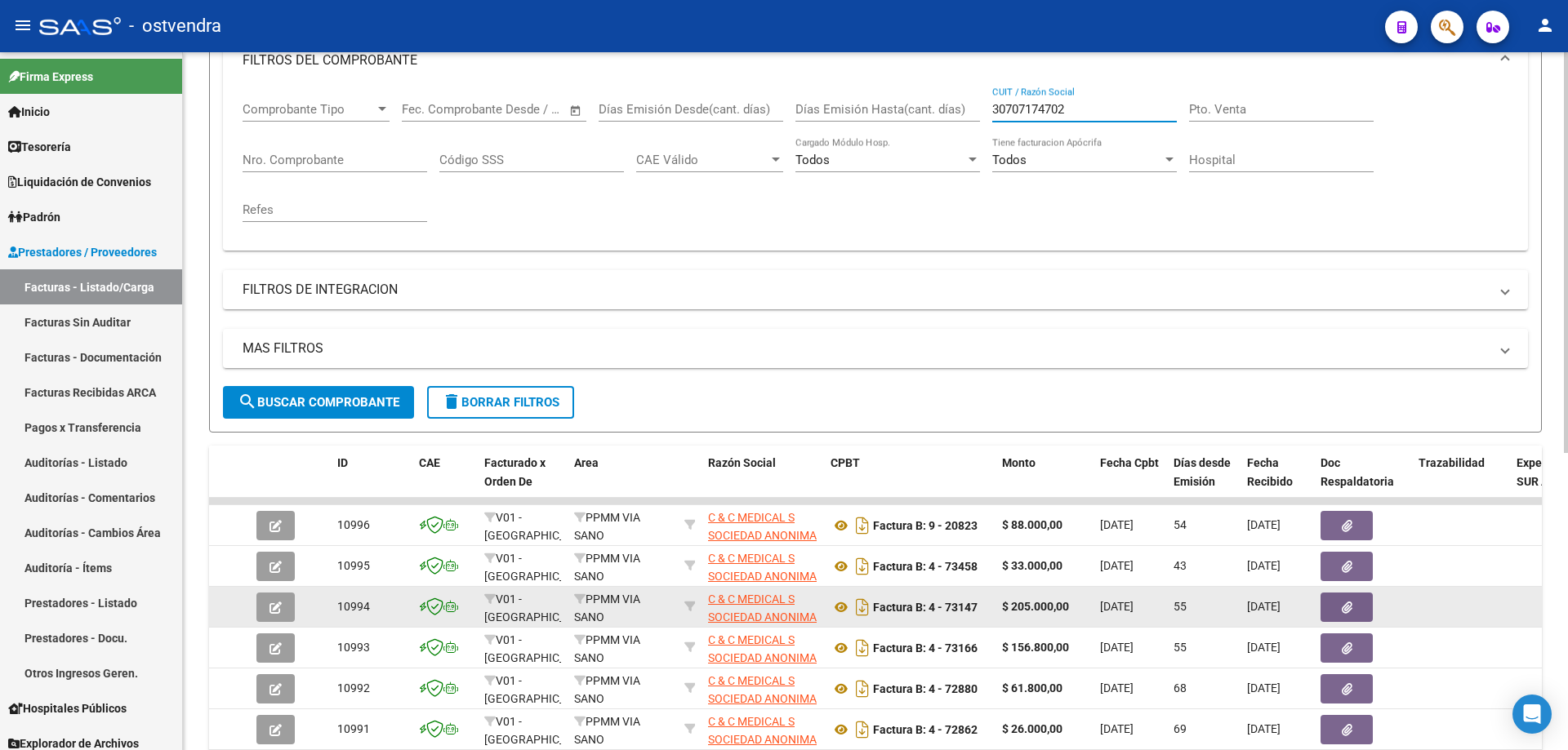
scroll to position [245, 0]
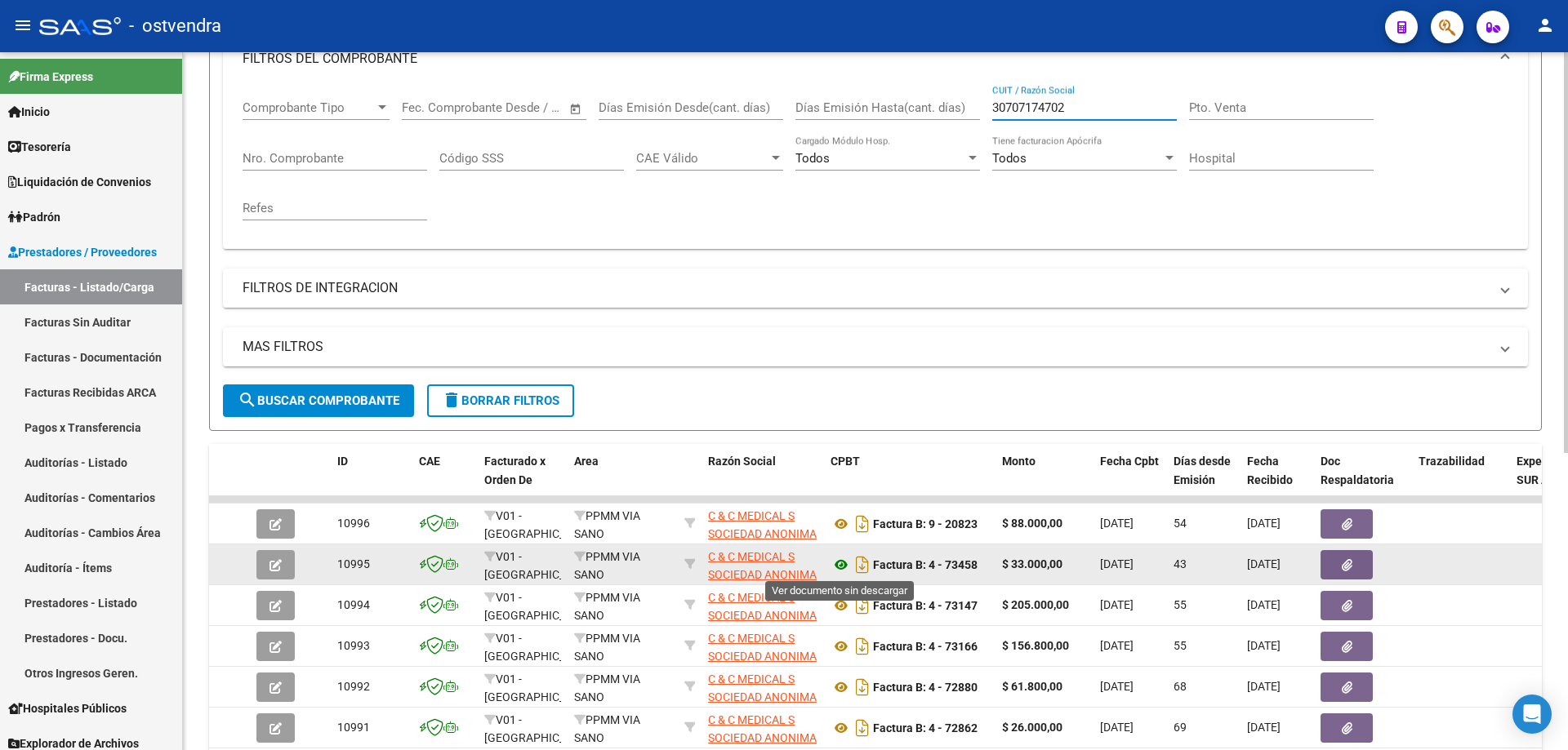
type input "30707174702"
click at [843, 564] on icon at bounding box center [841, 564] width 21 height 20
